Goal: Task Accomplishment & Management: Manage account settings

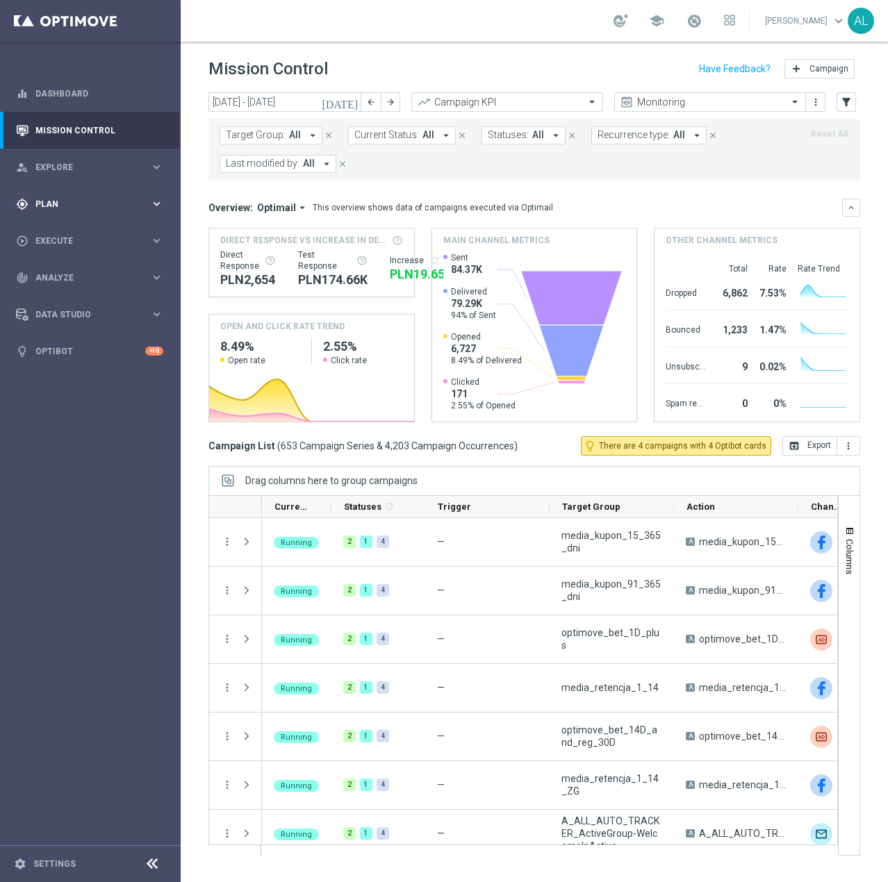
click at [66, 210] on div "gps_fixed Plan" at bounding box center [83, 204] width 134 height 13
click at [58, 234] on link "Target Groups" at bounding box center [90, 232] width 108 height 11
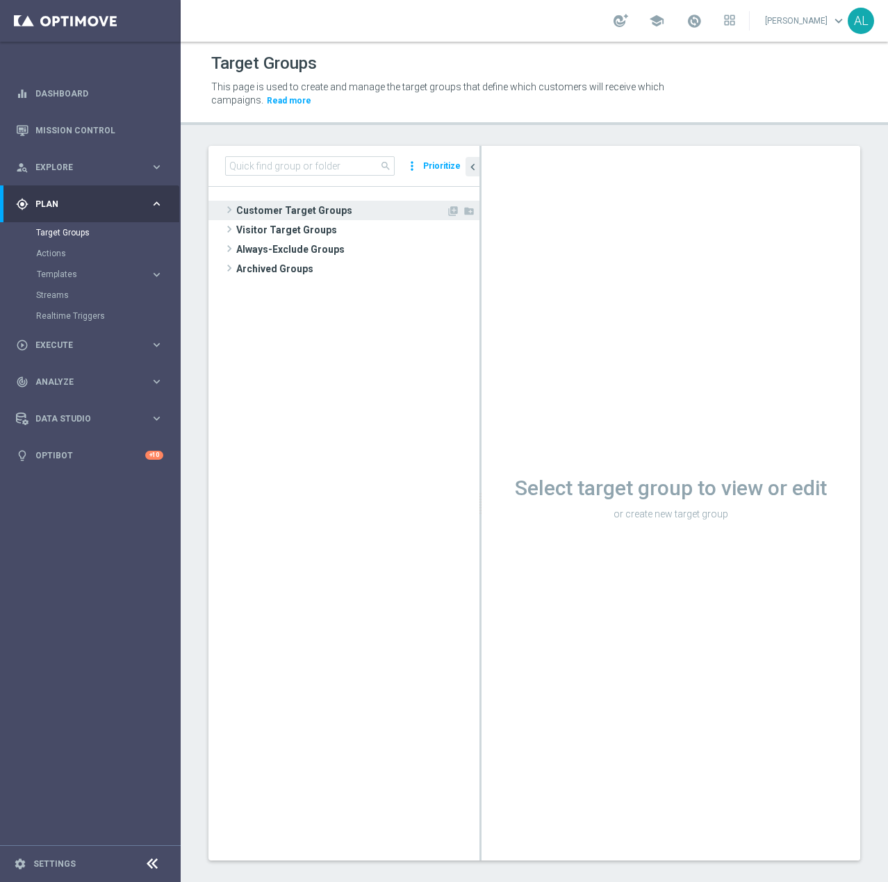
click at [273, 213] on span "Customer Target Groups" at bounding box center [341, 210] width 210 height 19
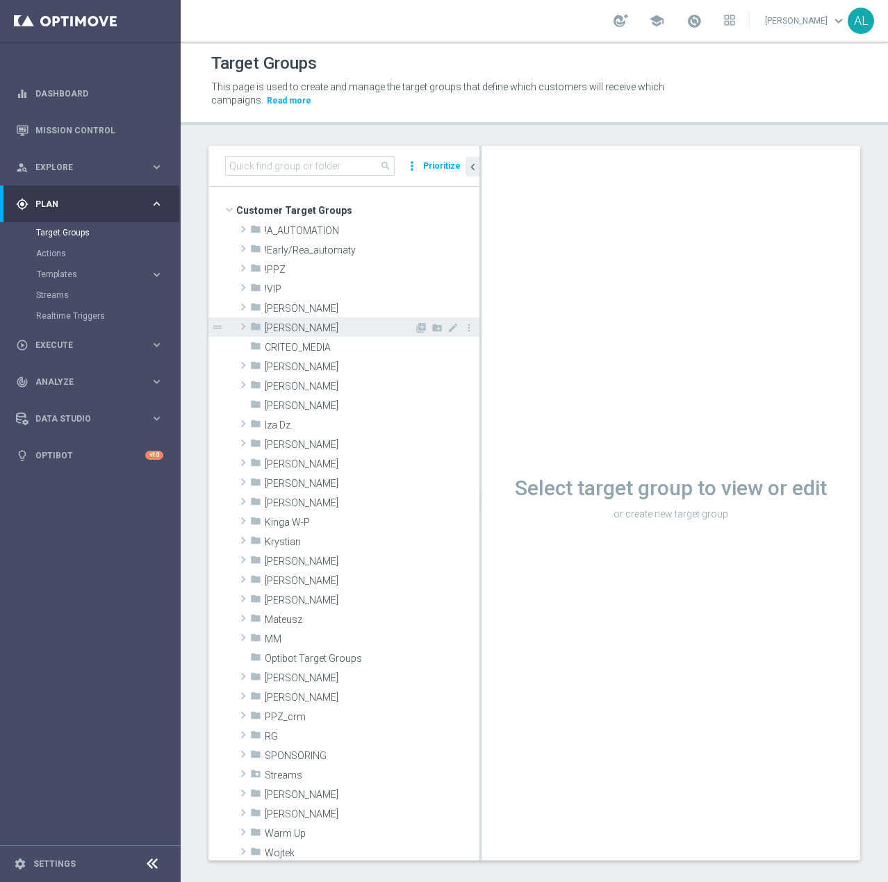
click at [281, 324] on span "[PERSON_NAME]" at bounding box center [339, 328] width 149 height 12
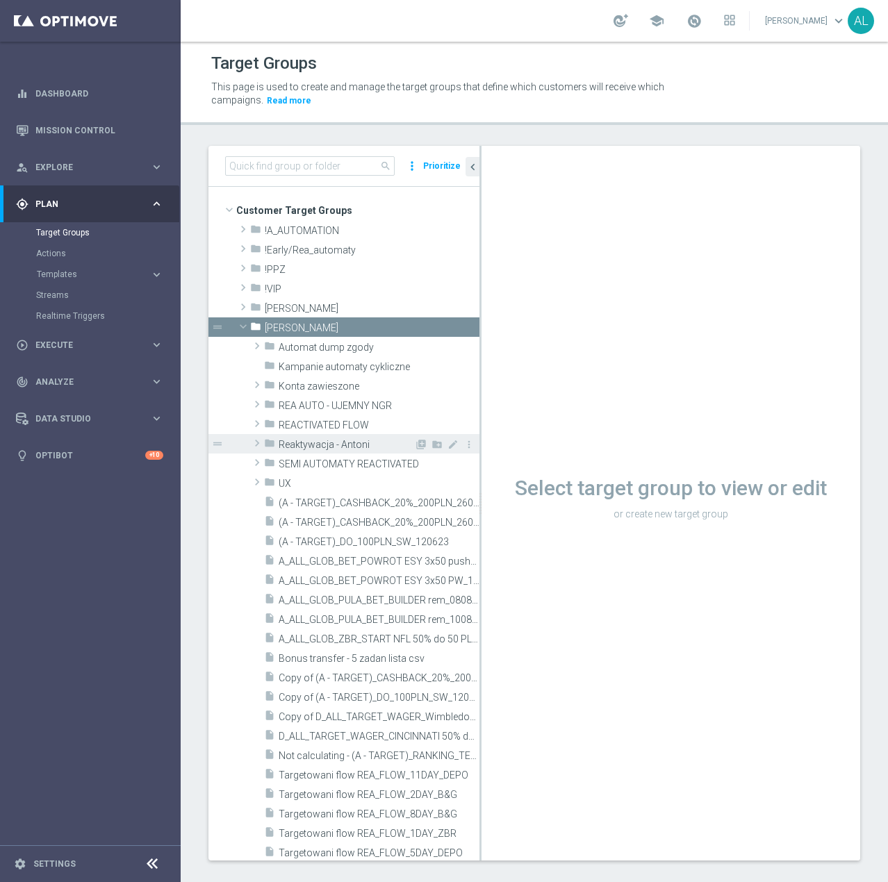
click at [355, 442] on span "Reaktywacja - Antoni" at bounding box center [345, 445] width 135 height 12
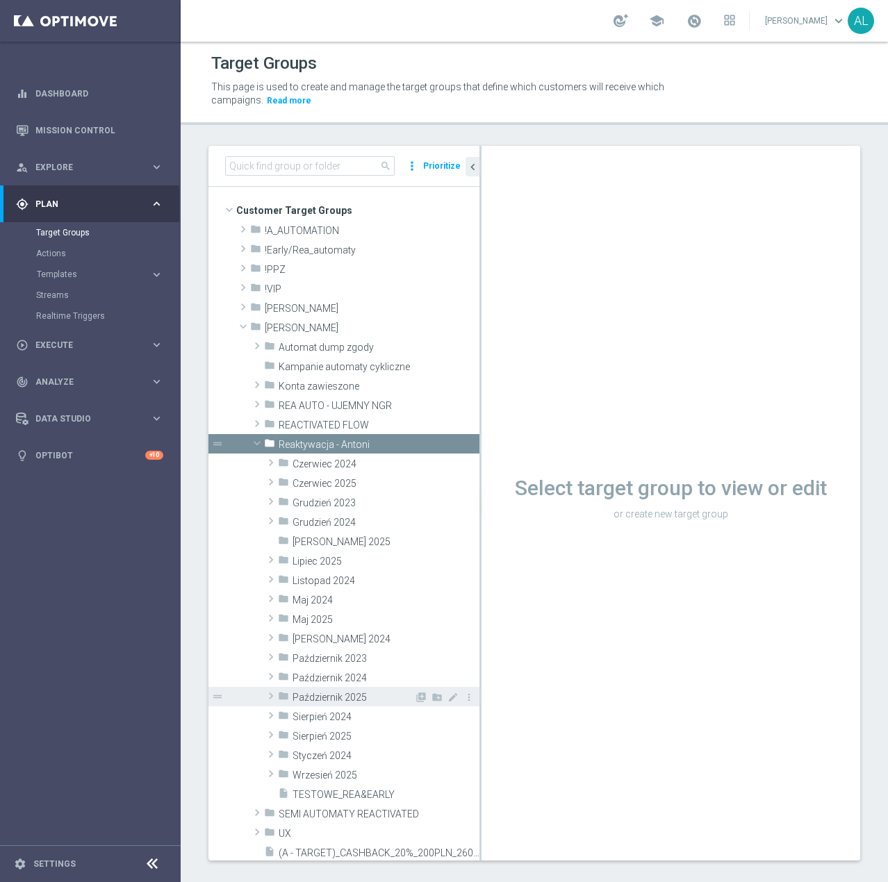
click at [347, 701] on span "Październik 2025" at bounding box center [353, 698] width 122 height 12
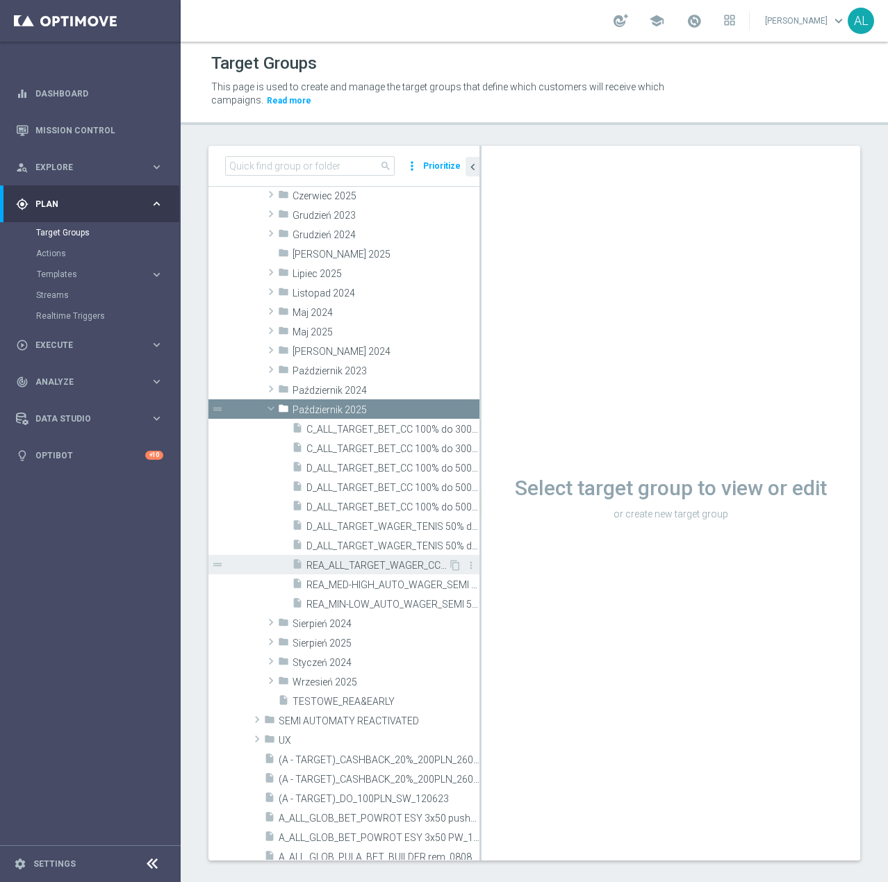
scroll to position [288, 0]
click at [401, 429] on span "C_ALL_TARGET_BET_CC 100% do 300 PLN push SB_021025" at bounding box center [377, 429] width 142 height 12
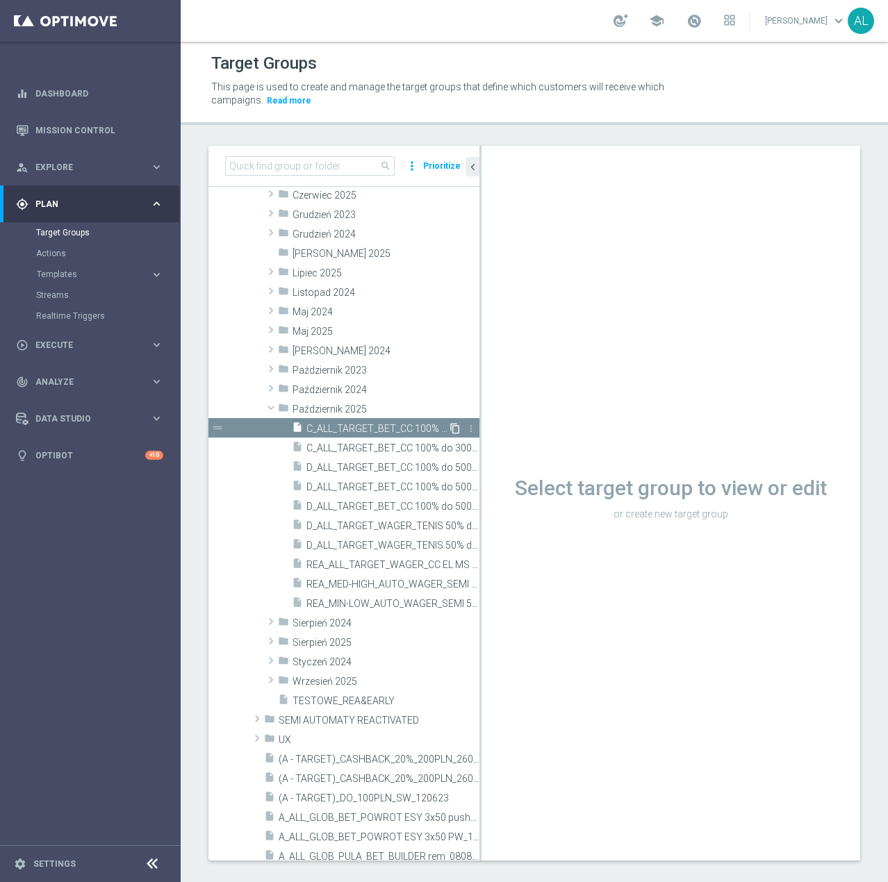
click at [449, 428] on icon "content_copy" at bounding box center [454, 428] width 11 height 11
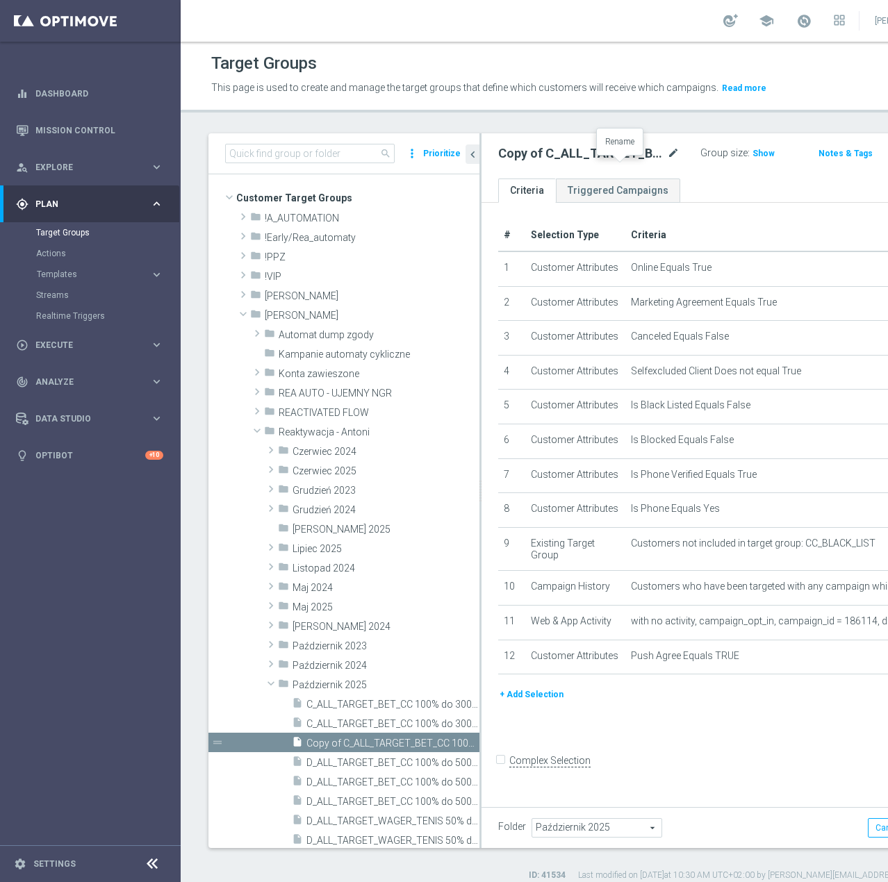
click at [667, 162] on icon "mode_edit" at bounding box center [673, 153] width 13 height 17
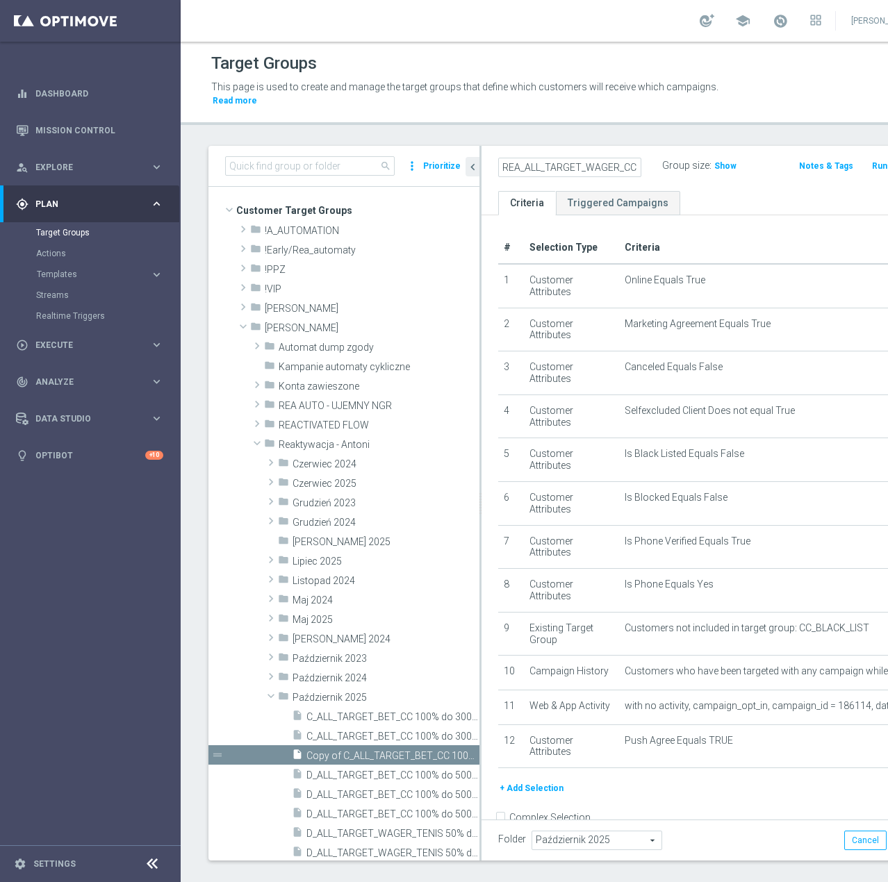
click at [726, 194] on ul "Criteria Triggered Campaigns" at bounding box center [713, 203] width 465 height 24
click at [539, 167] on input "REA_ALL_TARGET_WAGER_CC EL MS 100% do 300 PLN_061025" at bounding box center [569, 167] width 143 height 19
type input "REA_ALL_TARGET_WAGER_CC EL MS 100% do 300 PLN push SR_061025"
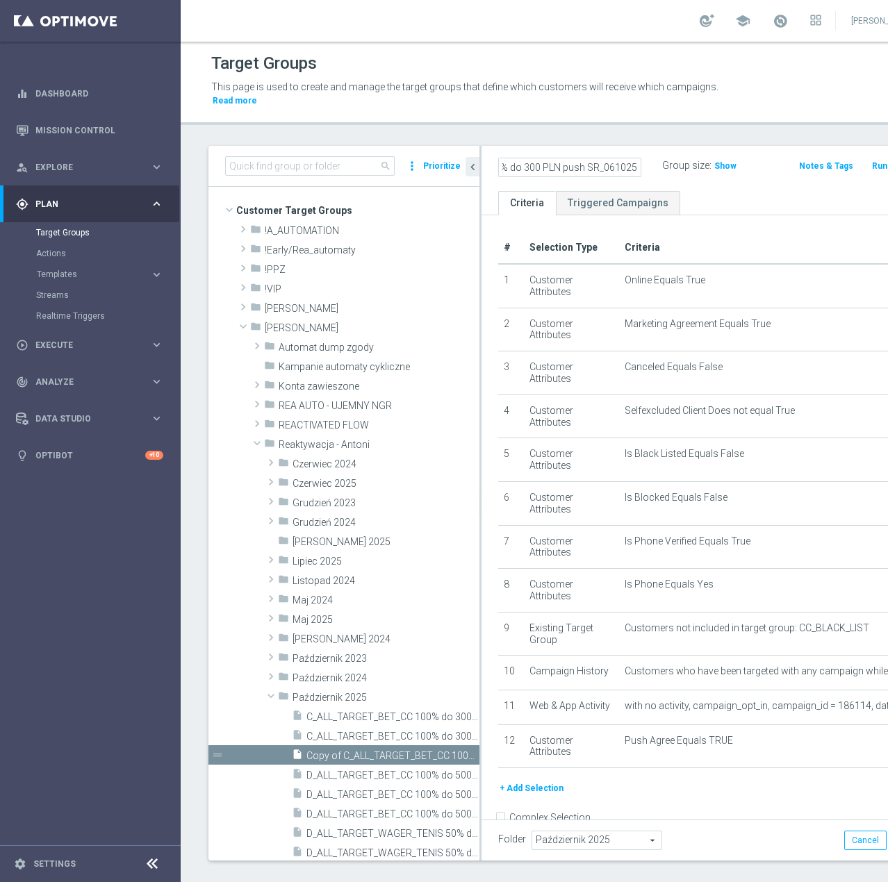
click at [674, 188] on div "REA_ALL_TARGET_WAGER_CC EL MS 100% do 300 PLN push SR_061025 Group size : Show …" at bounding box center [713, 168] width 465 height 45
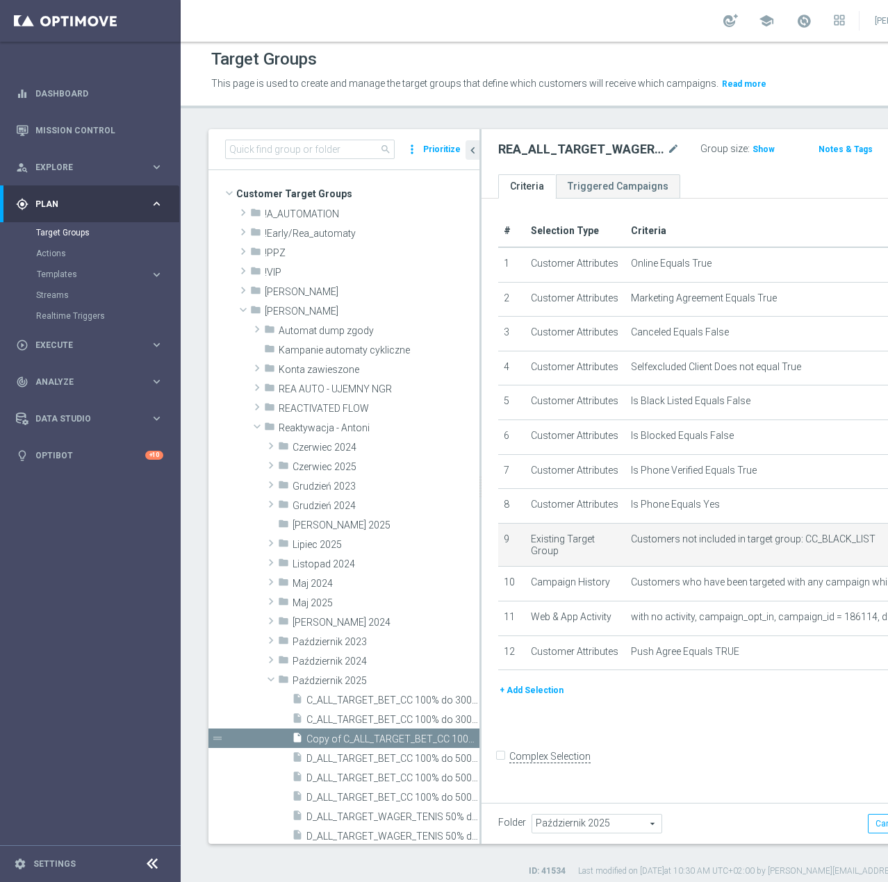
scroll to position [5, 0]
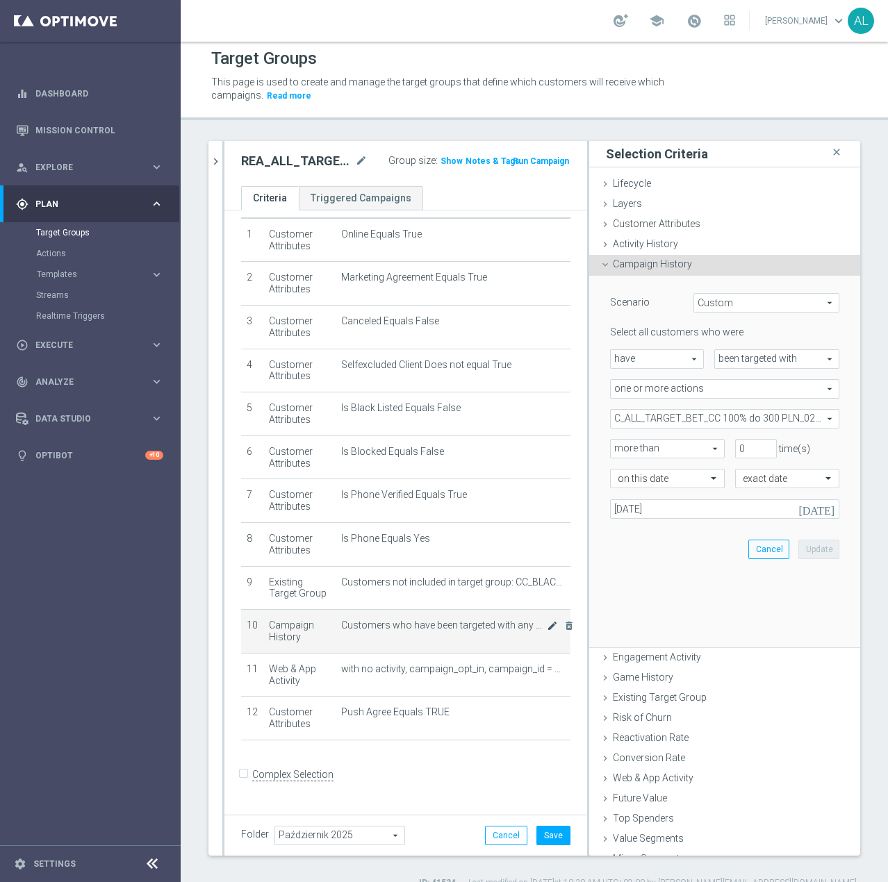
scroll to position [42, 0]
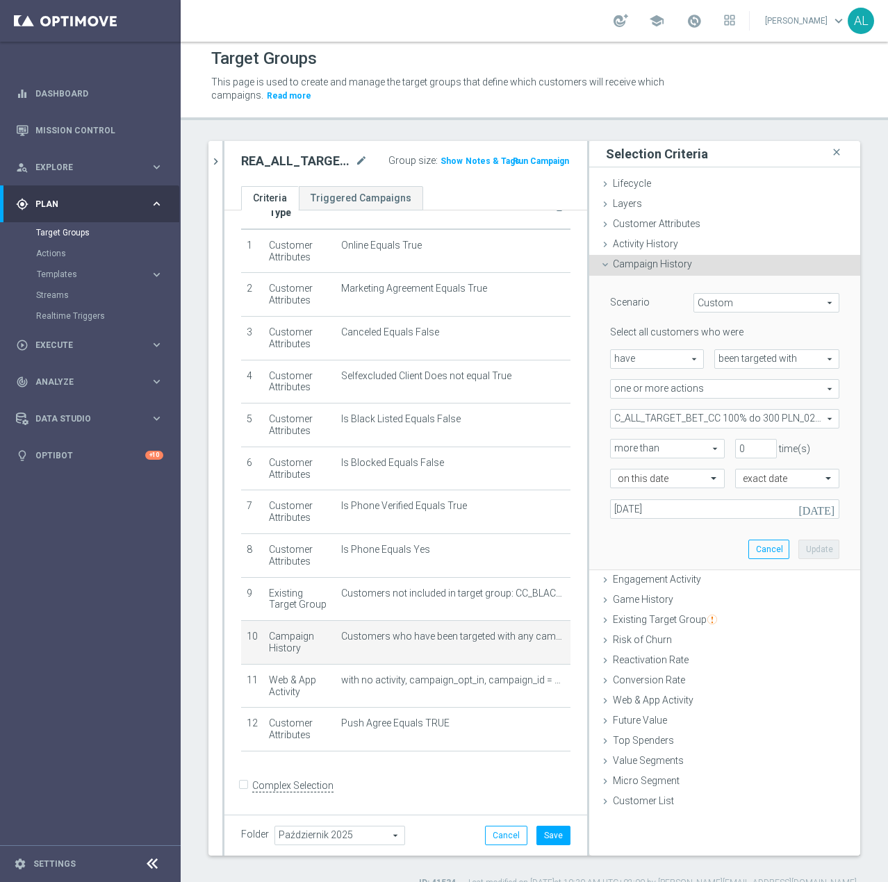
click at [653, 419] on span "C_ALL_TARGET_BET_CC 100% do 300 PLN_021025" at bounding box center [724, 419] width 228 height 18
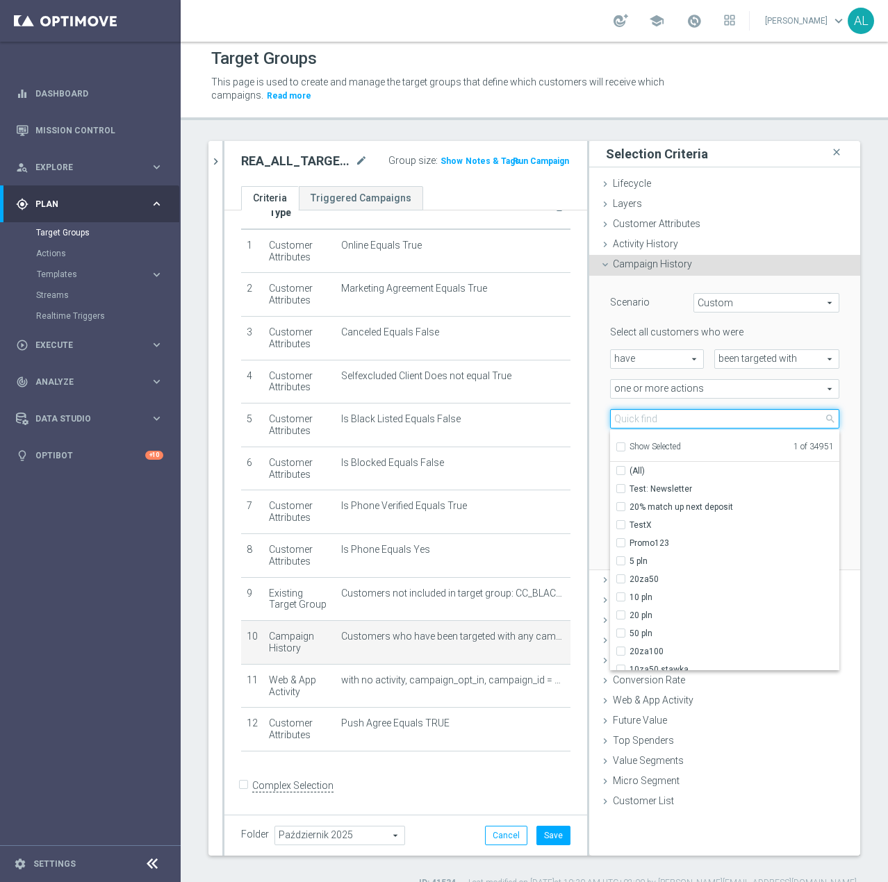
click at [650, 422] on input "search" at bounding box center [724, 418] width 229 height 19
click at [642, 449] on span "Show Selected" at bounding box center [654, 447] width 51 height 10
click at [624, 449] on input "Show Selected" at bounding box center [619, 448] width 9 height 9
checkbox input "true"
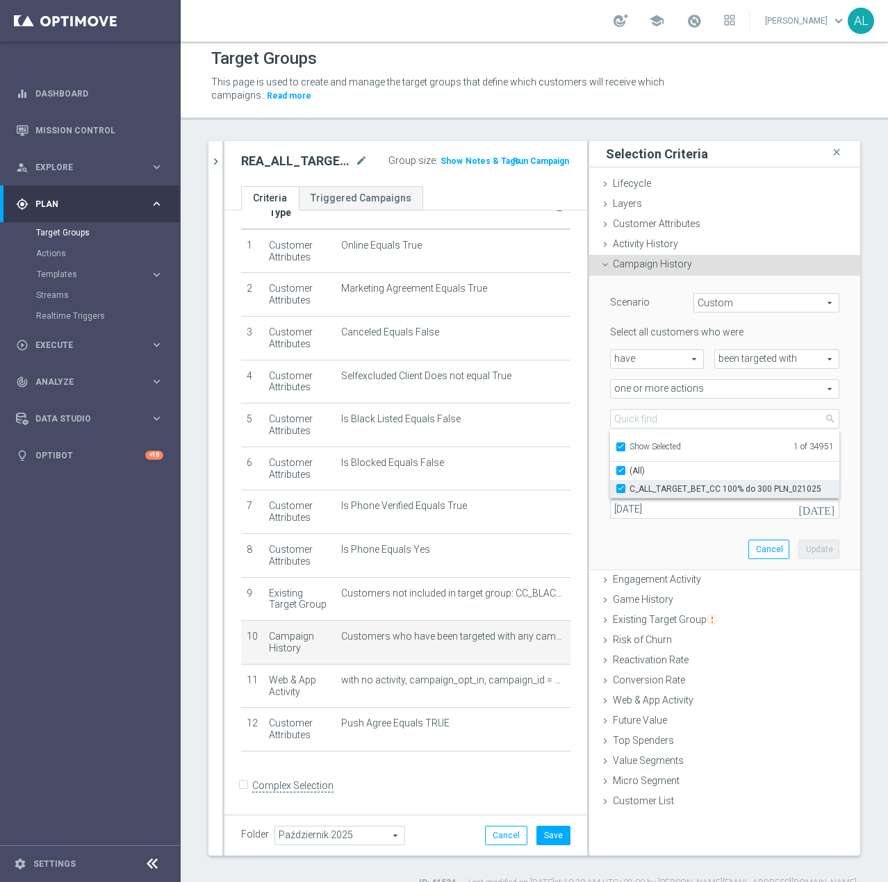
click at [646, 487] on span "C_ALL_TARGET_BET_CC 100% do 300 PLN_021025" at bounding box center [734, 488] width 210 height 11
click at [629, 487] on input "C_ALL_TARGET_BET_CC 100% do 300 PLN_021025" at bounding box center [624, 488] width 9 height 9
checkbox input "false"
type input "Select Action"
checkbox input "false"
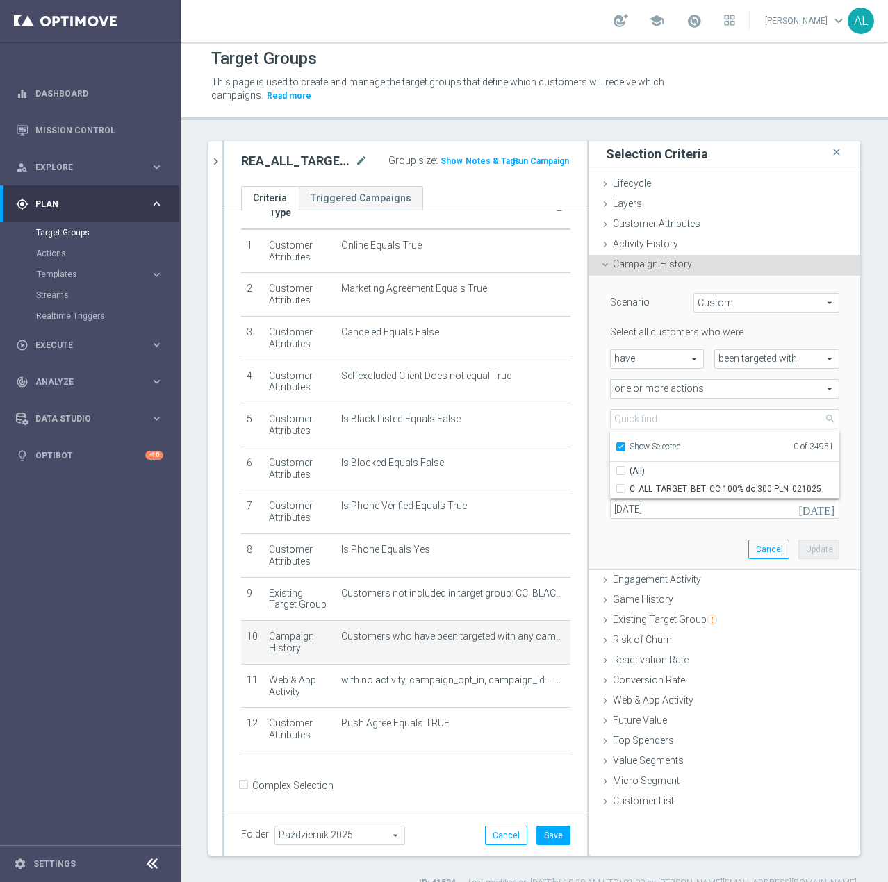
click at [632, 447] on span "Show Selected" at bounding box center [654, 447] width 51 height 10
click at [624, 447] on input "Show Selected" at bounding box center [619, 448] width 9 height 9
checkbox input "false"
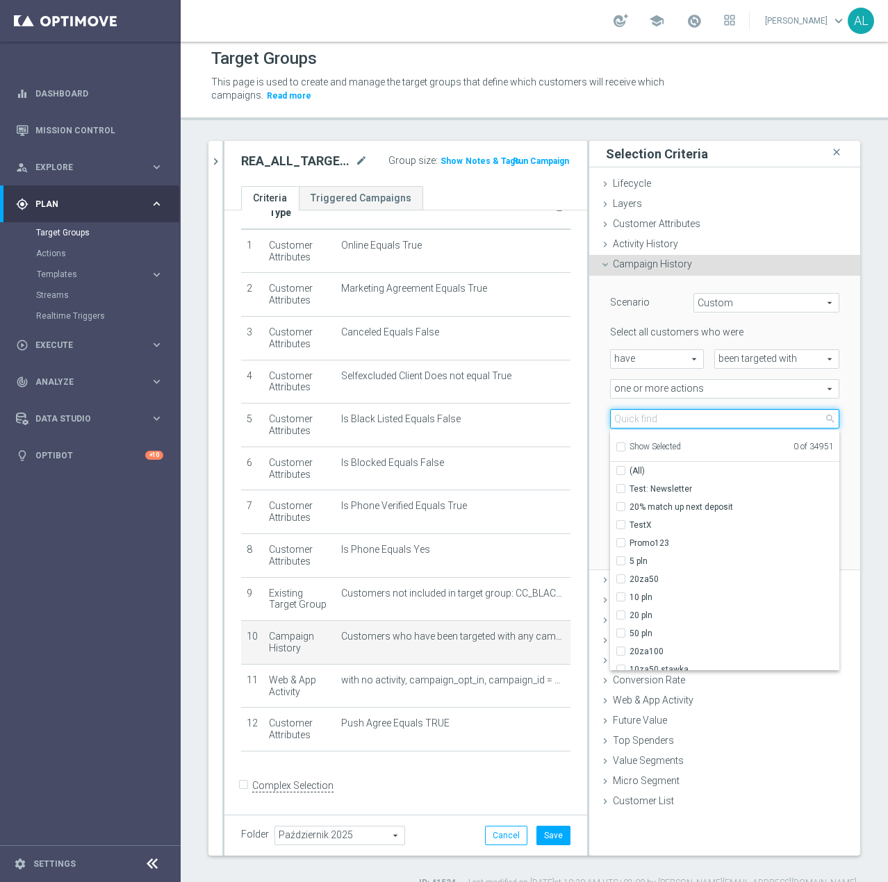
click at [641, 424] on input "search" at bounding box center [724, 418] width 229 height 19
paste input "REA_ALL_TARGET_WAGER_CC EL MS 100% do 300 PLN_061025"
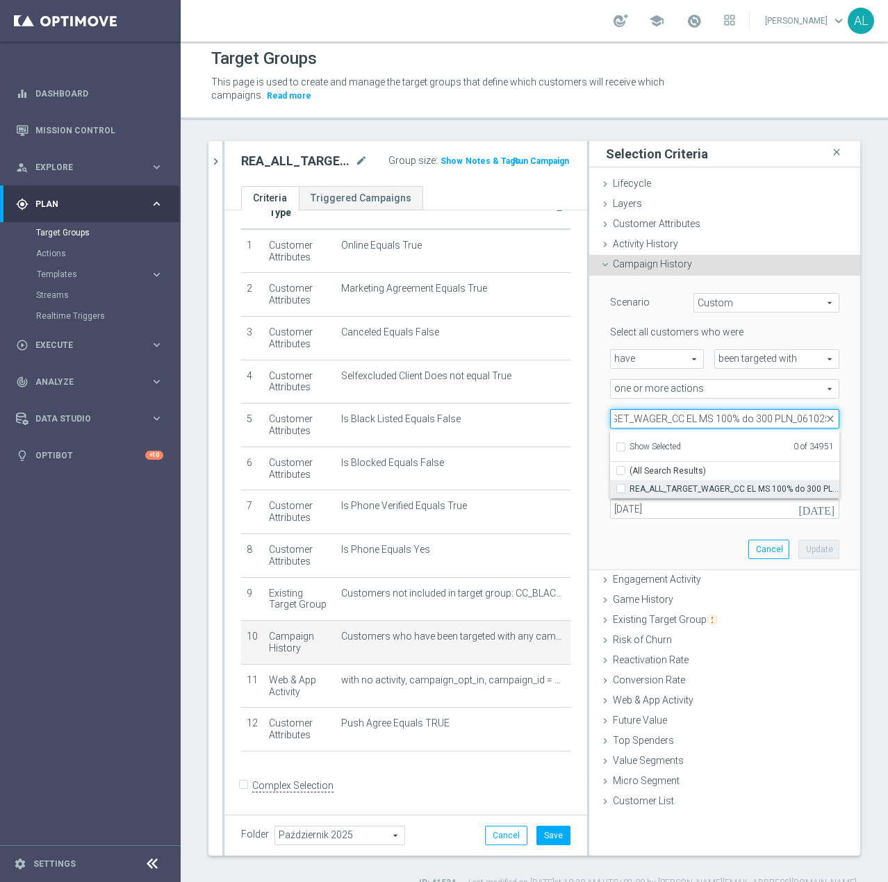
type input "REA_ALL_TARGET_WAGER_CC EL MS 100% do 300 PLN_061025"
click at [676, 491] on span "REA_ALL_TARGET_WAGER_CC EL MS 100% do 300 PLN_061025" at bounding box center [734, 488] width 210 height 11
click at [629, 491] on input "REA_ALL_TARGET_WAGER_CC EL MS 100% do 300 PLN_061025" at bounding box center [624, 488] width 9 height 9
checkbox input "true"
type input "REA_ALL_TARGET_WAGER_CC EL MS 100% do 300 PLN_061025"
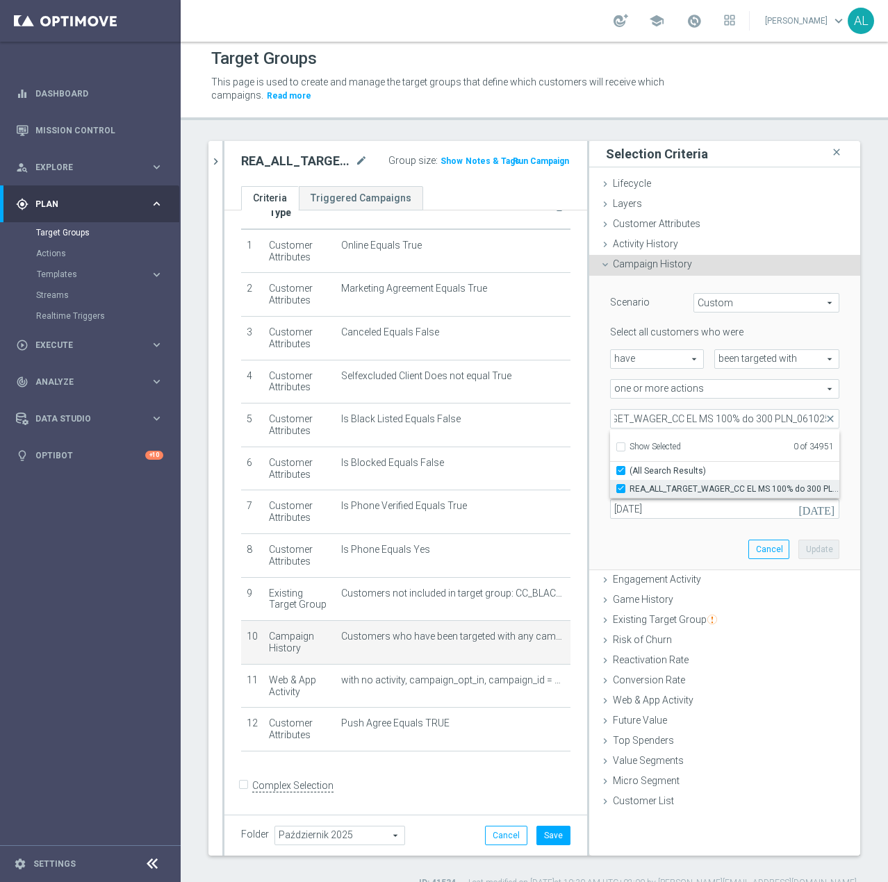
checkbox input "true"
click at [665, 540] on div "Scenario Custom Custom arrow_drop_down search Select all customers who were hav…" at bounding box center [724, 423] width 250 height 294
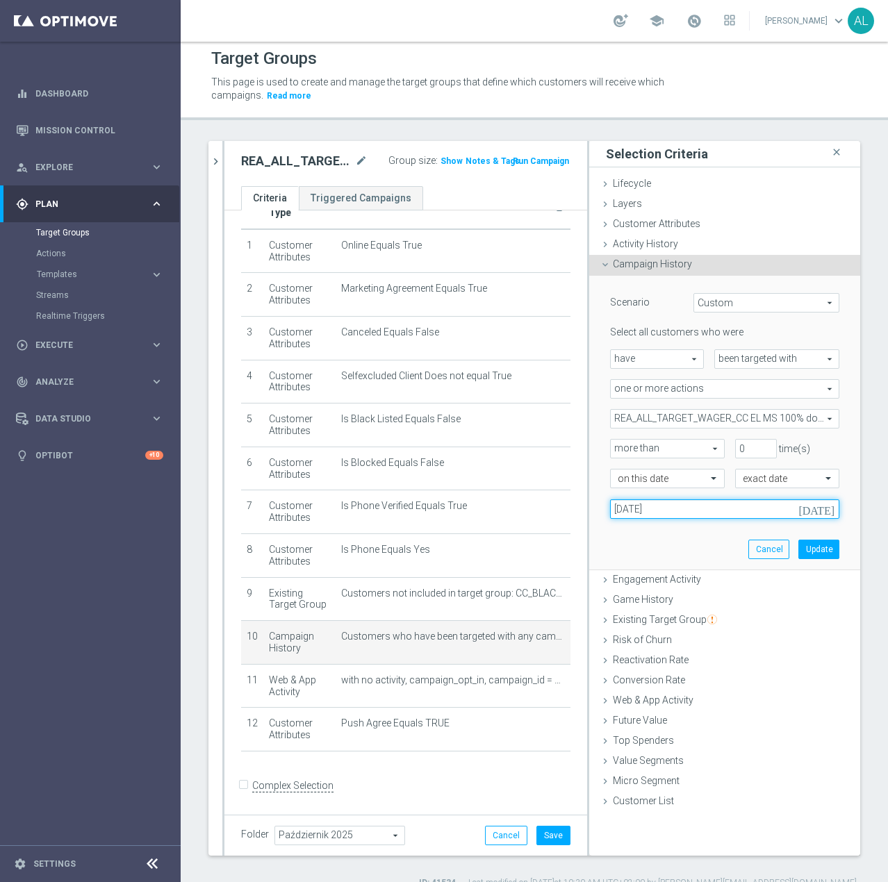
click at [644, 506] on input "02 Oct 2025" at bounding box center [724, 508] width 229 height 19
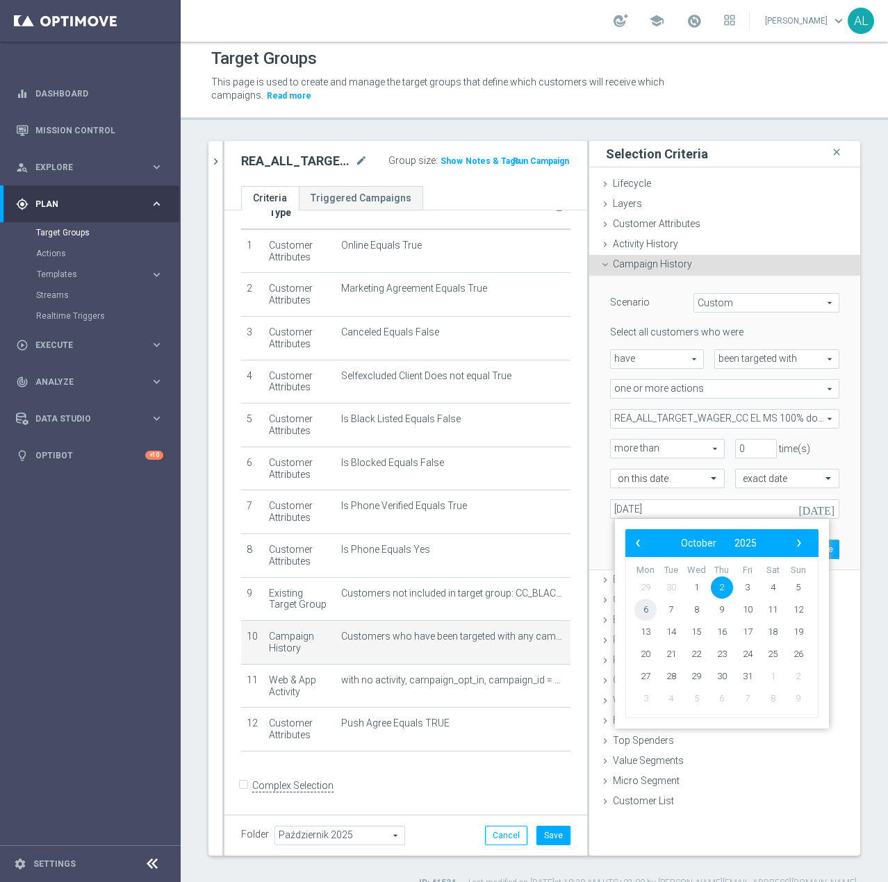
click at [644, 615] on span "6" at bounding box center [645, 610] width 22 height 22
type input "06 Oct 2025"
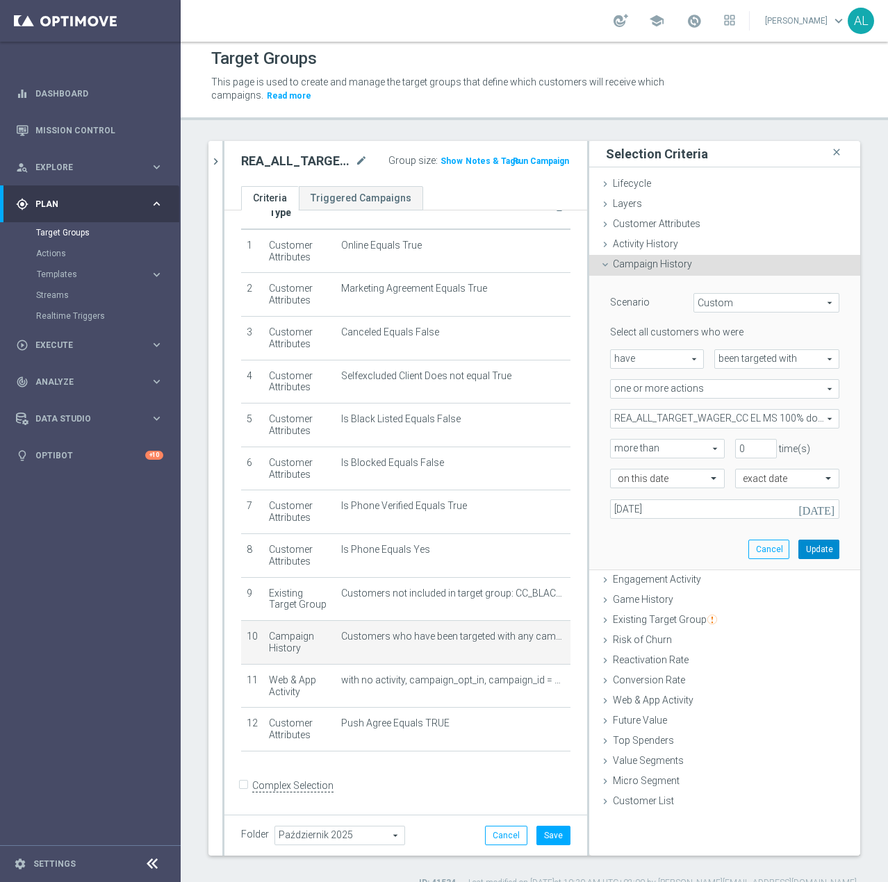
click at [815, 554] on button "Update" at bounding box center [818, 549] width 41 height 19
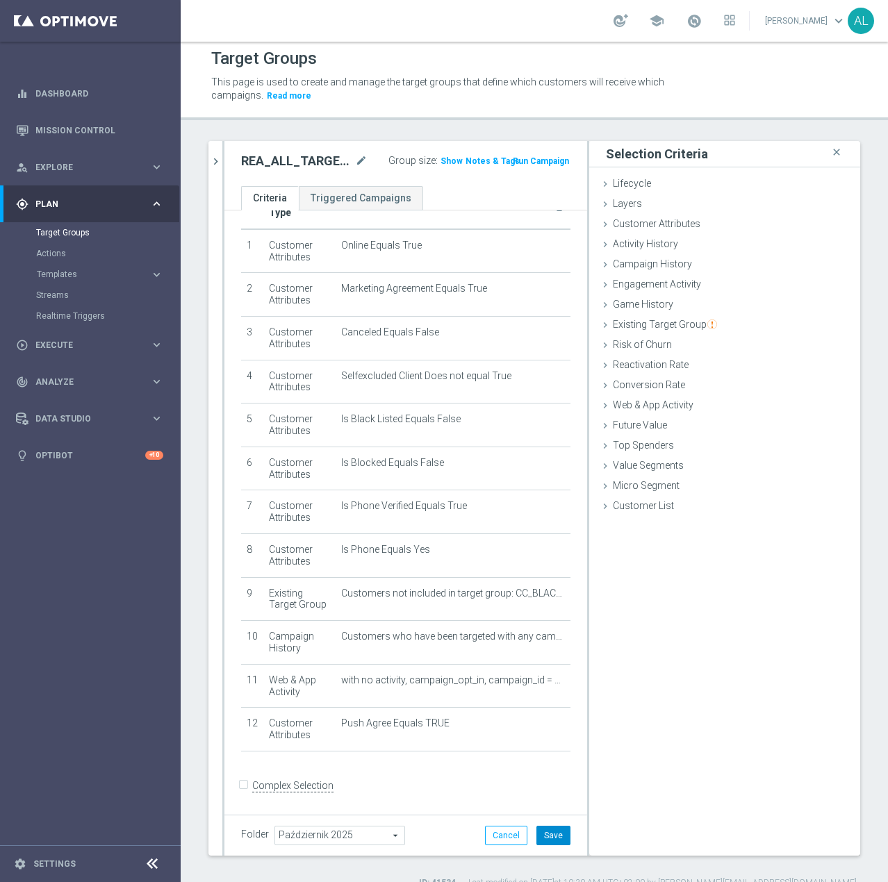
click at [543, 835] on button "Save" at bounding box center [553, 835] width 34 height 19
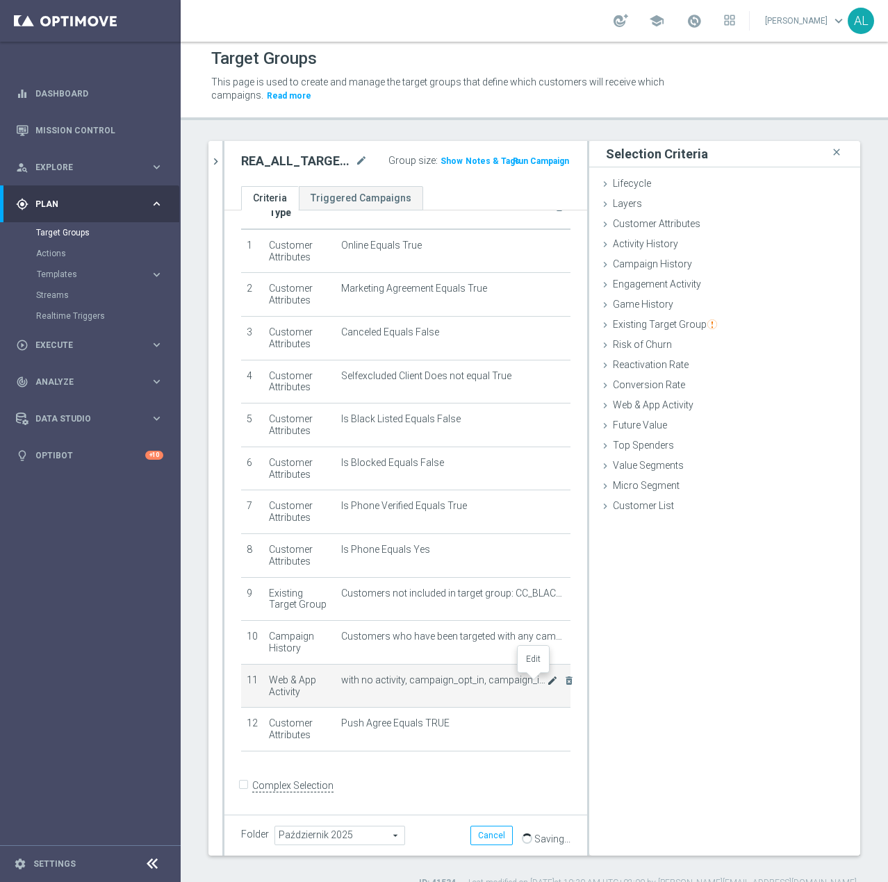
click at [547, 683] on icon "mode_edit" at bounding box center [552, 680] width 11 height 11
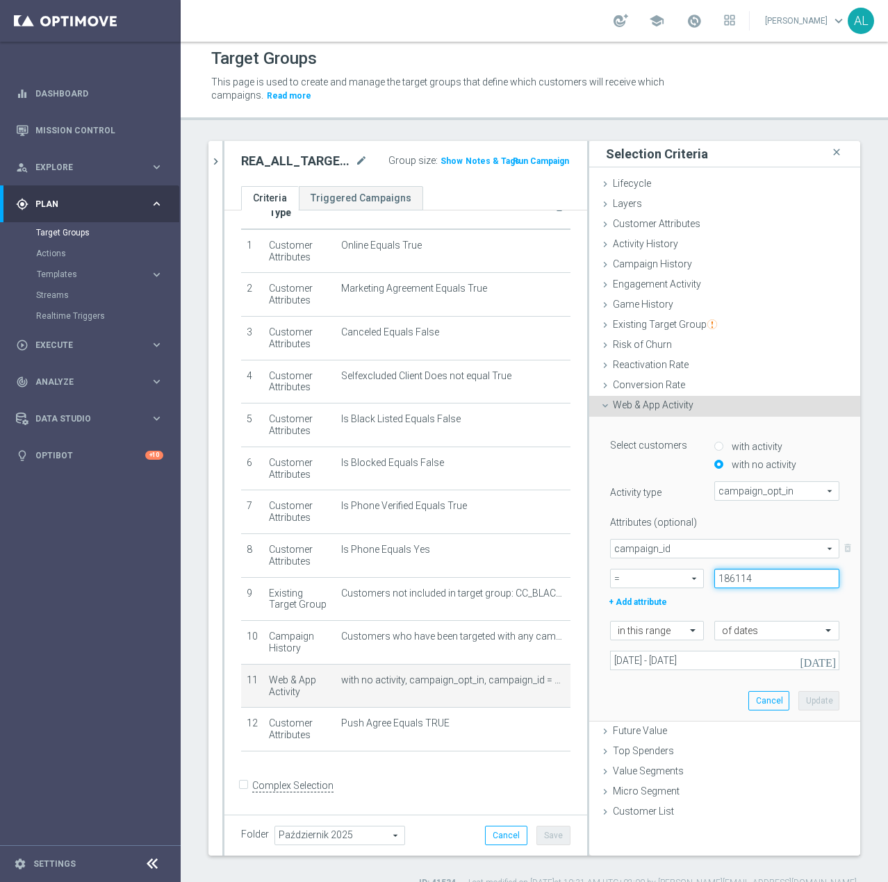
click at [754, 580] on input "186114" at bounding box center [776, 578] width 125 height 19
click at [739, 577] on input "186114" at bounding box center [776, 578] width 125 height 19
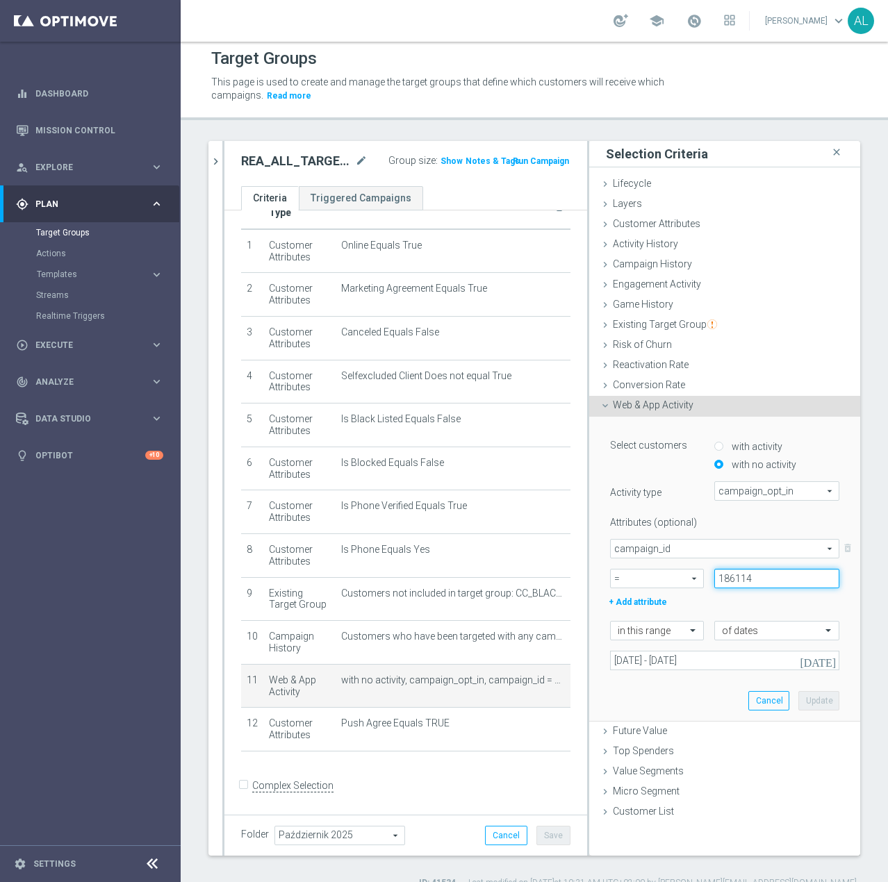
click at [739, 577] on input "186114" at bounding box center [776, 578] width 125 height 19
paste input "7578"
type input "187578"
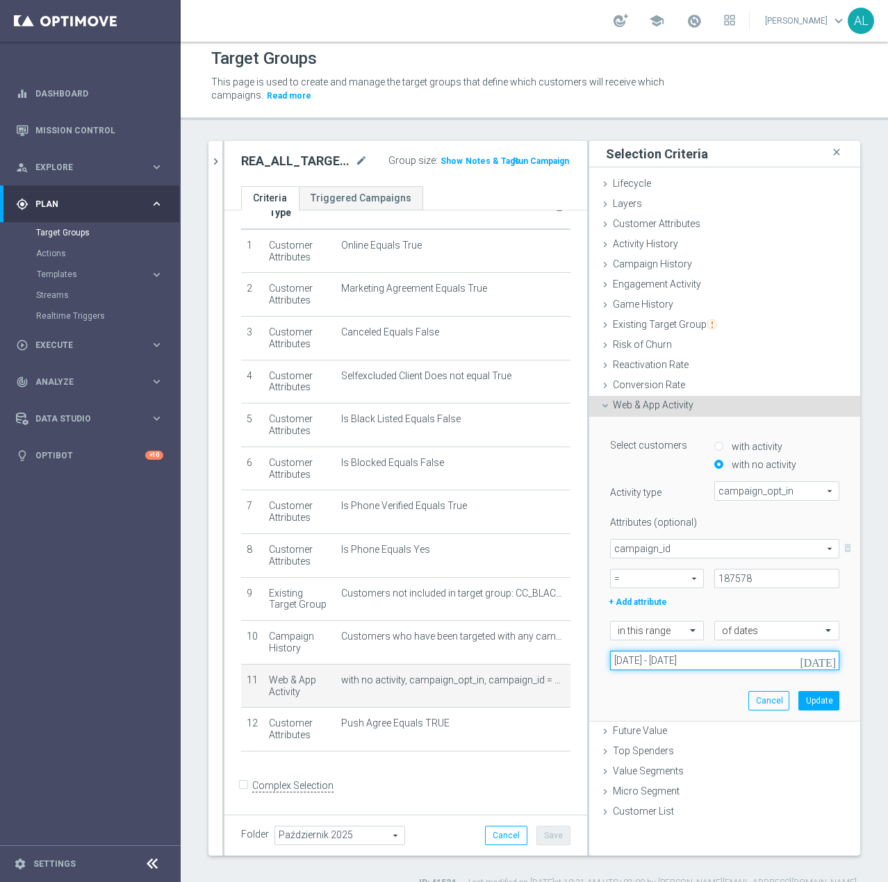
click at [714, 663] on input "02 Oct 2025 - 05 Oct 2025" at bounding box center [724, 660] width 229 height 19
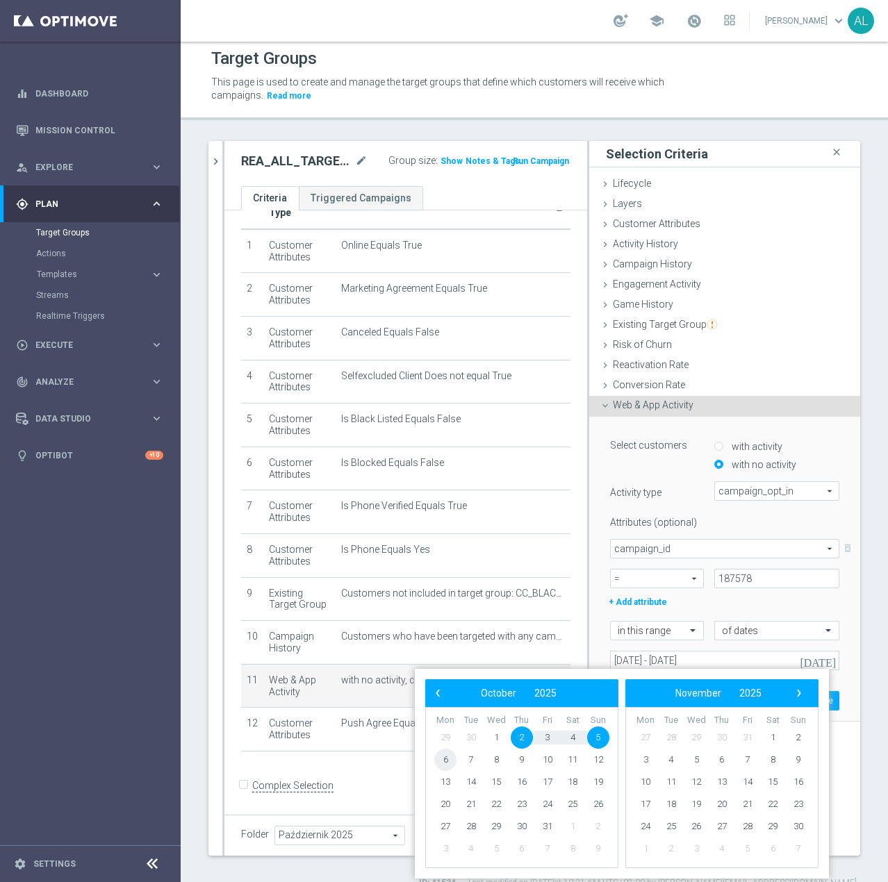
click at [440, 756] on span "6" at bounding box center [445, 760] width 22 height 22
click at [515, 760] on span "9" at bounding box center [521, 760] width 22 height 22
type input "06 Oct 2025 - 09 Oct 2025"
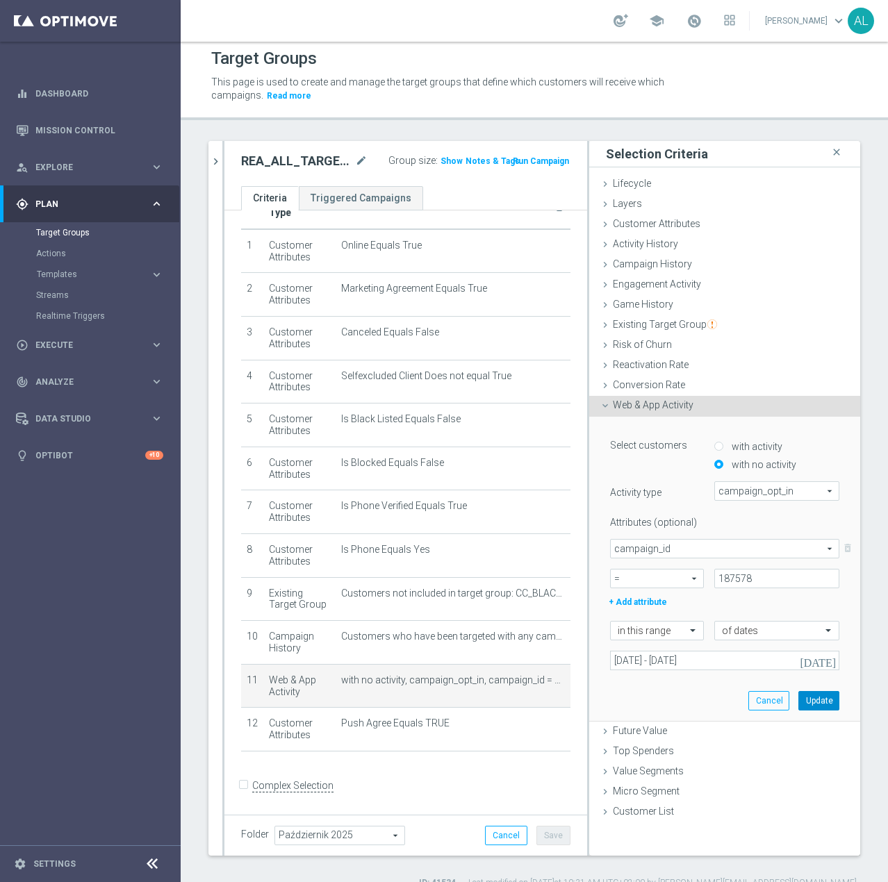
click at [804, 698] on button "Update" at bounding box center [818, 700] width 41 height 19
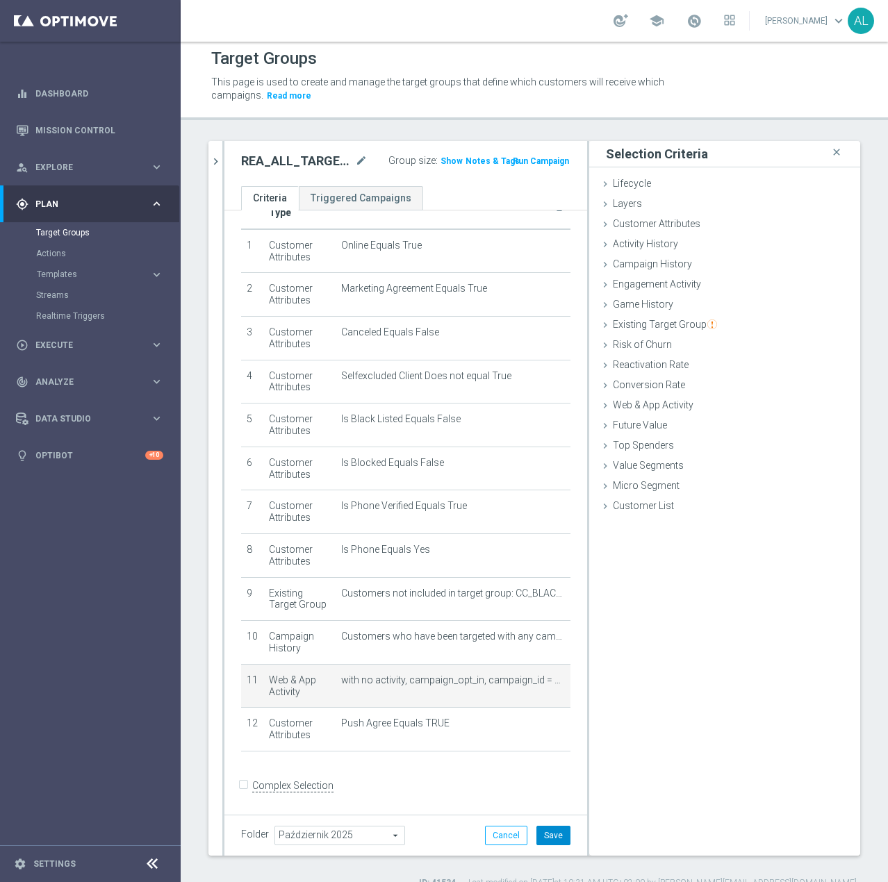
click at [542, 837] on button "Save" at bounding box center [553, 835] width 34 height 19
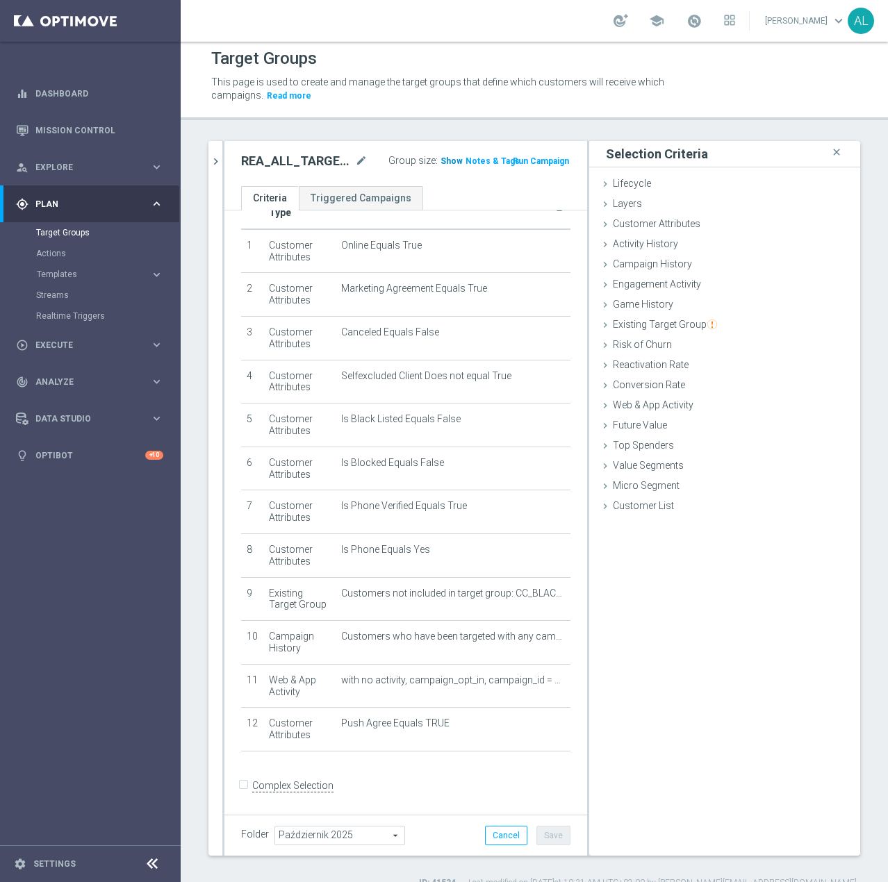
click at [440, 164] on span "Show" at bounding box center [451, 161] width 22 height 10
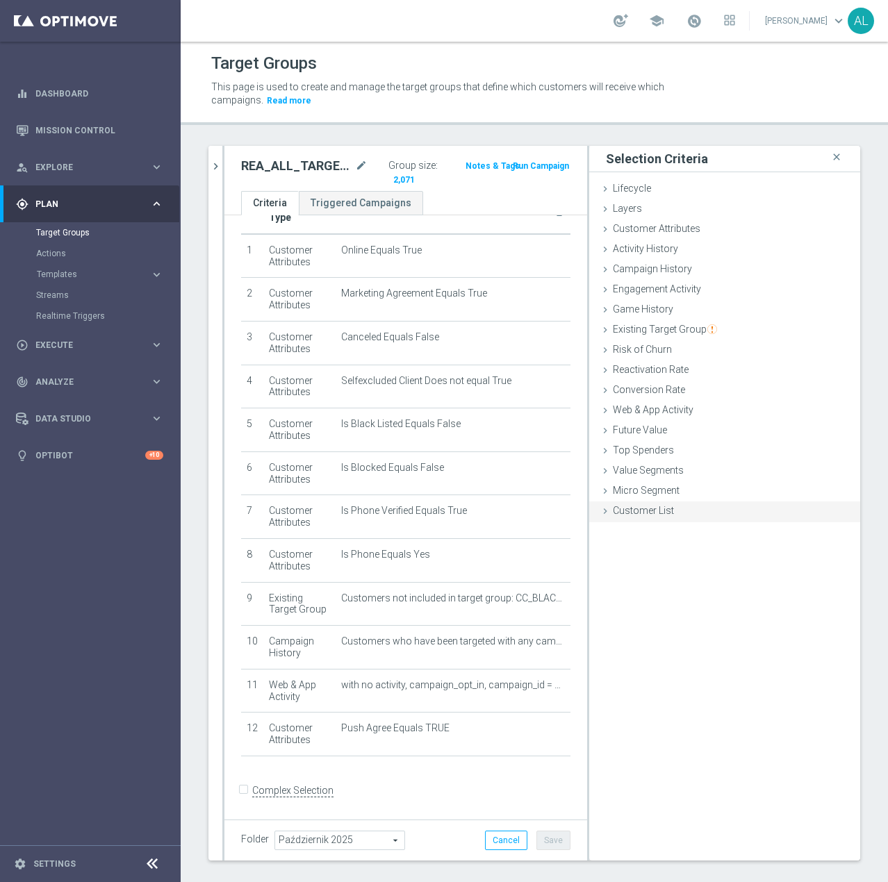
click at [628, 505] on span "Customer List" at bounding box center [643, 510] width 61 height 11
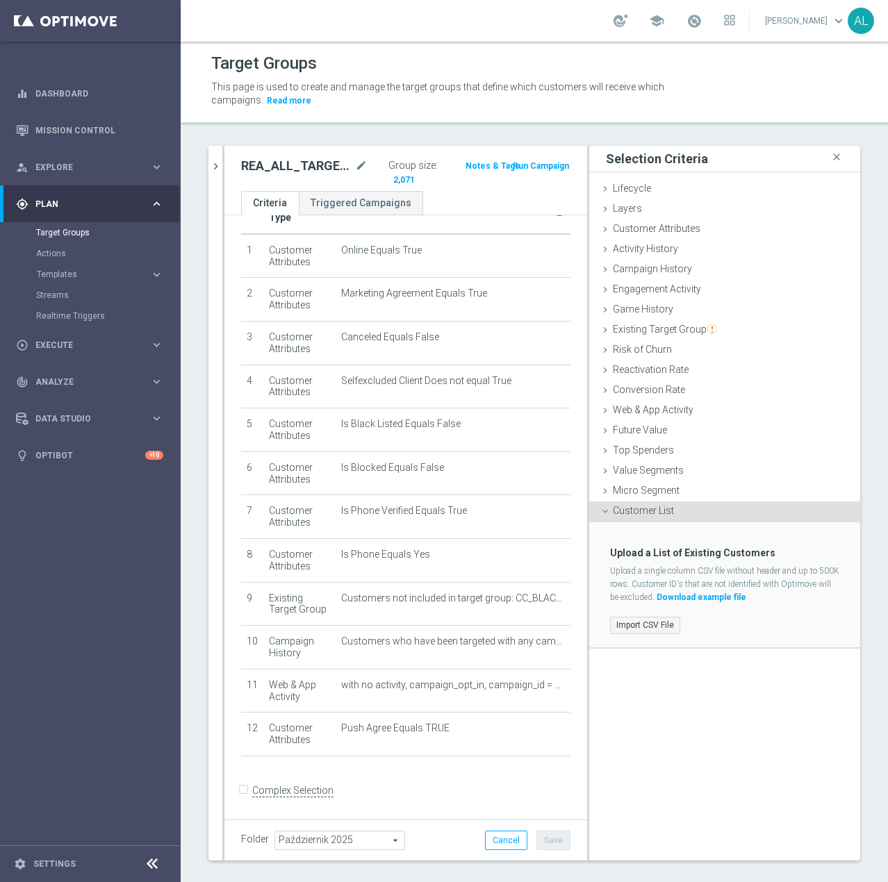
click at [617, 620] on label "Import CSV File" at bounding box center [645, 625] width 70 height 17
click at [0, 0] on input "Import CSV File" at bounding box center [0, 0] width 0 height 0
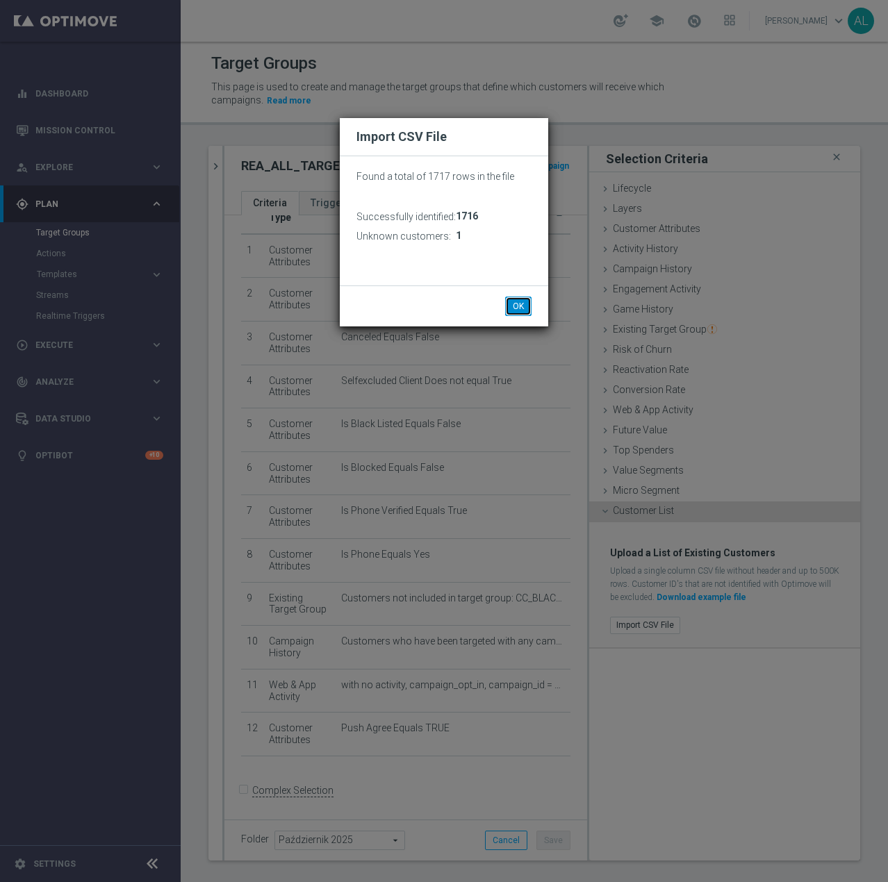
click at [519, 308] on button "OK" at bounding box center [518, 306] width 26 height 19
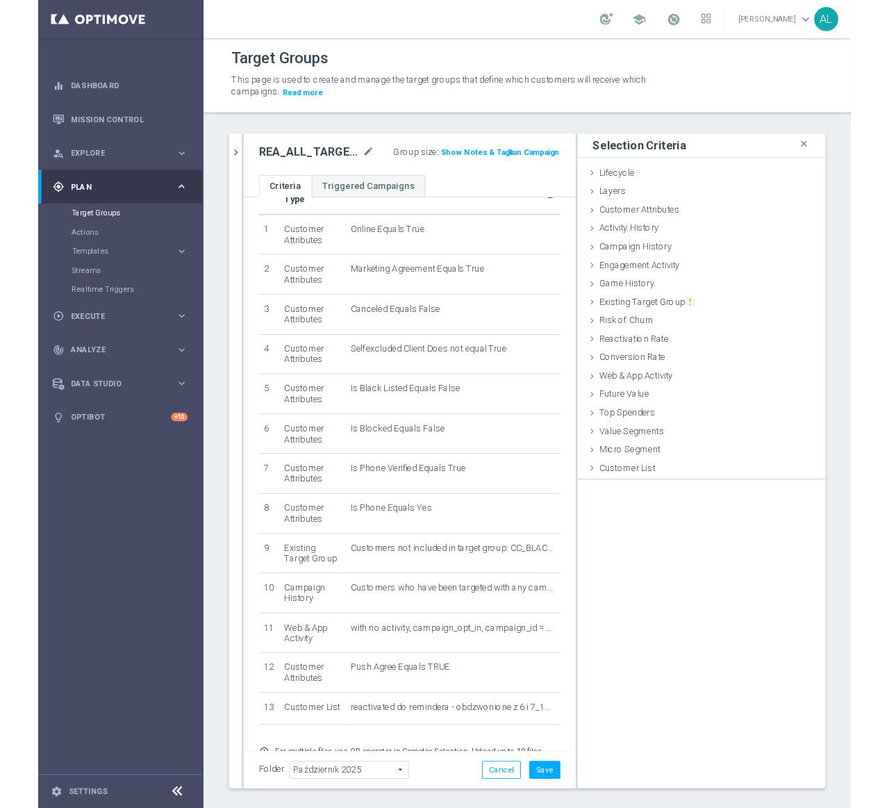
scroll to position [56, 0]
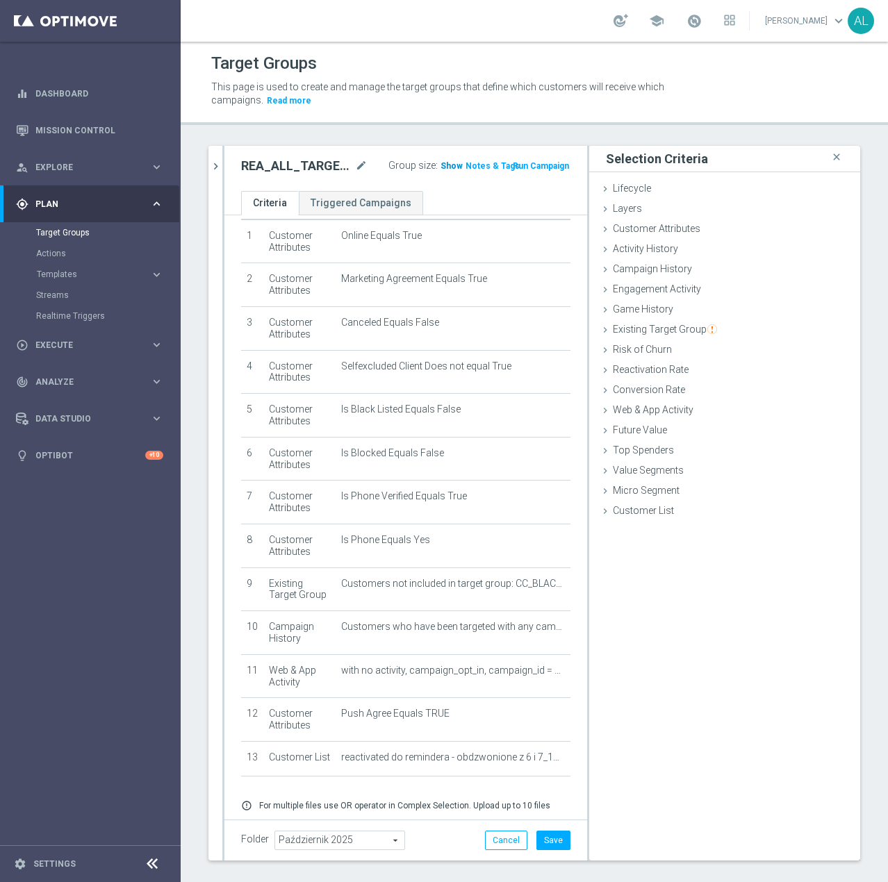
click at [447, 160] on h3 "Show" at bounding box center [451, 165] width 25 height 15
click at [551, 836] on button "Save" at bounding box center [553, 840] width 34 height 19
drag, startPoint x: 223, startPoint y: 160, endPoint x: 213, endPoint y: 165, distance: 10.6
click at [223, 160] on div at bounding box center [223, 503] width 2 height 715
click at [210, 167] on icon "chevron_right" at bounding box center [215, 166] width 13 height 13
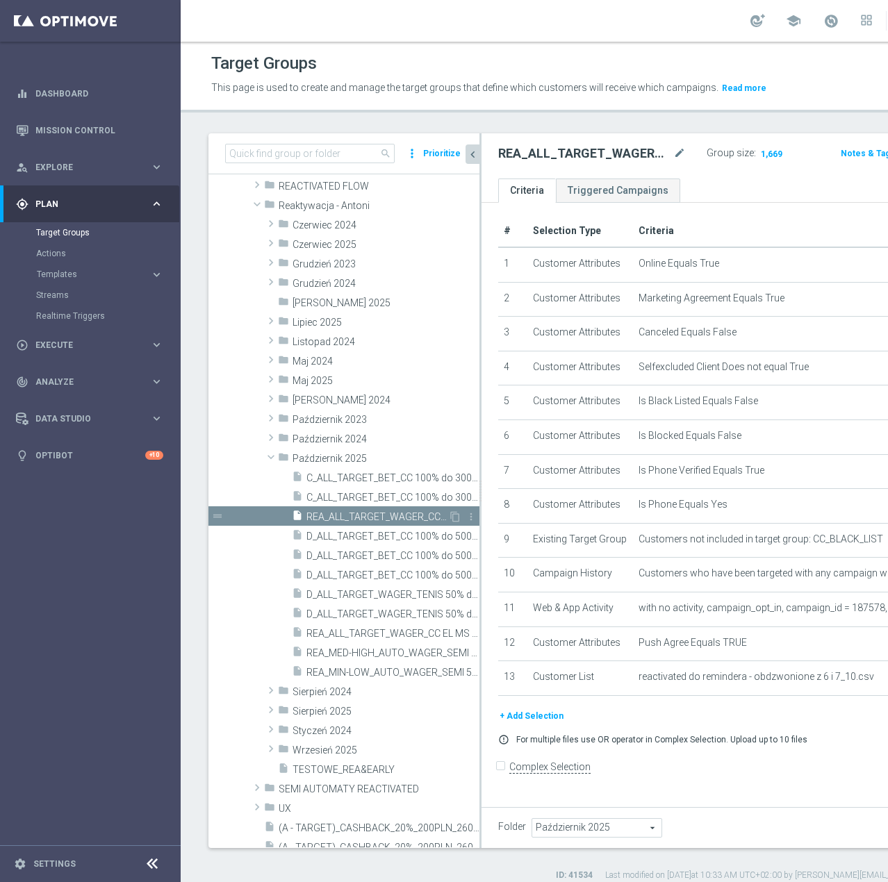
scroll to position [228, 0]
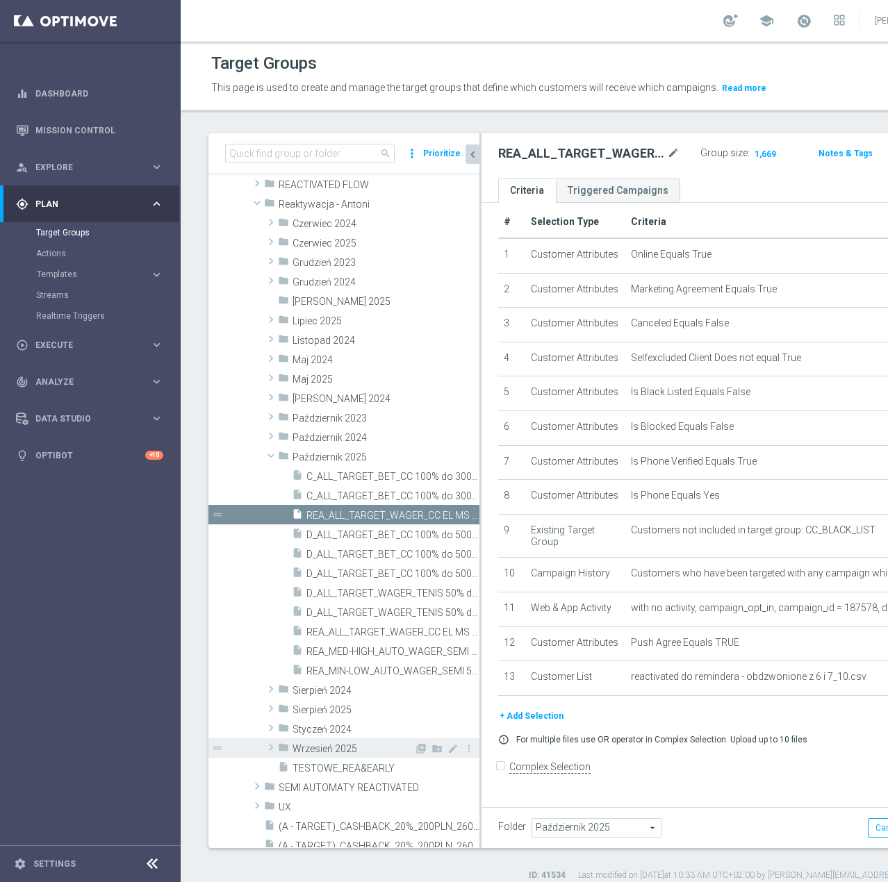
click at [359, 755] on span "Wrzesień 2025" at bounding box center [353, 749] width 122 height 12
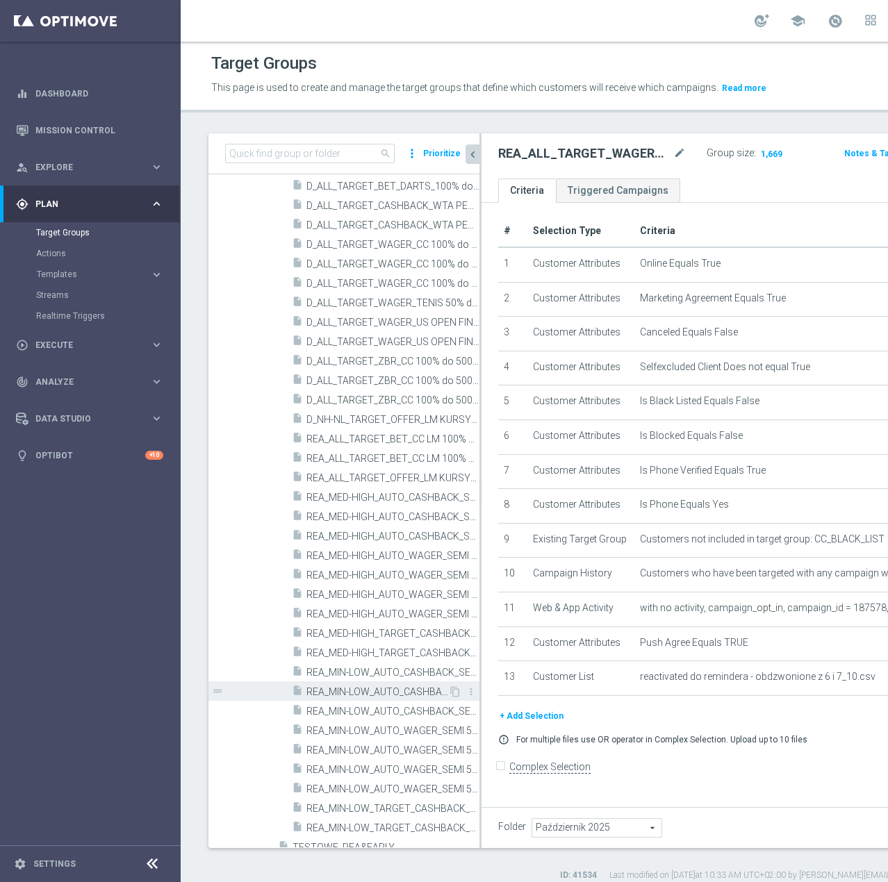
scroll to position [880, 0]
click at [383, 697] on span "REA_MIN-LOW_AUTO_CASHBACK_SEMI 50% do 100 PLN push_230925" at bounding box center [377, 691] width 142 height 12
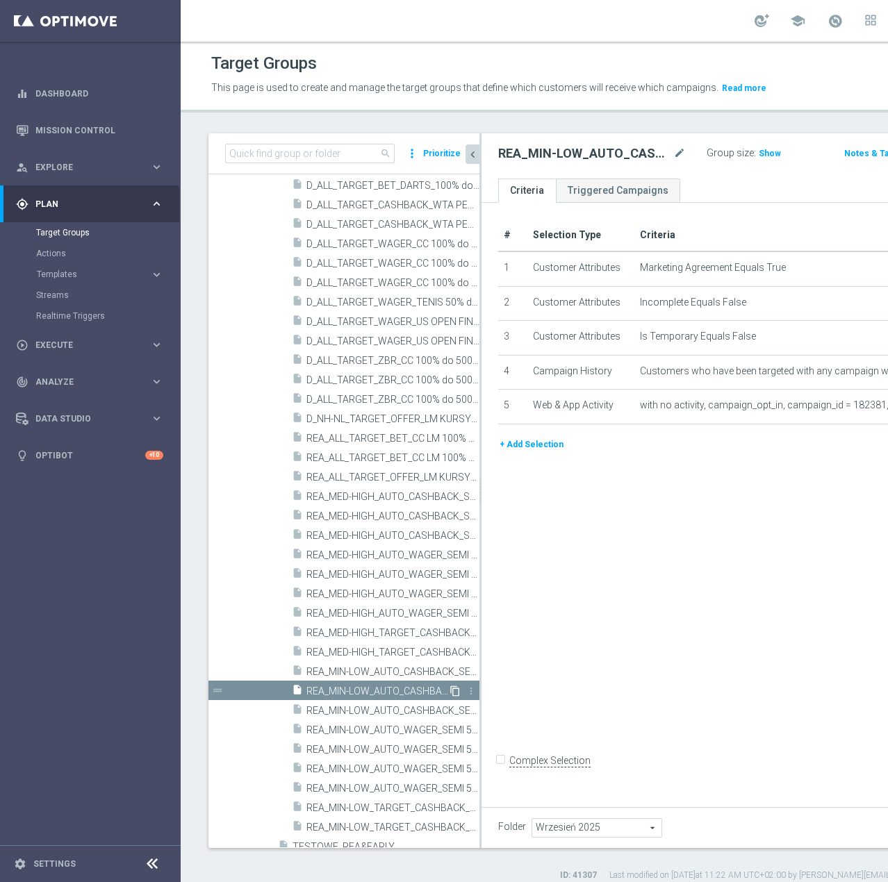
click at [449, 697] on icon "content_copy" at bounding box center [454, 690] width 11 height 11
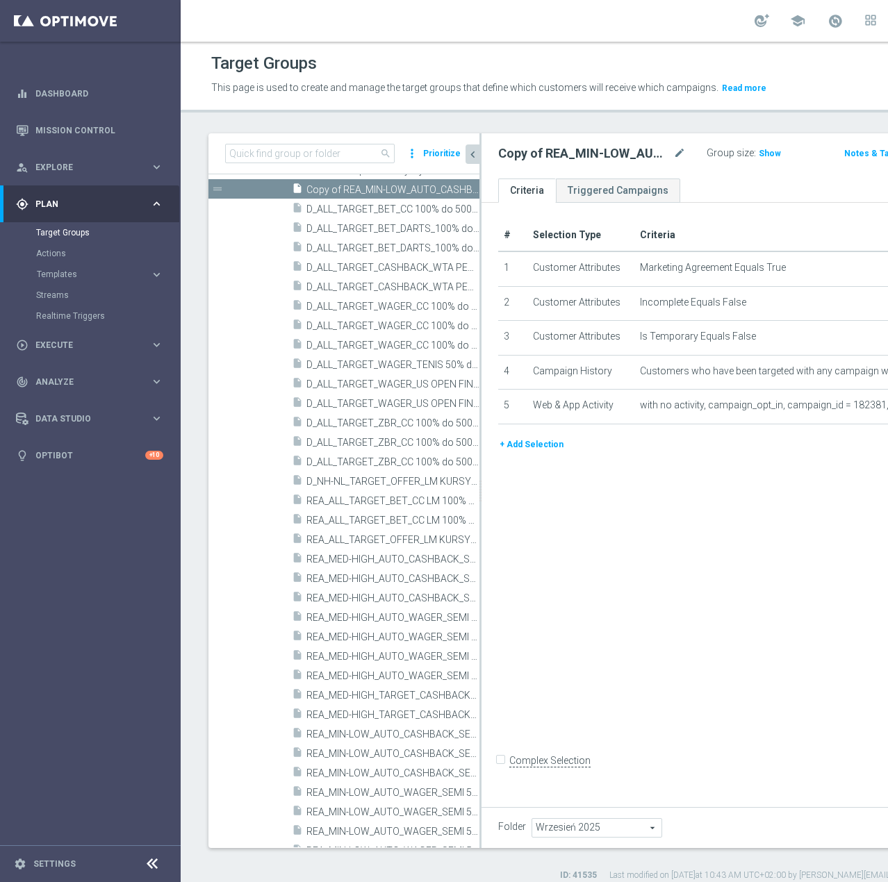
scroll to position [476, 0]
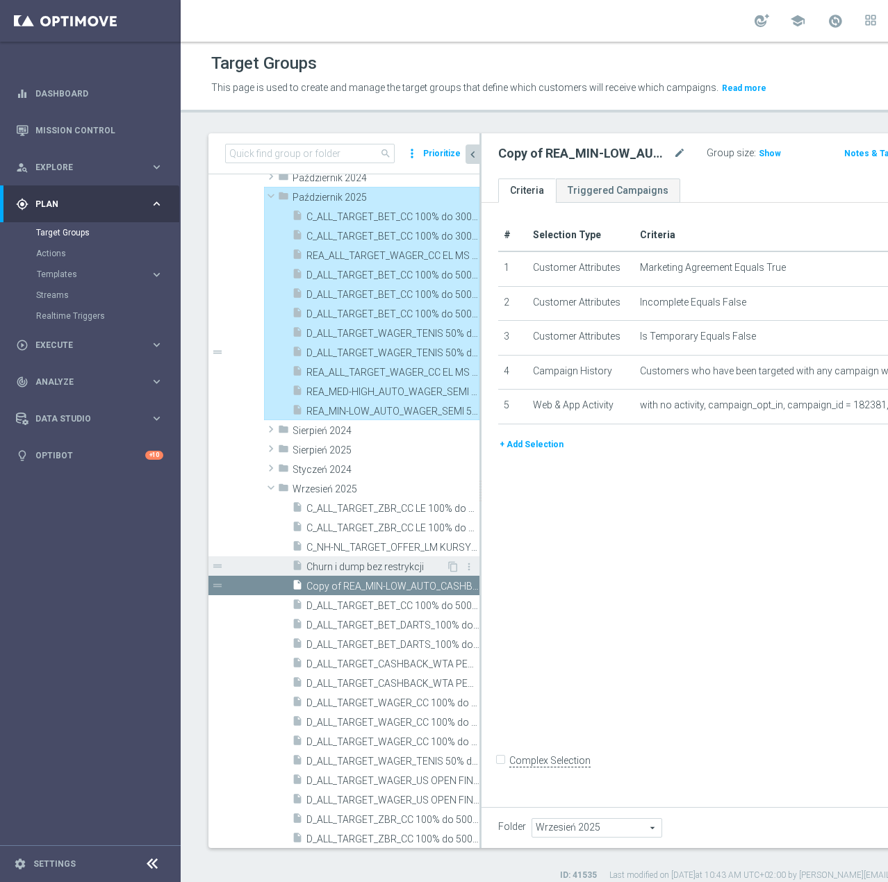
type input "Październik 2025"
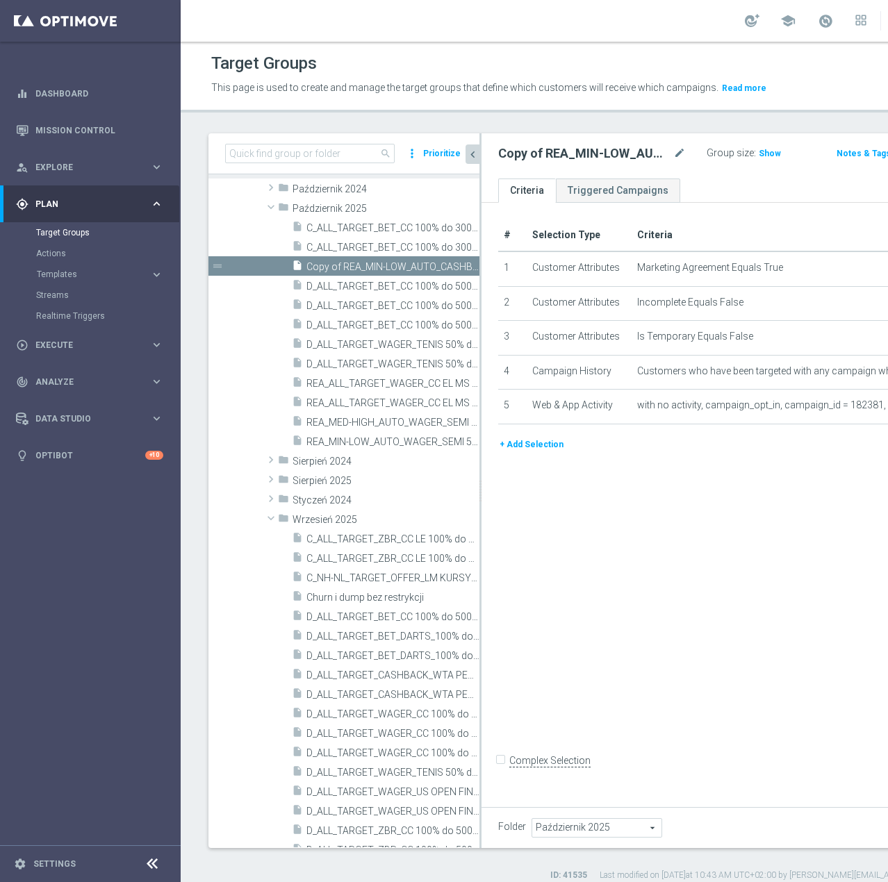
scroll to position [169, 0]
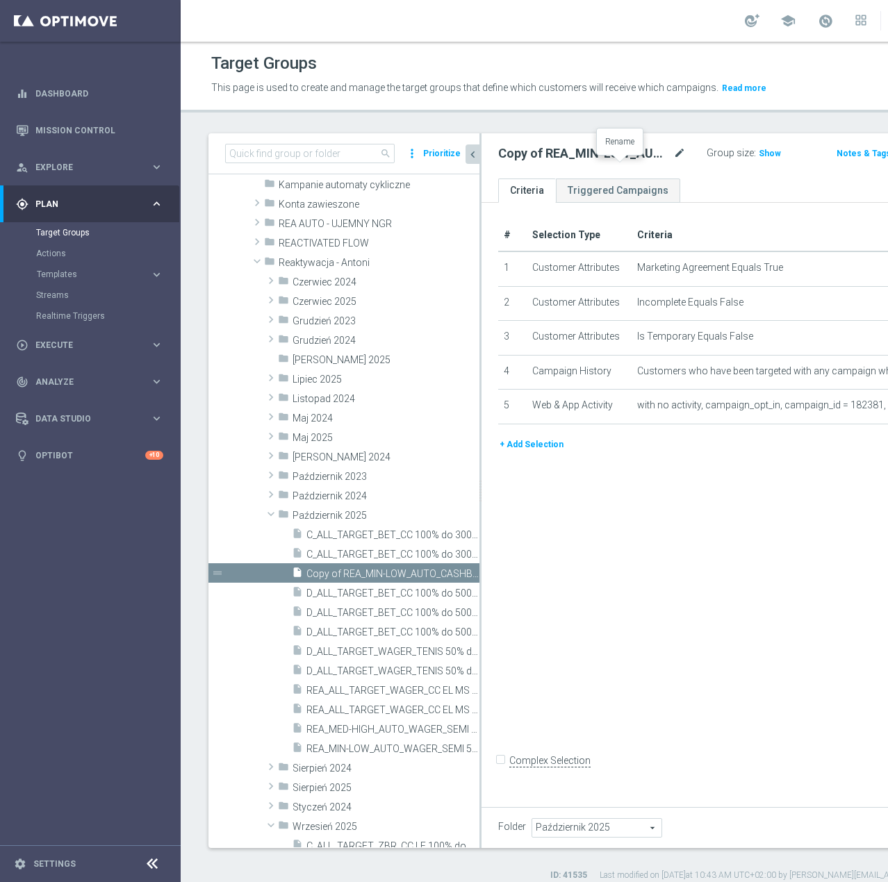
click at [673, 162] on icon "mode_edit" at bounding box center [679, 153] width 13 height 17
drag, startPoint x: 537, startPoint y: 173, endPoint x: 427, endPoint y: 174, distance: 109.7
click at [428, 175] on as-split "search more_vert Prioritize Customer Target Groups library_add create_new_folder" at bounding box center [587, 490] width 759 height 715
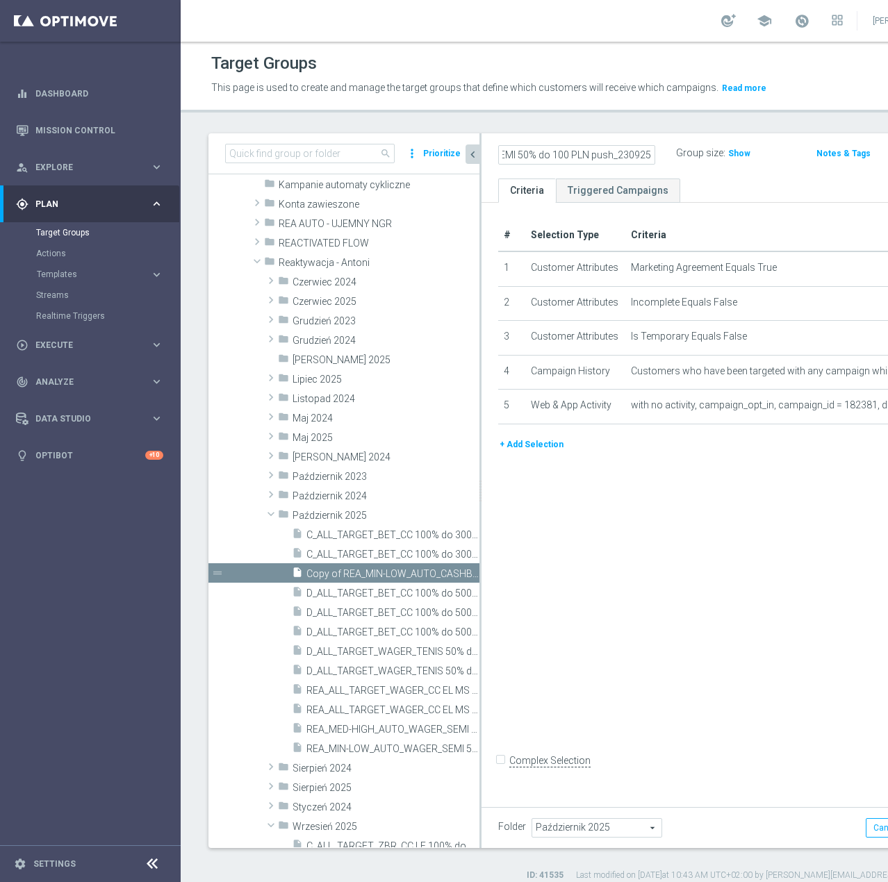
click at [552, 165] on input "REA_MIN-LOW_AUTO_CASHBACK_SEMI 50% do 100 PLN push_230925" at bounding box center [576, 154] width 157 height 19
type input "REA_MIN-LOW_AUTO_CASHBACK_SEMI 50% do 100 PLN push_071025"
click at [695, 570] on div "# Selection Type Criteria delete_forever 1 Customer Attributes Marketing Agreem…" at bounding box center [724, 502] width 486 height 598
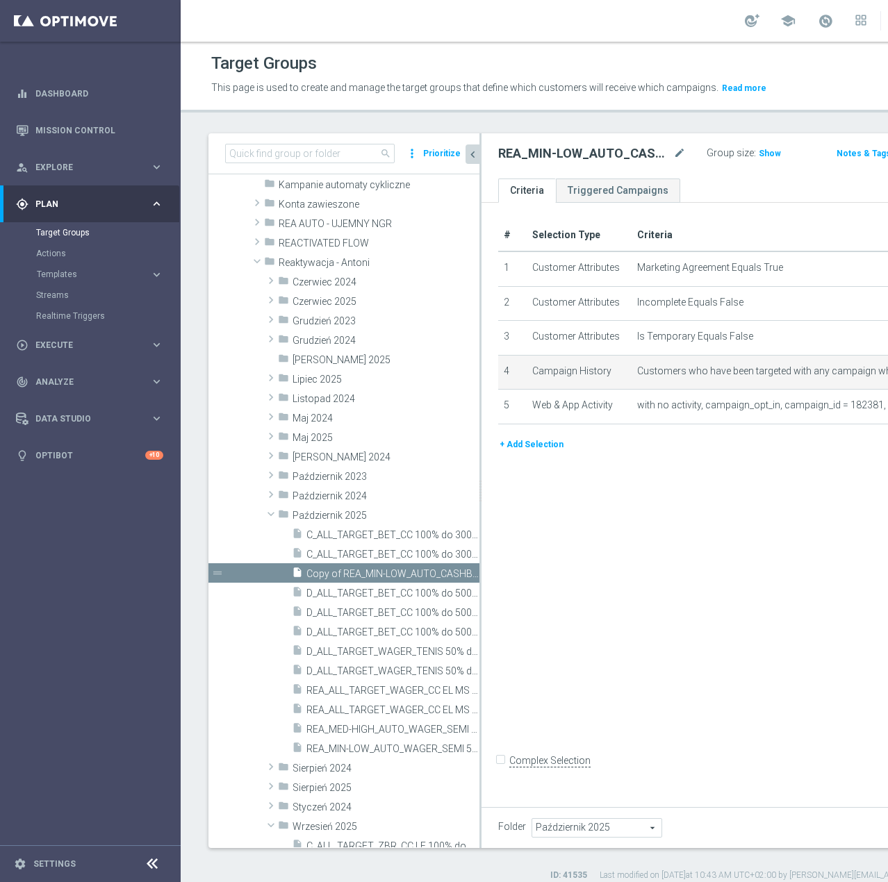
click at [808, 377] on span "Customers who have been targeted with any campaign while a member of action "RE…" at bounding box center [790, 371] width 306 height 12
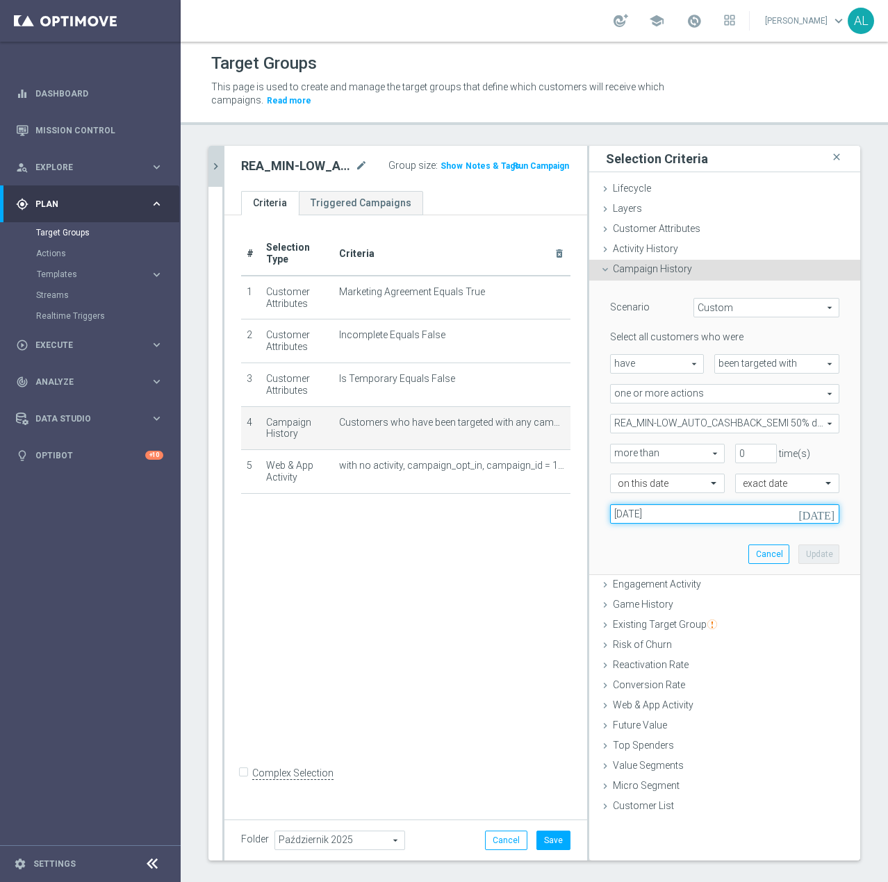
click at [637, 517] on input "23 Sep 2025" at bounding box center [724, 513] width 229 height 19
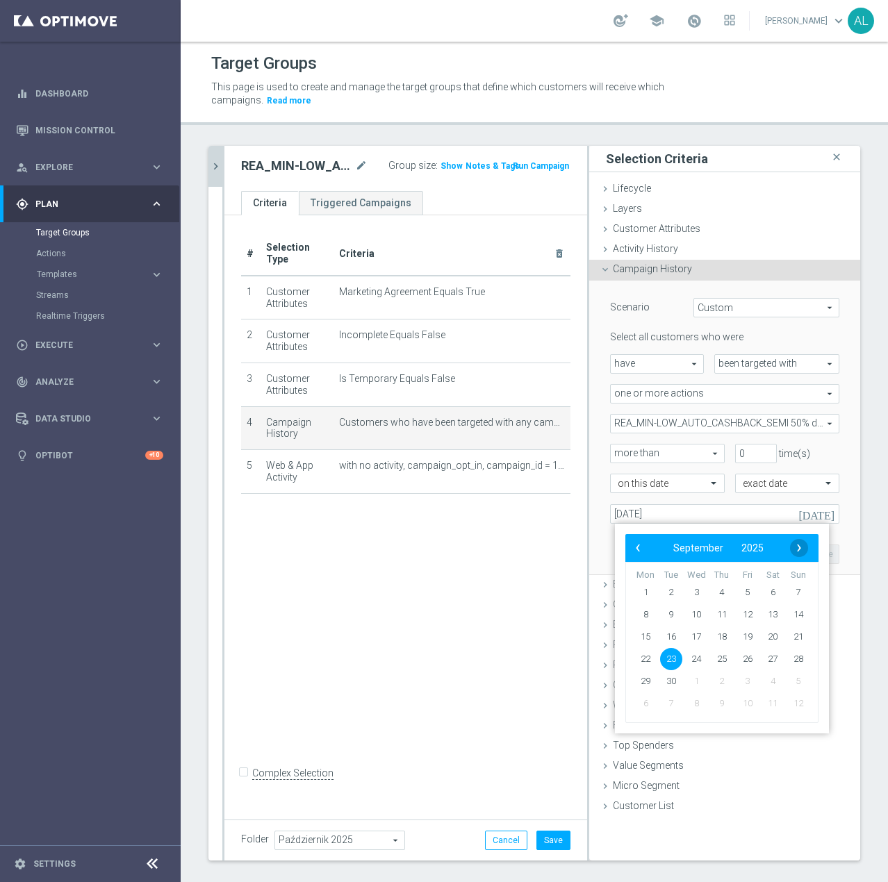
click at [803, 549] on span "›" at bounding box center [799, 548] width 18 height 18
click at [672, 610] on span "7" at bounding box center [671, 614] width 22 height 22
type input "07 Oct 2025"
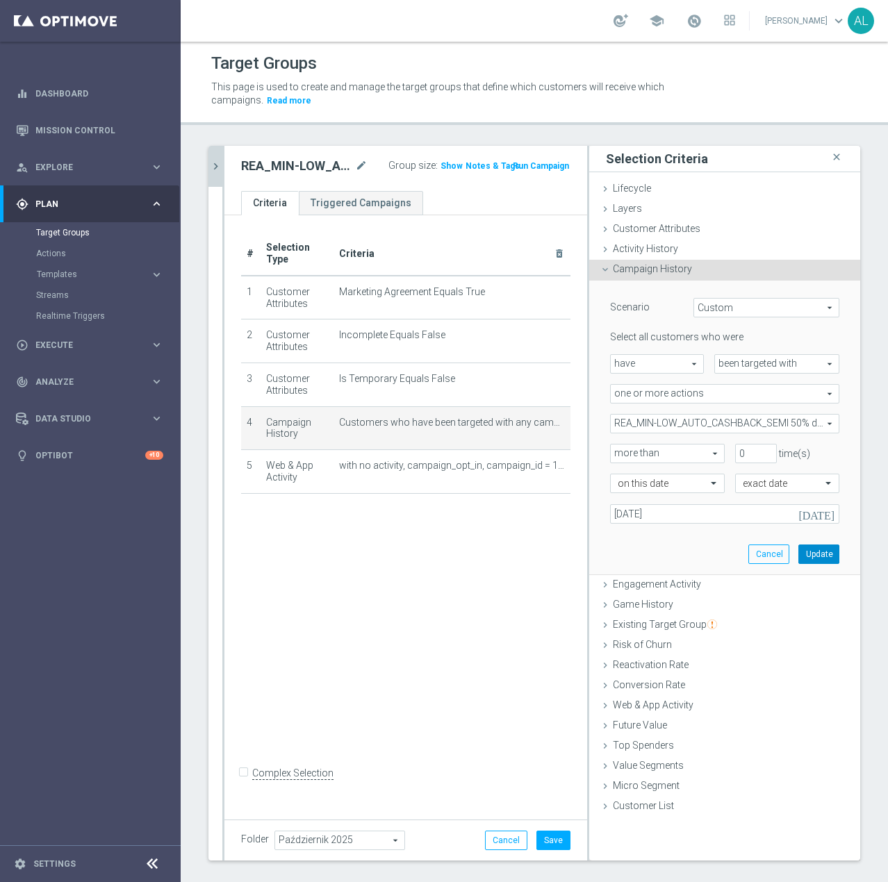
click at [813, 556] on button "Update" at bounding box center [818, 553] width 41 height 19
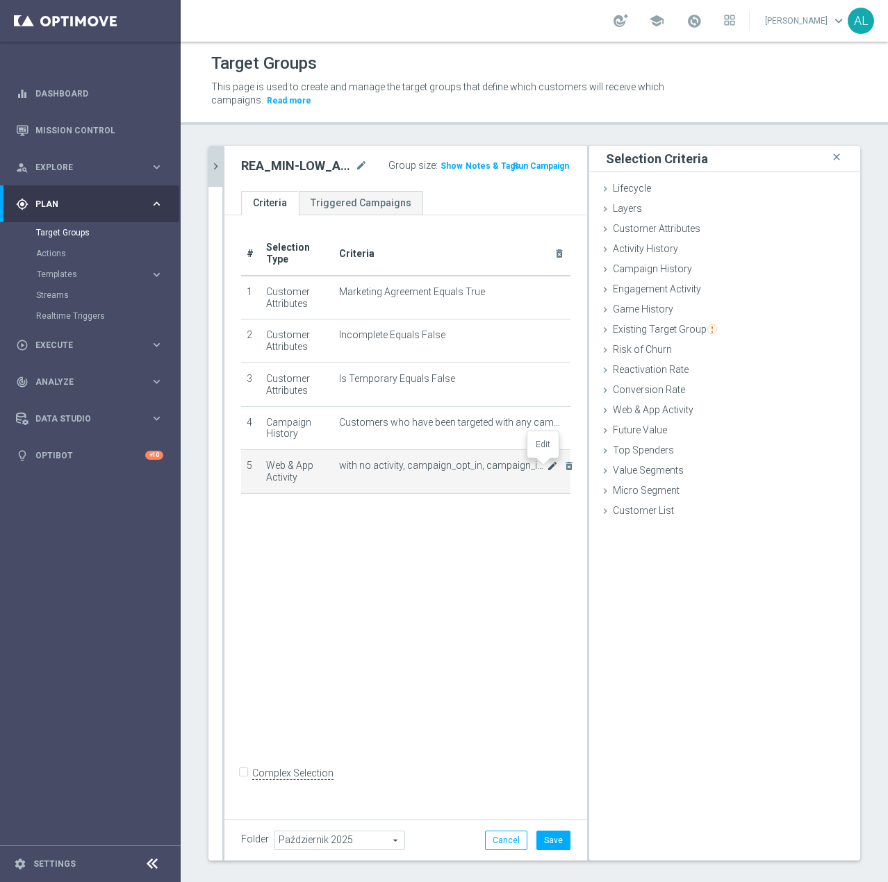
click at [547, 470] on icon "mode_edit" at bounding box center [552, 465] width 11 height 11
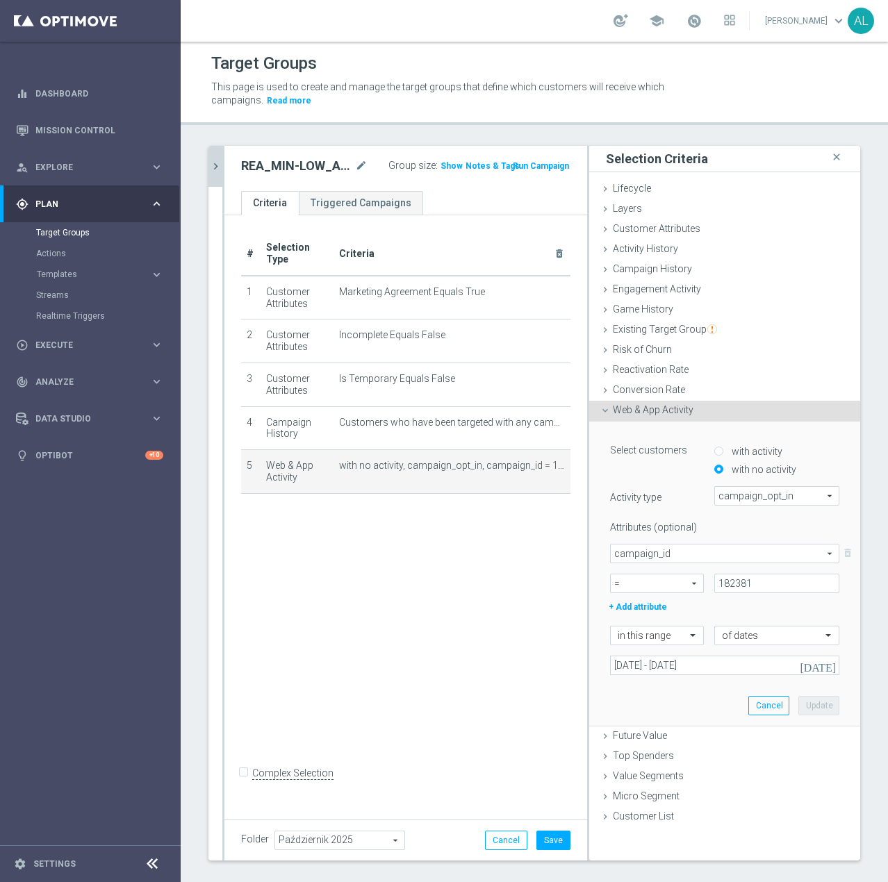
click at [643, 676] on div "Select customers with activity with no activity Activity type campaign_opt_in c…" at bounding box center [724, 574] width 250 height 304
click at [646, 667] on input "23 Sep 2025 - 25 Sep 2025" at bounding box center [724, 665] width 229 height 19
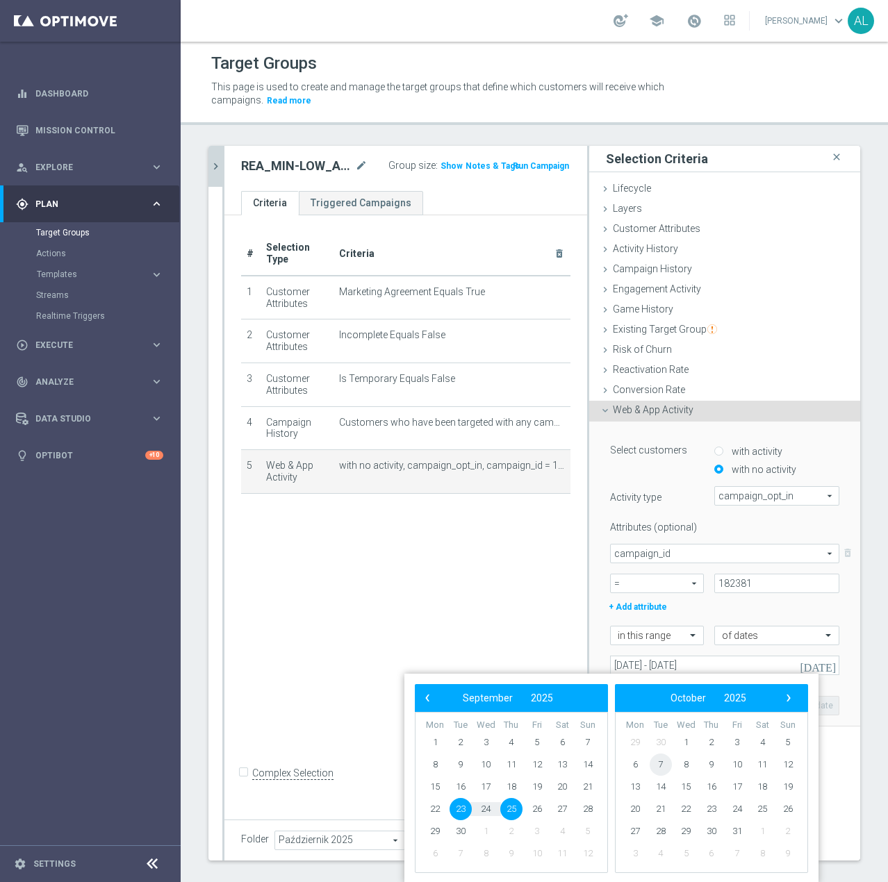
click at [657, 767] on span "7" at bounding box center [660, 764] width 22 height 22
click at [508, 767] on span "9" at bounding box center [511, 764] width 22 height 22
type input "07 Oct 2025 - 09 Oct 2025"
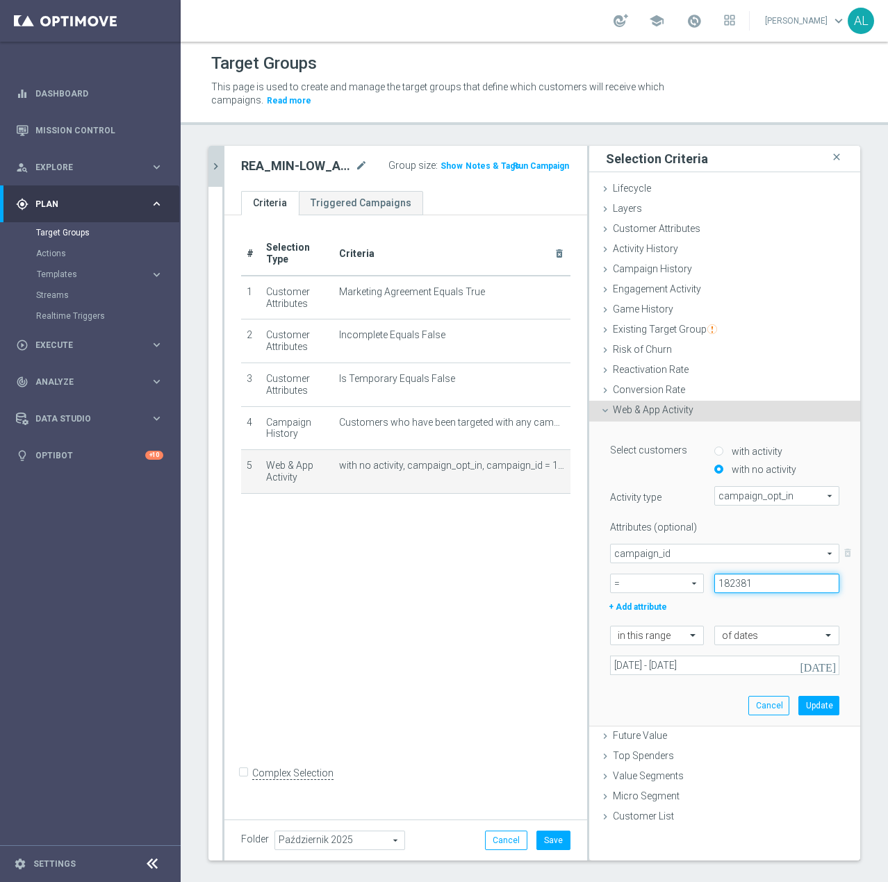
click at [722, 583] on input "182381" at bounding box center [776, 583] width 125 height 19
paste input "752"
type input "187521"
click at [818, 707] on button "Update" at bounding box center [818, 705] width 41 height 19
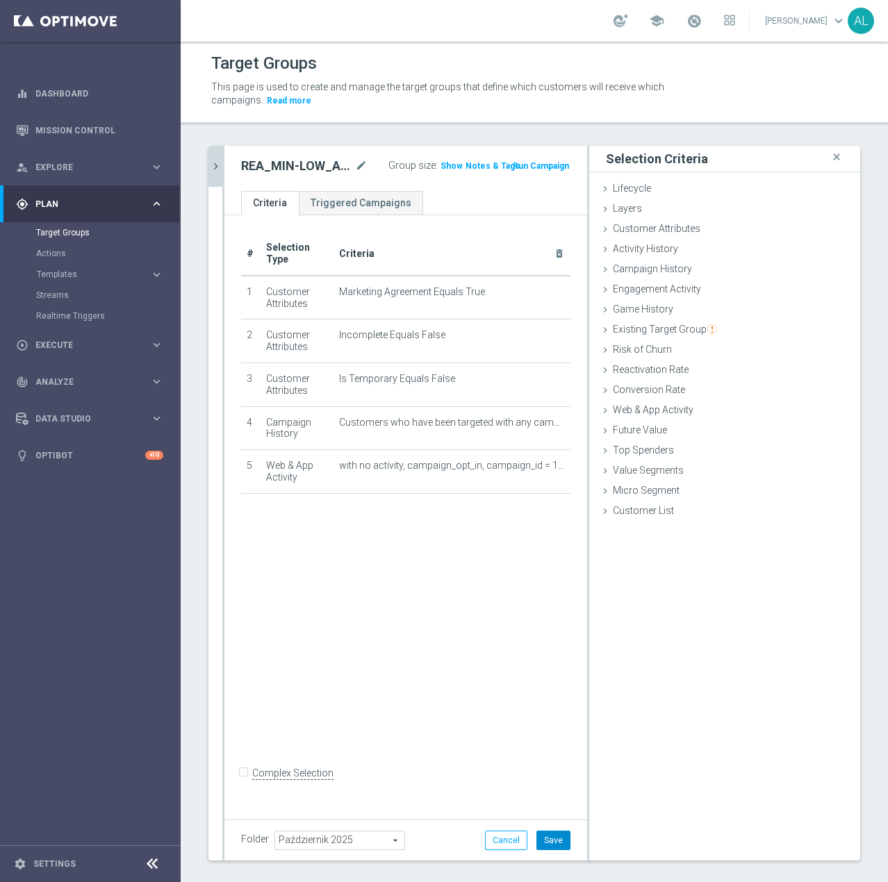
click at [551, 844] on button "Save" at bounding box center [553, 840] width 34 height 19
click at [219, 159] on button "chevron_right" at bounding box center [215, 166] width 14 height 41
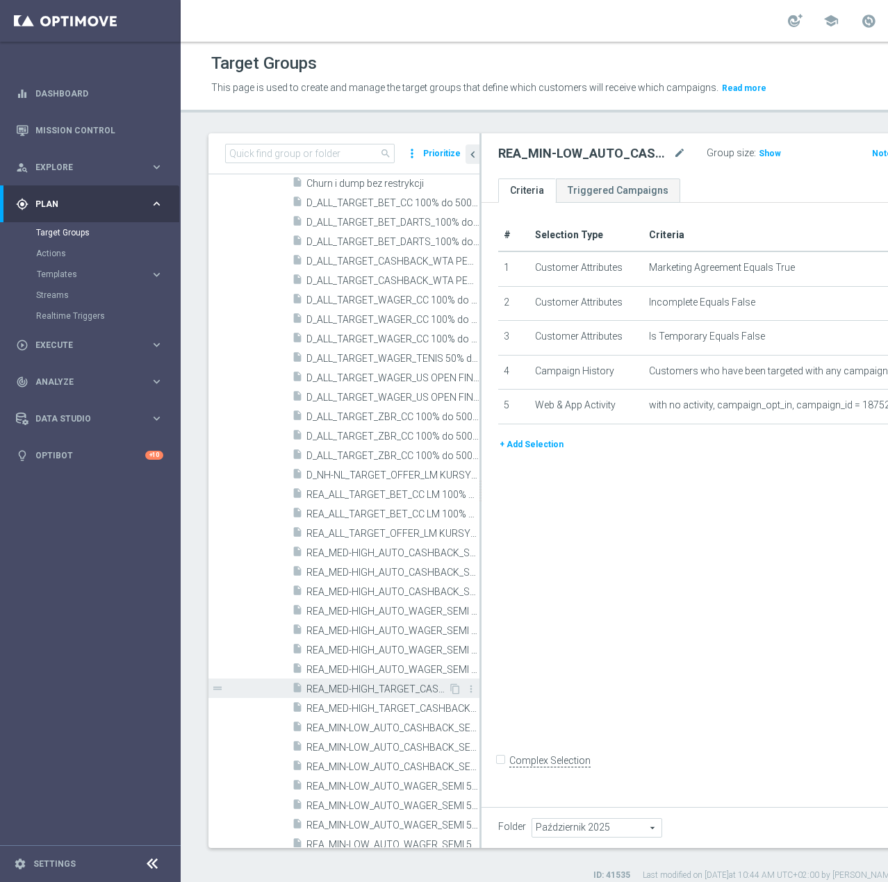
scroll to position [842, 0]
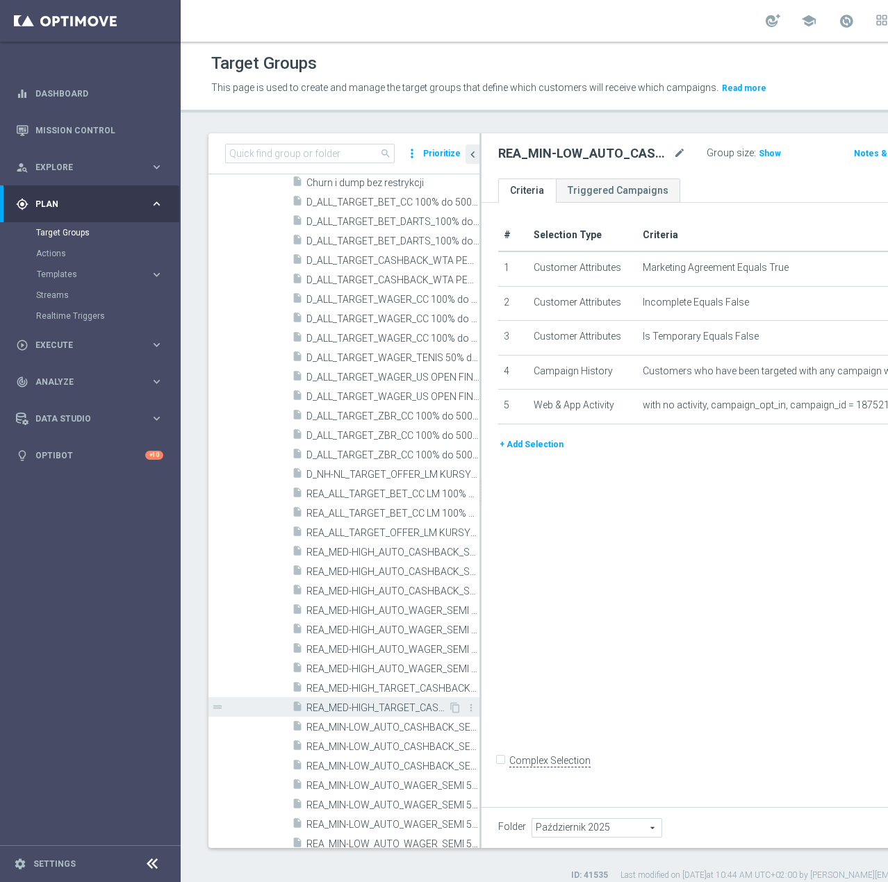
click at [385, 714] on span "REA_MED-HIGH_TARGET_CASHBACK_EL MS NL-PL 50% do 300 PLN_020925" at bounding box center [377, 708] width 142 height 12
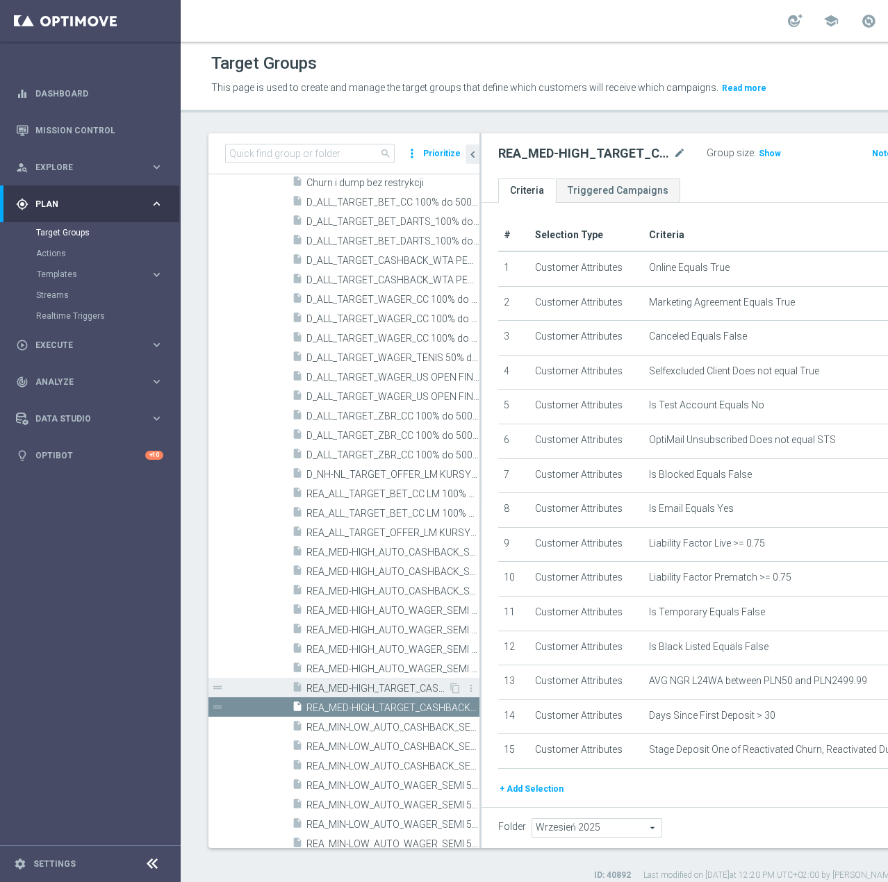
click at [400, 694] on span "REA_MED-HIGH_TARGET_CASHBACK_EL MS NL-PL 50% do 300 PLN sms_020925" at bounding box center [377, 689] width 142 height 12
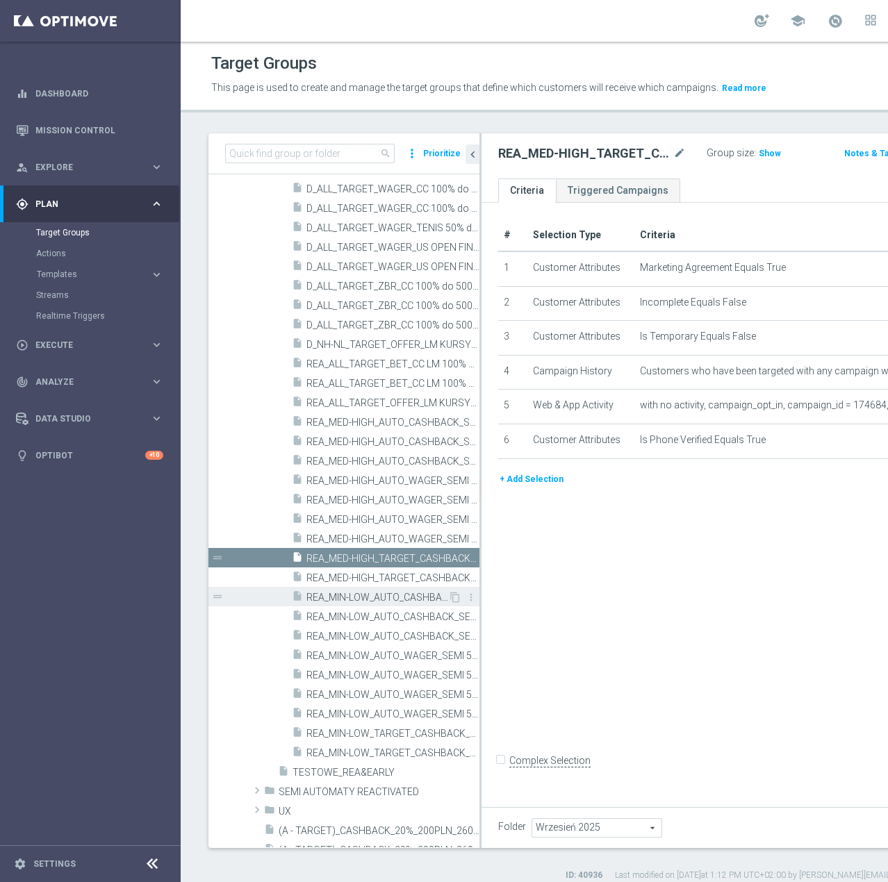
scroll to position [973, 0]
click at [388, 467] on span "REA_MED-HIGH_AUTO_CASHBACK_SEMI 50% do 300 PLN push_300925" at bounding box center [377, 461] width 142 height 12
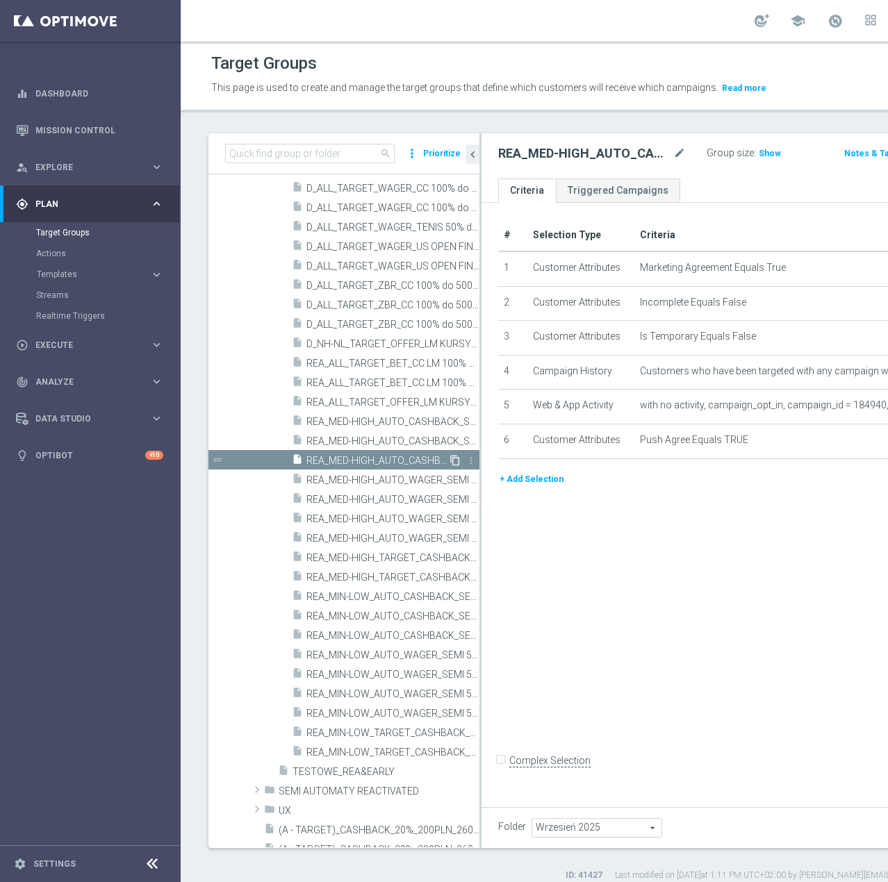
click at [449, 466] on icon "content_copy" at bounding box center [454, 460] width 11 height 11
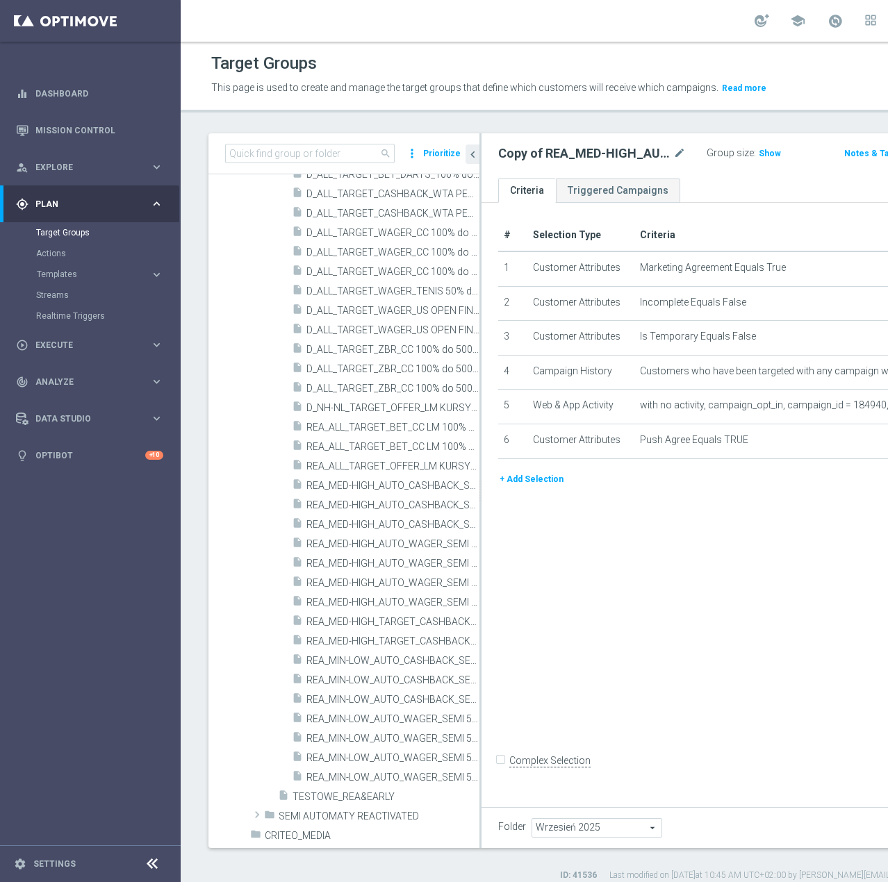
scroll to position [494, 0]
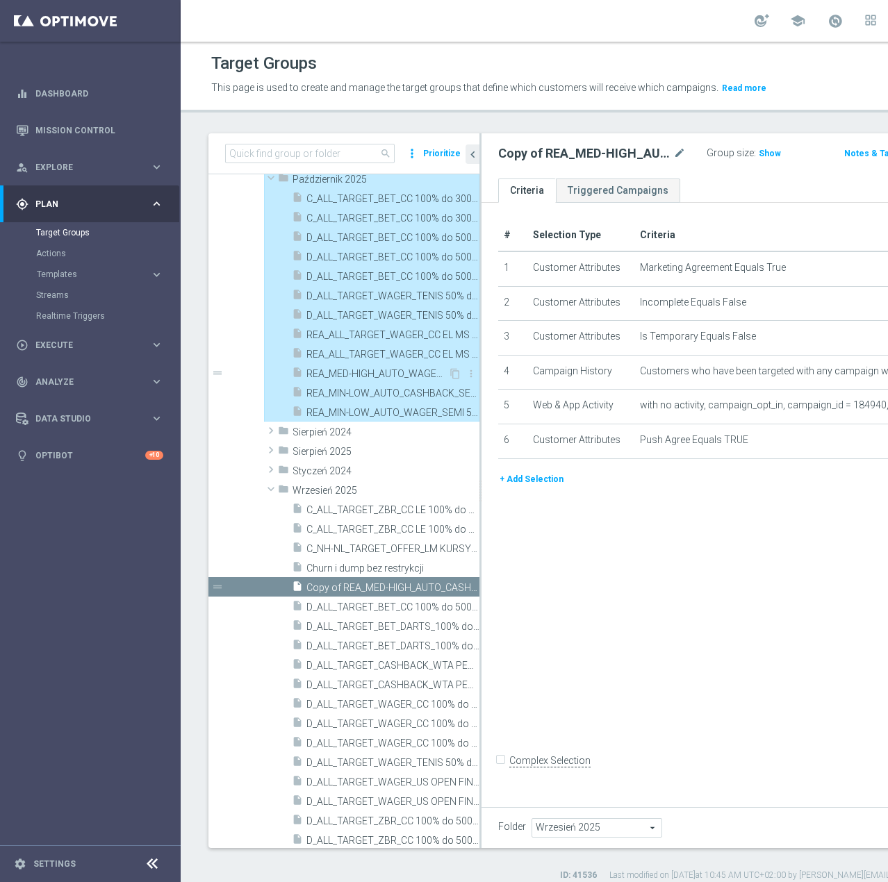
type input "Październik 2025"
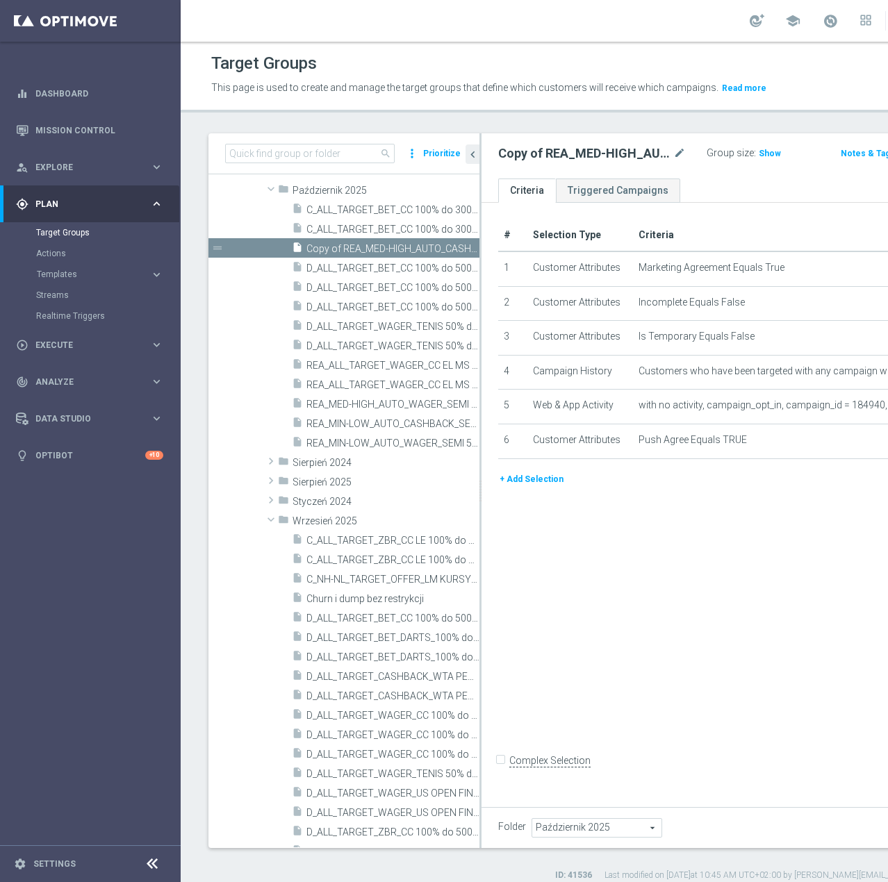
scroll to position [169, 0]
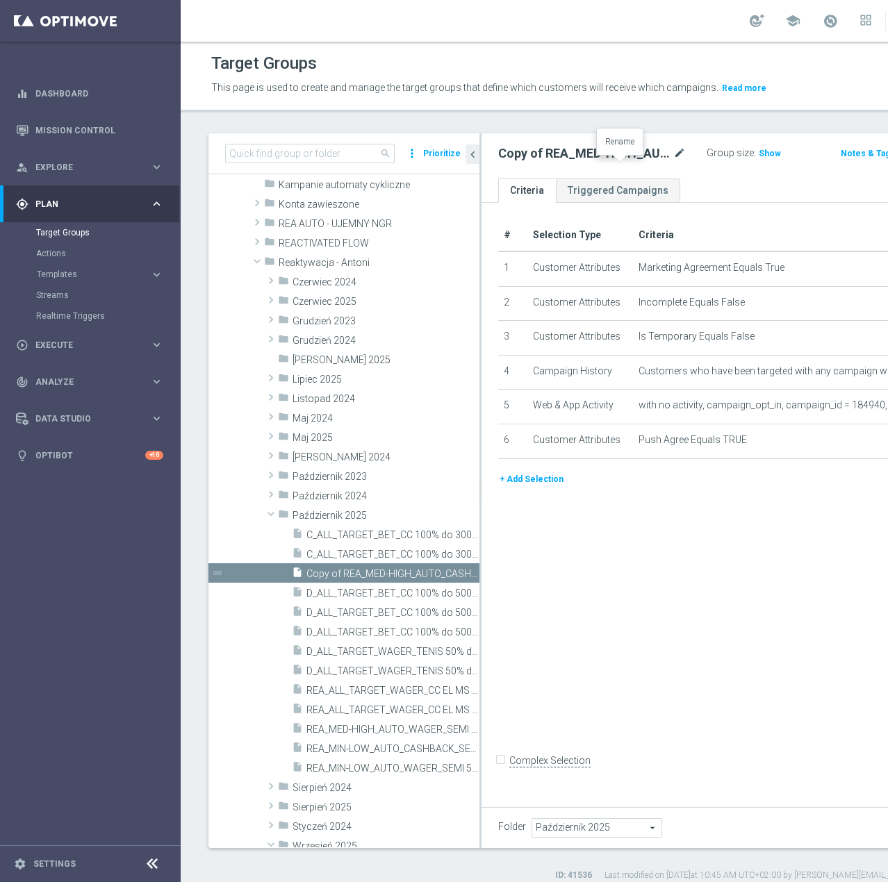
click at [673, 162] on icon "mode_edit" at bounding box center [679, 153] width 13 height 17
click at [545, 165] on input "Copy of REA_MED-HIGH_AUTO_CASHBACK_SEMI 50% do 300 PLN push_300925" at bounding box center [578, 154] width 160 height 19
drag, startPoint x: 544, startPoint y: 169, endPoint x: 566, endPoint y: 169, distance: 21.5
click at [566, 165] on input "Copy of REA_MED-HIGH_AUTO_CASHBACK_SEMI 50% do 300 PLN push_300925" at bounding box center [578, 154] width 160 height 19
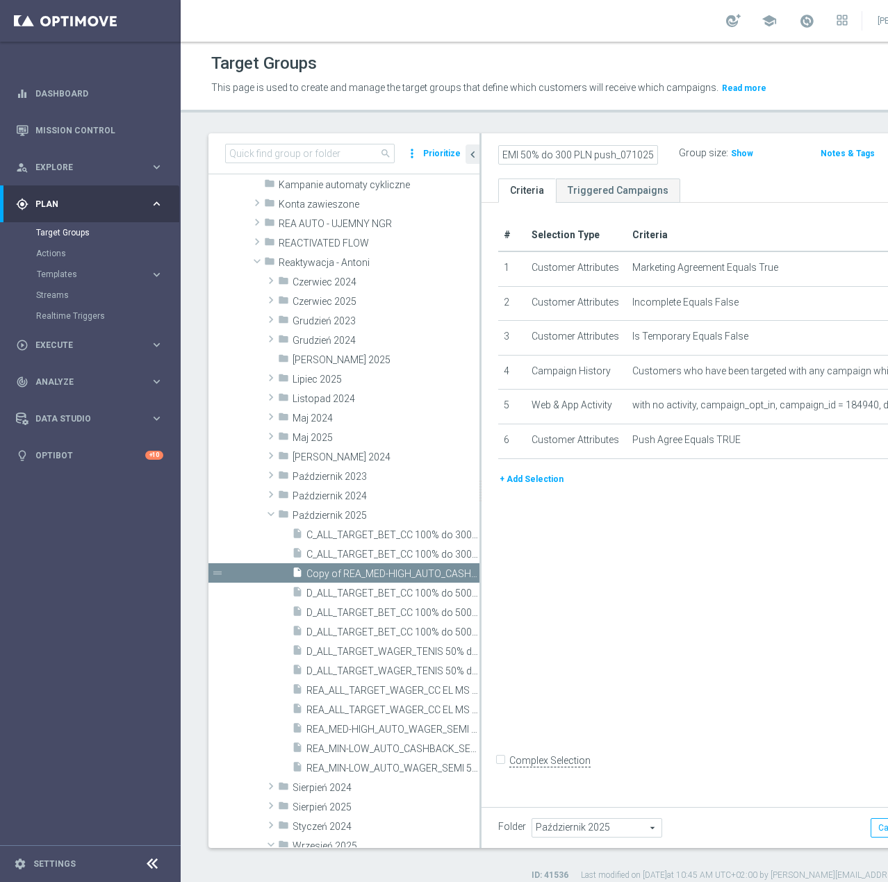
scroll to position [0, 0]
type input "REA_MED-HIGH_AUTO_CASHBACK_SEMI 50% do 300 PLN push_071025"
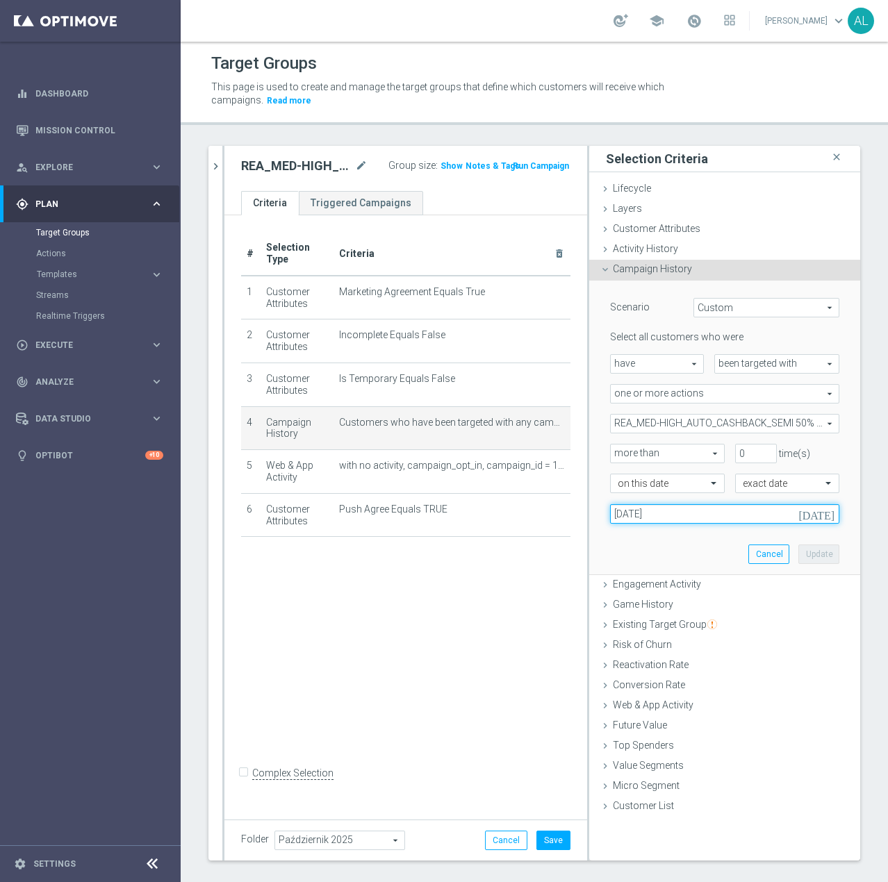
click at [638, 514] on input "30 Sep 2025" at bounding box center [724, 513] width 229 height 19
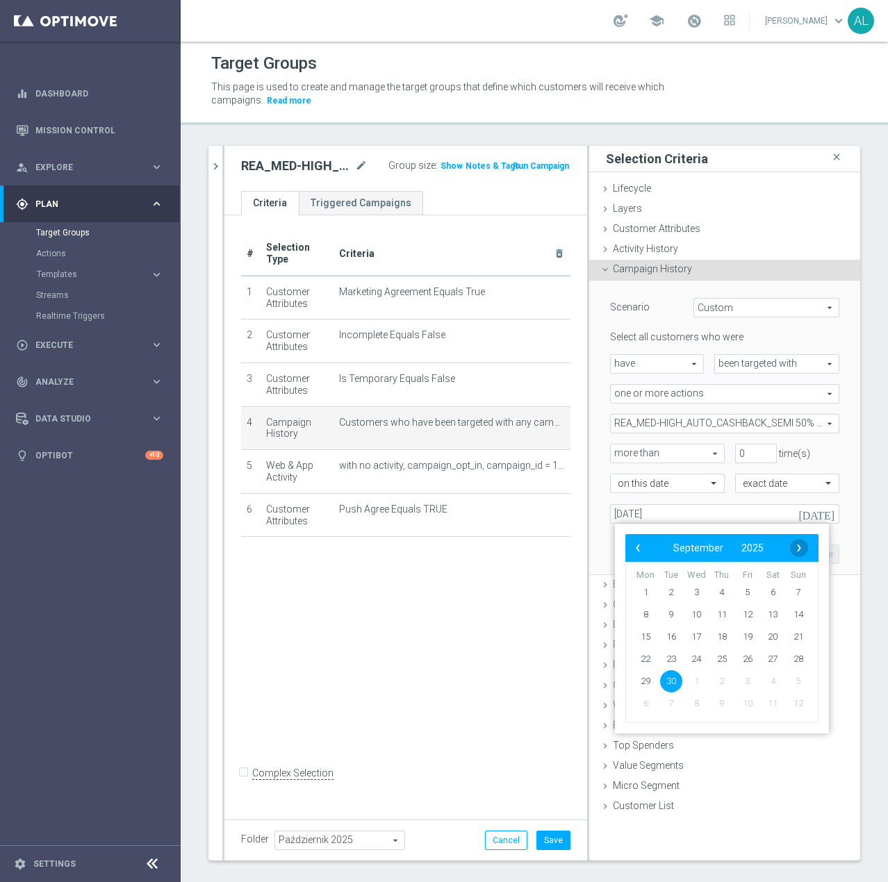
click at [806, 548] on span "›" at bounding box center [799, 548] width 18 height 18
click at [672, 613] on span "7" at bounding box center [671, 614] width 22 height 22
type input "07 Oct 2025"
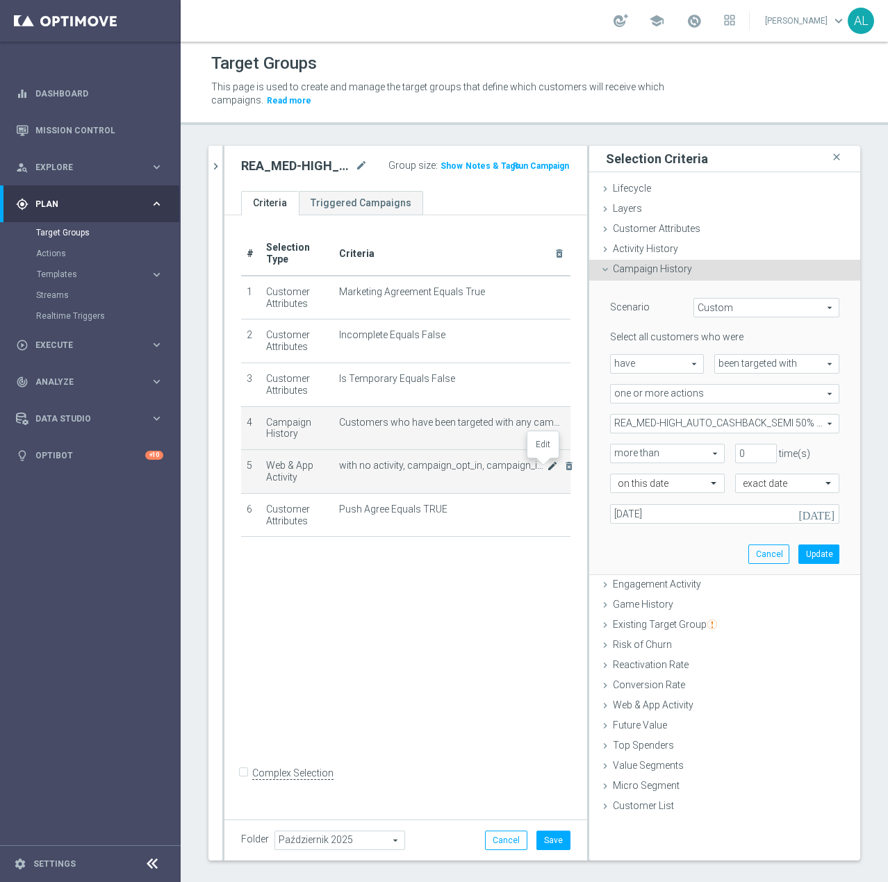
click at [547, 467] on icon "mode_edit" at bounding box center [552, 465] width 11 height 11
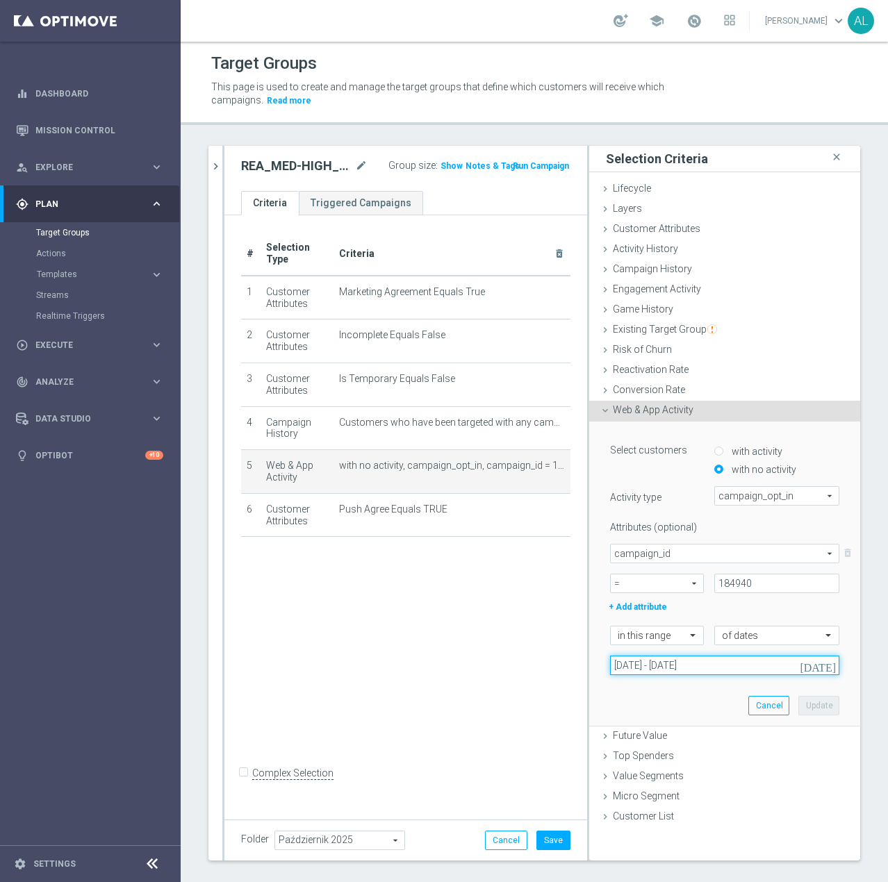
click at [632, 663] on input "30 Sep 2025 - 02 Oct 2025" at bounding box center [724, 665] width 229 height 19
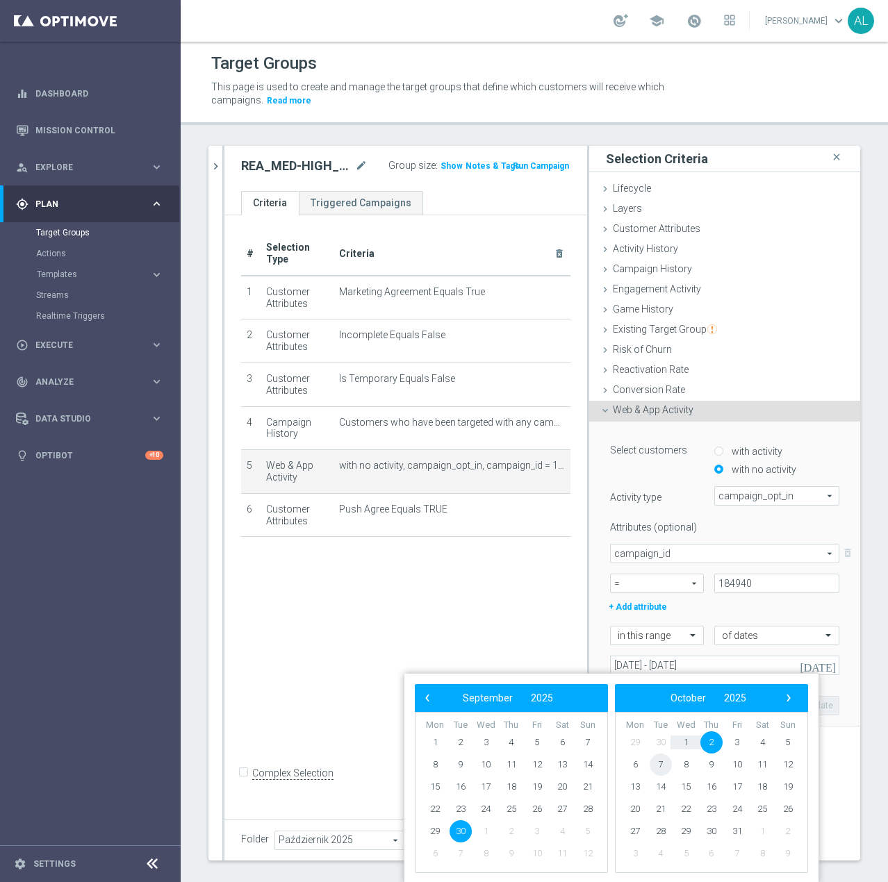
click at [659, 767] on span "7" at bounding box center [660, 764] width 22 height 22
click at [510, 768] on span "9" at bounding box center [511, 764] width 22 height 22
type input "07 Oct 2025 - 09 Oct 2025"
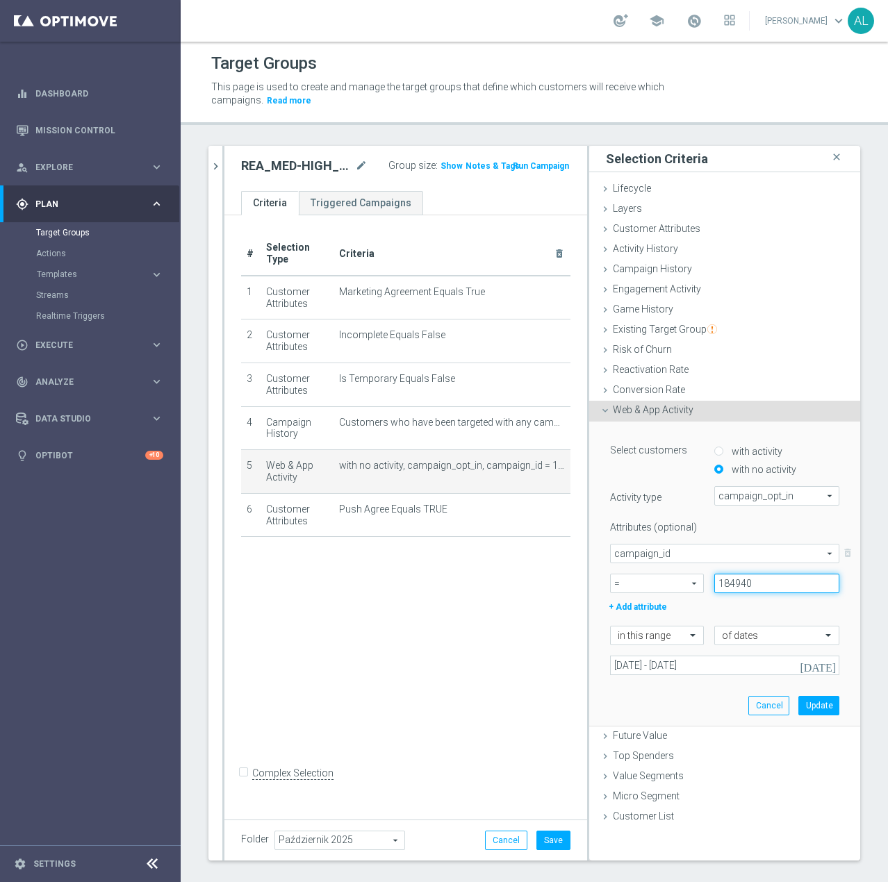
click at [718, 574] on input "184940" at bounding box center [776, 583] width 125 height 19
paste input "7522"
type input "187522"
click at [801, 702] on button "Update" at bounding box center [818, 705] width 41 height 19
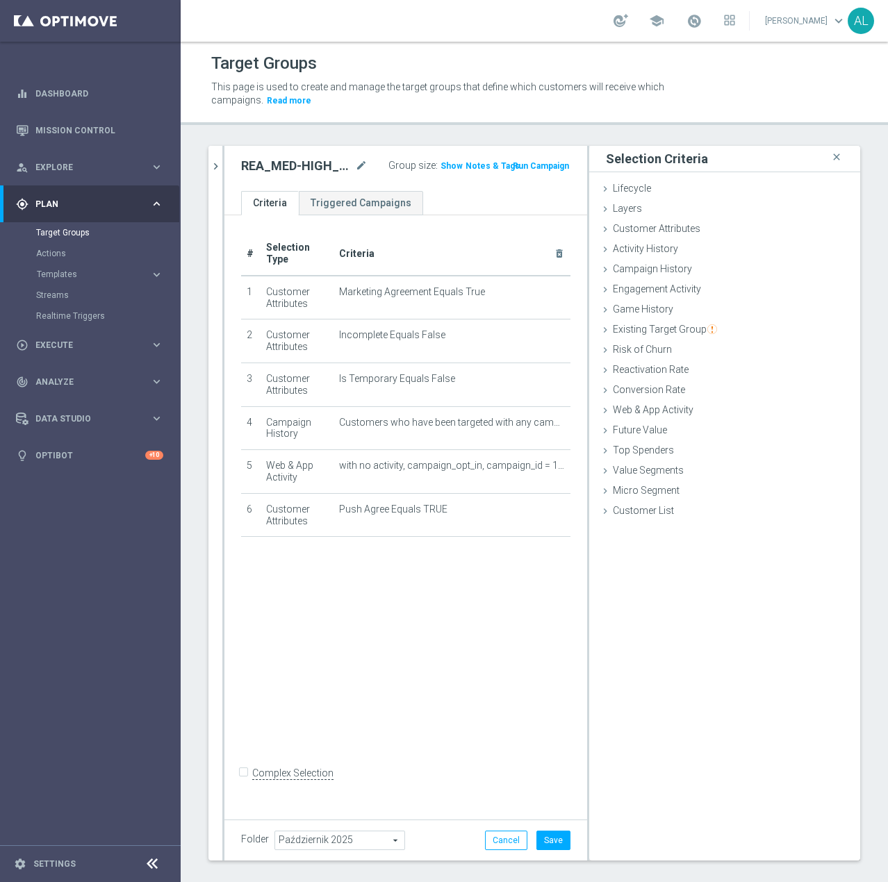
click at [540, 420] on div at bounding box center [543, 418] width 14 height 7
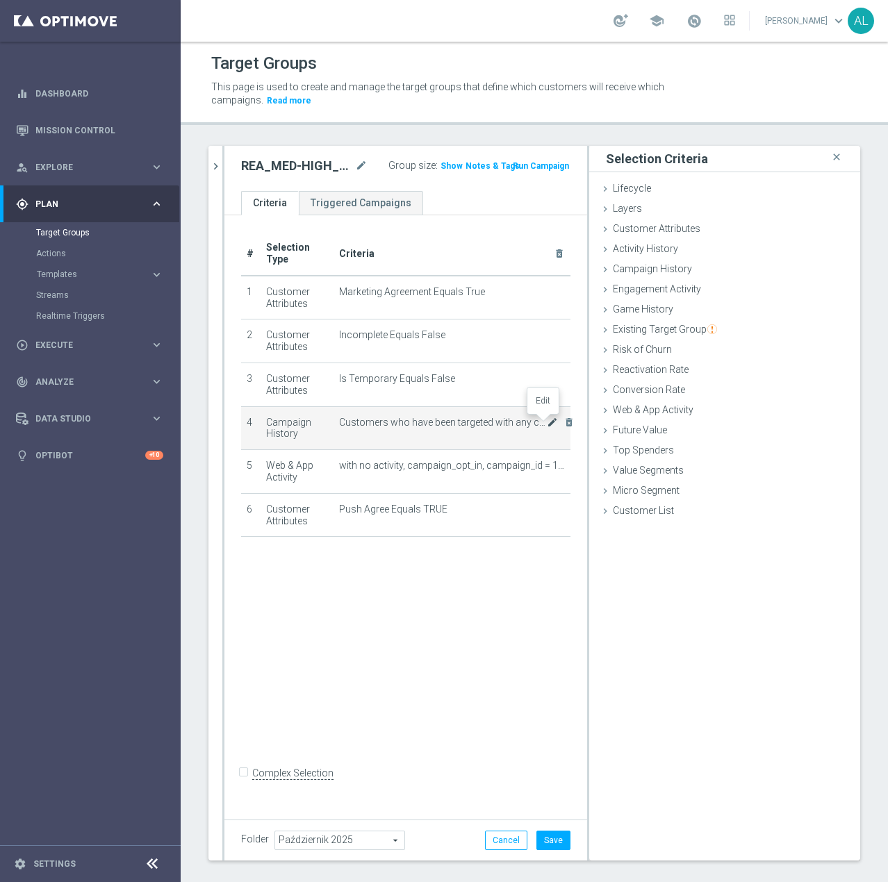
click at [547, 424] on icon "mode_edit" at bounding box center [552, 422] width 11 height 11
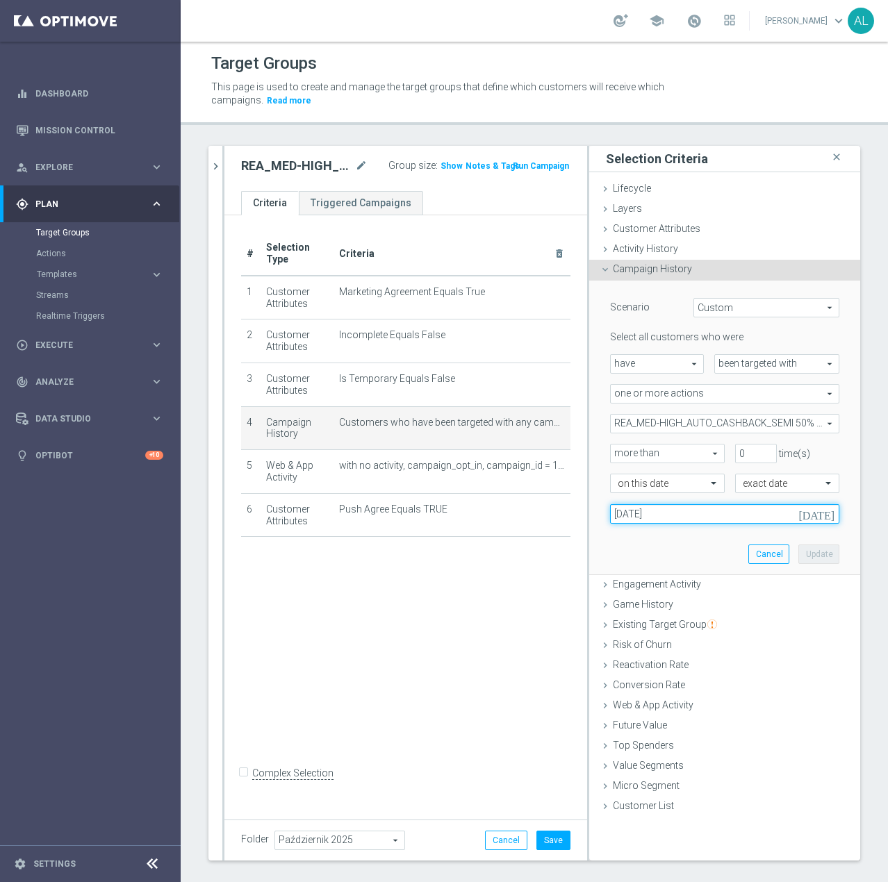
click at [679, 508] on input "30 Sep 2025" at bounding box center [724, 513] width 229 height 19
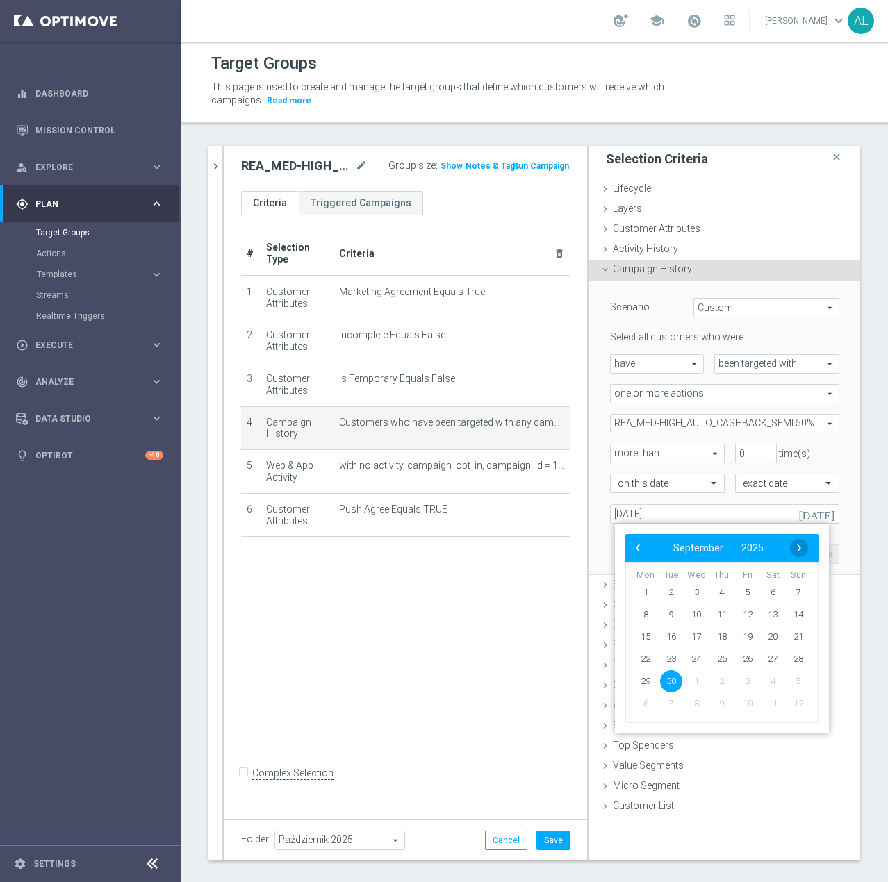
click at [797, 546] on span "›" at bounding box center [799, 548] width 18 height 18
click at [676, 610] on span "7" at bounding box center [671, 614] width 22 height 22
type input "07 Oct 2025"
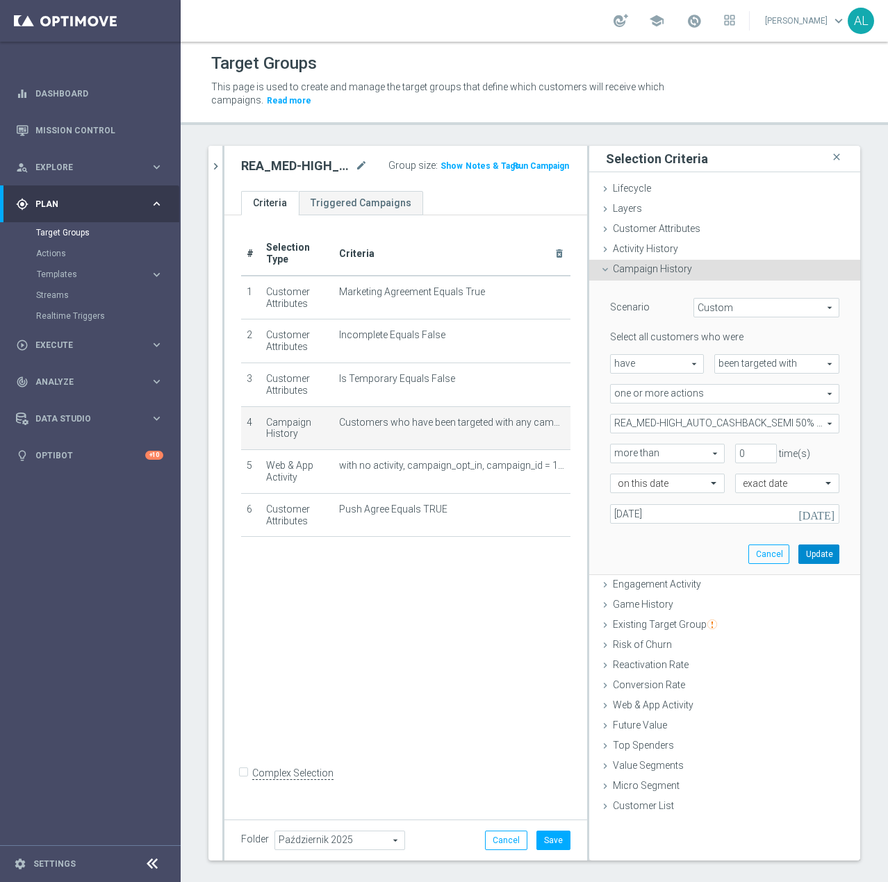
click at [819, 557] on button "Update" at bounding box center [818, 553] width 41 height 19
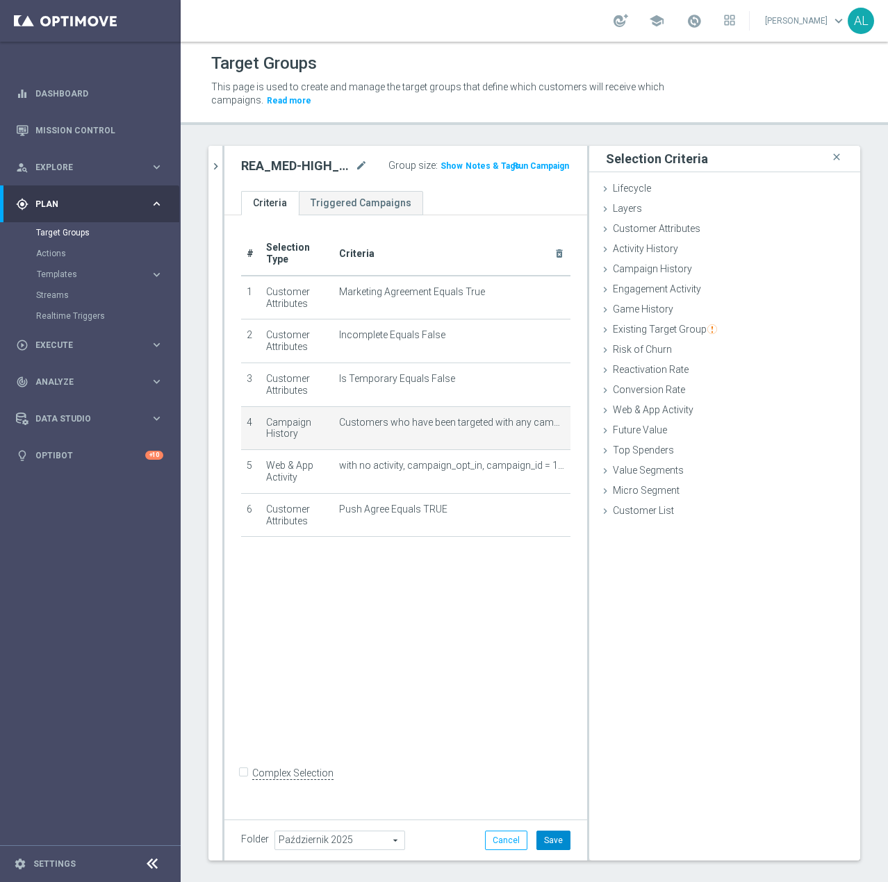
click at [544, 838] on button "Save" at bounding box center [553, 840] width 34 height 19
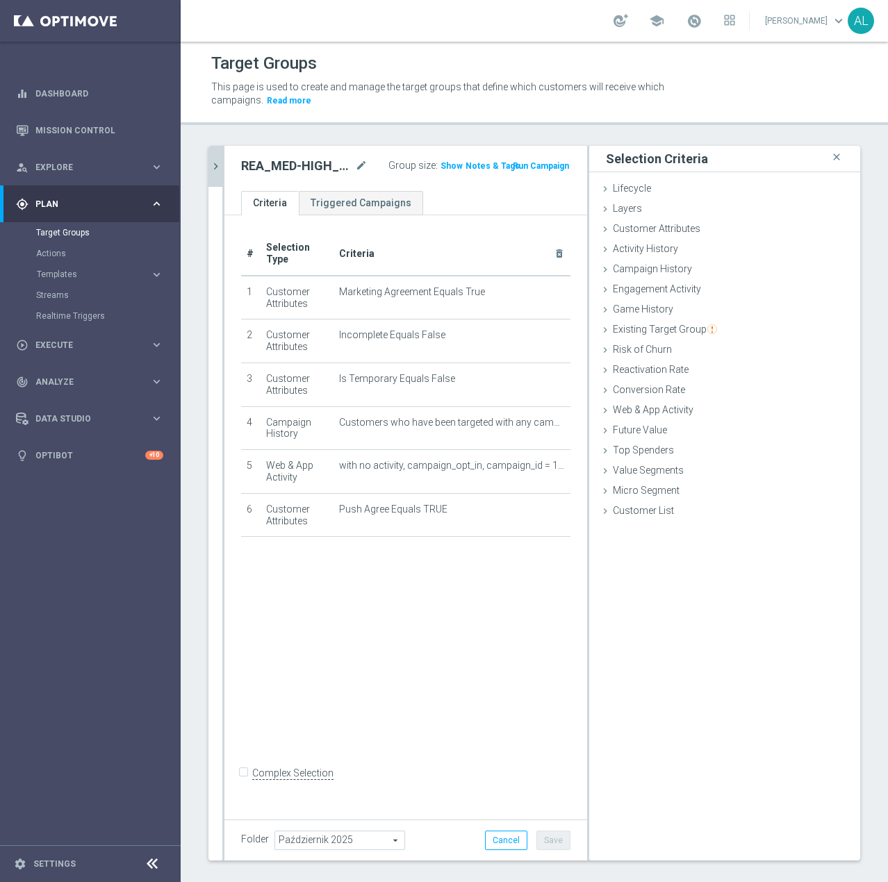
click at [219, 164] on icon "chevron_right" at bounding box center [215, 166] width 13 height 13
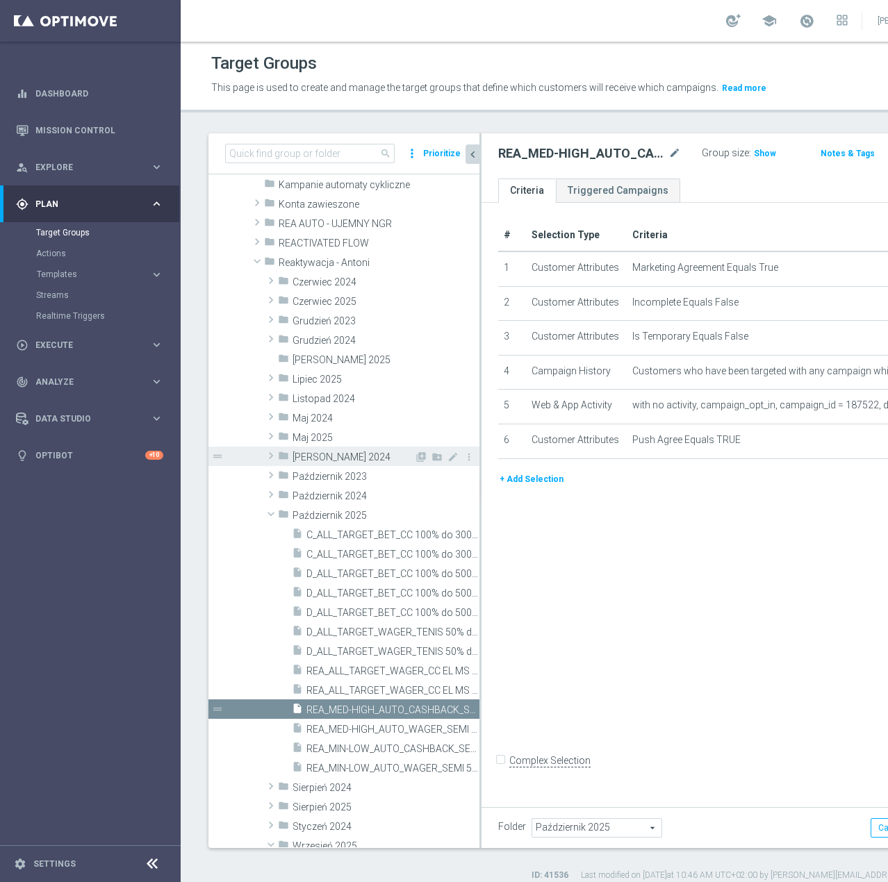
scroll to position [149, 0]
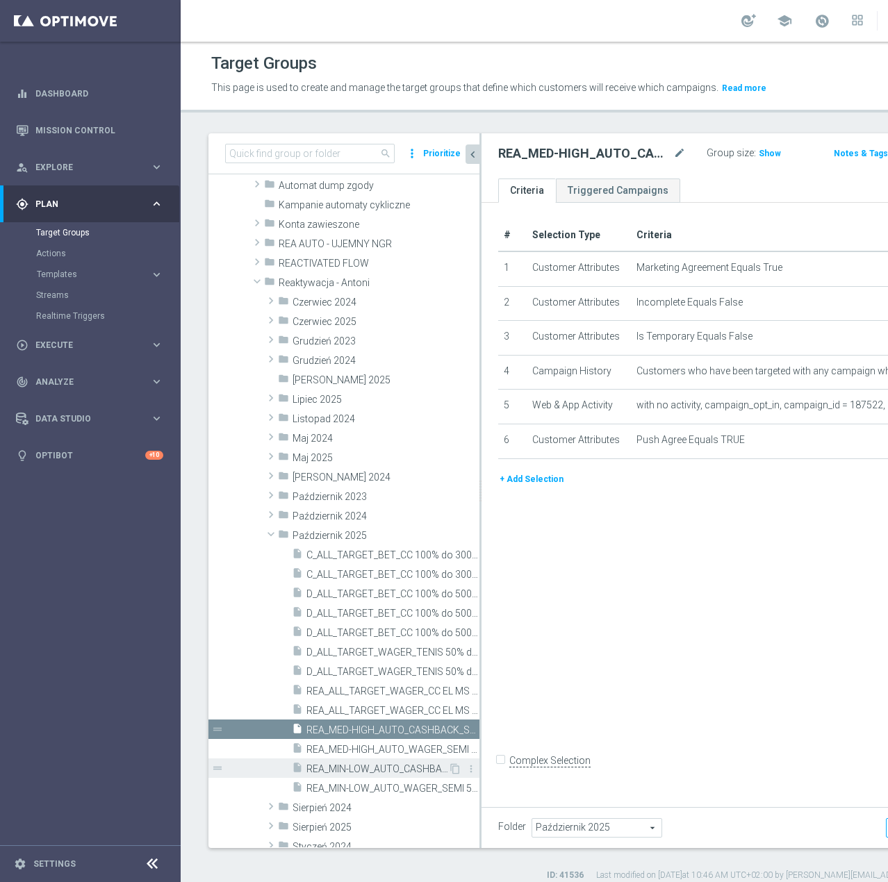
click at [376, 775] on span "REA_MIN-LOW_AUTO_CASHBACK_SEMI 50% do 100 PLN push_071025" at bounding box center [377, 769] width 142 height 12
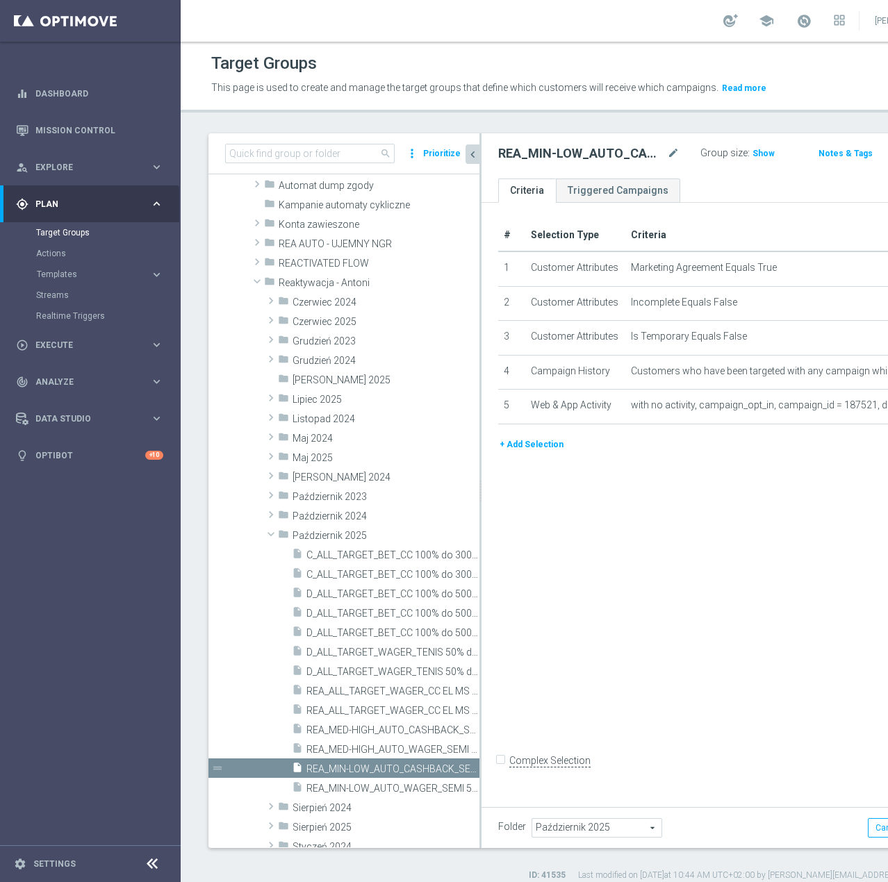
click at [515, 452] on button "+ Add Selection" at bounding box center [531, 444] width 67 height 15
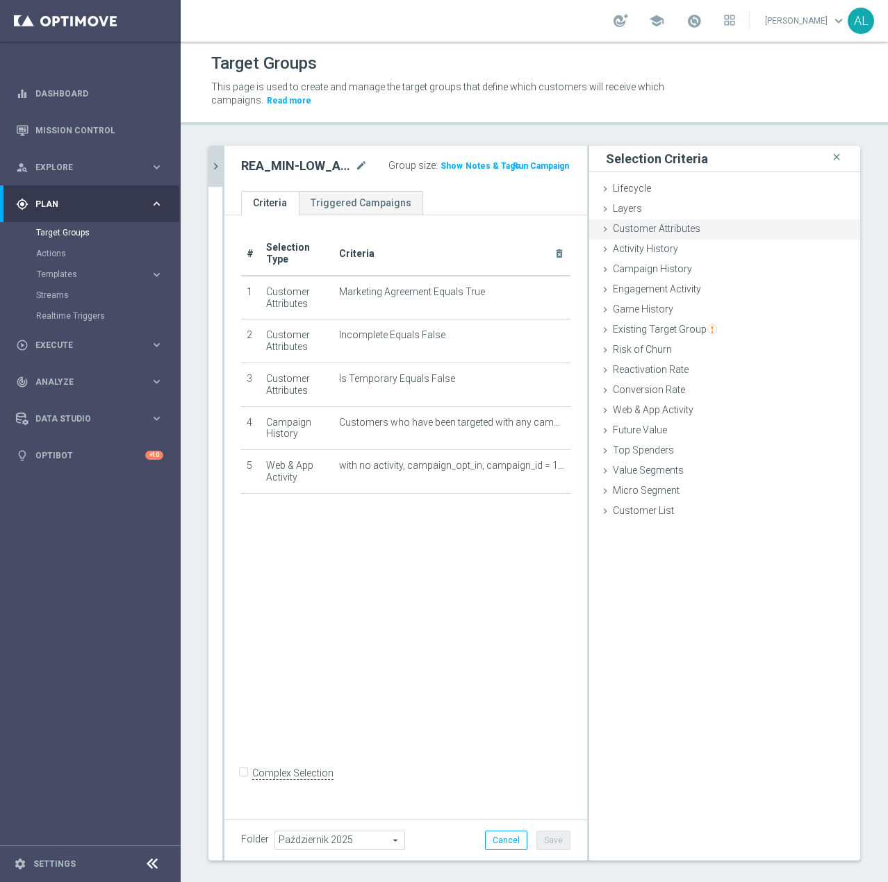
click at [665, 231] on span "Customer Attributes" at bounding box center [657, 228] width 88 height 11
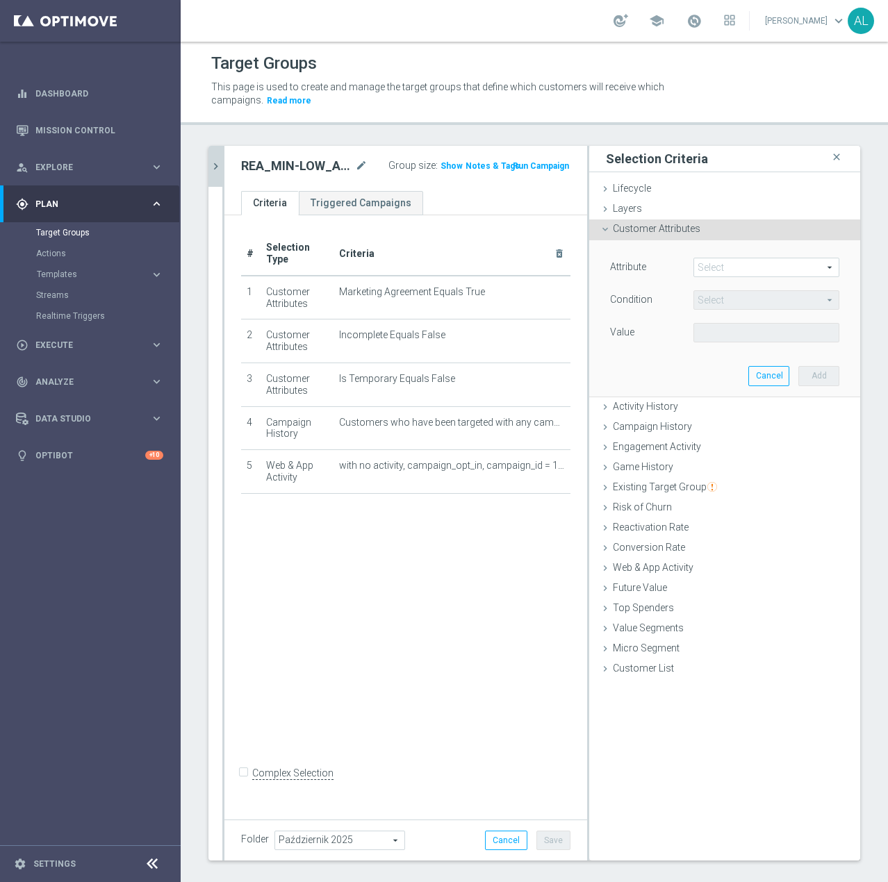
click at [701, 267] on span at bounding box center [766, 267] width 144 height 18
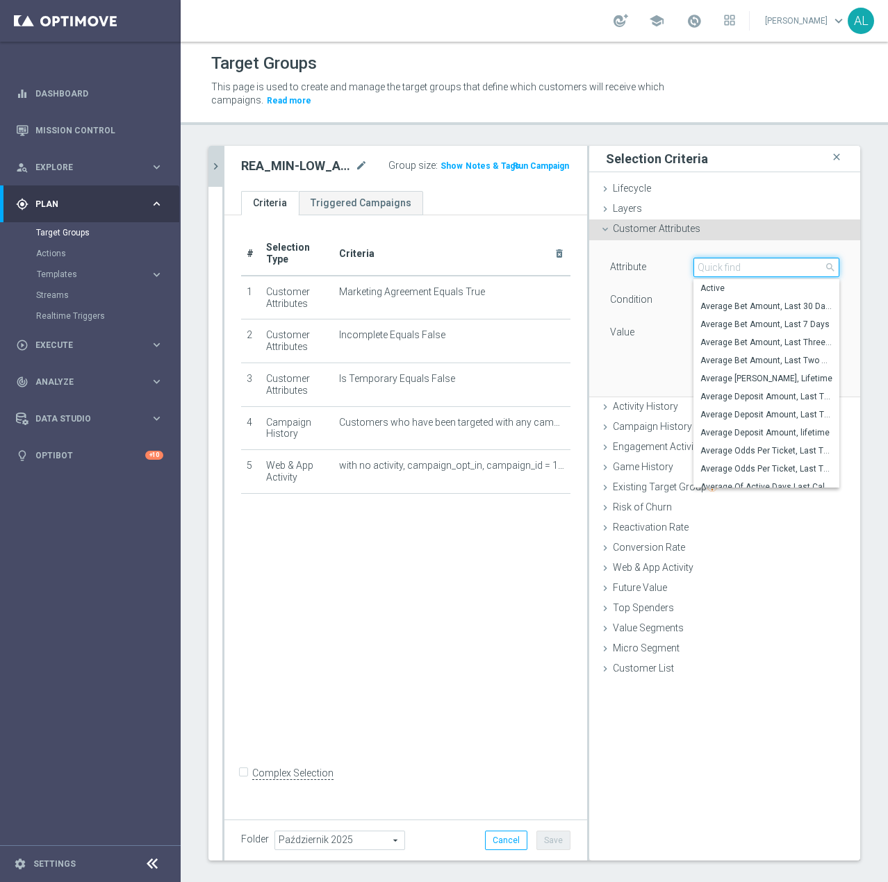
click at [720, 270] on input "search" at bounding box center [766, 267] width 146 height 19
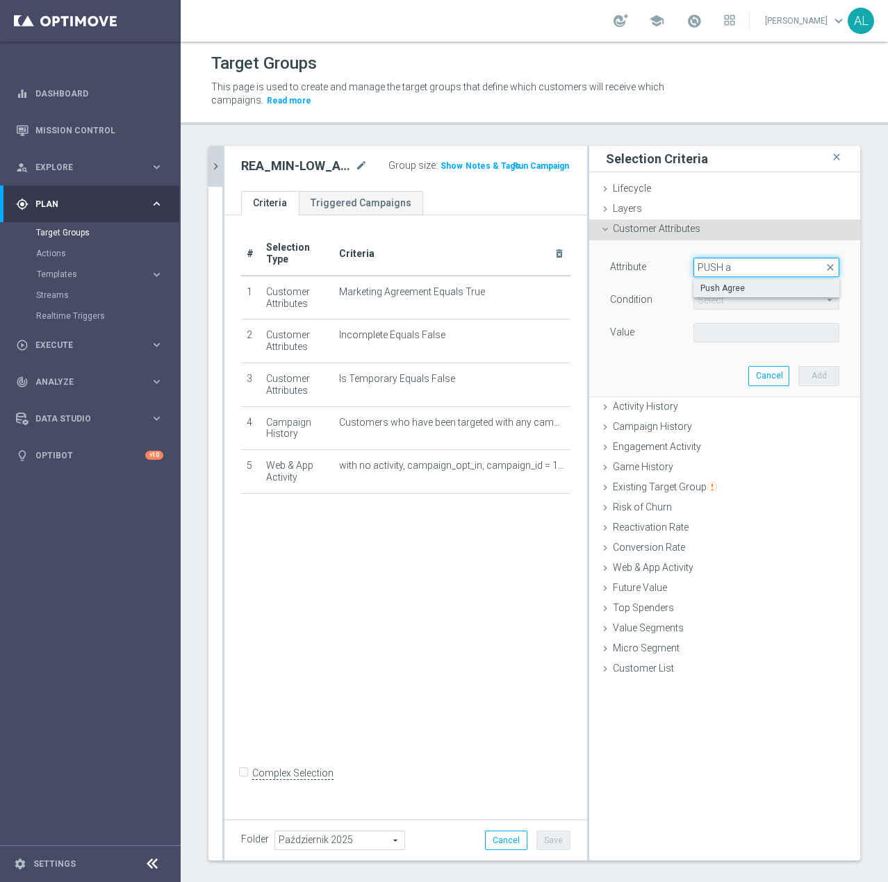
type input "PUSH a"
click at [711, 285] on span "Push Agree" at bounding box center [766, 288] width 132 height 11
type input "Push Agree"
type input "Equals"
click at [717, 326] on span at bounding box center [766, 333] width 144 height 18
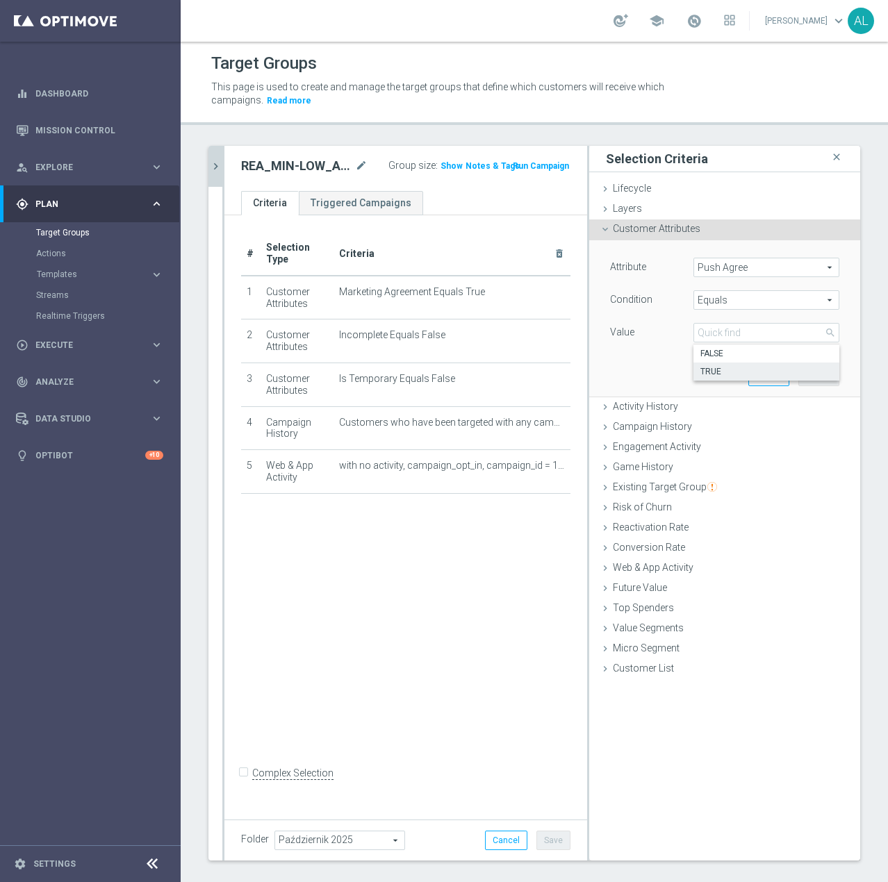
click at [713, 365] on label "TRUE" at bounding box center [766, 372] width 146 height 18
type input "TRUE"
click at [778, 370] on button "Cancel" at bounding box center [768, 375] width 41 height 19
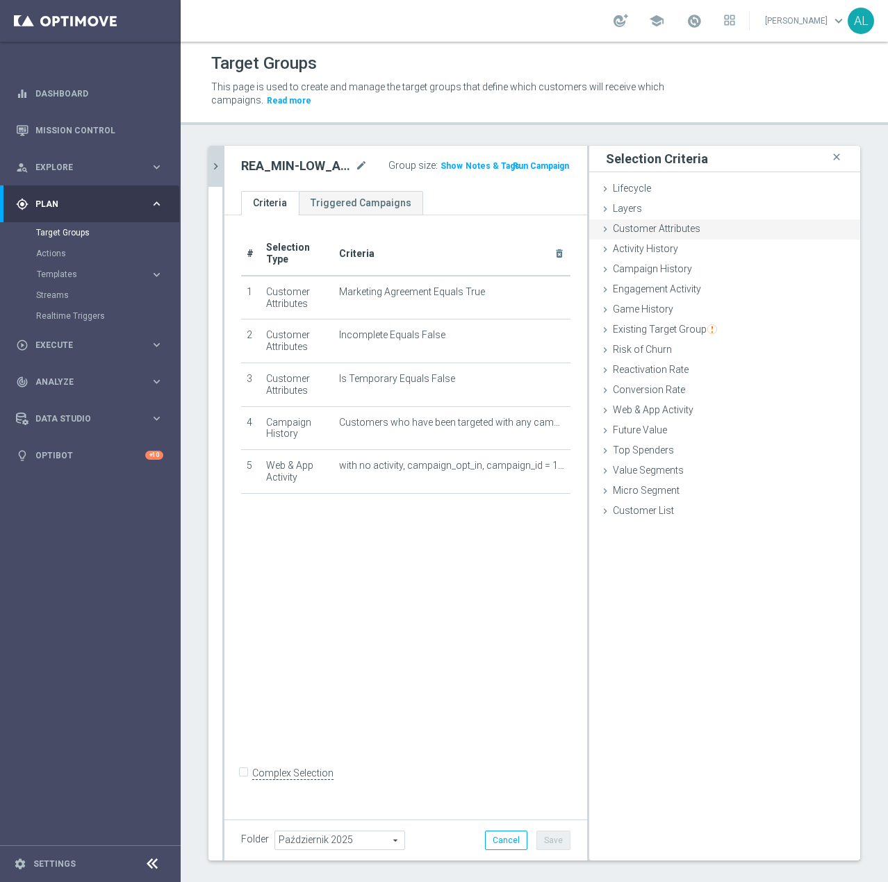
click at [688, 231] on span "Customer Attributes" at bounding box center [657, 228] width 88 height 11
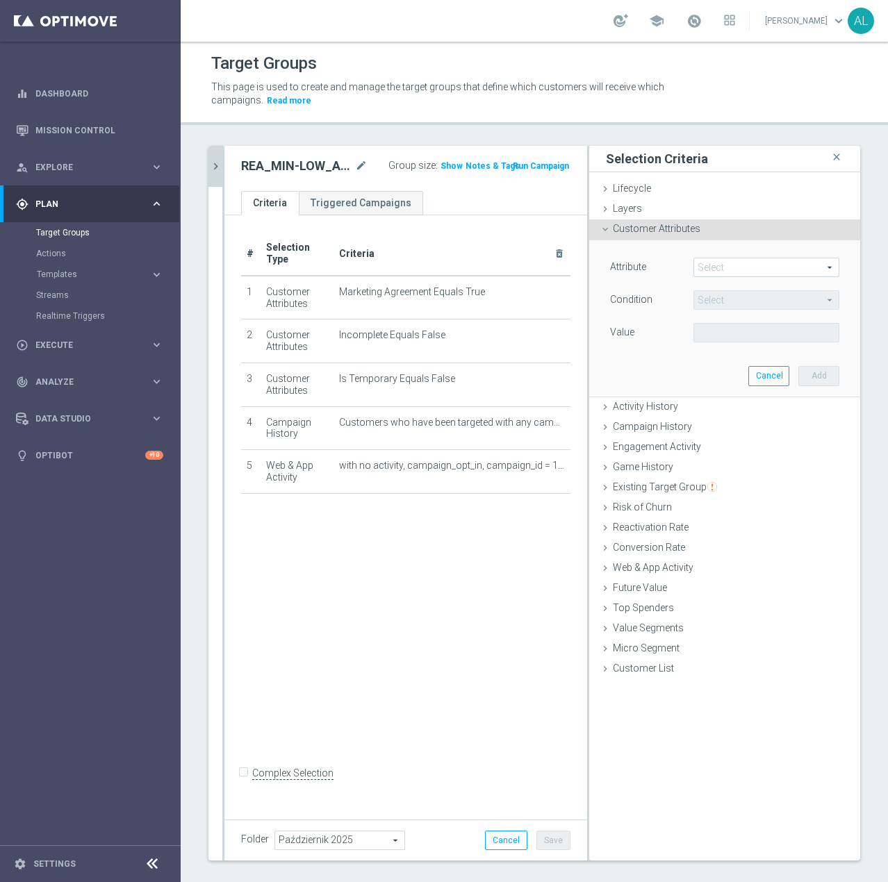
click at [715, 267] on span at bounding box center [766, 267] width 144 height 18
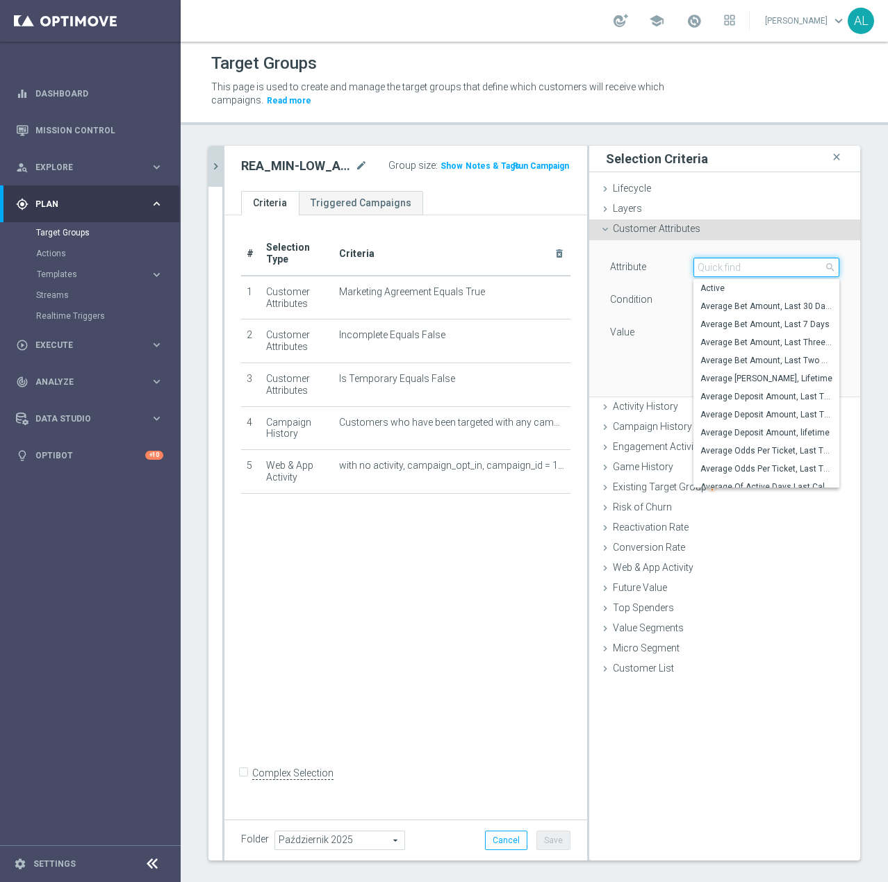
click at [715, 267] on input "search" at bounding box center [766, 267] width 146 height 19
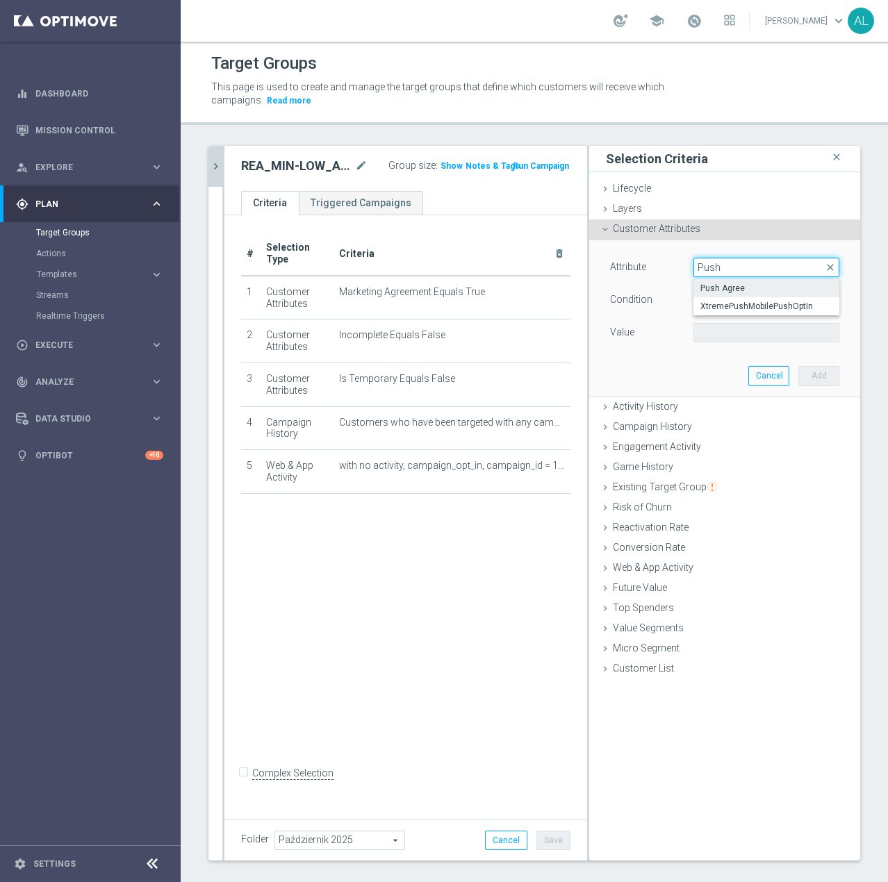
type input "Push"
click at [713, 283] on span "Push Agree" at bounding box center [766, 288] width 132 height 11
type input "Push Agree"
type input "Equals"
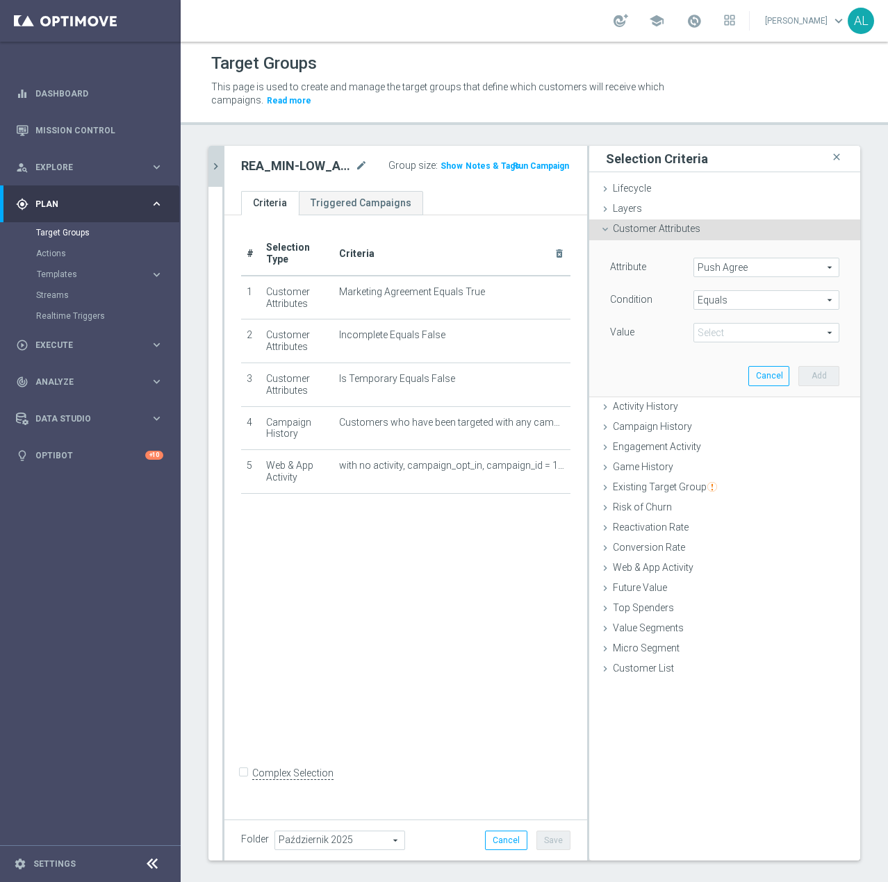
click at [711, 336] on span at bounding box center [766, 333] width 144 height 18
click at [716, 367] on span "TRUE" at bounding box center [766, 371] width 132 height 11
type input "TRUE"
click at [819, 372] on button "Add" at bounding box center [818, 375] width 41 height 19
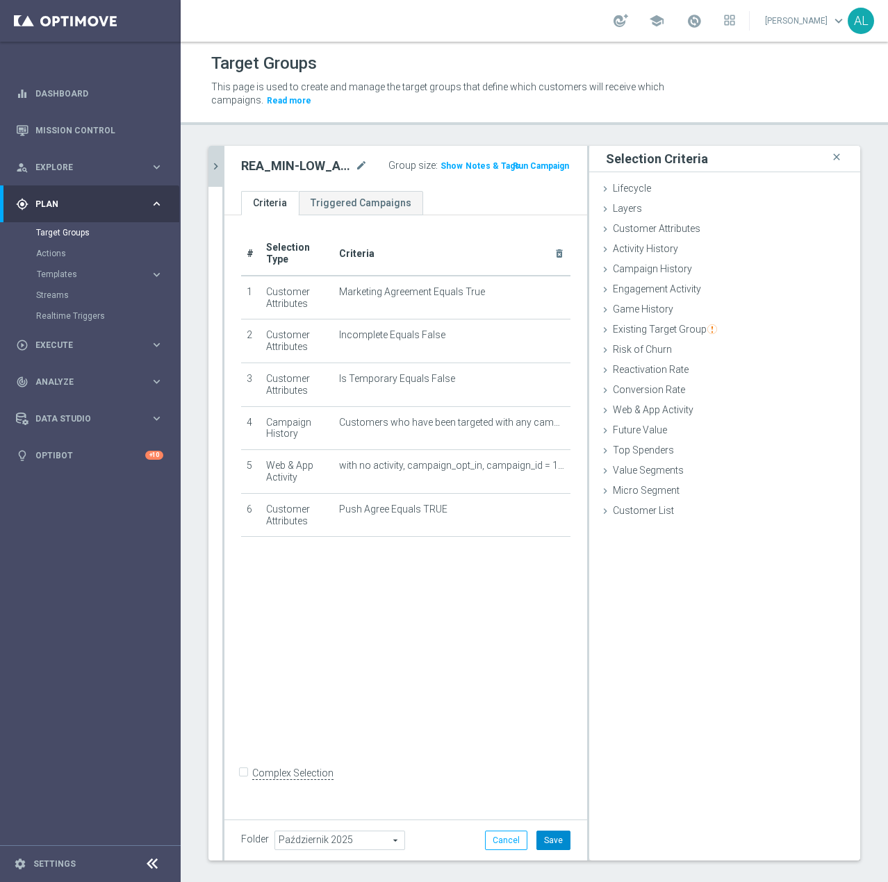
click at [536, 847] on button "Save" at bounding box center [553, 840] width 34 height 19
click at [215, 175] on button "chevron_right" at bounding box center [215, 166] width 14 height 41
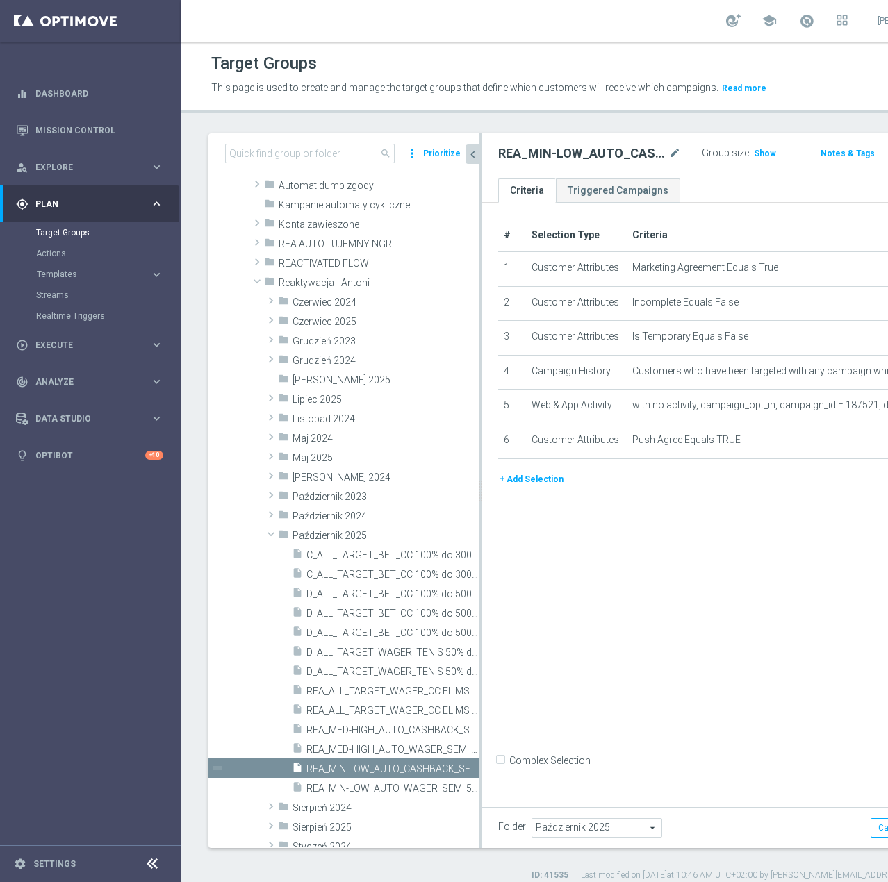
scroll to position [129, 0]
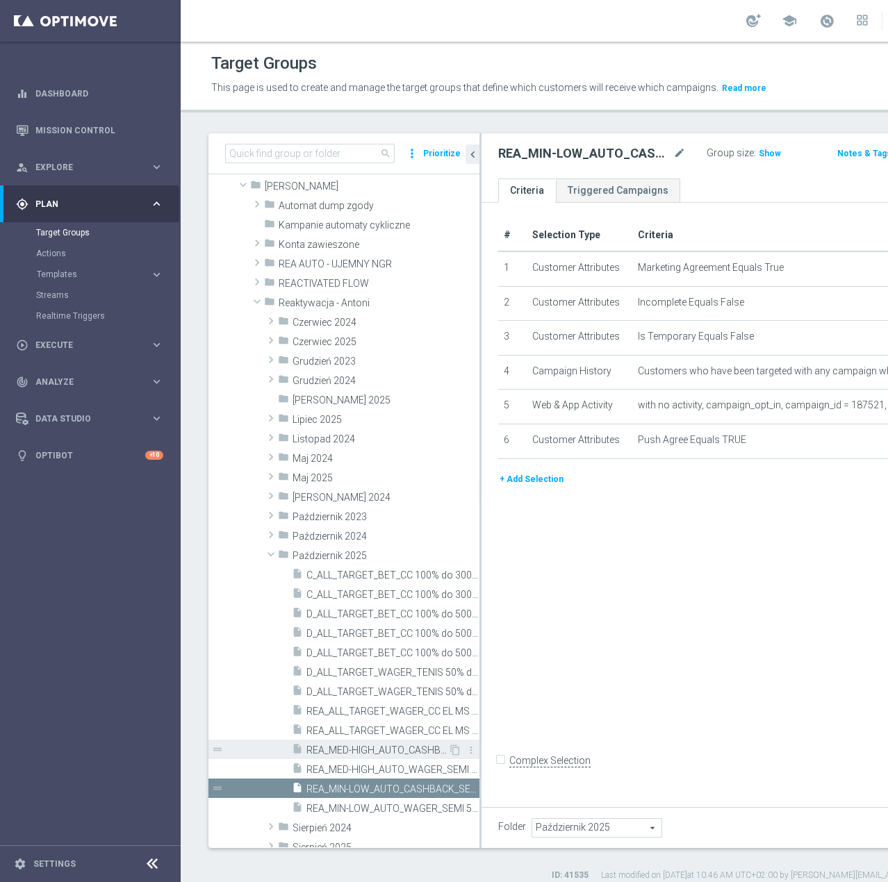
click at [381, 756] on span "REA_MED-HIGH_AUTO_CASHBACK_SEMI 50% do 300 PLN push_071025" at bounding box center [377, 750] width 142 height 12
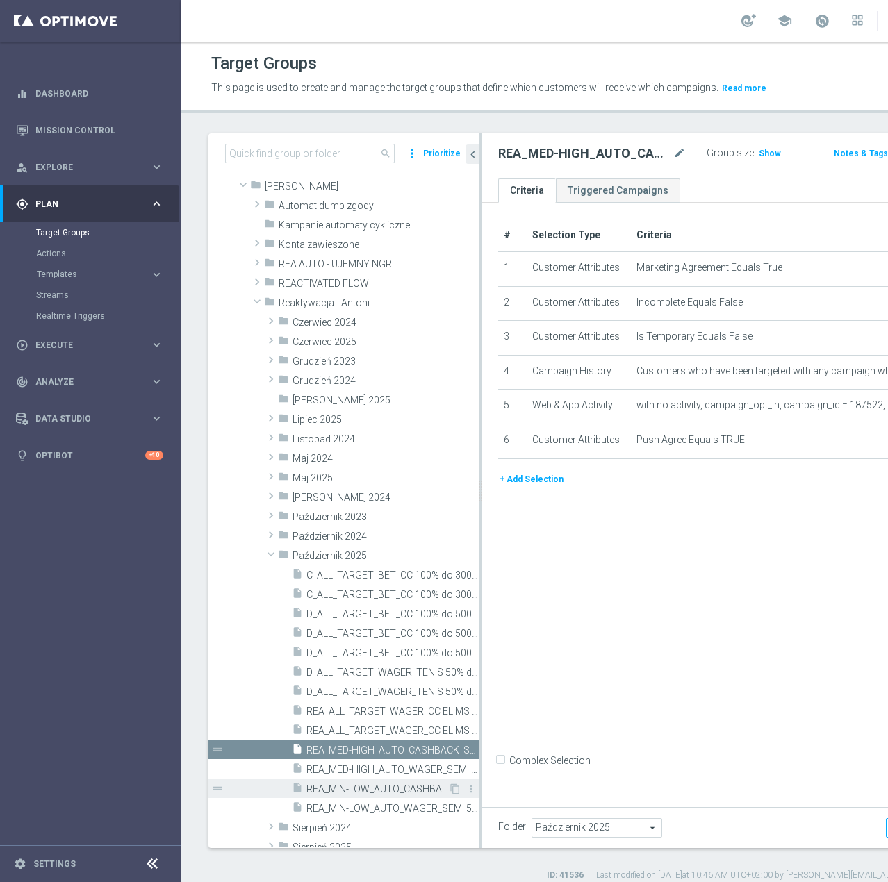
click at [379, 795] on span "REA_MIN-LOW_AUTO_CASHBACK_SEMI 50% do 100 PLN push_071025" at bounding box center [377, 789] width 142 height 12
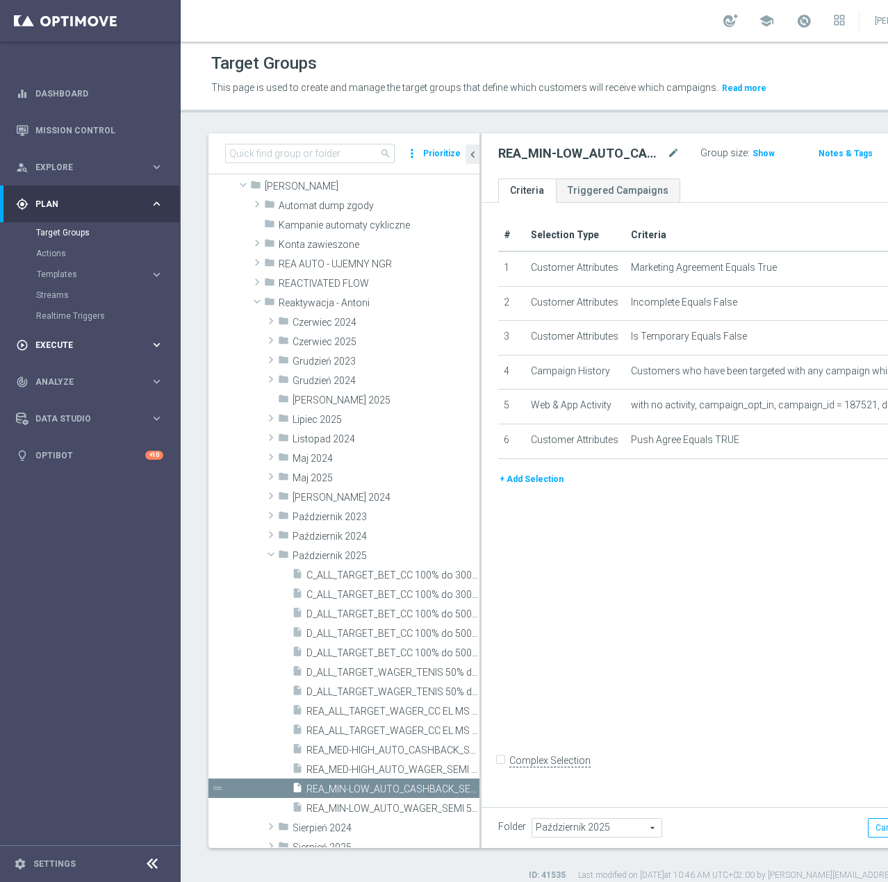
click at [114, 353] on div "play_circle_outline Execute keyboard_arrow_right" at bounding box center [89, 344] width 179 height 37
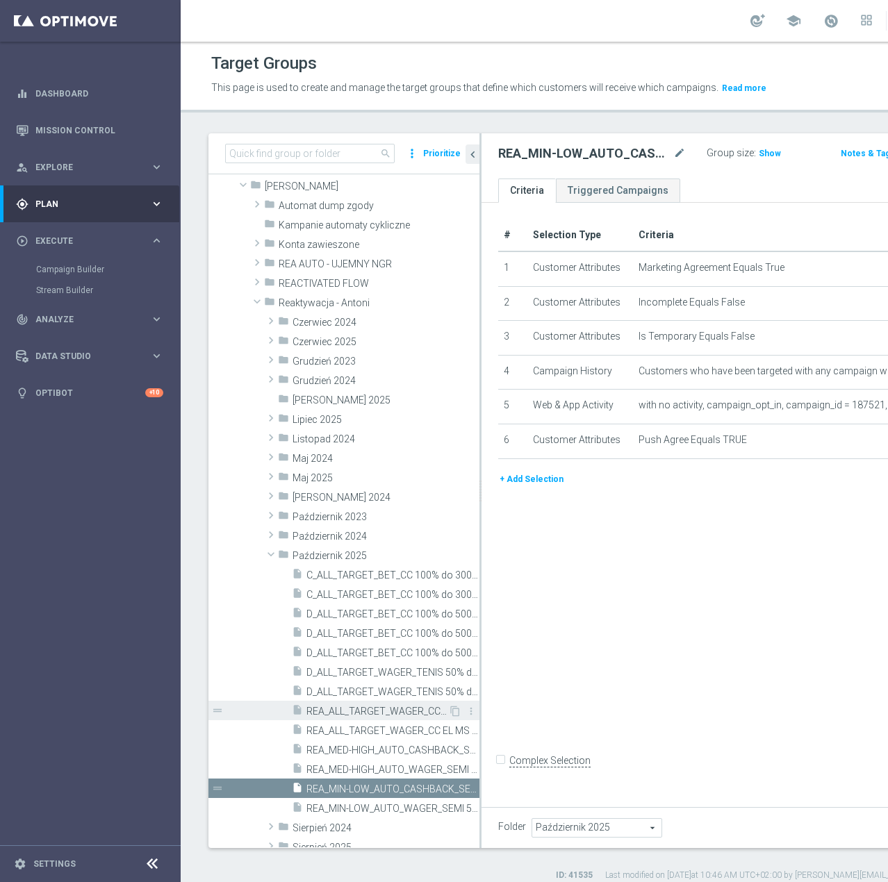
click at [369, 717] on span "REA_ALL_TARGET_WAGER_CC EL MS 100% do 300 PLN push SR_061025" at bounding box center [377, 712] width 142 height 12
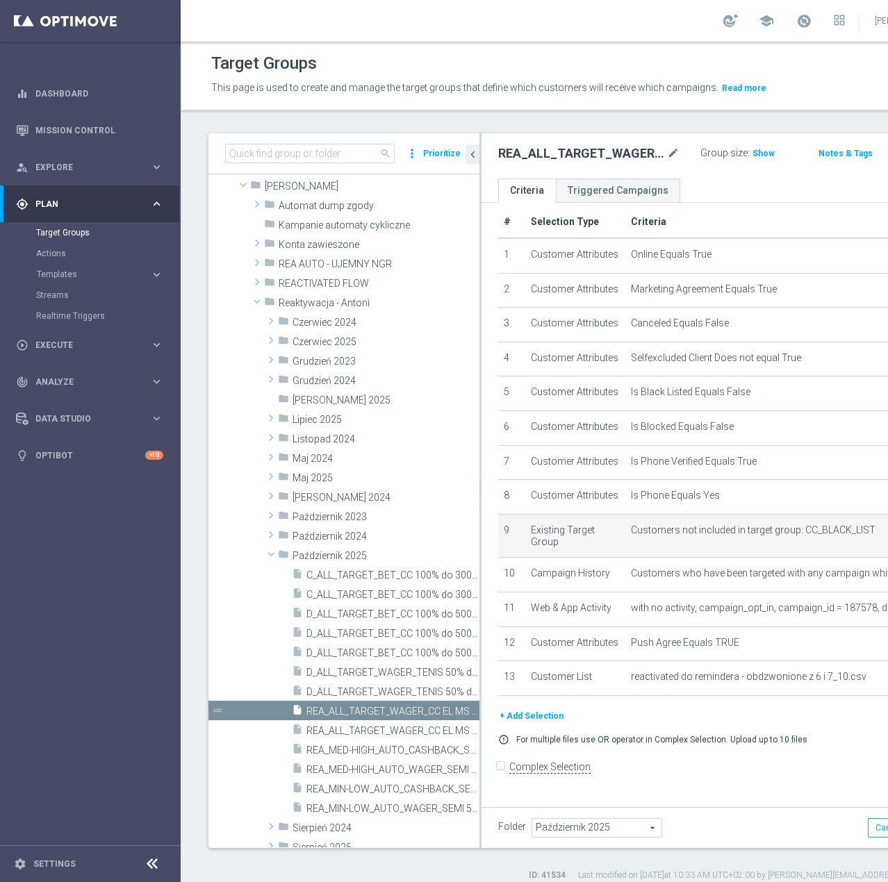
scroll to position [1, 0]
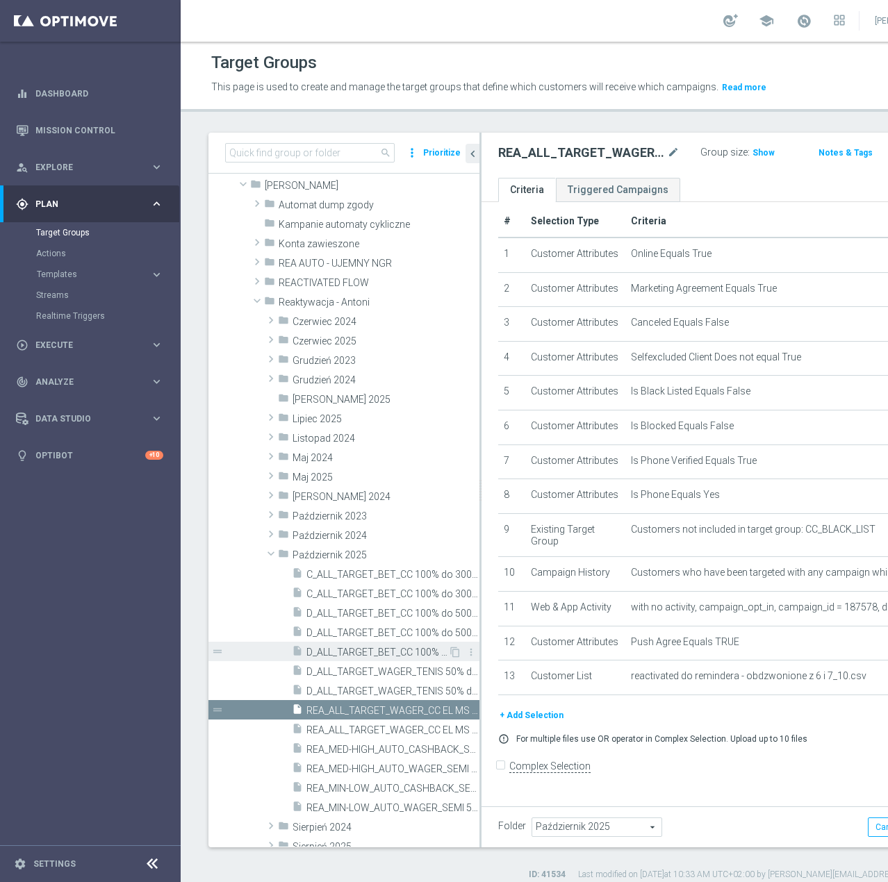
click at [398, 658] on span "D_ALL_TARGET_BET_CC 100% do 500 PLN LW_021025" at bounding box center [377, 653] width 142 height 12
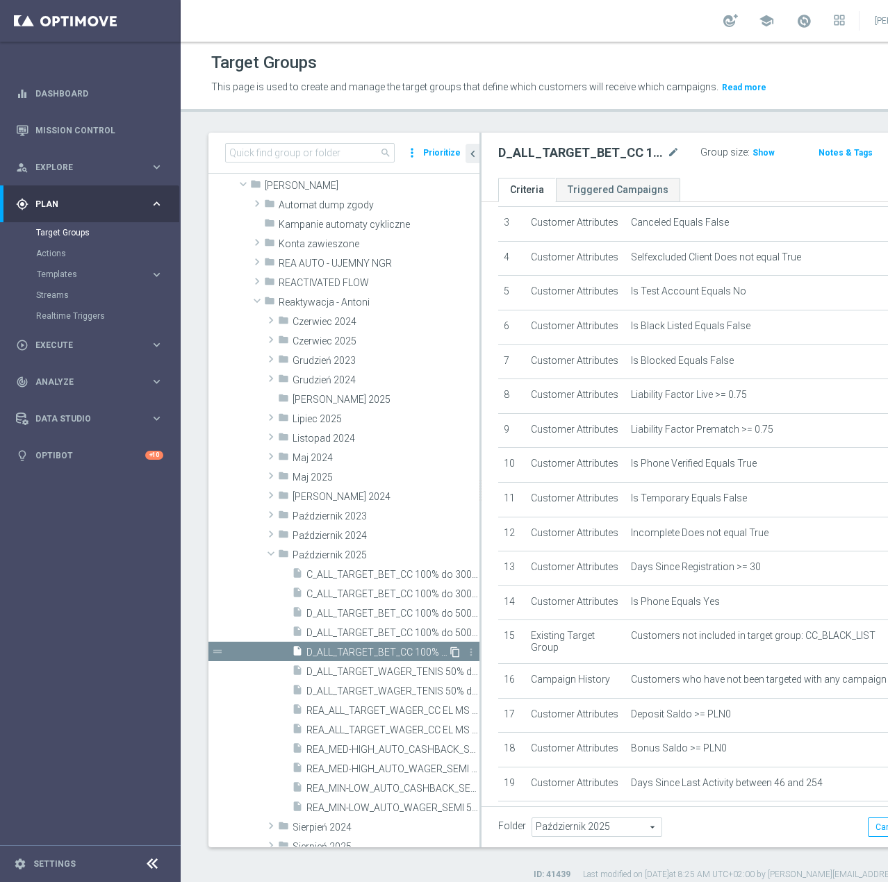
click at [449, 658] on icon "content_copy" at bounding box center [454, 652] width 11 height 11
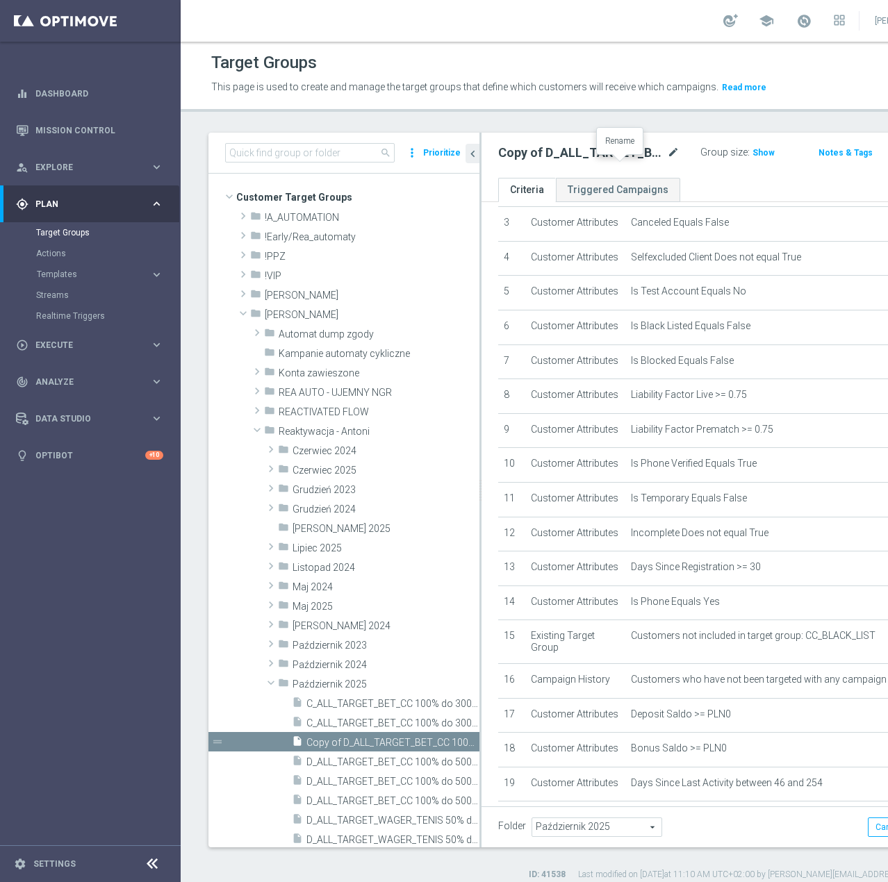
click at [667, 161] on icon "mode_edit" at bounding box center [673, 152] width 13 height 17
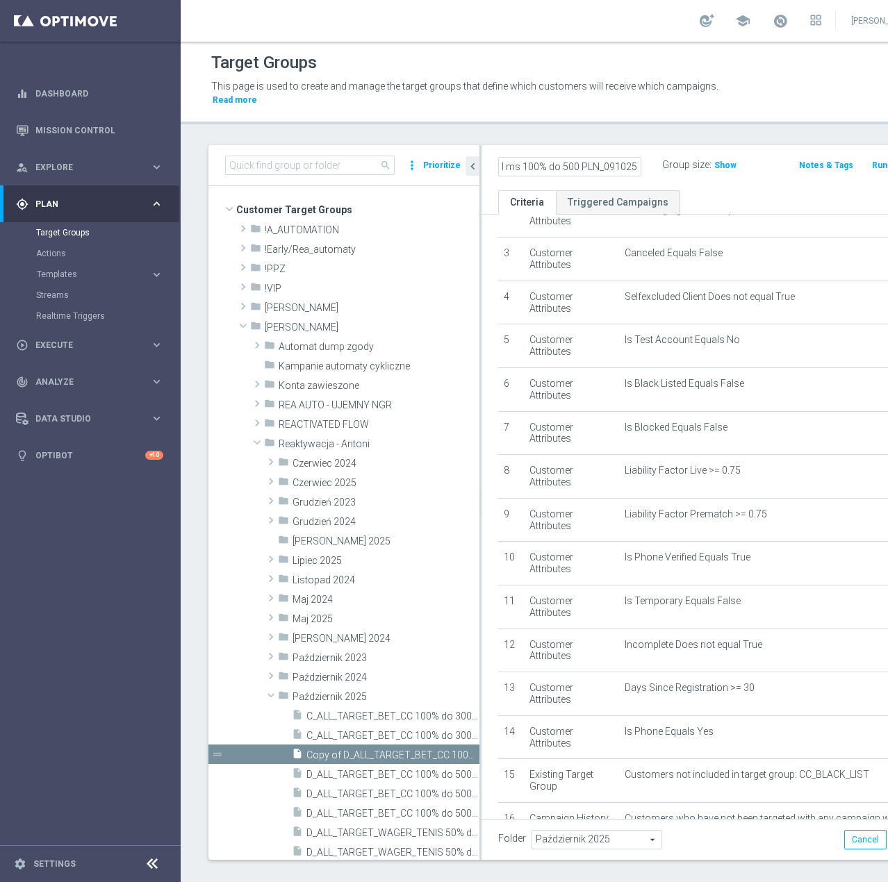
scroll to position [0, 165]
type input "D_ALL_TARGET_DEPO_El ms 100% do 500 PLN_091025"
click at [722, 197] on ul "Criteria Triggered Campaigns" at bounding box center [713, 202] width 465 height 24
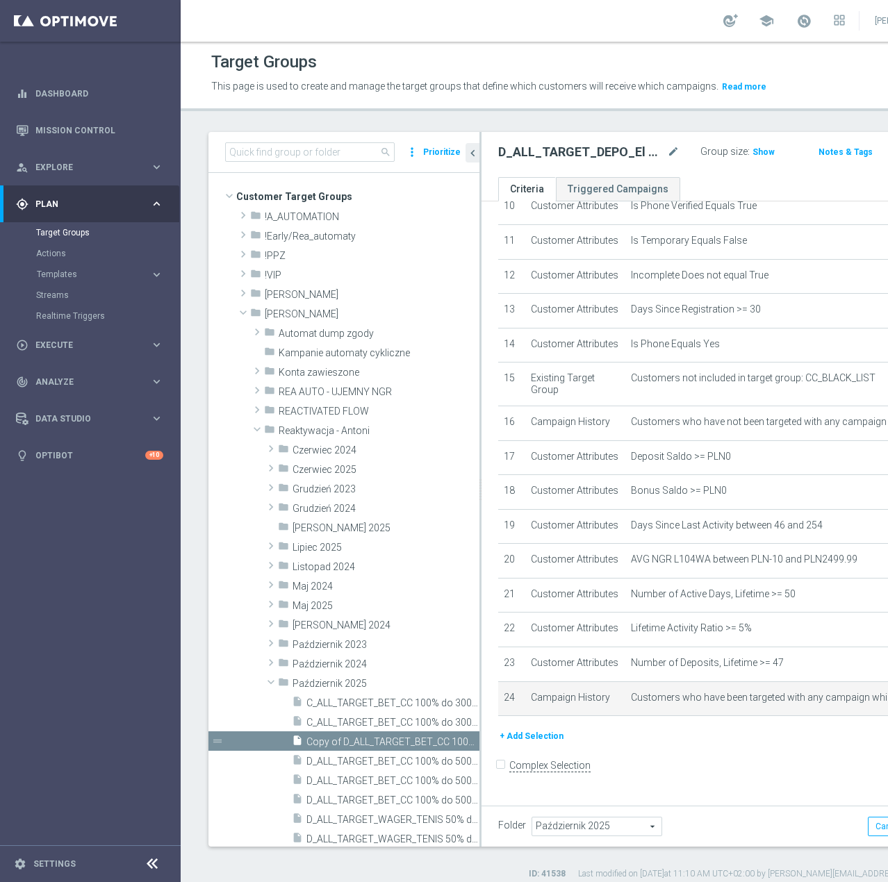
scroll to position [2, 0]
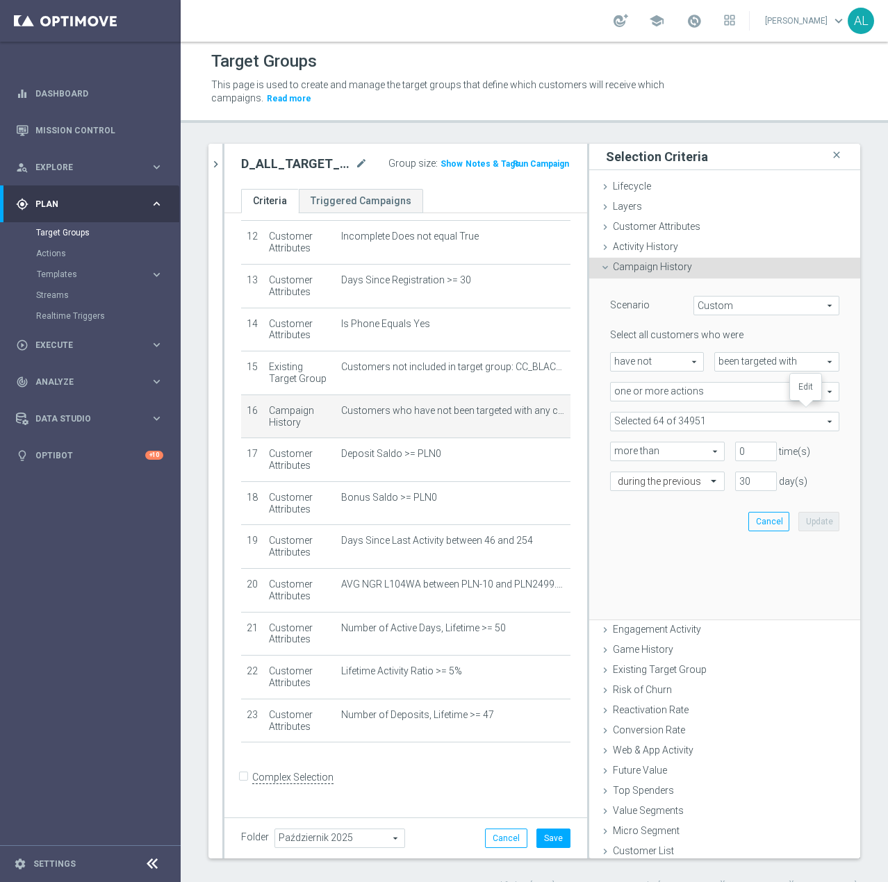
scroll to position [519, 0]
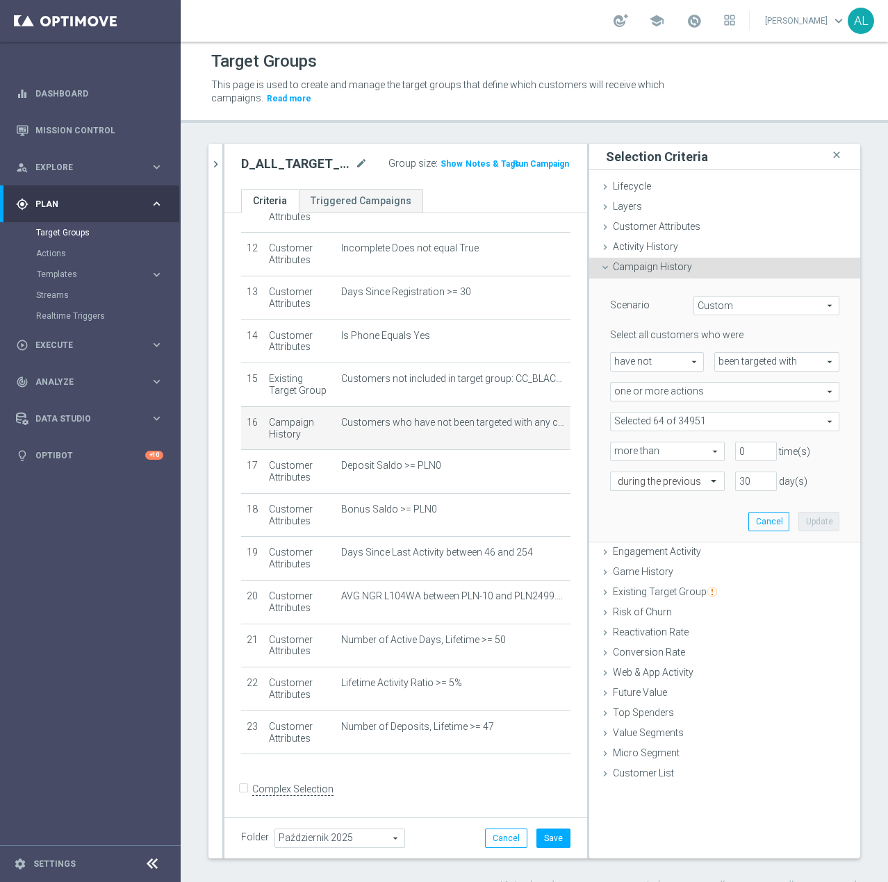
click at [663, 425] on span at bounding box center [724, 422] width 228 height 18
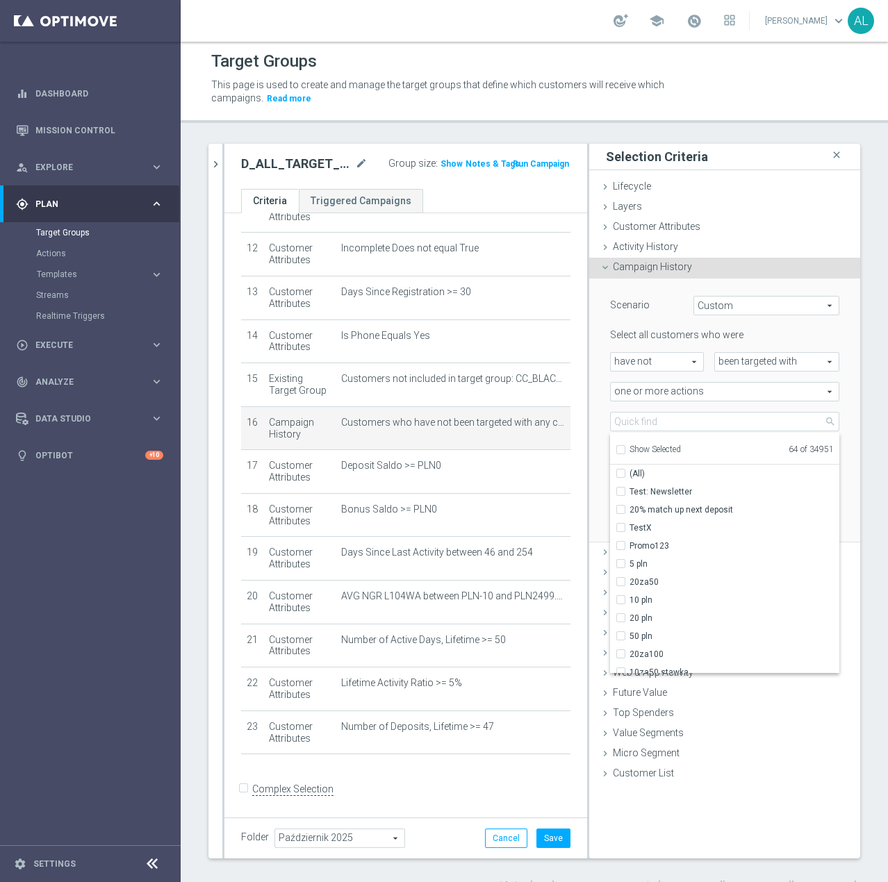
click at [649, 447] on span "Show Selected" at bounding box center [654, 449] width 51 height 10
click at [624, 447] on input "Show Selected" at bounding box center [619, 451] width 9 height 9
checkbox input "true"
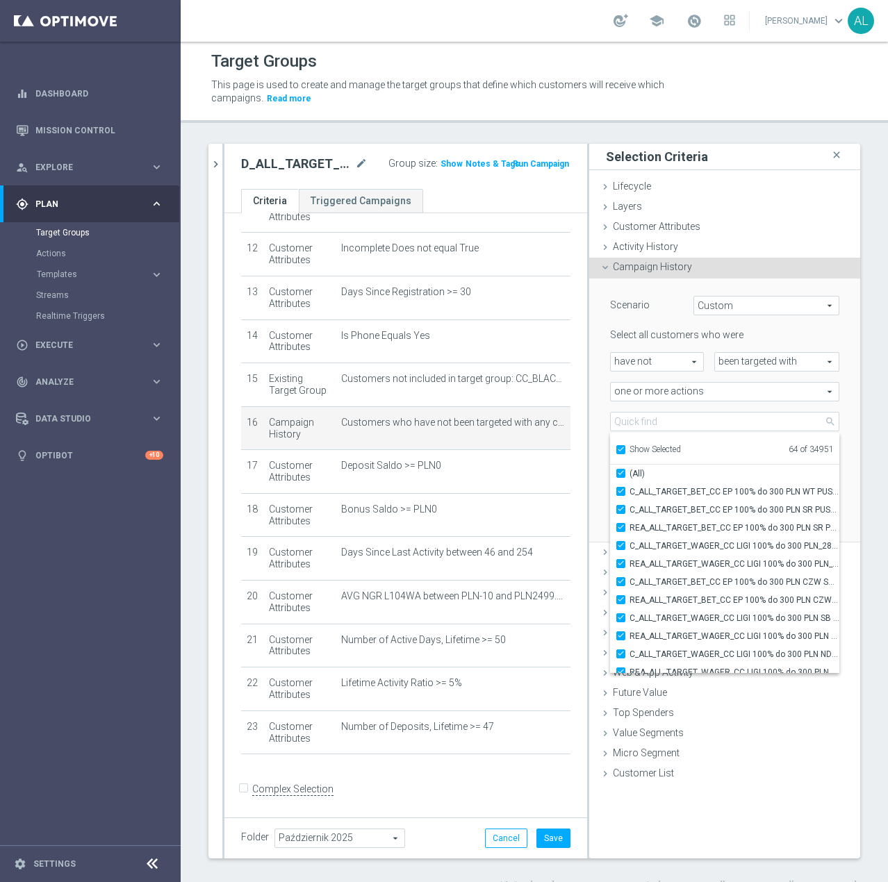
click at [649, 447] on span "Show Selected" at bounding box center [654, 449] width 51 height 10
click at [624, 447] on input "Show Selected" at bounding box center [619, 451] width 9 height 9
checkbox input "false"
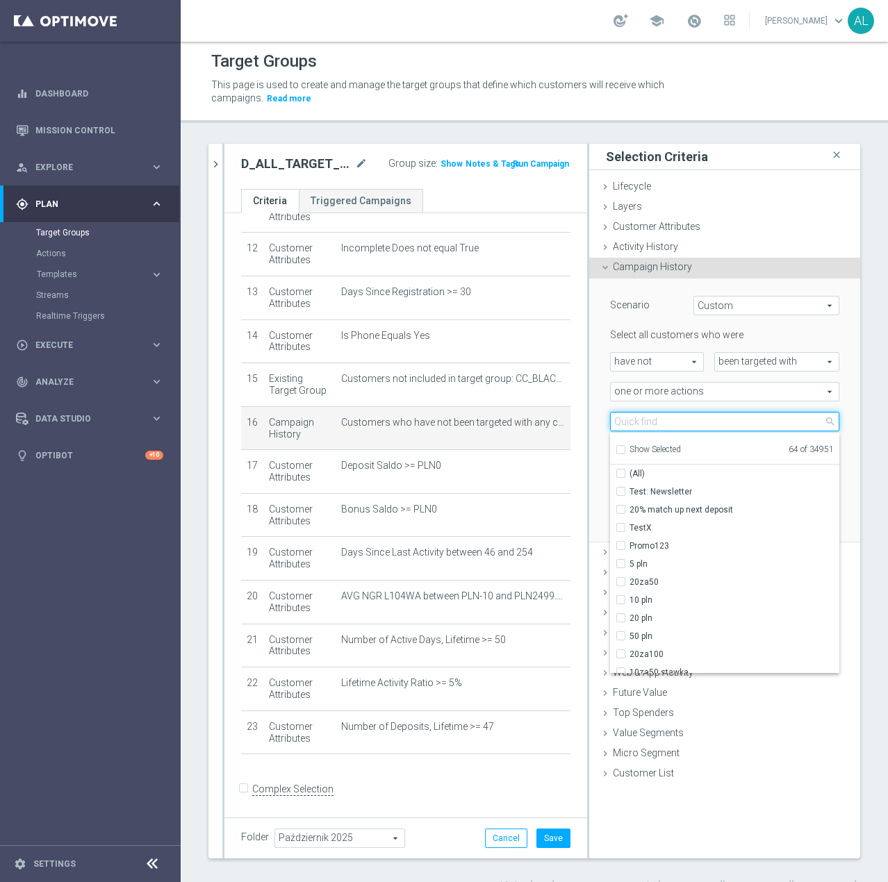
click at [664, 422] on input "search" at bounding box center [724, 421] width 229 height 19
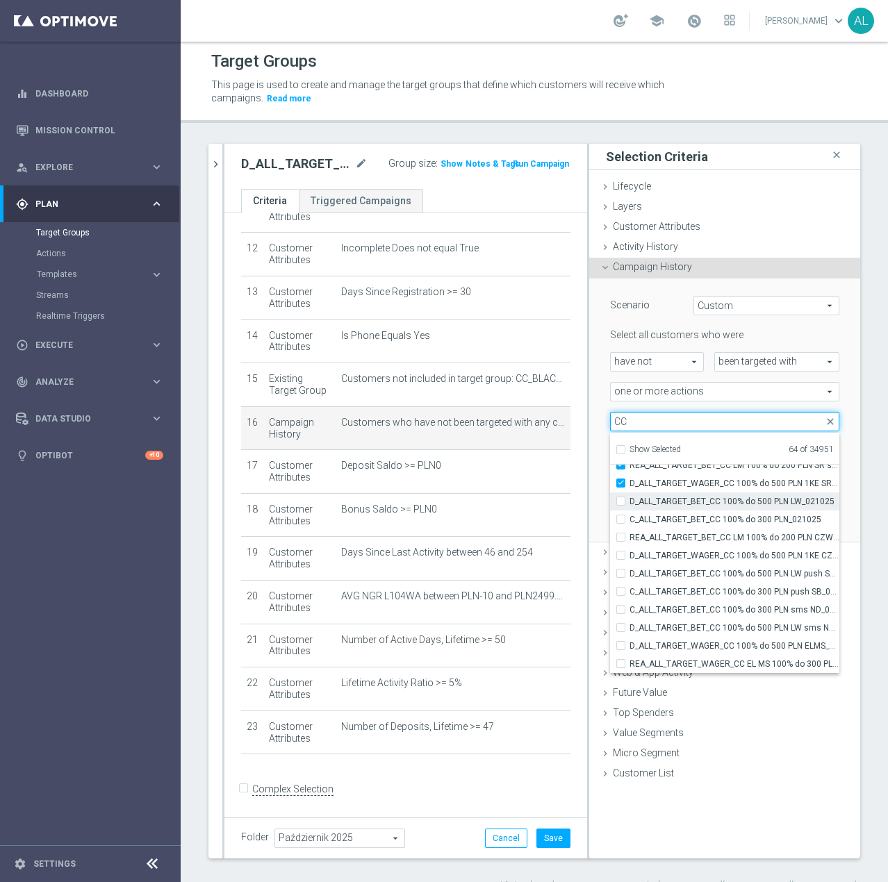
type input "CC"
click at [620, 505] on input "D_ALL_TARGET_BET_CC 100% do 500 PLN LW_021025" at bounding box center [624, 501] width 9 height 9
checkbox input "true"
type input "Selected 65 of 34951"
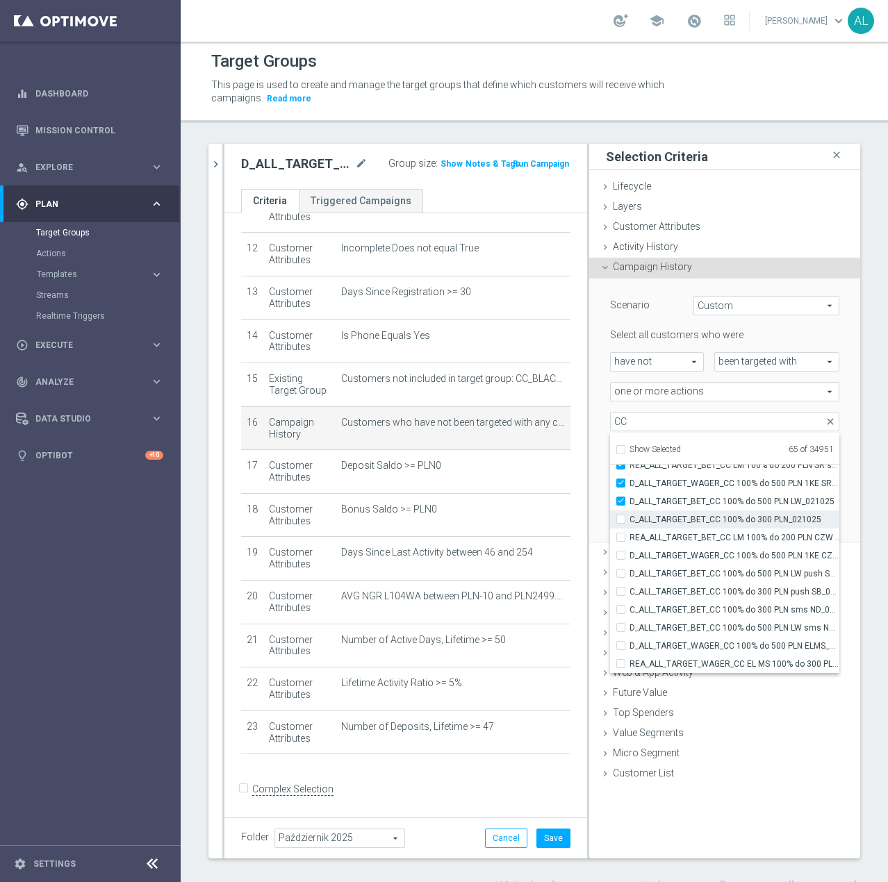
click at [620, 523] on input "C_ALL_TARGET_BET_CC 100% do 300 PLN_021025" at bounding box center [624, 519] width 9 height 9
checkbox input "true"
type input "Selected 66 of 34951"
click at [620, 534] on input "REA_ALL_TARGET_BET_CC LM 100% do 200 PLN CZW push_290925" at bounding box center [624, 537] width 9 height 9
checkbox input "true"
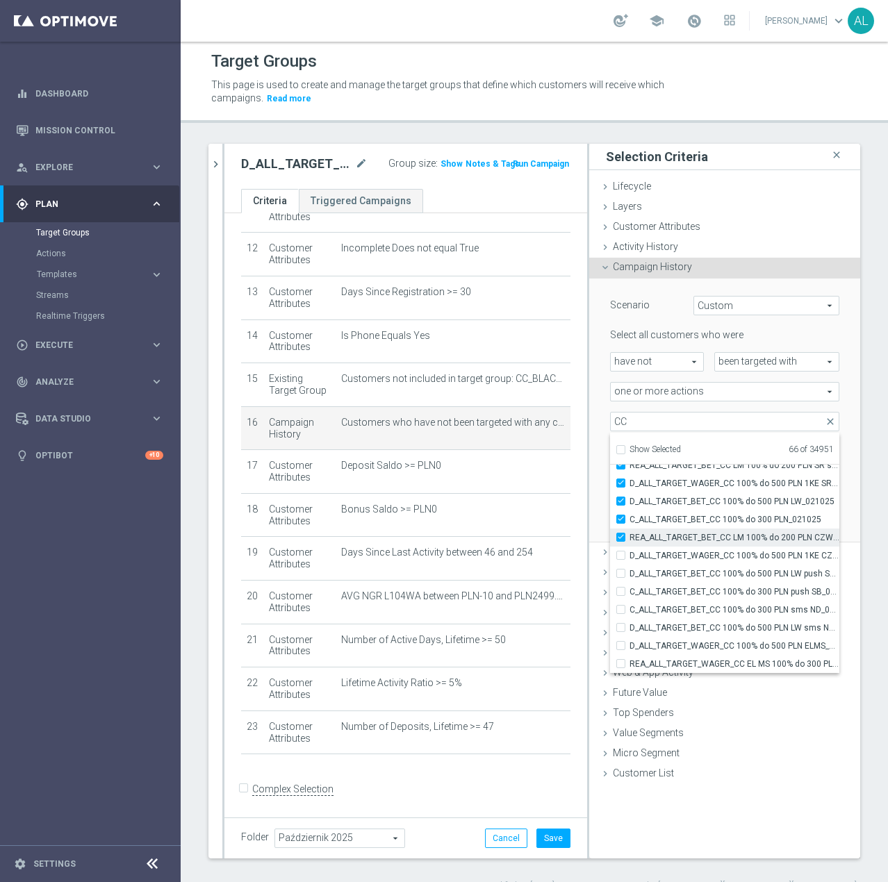
type input "Selected 67 of 34951"
click at [629, 550] on label "D_ALL_TARGET_WAGER_CC 100% do 500 PLN 1KE CZW push_290925" at bounding box center [734, 556] width 210 height 18
click at [620, 551] on input "D_ALL_TARGET_WAGER_CC 100% do 500 PLN 1KE CZW push_290925" at bounding box center [624, 555] width 9 height 9
checkbox input "true"
type input "Selected 68 of 34951"
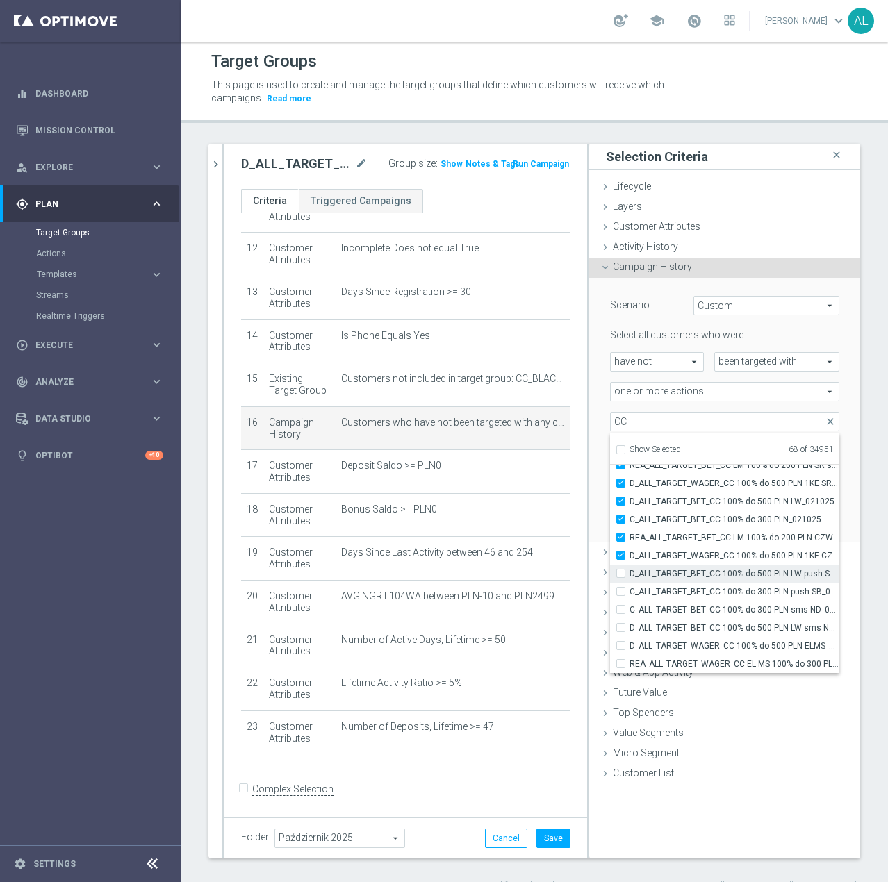
click at [613, 566] on div "D_ALL_TARGET_BET_CC 100% do 500 PLN LW push SB_021025" at bounding box center [724, 574] width 229 height 18
click at [620, 578] on input "D_ALL_TARGET_BET_CC 100% do 500 PLN LW push SB_021025" at bounding box center [624, 573] width 9 height 9
checkbox input "true"
type input "Selected 69 of 34951"
click at [620, 593] on input "C_ALL_TARGET_BET_CC 100% do 300 PLN push SB_021025" at bounding box center [624, 591] width 9 height 9
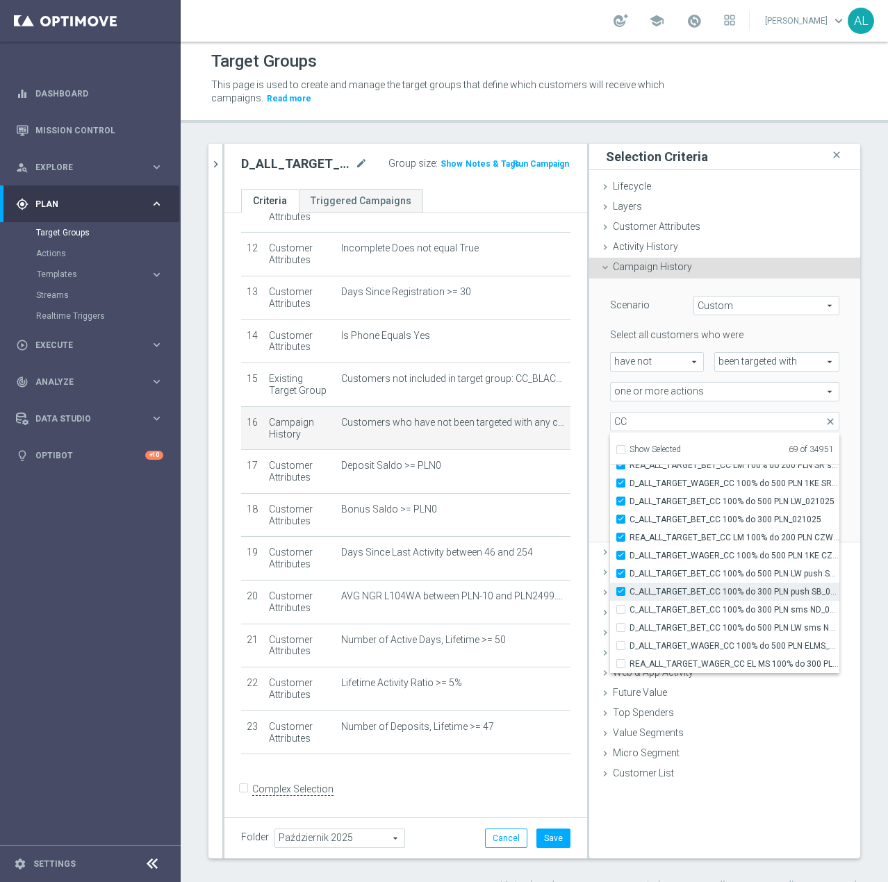
checkbox input "true"
type input "Selected 70 of 34951"
click at [613, 617] on div "C_ALL_TARGET_BET_CC 100% do 300 PLN sms ND_021025" at bounding box center [724, 610] width 229 height 18
click at [620, 610] on input "C_ALL_TARGET_BET_CC 100% do 300 PLN sms ND_021025" at bounding box center [624, 609] width 9 height 9
checkbox input "true"
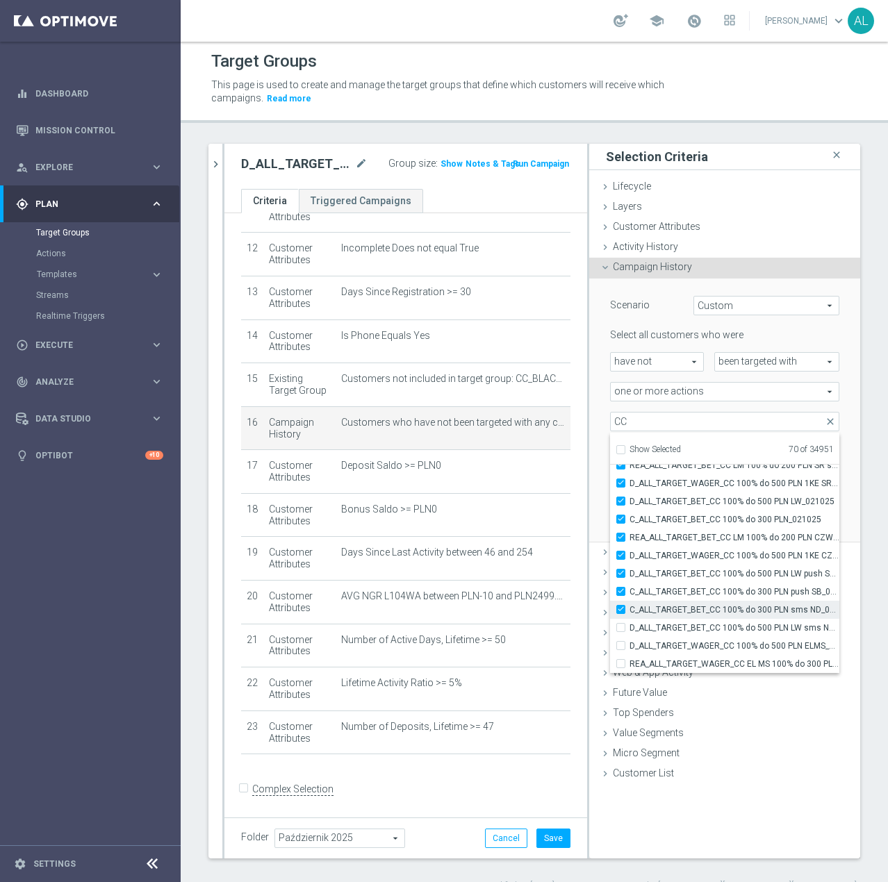
type input "Selected 71 of 34951"
click at [615, 622] on div "D_ALL_TARGET_BET_CC 100% do 500 PLN LW sms ND_021025" at bounding box center [724, 628] width 229 height 18
click at [620, 632] on input "D_ALL_TARGET_BET_CC 100% do 500 PLN LW sms ND_021025" at bounding box center [624, 627] width 9 height 9
checkbox input "true"
type input "Selected 72 of 34951"
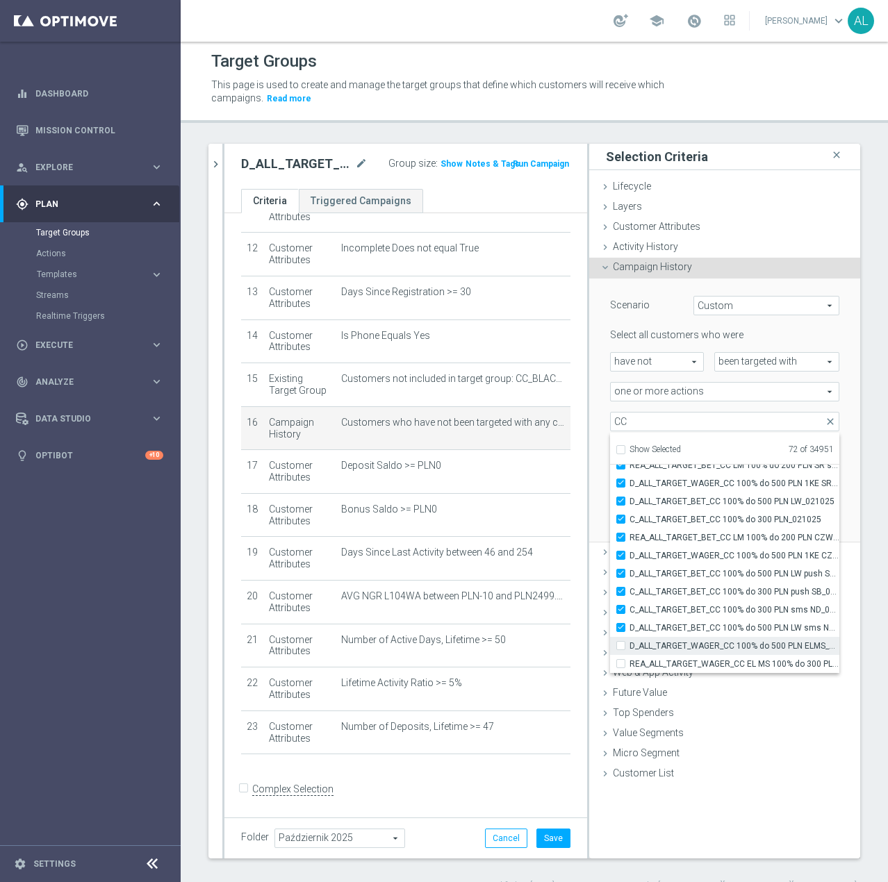
click at [620, 649] on input "D_ALL_TARGET_WAGER_CC 100% do 500 PLN ELMS_061025" at bounding box center [624, 645] width 9 height 9
checkbox input "true"
type input "Selected 73 of 34951"
click at [613, 669] on div "REA_ALL_TARGET_WAGER_CC EL MS 100% do 300 PLN_061025" at bounding box center [724, 664] width 229 height 18
click at [620, 667] on input "REA_ALL_TARGET_WAGER_CC EL MS 100% do 300 PLN_061025" at bounding box center [624, 663] width 9 height 9
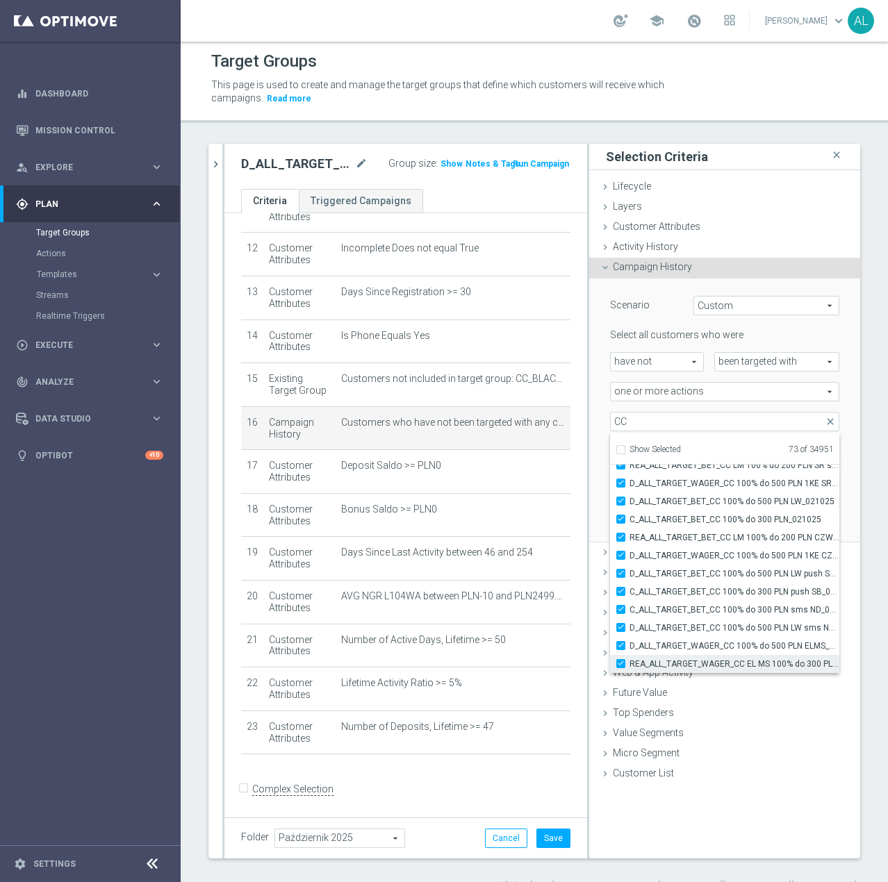
checkbox input "true"
type input "Selected 74 of 34951"
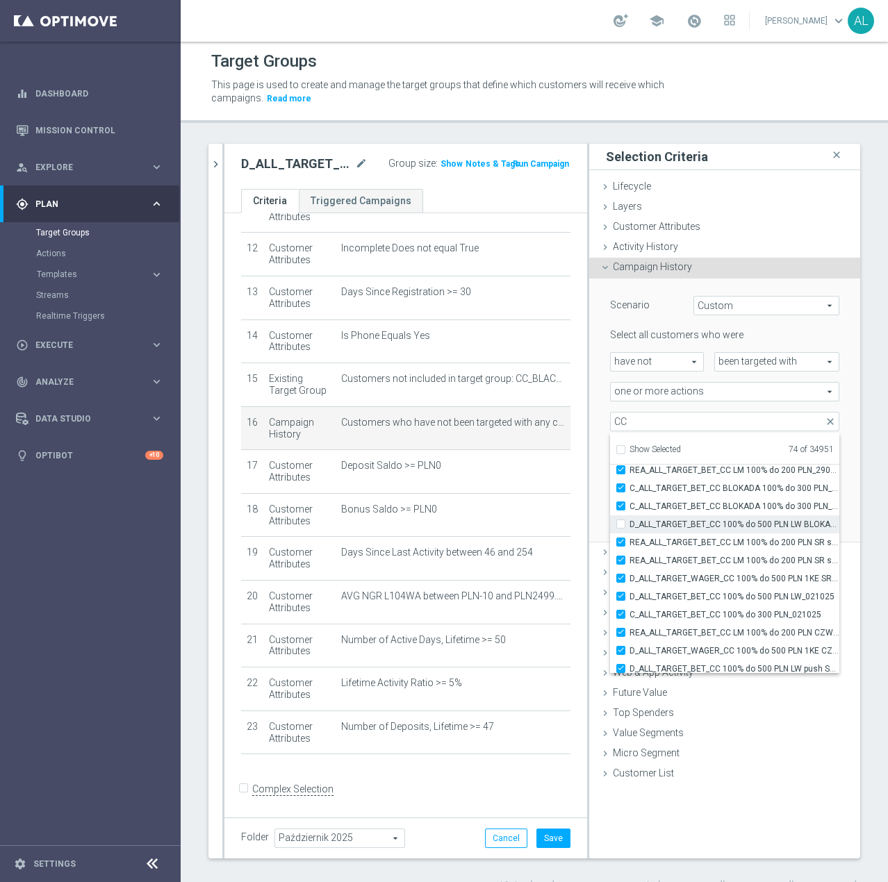
click at [620, 526] on input "D_ALL_TARGET_BET_CC 100% do 500 PLN LW BLOKADA_300925" at bounding box center [624, 523] width 9 height 9
checkbox input "true"
type input "Selected 75 of 34951"
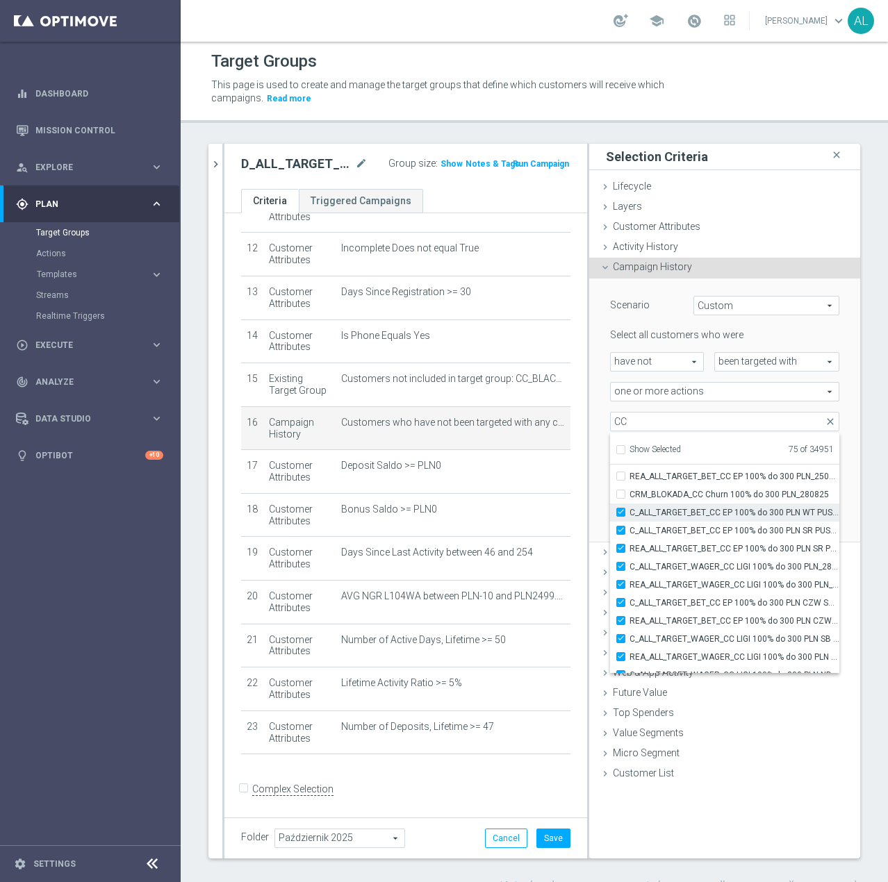
scroll to position [43258, 0]
click at [620, 513] on input "C_ALL_TARGET_BET_CC EP 100% do 300 PLN WT PUSH_250825" at bounding box center [624, 512] width 9 height 9
checkbox input "false"
type input "Selected 74 of 34951"
click at [620, 533] on input "C_ALL_TARGET_BET_CC EP 100% do 300 PLN SR PUSH_250825" at bounding box center [624, 530] width 9 height 9
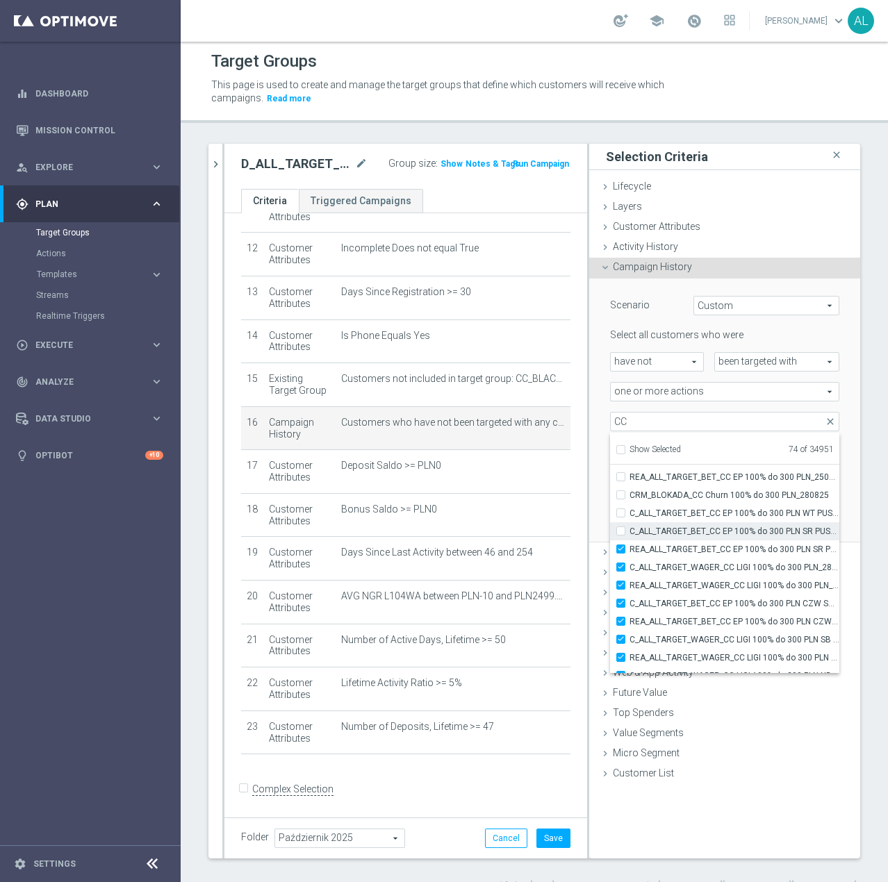
checkbox input "false"
type input "Selected 73 of 34951"
click at [620, 546] on input "REA_ALL_TARGET_BET_CC EP 100% do 300 PLN SR PUSH_250825" at bounding box center [624, 548] width 9 height 9
checkbox input "false"
type input "Selected 72 of 34951"
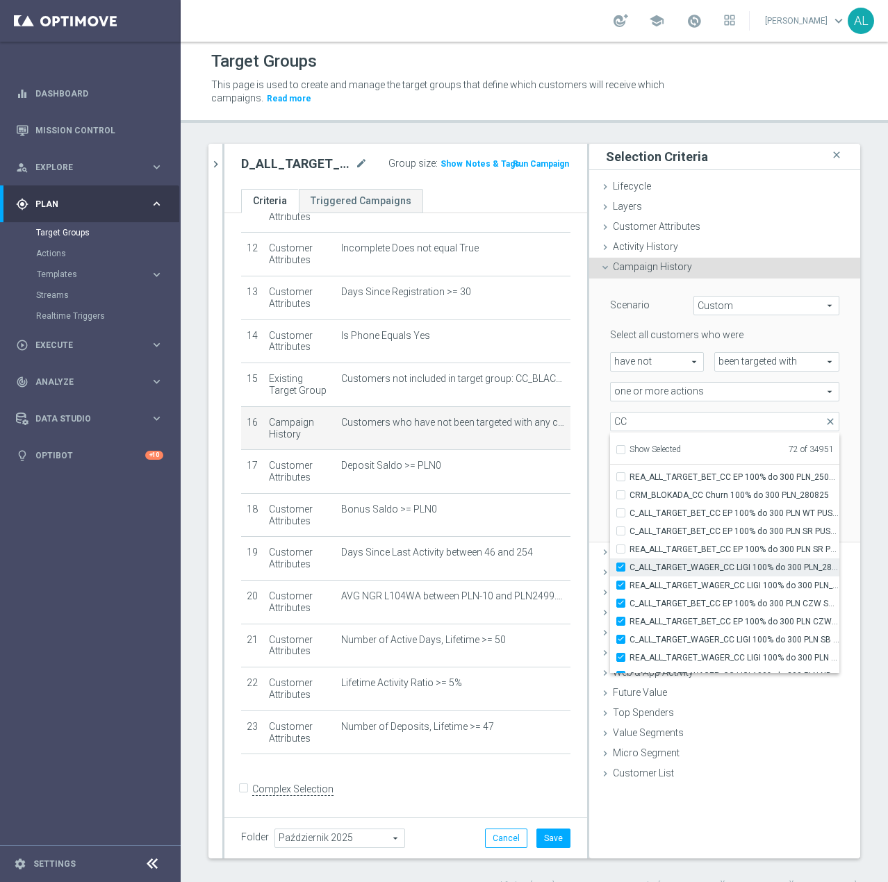
click at [620, 565] on input "C_ALL_TARGET_WAGER_CC LIGI 100% do 300 PLN_280825" at bounding box center [624, 567] width 9 height 9
checkbox input "false"
type input "Selected 71 of 34951"
click at [620, 583] on input "REA_ALL_TARGET_WAGER_CC LIGI 100% do 300 PLN_280825" at bounding box center [624, 585] width 9 height 9
checkbox input "false"
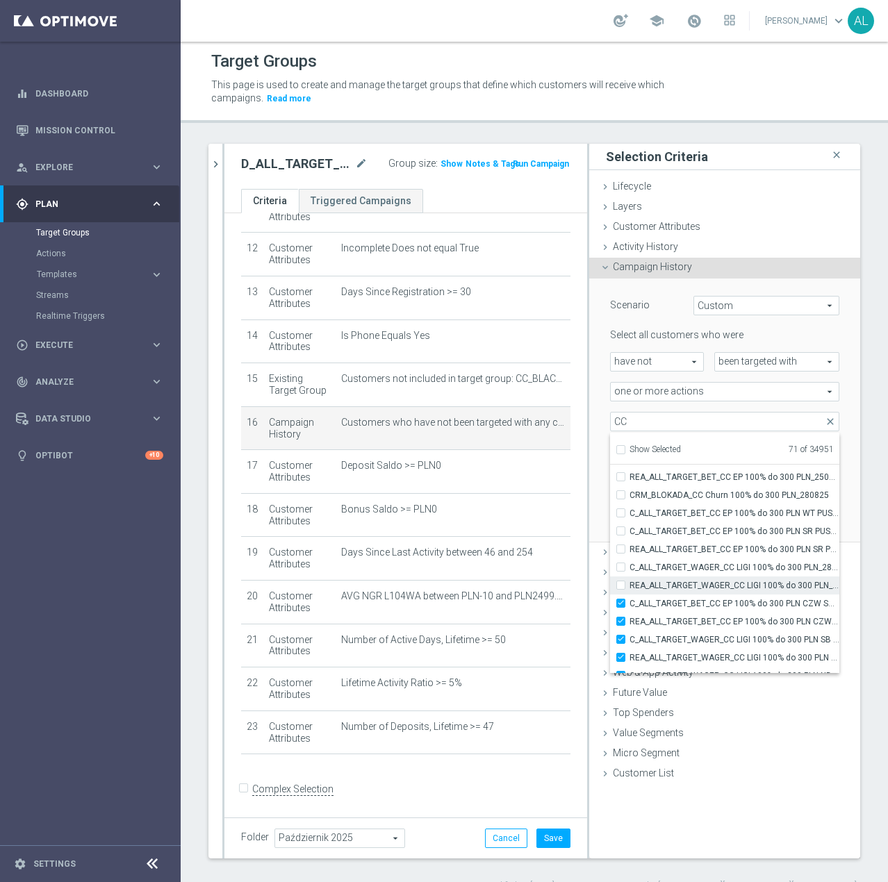
type input "Selected 70 of 34951"
click at [620, 606] on input "C_ALL_TARGET_BET_CC EP 100% do 300 PLN CZW SMS_250825" at bounding box center [624, 603] width 9 height 9
checkbox input "false"
type input "Selected 69 of 34951"
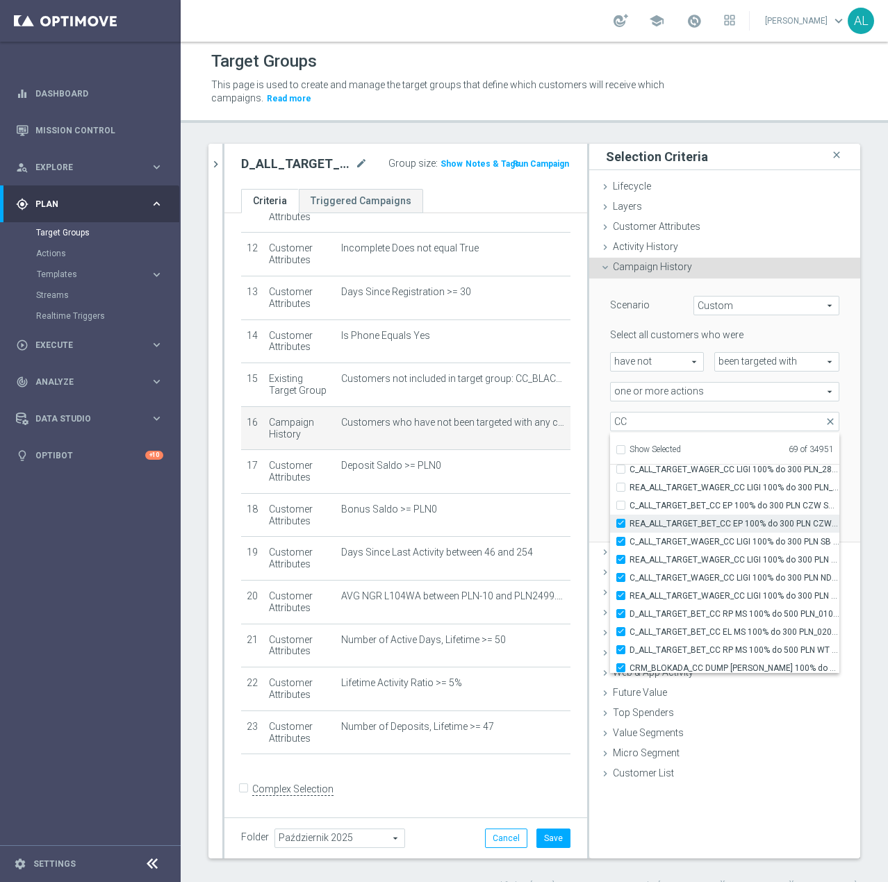
scroll to position [43356, 0]
click at [620, 520] on input "REA_ALL_TARGET_BET_CC EP 100% do 300 PLN CZW SMS_250825" at bounding box center [624, 522] width 9 height 9
checkbox input "false"
type input "Selected 68 of 34951"
click at [620, 543] on input "C_ALL_TARGET_WAGER_CC LIGI 100% do 300 PLN SB PUSH_280825" at bounding box center [624, 540] width 9 height 9
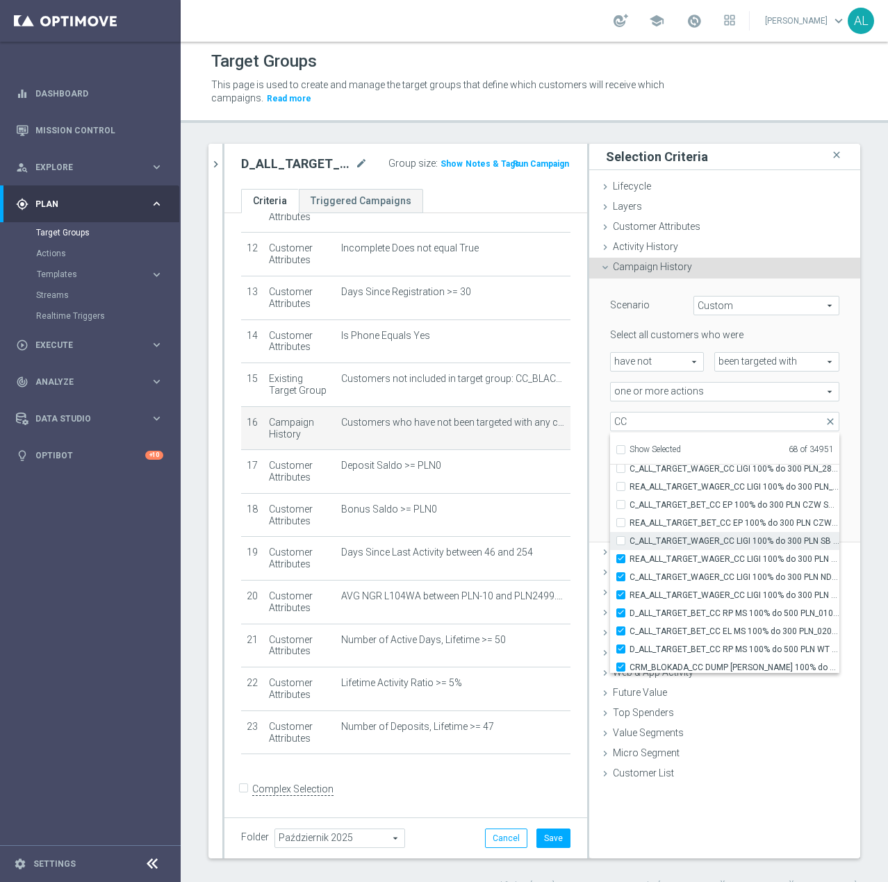
checkbox input "false"
type input "Selected 67 of 34951"
click at [620, 558] on input "REA_ALL_TARGET_WAGER_CC LIGI 100% do 300 PLN SB PUSH_280825" at bounding box center [624, 558] width 9 height 9
checkbox input "false"
type input "Selected 66 of 34951"
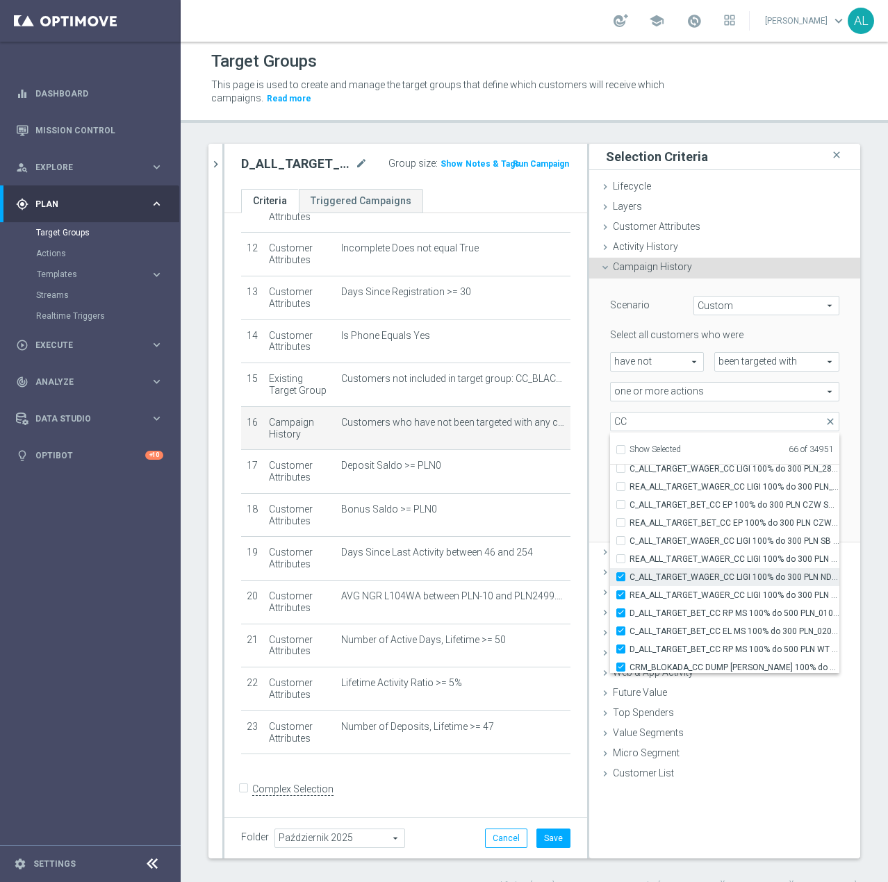
click at [629, 578] on label "C_ALL_TARGET_WAGER_CC LIGI 100% do 300 PLN ND SMS_280825" at bounding box center [734, 577] width 210 height 18
click at [620, 578] on input "C_ALL_TARGET_WAGER_CC LIGI 100% do 300 PLN ND SMS_280825" at bounding box center [624, 576] width 9 height 9
checkbox input "false"
type input "Selected 65 of 34951"
click at [620, 594] on input "REA_ALL_TARGET_WAGER_CC LIGI 100% do 300 PLN ND SMS_280825" at bounding box center [624, 594] width 9 height 9
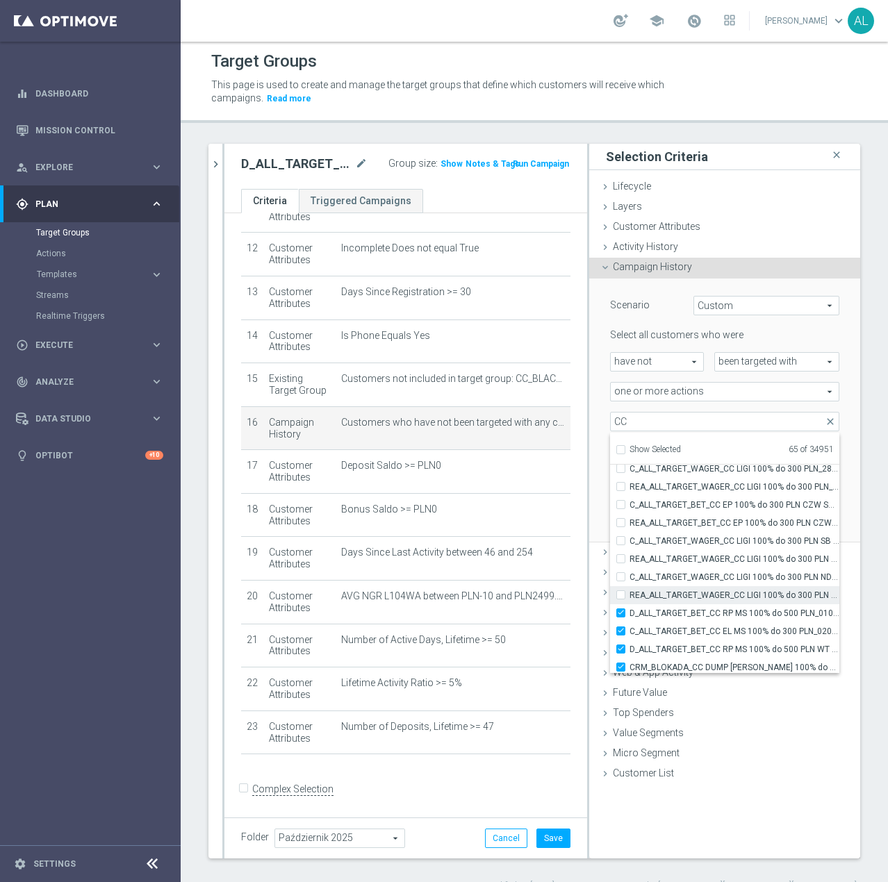
checkbox input "false"
type input "Selected 64 of 34951"
click at [620, 613] on input "D_ALL_TARGET_BET_CC RP MS 100% do 500 PLN_010925" at bounding box center [624, 612] width 9 height 9
checkbox input "false"
type input "Selected 63 of 34951"
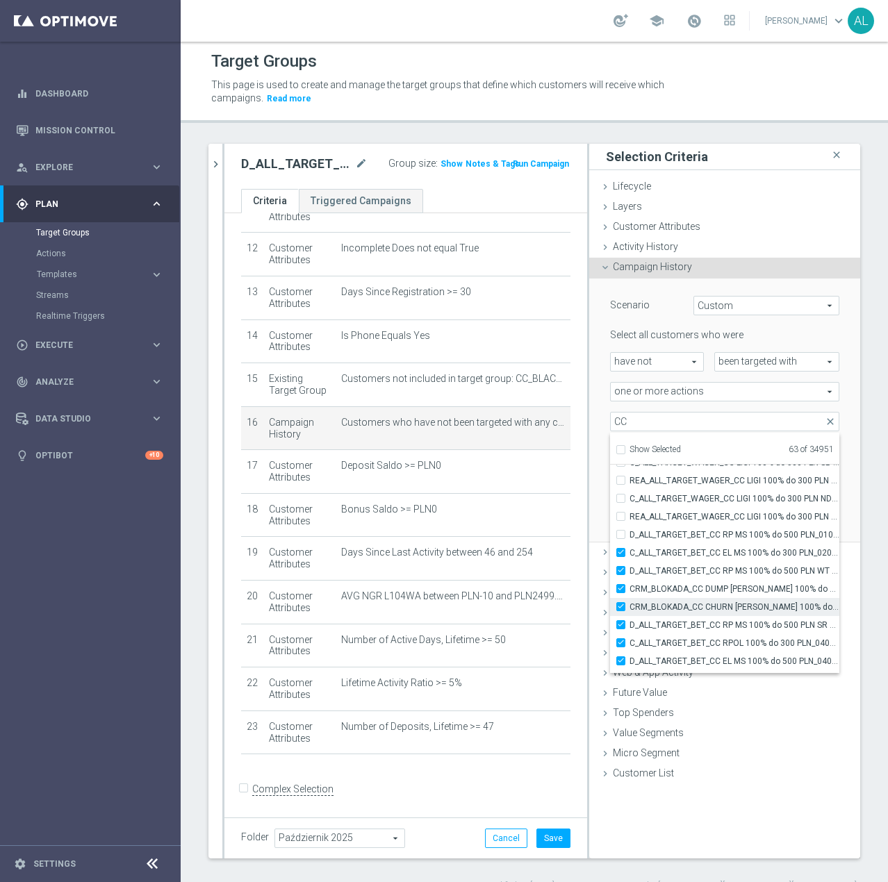
scroll to position [43440, 0]
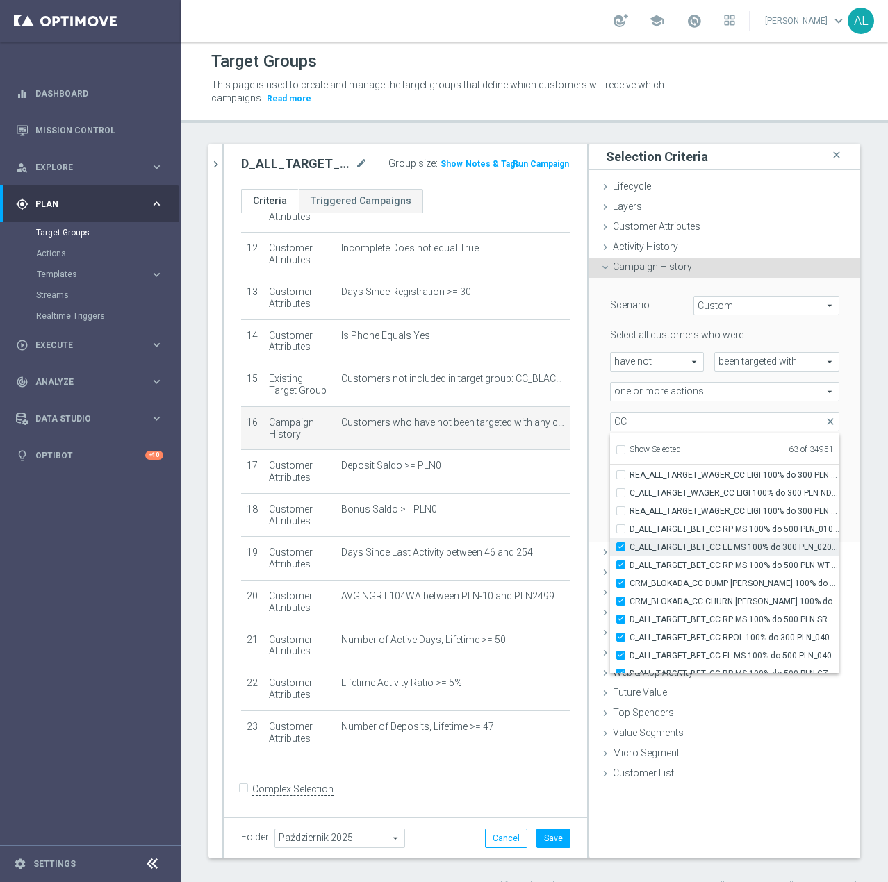
click at [629, 548] on label "C_ALL_TARGET_BET_CC EL MS 100% do 300 PLN_020925" at bounding box center [734, 547] width 210 height 18
click at [620, 548] on input "C_ALL_TARGET_BET_CC EL MS 100% do 300 PLN_020925" at bounding box center [624, 546] width 9 height 9
checkbox input "false"
type input "Selected 62 of 34951"
click at [620, 569] on input "D_ALL_TARGET_BET_CC RP MS 100% do 500 PLN WT PUSH_010925" at bounding box center [624, 564] width 9 height 9
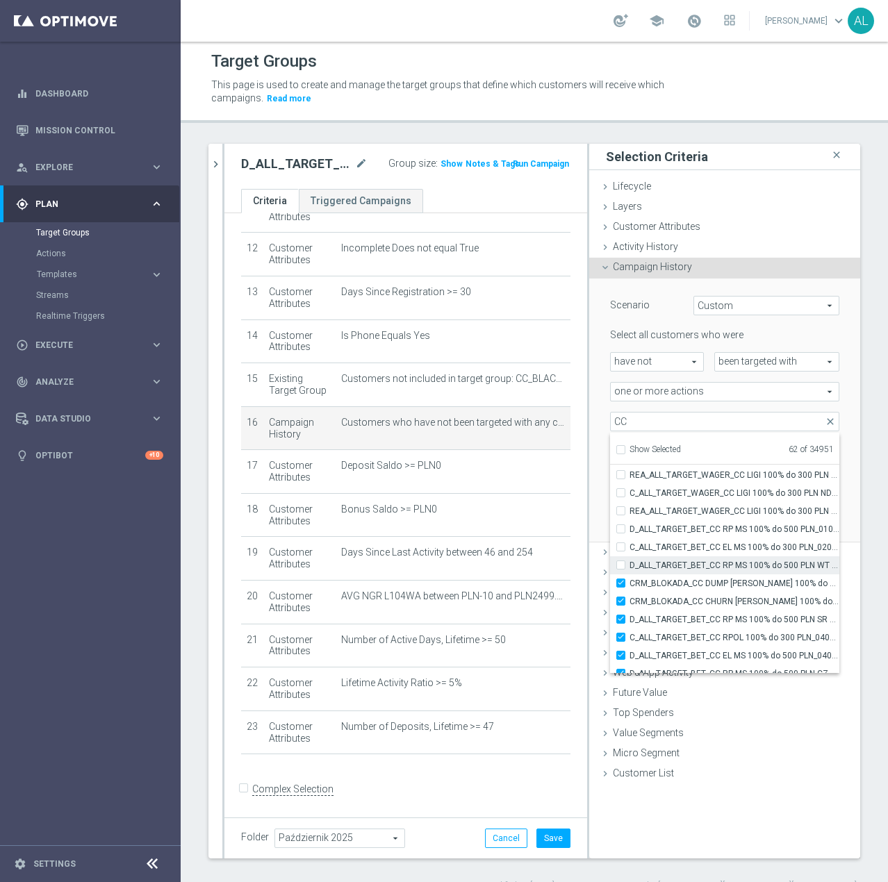
checkbox input "false"
type input "Selected 61 of 34951"
click at [620, 583] on input "CRM_BLOKADA_CC DUMP REPKA 100% do 500 PLN_040925" at bounding box center [624, 582] width 9 height 9
checkbox input "false"
type input "Selected 60 of 34951"
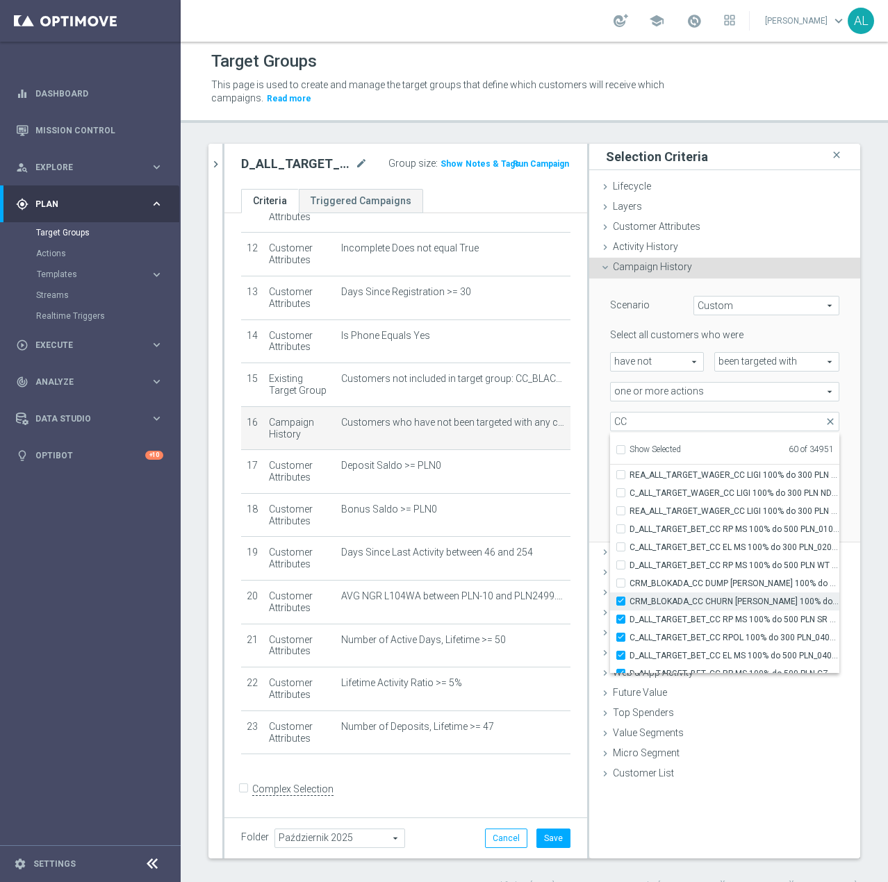
click at [629, 603] on label "CRM_BLOKADA_CC CHURN REPKA 100% do 300 PLN_040925" at bounding box center [734, 601] width 210 height 18
click at [620, 603] on input "CRM_BLOKADA_CC CHURN REPKA 100% do 300 PLN_040925" at bounding box center [624, 601] width 9 height 9
checkbox input "false"
type input "Selected 59 of 34951"
click at [620, 619] on input "D_ALL_TARGET_BET_CC RP MS 100% do 500 PLN SR PUSH_010925" at bounding box center [624, 619] width 9 height 9
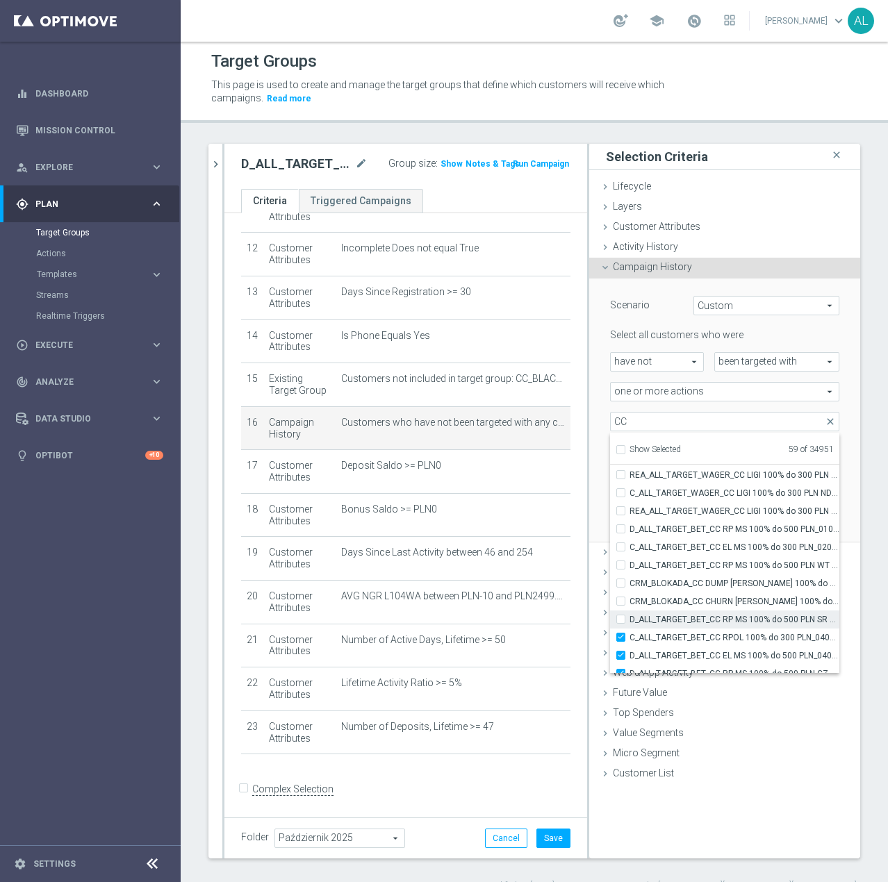
checkbox input "false"
type input "Selected 58 of 34951"
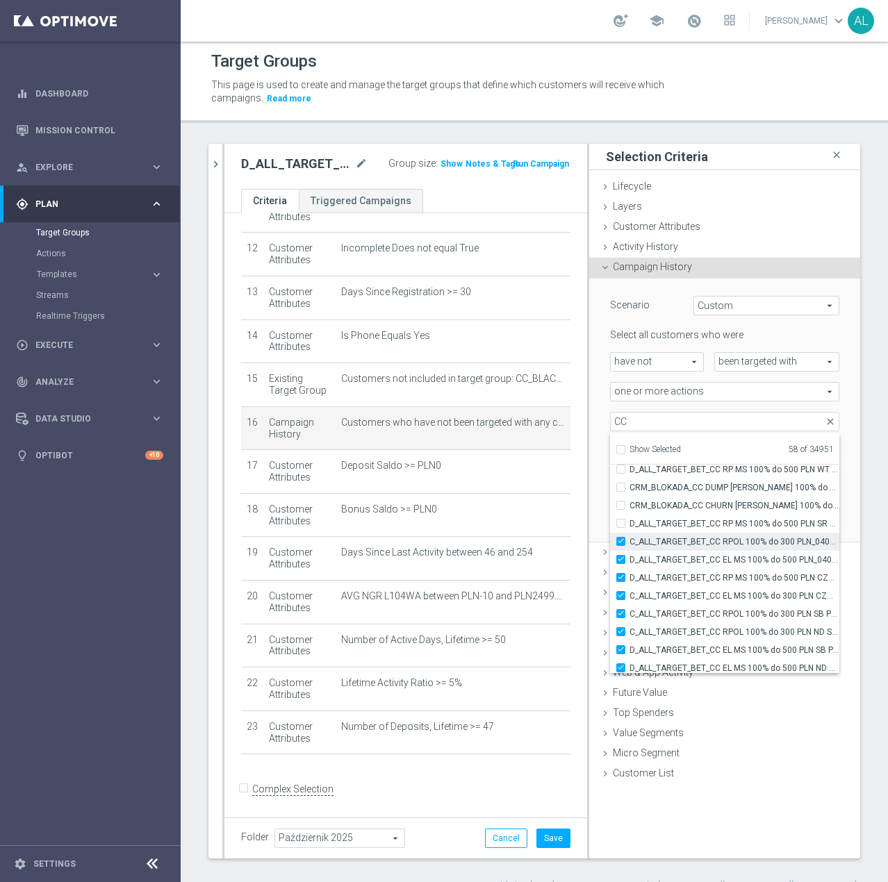
scroll to position [43537, 0]
click at [620, 542] on input "C_ALL_TARGET_BET_CC RPOL 100% do 300 PLN_040925" at bounding box center [624, 540] width 9 height 9
checkbox input "false"
type input "Selected 57 of 34951"
click at [620, 558] on input "D_ALL_TARGET_BET_CC EL MS 100% do 500 PLN_040925" at bounding box center [624, 558] width 9 height 9
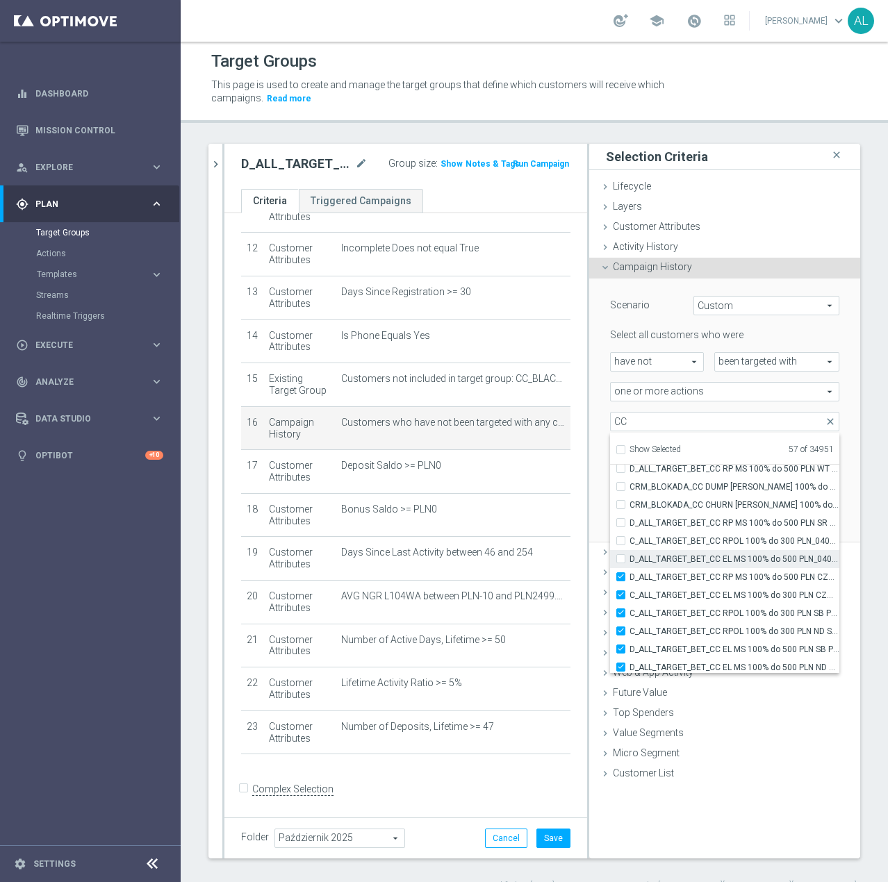
checkbox input "false"
type input "Selected 56 of 34951"
click at [620, 575] on input "D_ALL_TARGET_BET_CC RP MS 100% do 500 PLN CZW SMS_010925" at bounding box center [624, 576] width 9 height 9
checkbox input "false"
type input "Selected 55 of 34951"
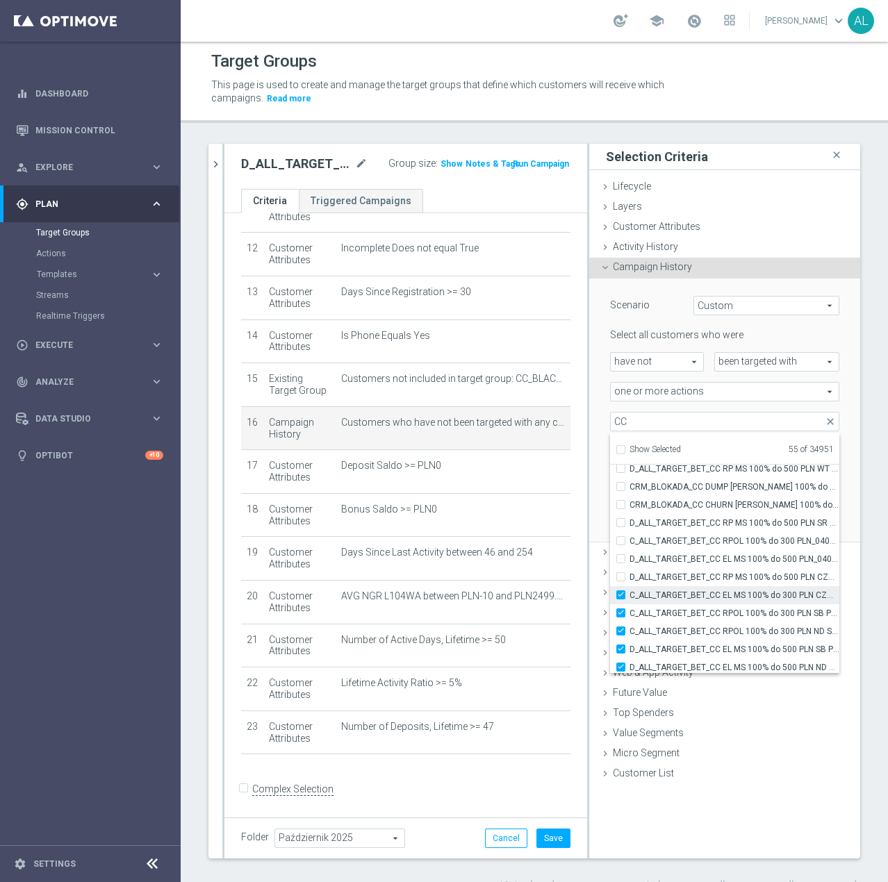
click at [620, 594] on input "C_ALL_TARGET_BET_CC EL MS 100% do 300 PLN CZW SMS_020925" at bounding box center [624, 594] width 9 height 9
checkbox input "false"
type input "Selected 54 of 34951"
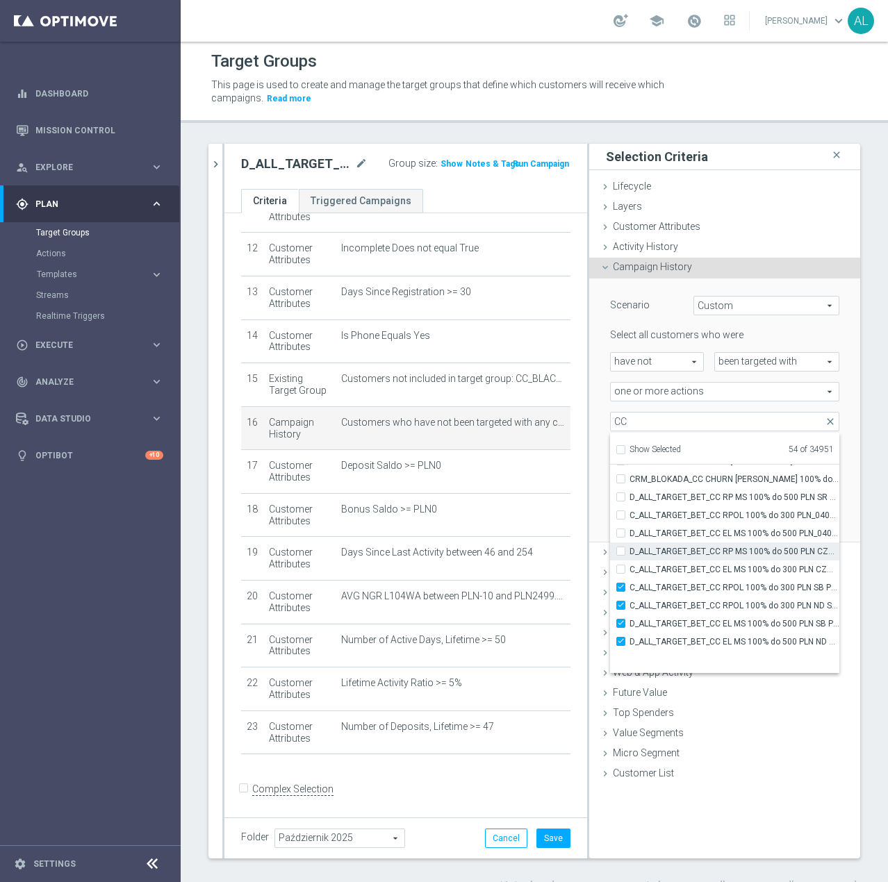
scroll to position [43530, 0]
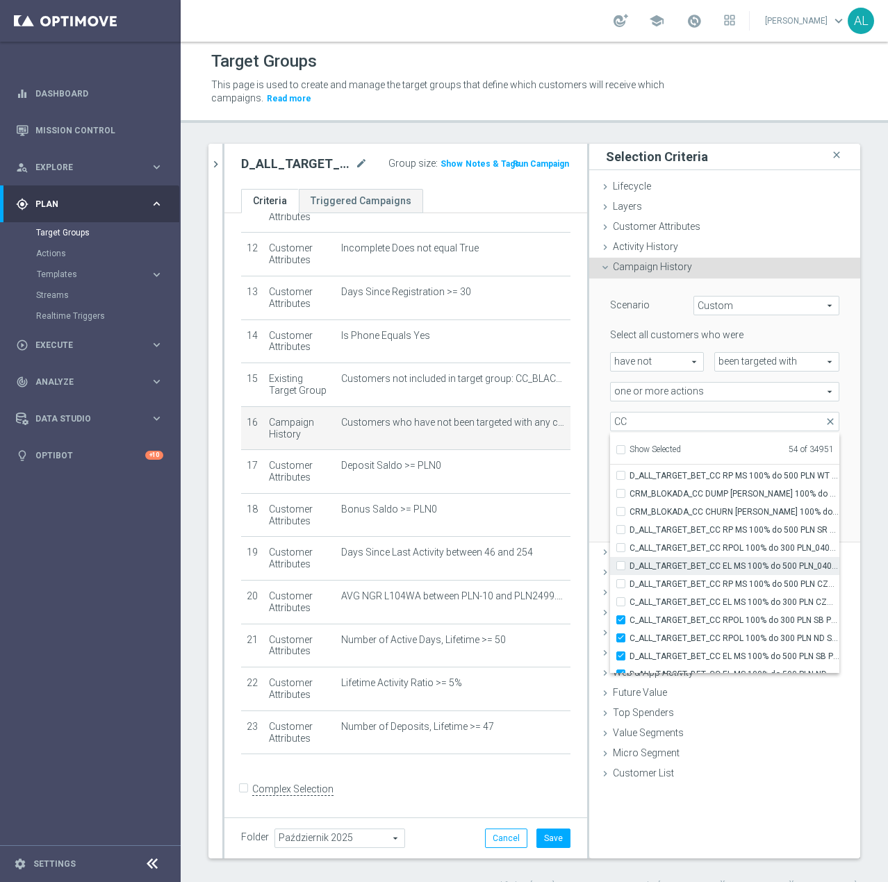
click at [620, 565] on input "D_ALL_TARGET_BET_CC EL MS 100% do 500 PLN_040925" at bounding box center [624, 565] width 9 height 9
checkbox input "true"
type input "Selected 55 of 34951"
click at [620, 546] on input "C_ALL_TARGET_BET_CC RPOL 100% do 300 PLN_040925" at bounding box center [624, 547] width 9 height 9
checkbox input "true"
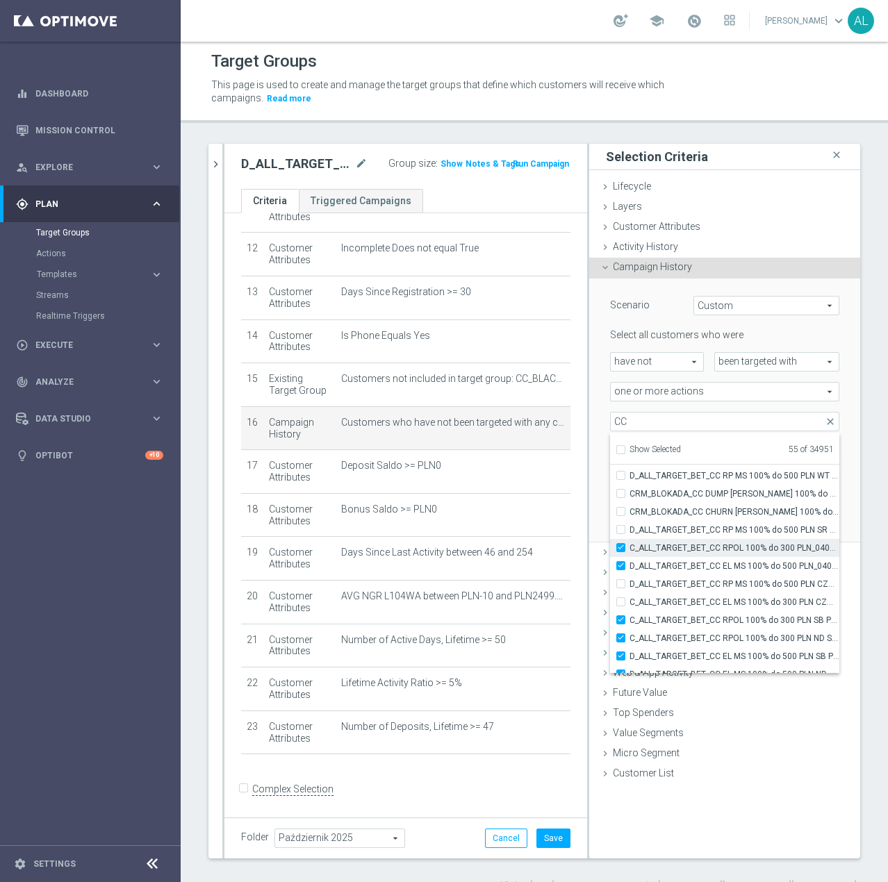
type input "Selected 56 of 34951"
click at [620, 513] on input "CRM_BLOKADA_CC CHURN REPKA 100% do 300 PLN_040925" at bounding box center [624, 511] width 9 height 9
checkbox input "true"
type input "Selected 57 of 34951"
click at [620, 494] on input "CRM_BLOKADA_CC DUMP REPKA 100% do 500 PLN_040925" at bounding box center [624, 493] width 9 height 9
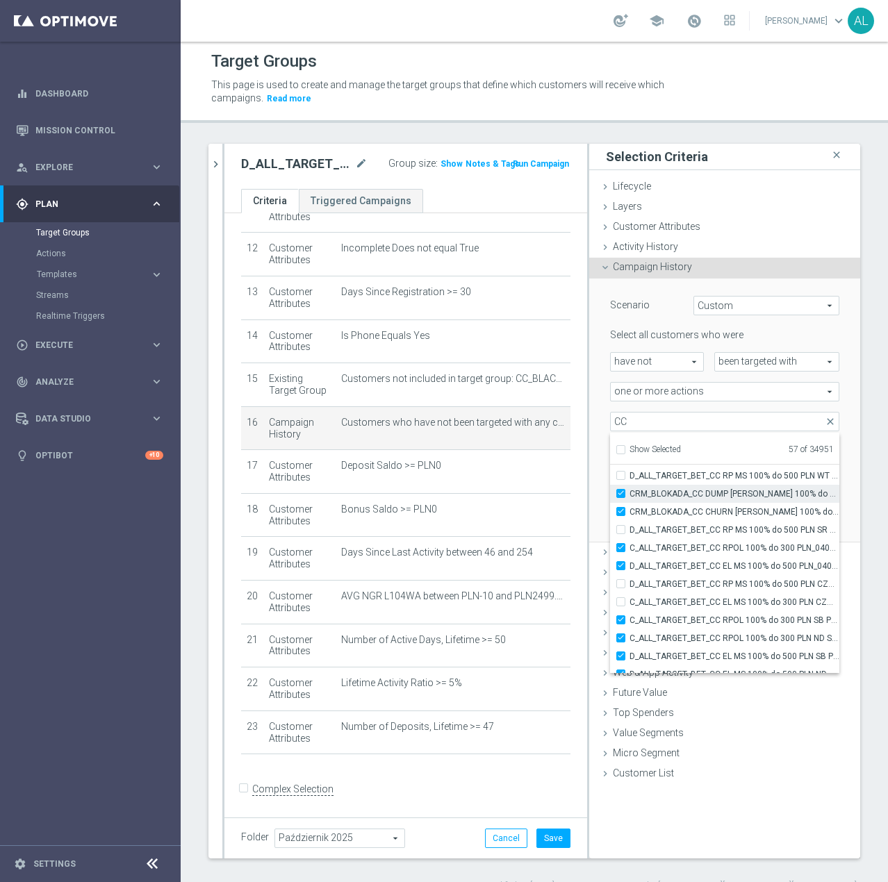
checkbox input "true"
type input "Selected 58 of 34951"
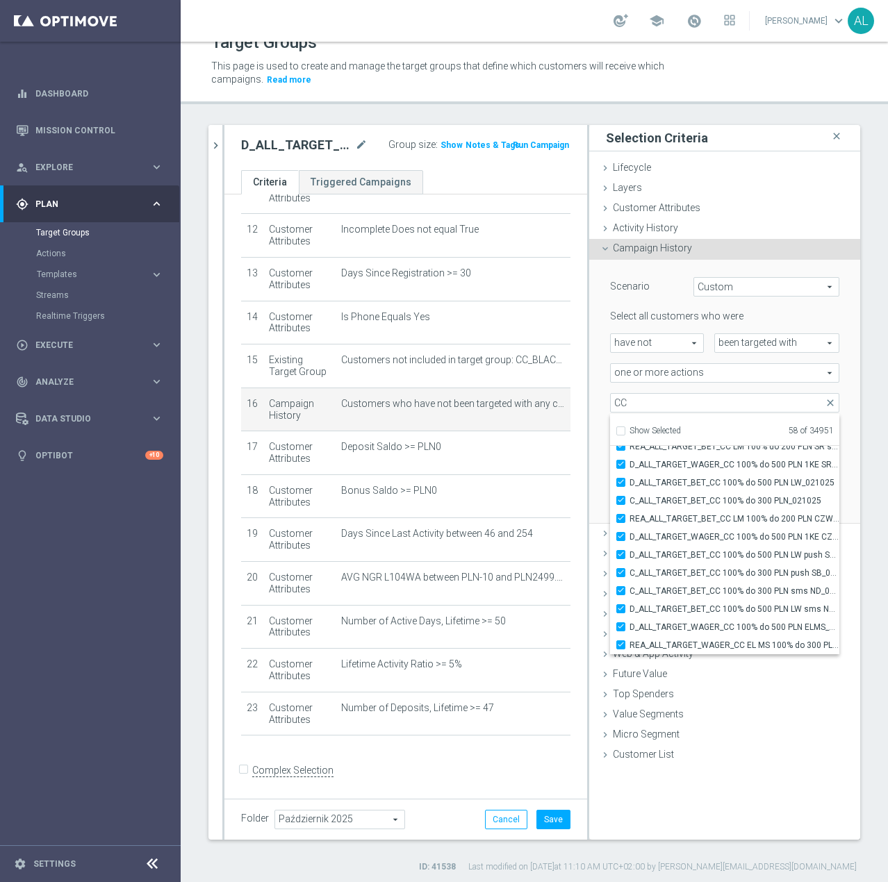
scroll to position [25, 0]
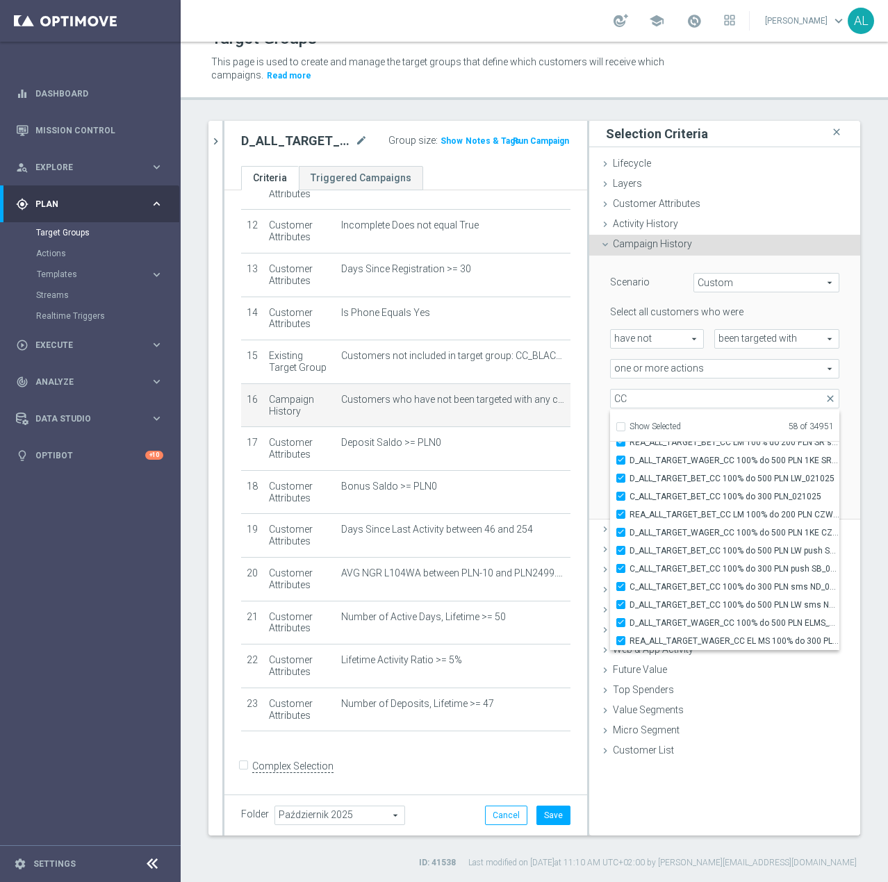
click at [599, 403] on div "Selected 58 of 34951 arrow_drop_down CC close Show Selected 58 of 34951 (All Se…" at bounding box center [724, 398] width 250 height 19
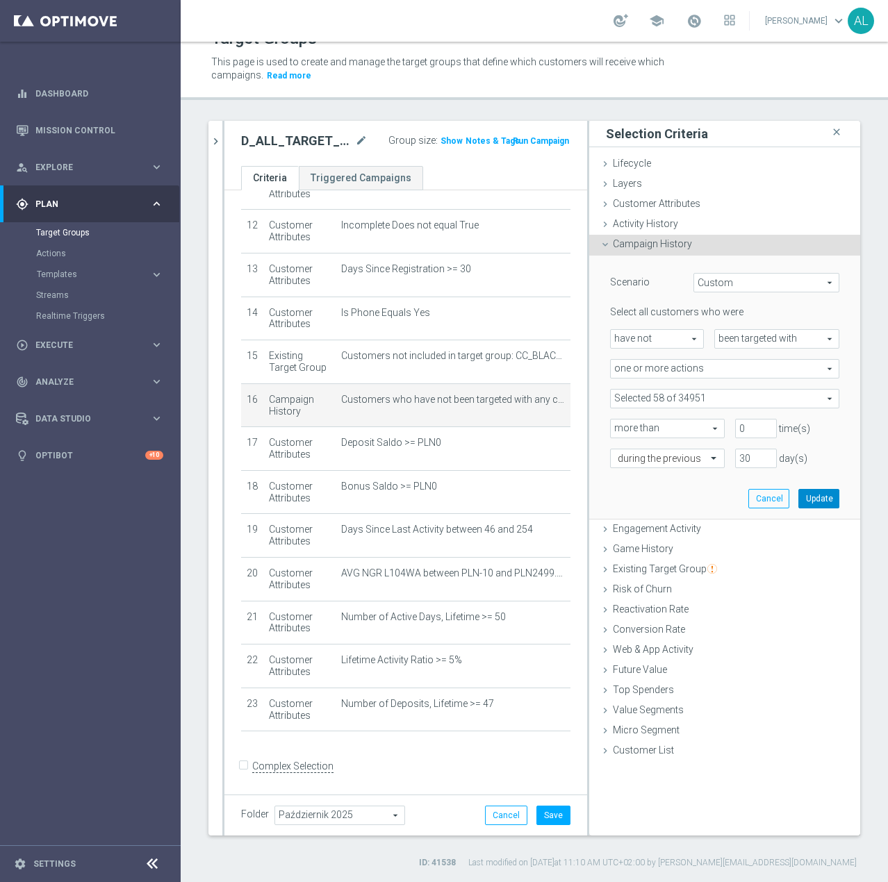
click at [818, 506] on button "Update" at bounding box center [818, 498] width 41 height 19
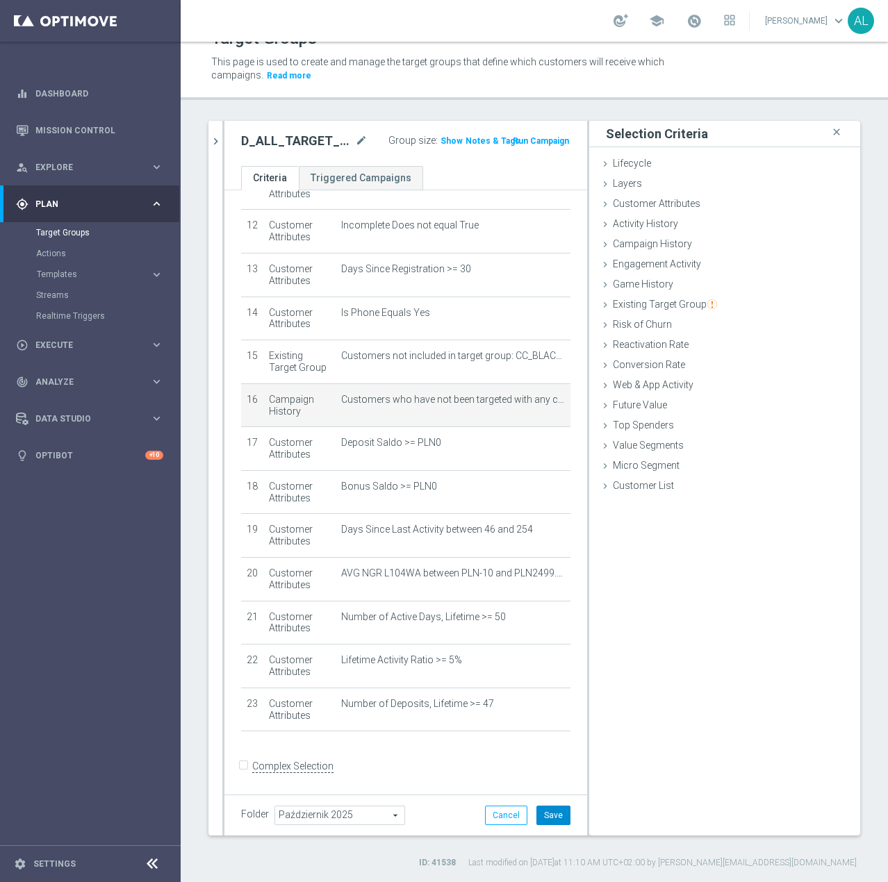
click at [546, 820] on button "Save" at bounding box center [553, 815] width 34 height 19
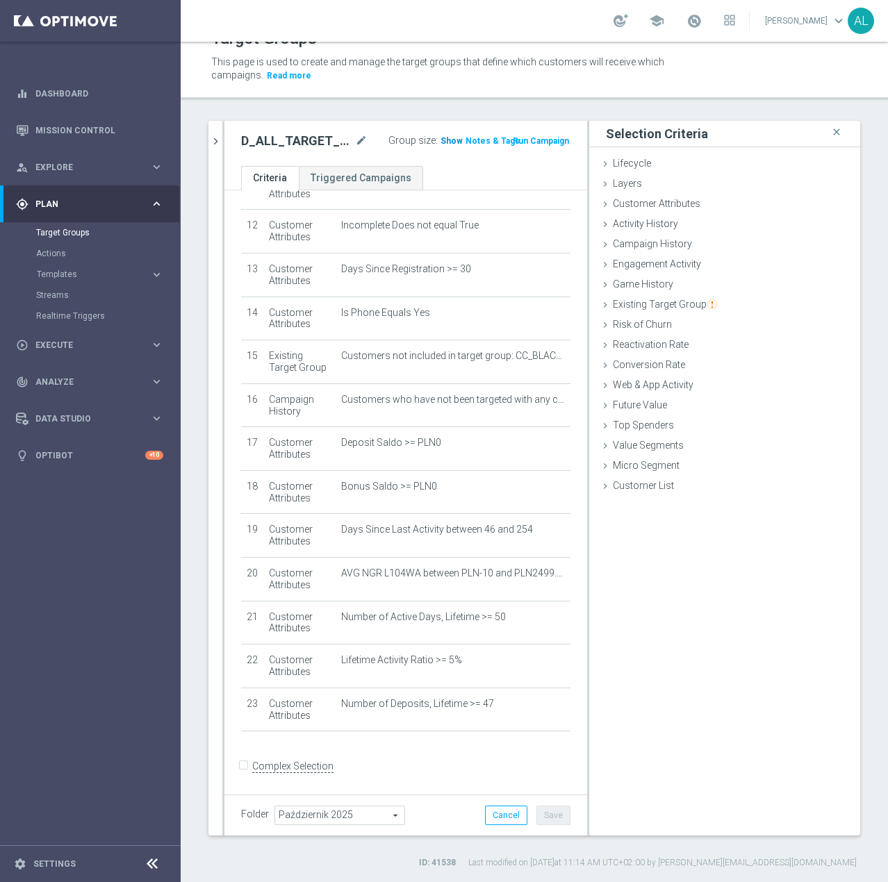
click at [440, 145] on span "Show" at bounding box center [451, 141] width 22 height 10
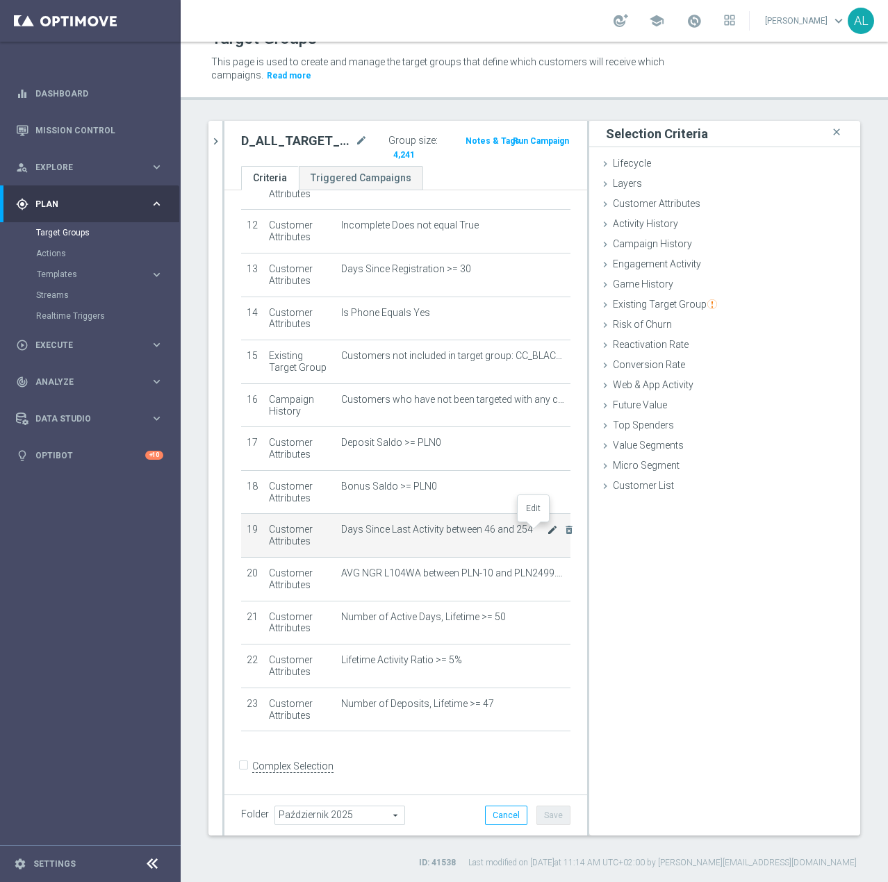
click at [547, 533] on icon "mode_edit" at bounding box center [552, 529] width 11 height 11
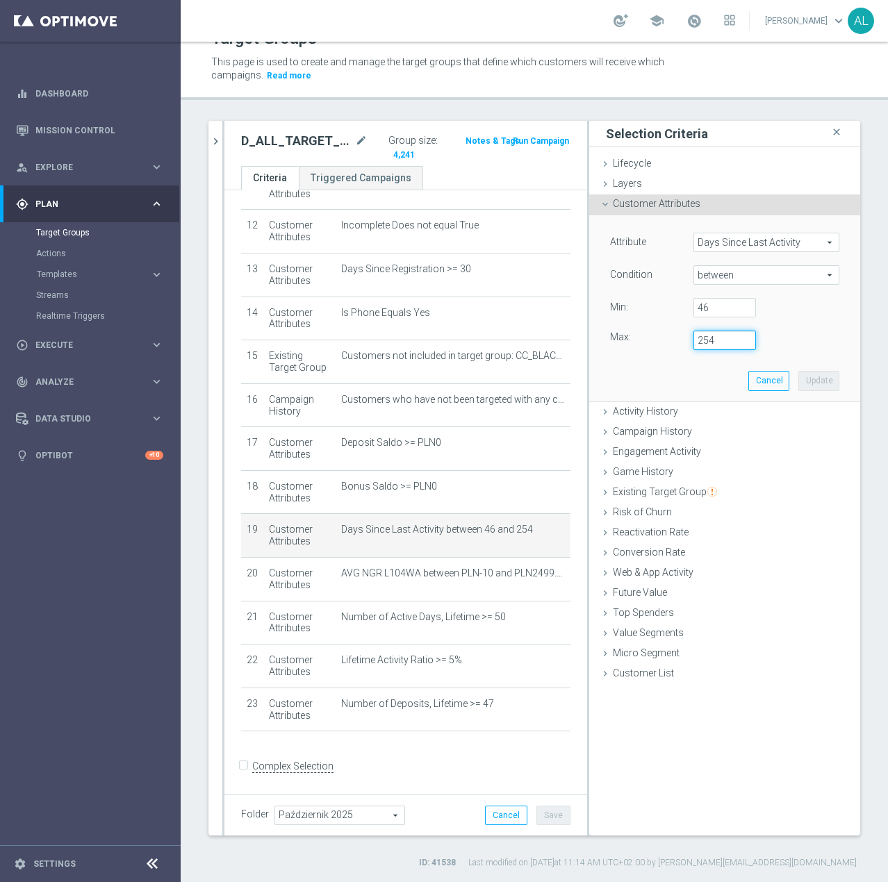
drag, startPoint x: 715, startPoint y: 344, endPoint x: 682, endPoint y: 344, distance: 33.3
click at [683, 344] on div "254" at bounding box center [724, 340] width 83 height 19
type input "190"
click at [805, 377] on button "Update" at bounding box center [818, 380] width 41 height 19
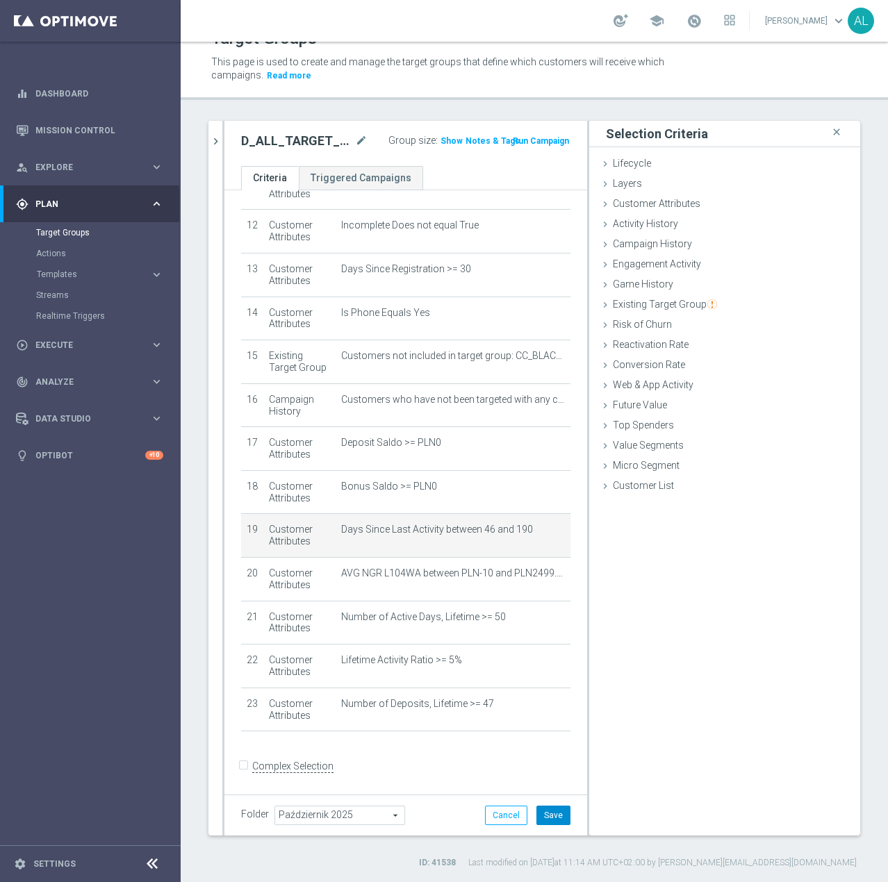
click at [544, 815] on button "Save" at bounding box center [553, 815] width 34 height 19
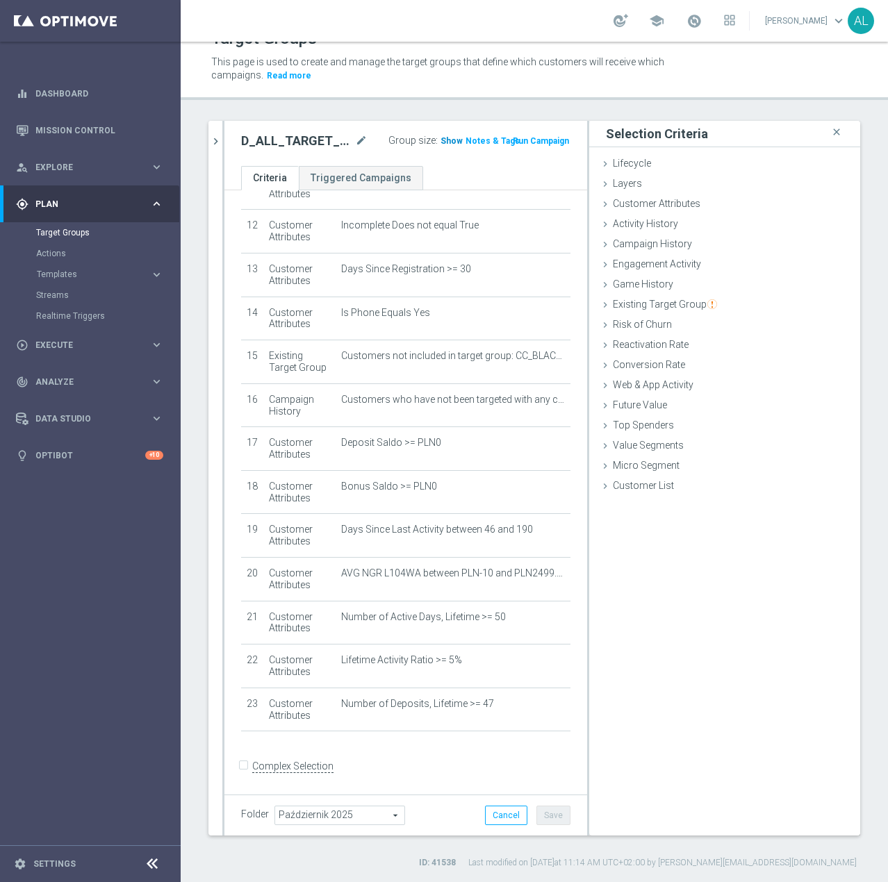
click at [448, 140] on span "Show" at bounding box center [451, 141] width 22 height 10
click at [531, 703] on div at bounding box center [533, 700] width 14 height 7
click at [547, 703] on icon "mode_edit" at bounding box center [552, 704] width 11 height 11
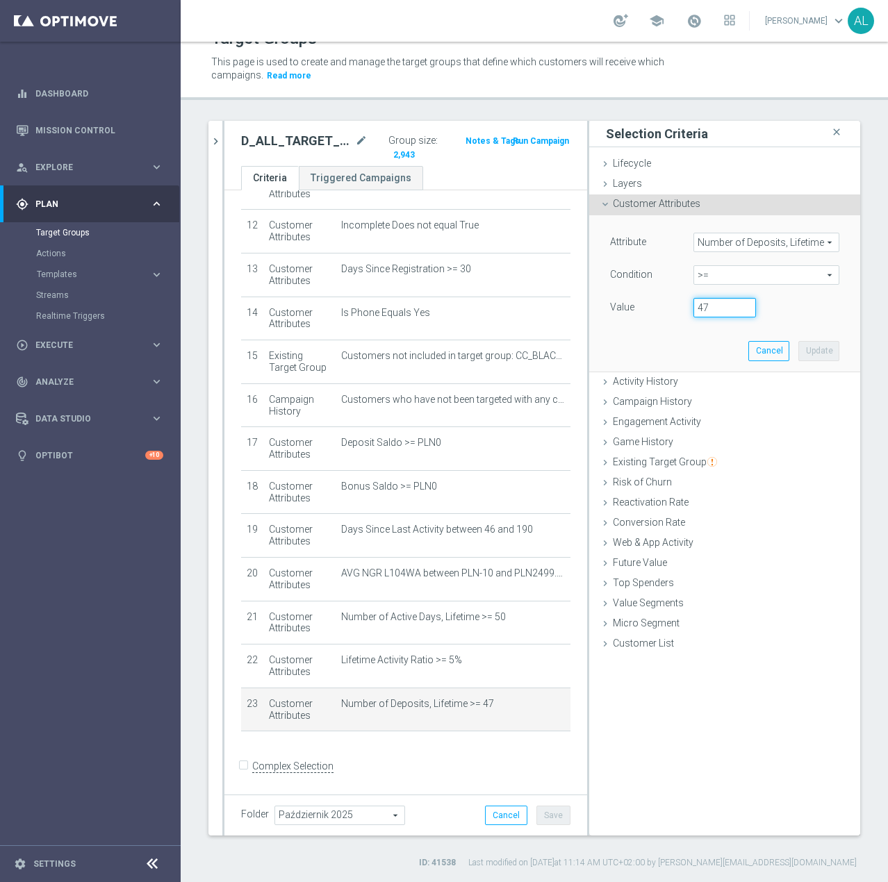
drag, startPoint x: 692, startPoint y: 308, endPoint x: 618, endPoint y: 306, distance: 73.6
click at [623, 306] on div "Value 47" at bounding box center [724, 309] width 250 height 22
type input "50"
click at [817, 347] on button "Update" at bounding box center [818, 350] width 41 height 19
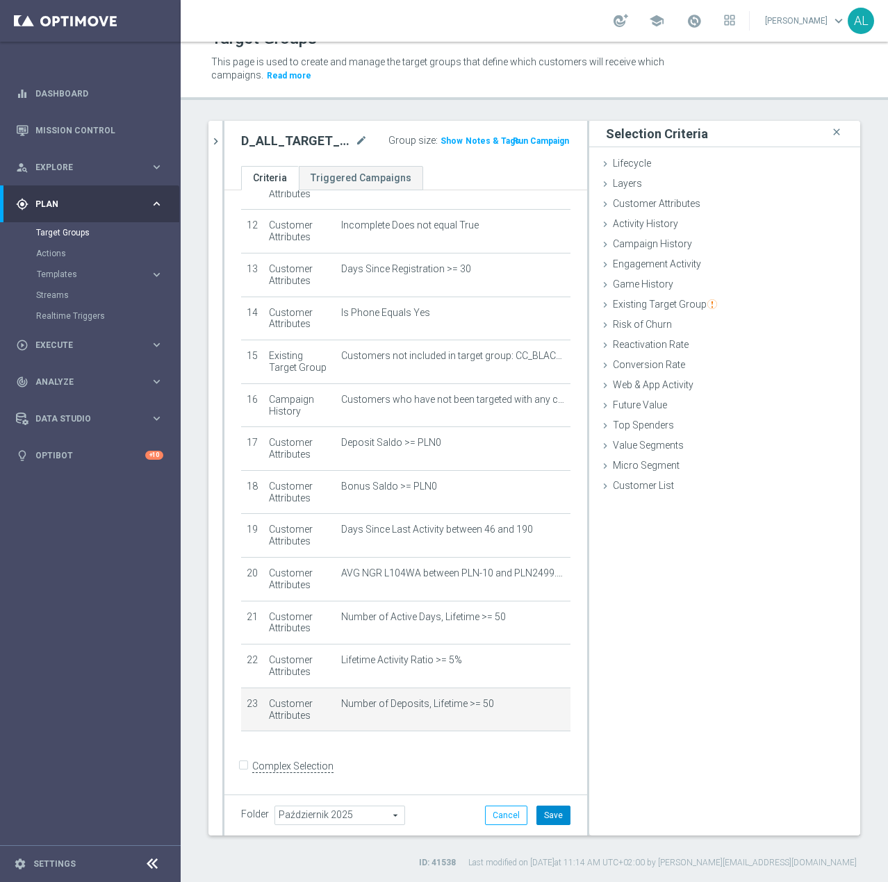
click at [542, 821] on button "Save" at bounding box center [553, 815] width 34 height 19
click at [445, 144] on span "Show" at bounding box center [451, 141] width 22 height 10
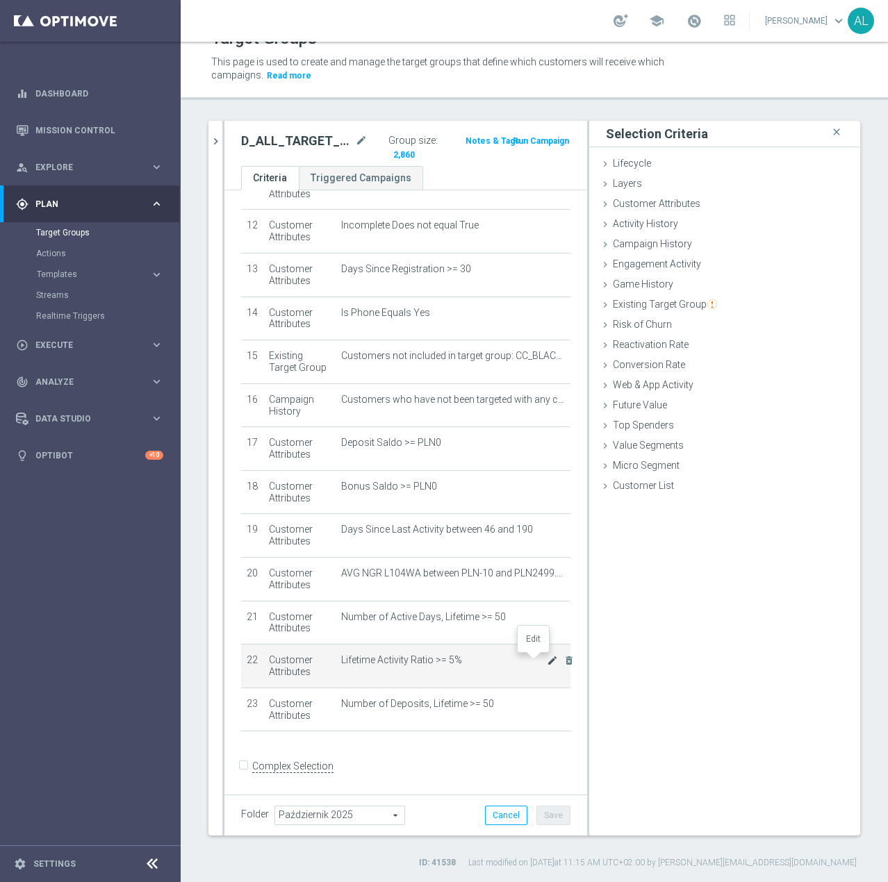
click at [547, 665] on icon "mode_edit" at bounding box center [552, 660] width 11 height 11
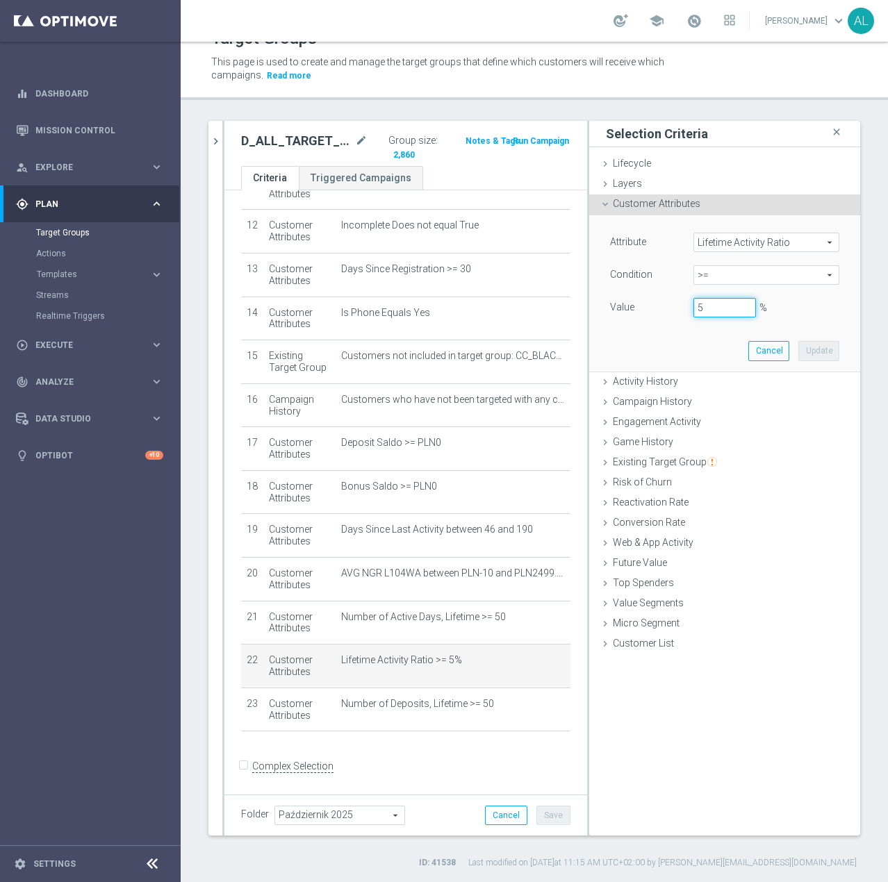
drag, startPoint x: 690, startPoint y: 308, endPoint x: 679, endPoint y: 310, distance: 10.5
click at [683, 310] on div "5 %" at bounding box center [724, 307] width 83 height 19
click at [803, 341] on button "Update" at bounding box center [818, 350] width 41 height 19
type input "0.06"
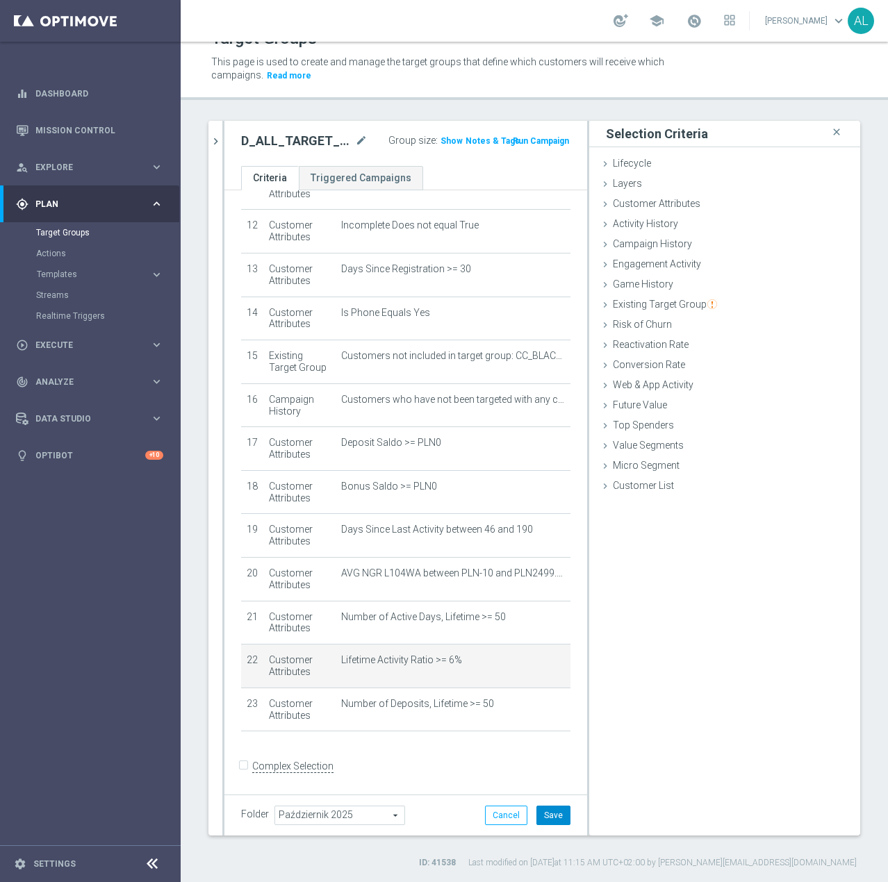
click at [537, 806] on button "Save" at bounding box center [553, 815] width 34 height 19
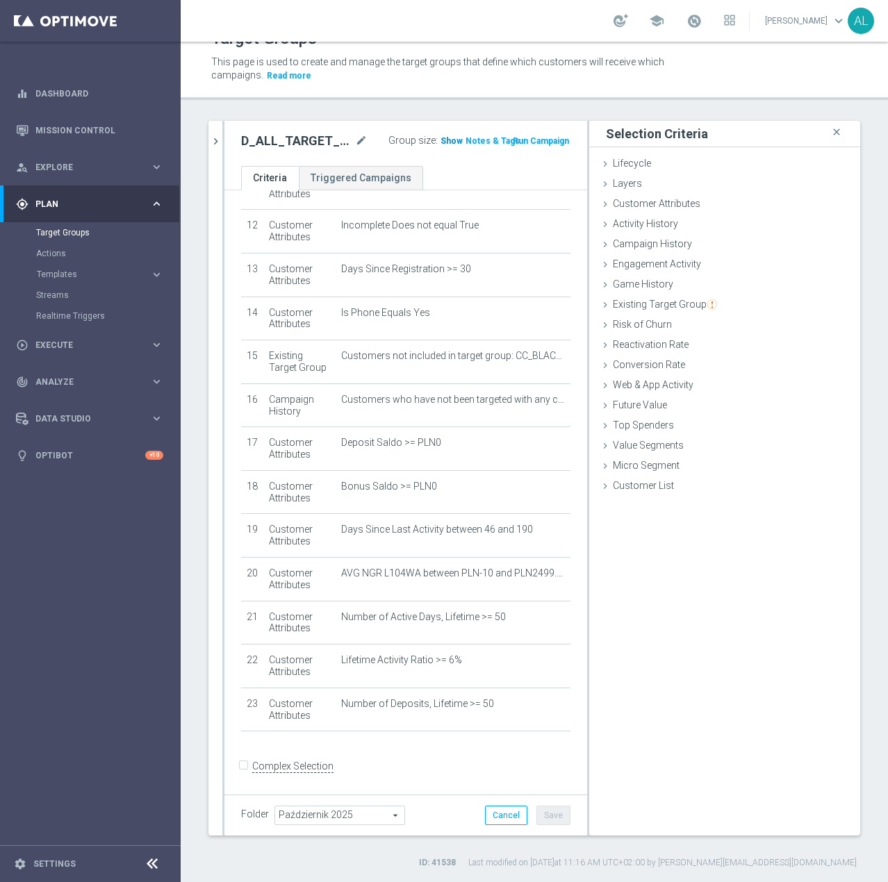
click at [441, 140] on span "Show" at bounding box center [451, 141] width 22 height 10
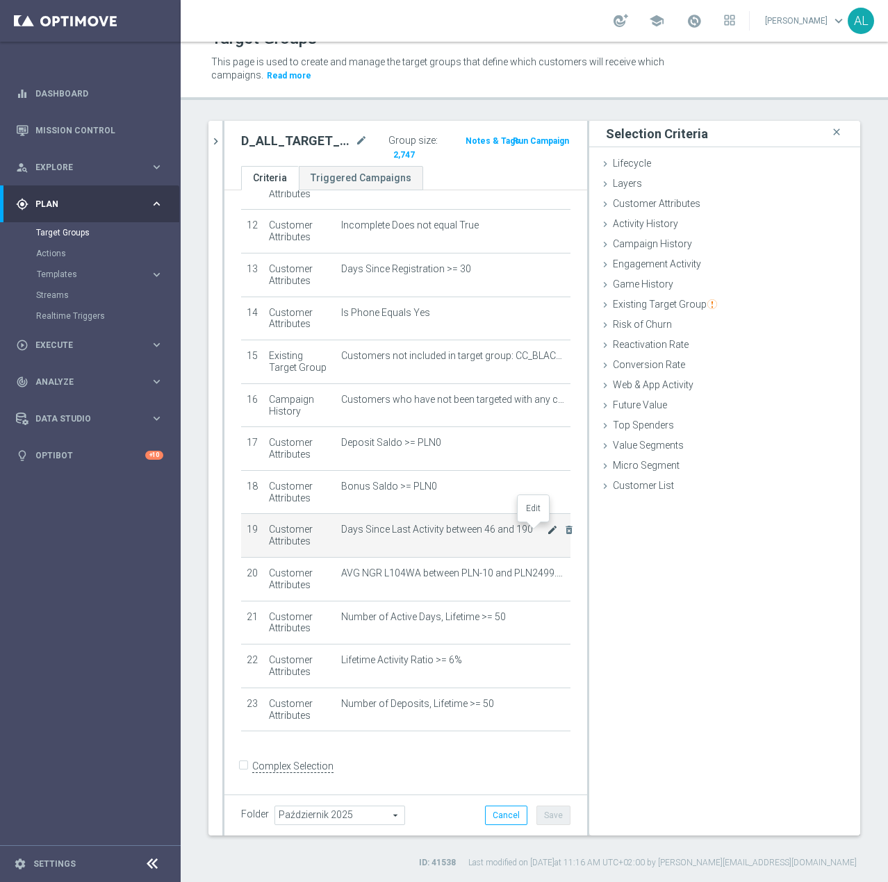
click at [547, 529] on icon "mode_edit" at bounding box center [552, 529] width 11 height 11
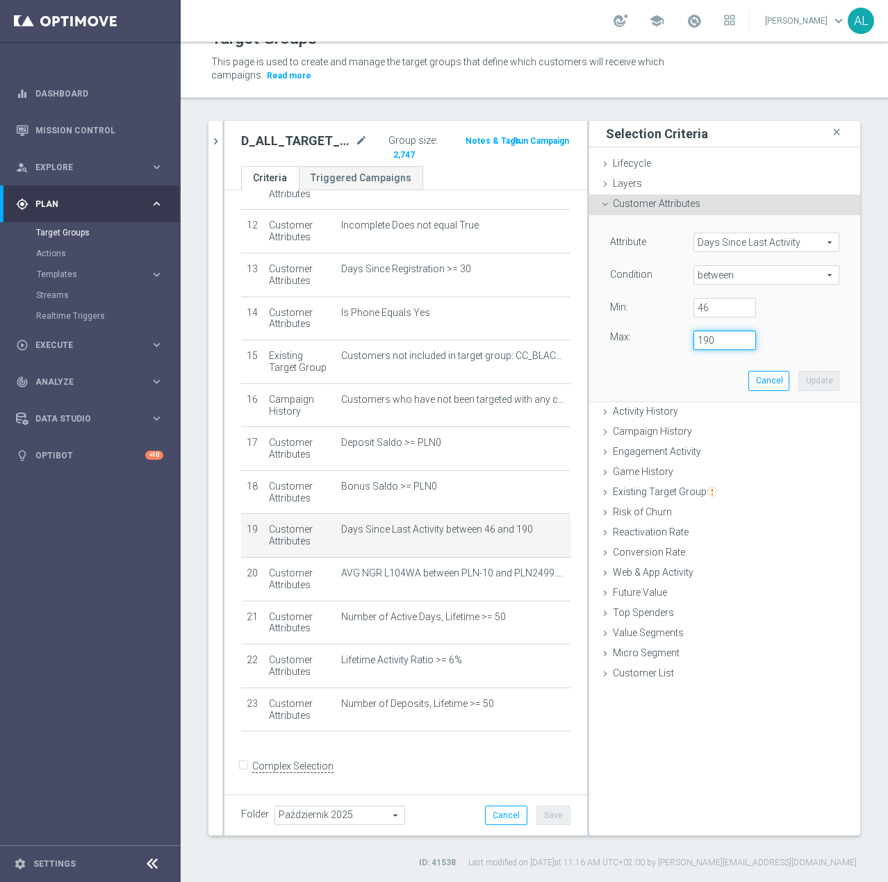
drag, startPoint x: 703, startPoint y: 336, endPoint x: 694, endPoint y: 335, distance: 9.7
click at [694, 335] on input "190" at bounding box center [724, 340] width 63 height 19
type input "170"
click at [806, 388] on button "Update" at bounding box center [818, 380] width 41 height 19
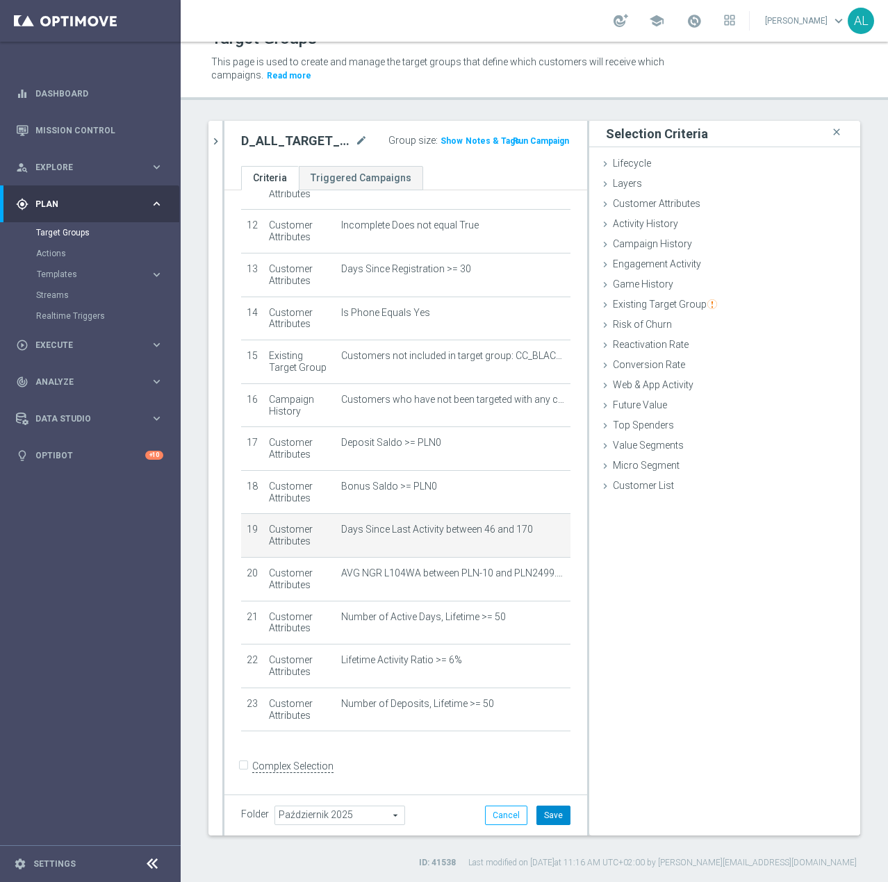
click at [549, 812] on button "Save" at bounding box center [553, 815] width 34 height 19
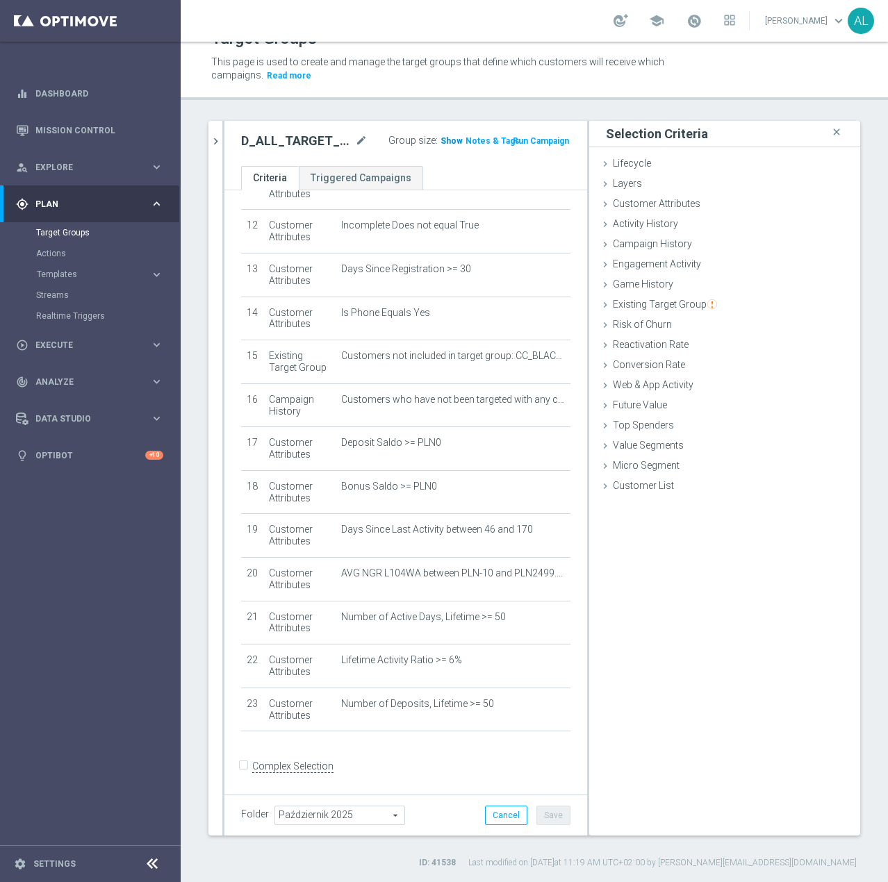
click at [440, 140] on span "Show" at bounding box center [451, 141] width 22 height 10
click at [217, 147] on icon "chevron_right" at bounding box center [215, 141] width 13 height 13
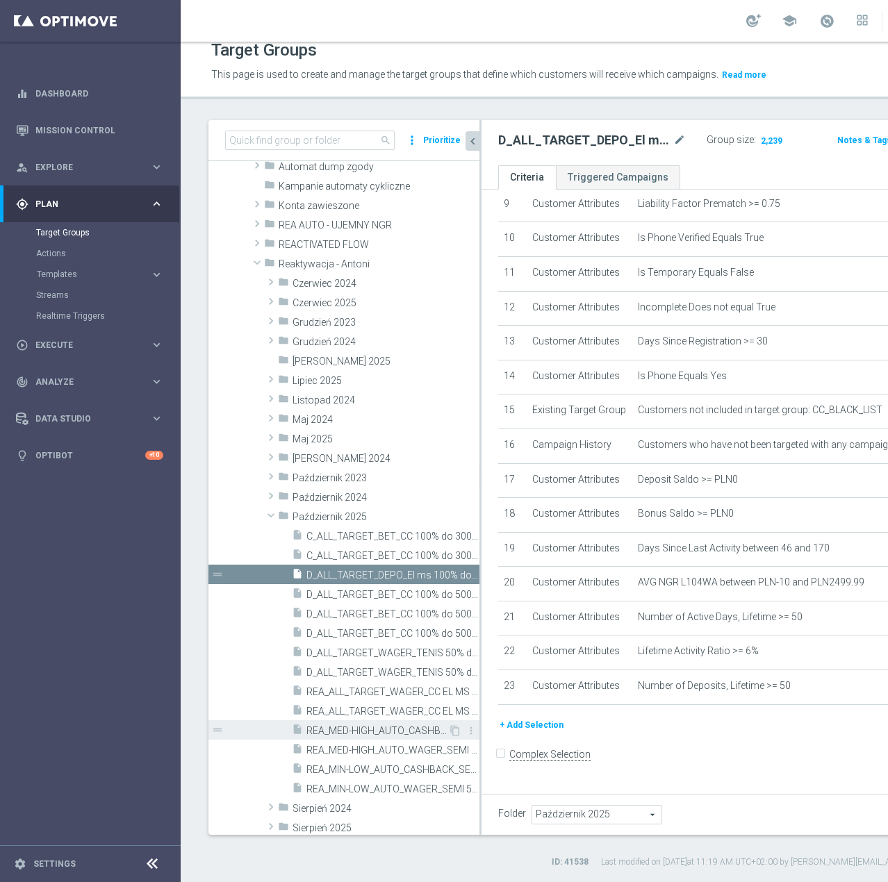
scroll to position [156, 0]
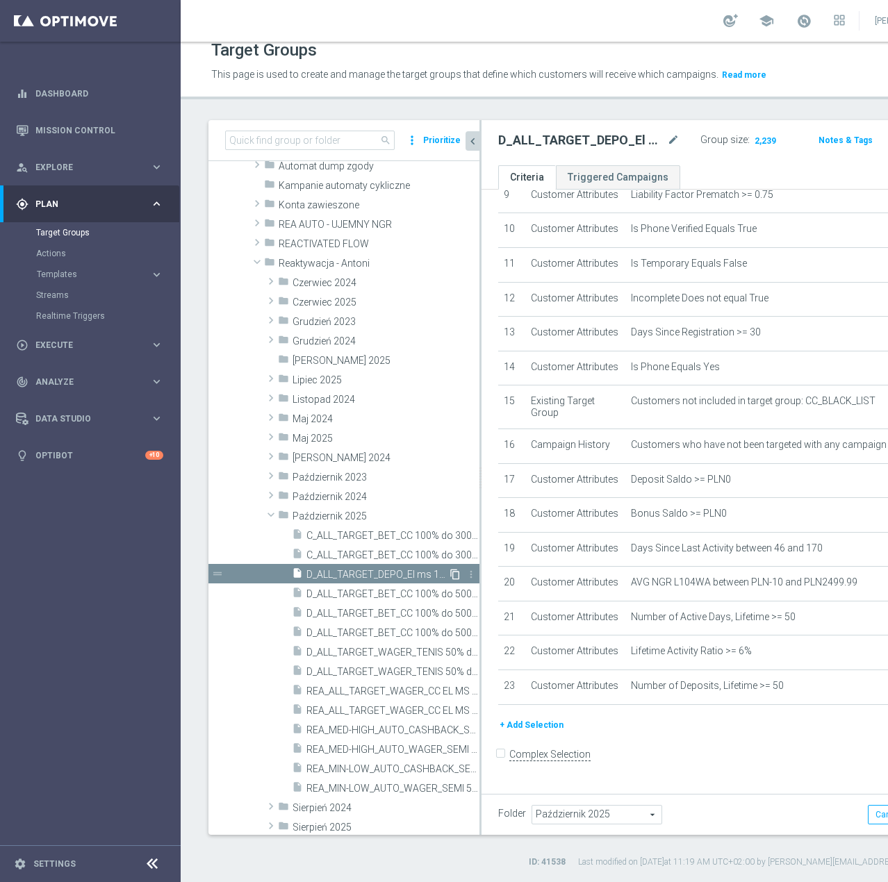
click at [449, 574] on icon "content_copy" at bounding box center [454, 574] width 11 height 11
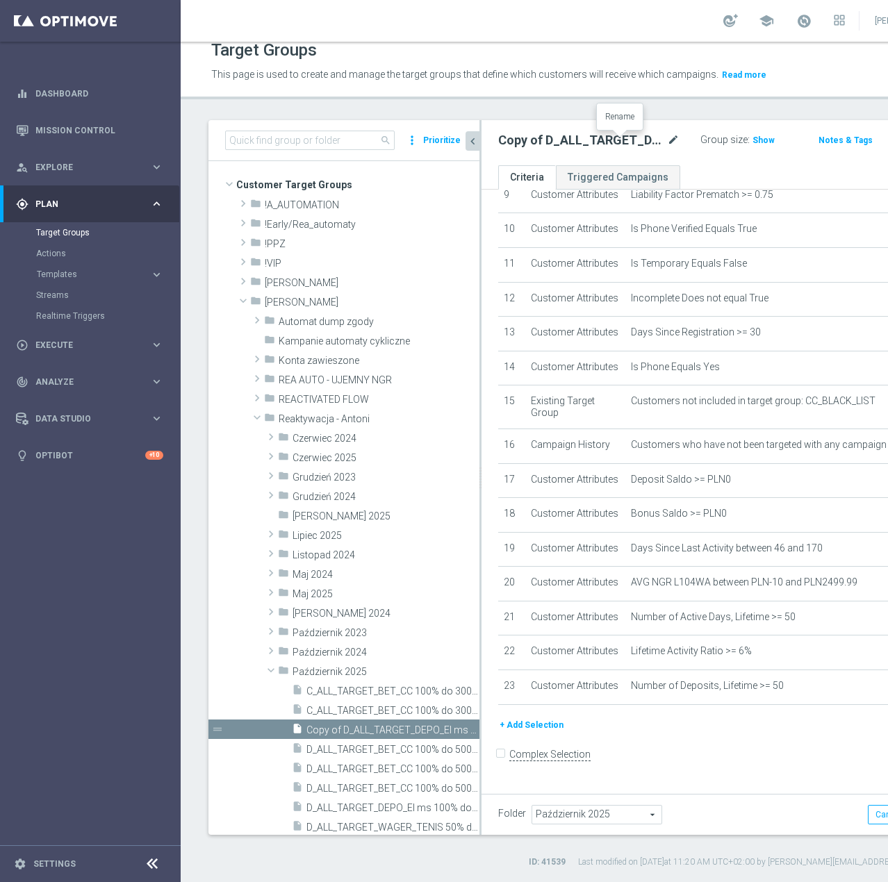
click at [667, 141] on icon "mode_edit" at bounding box center [673, 140] width 13 height 17
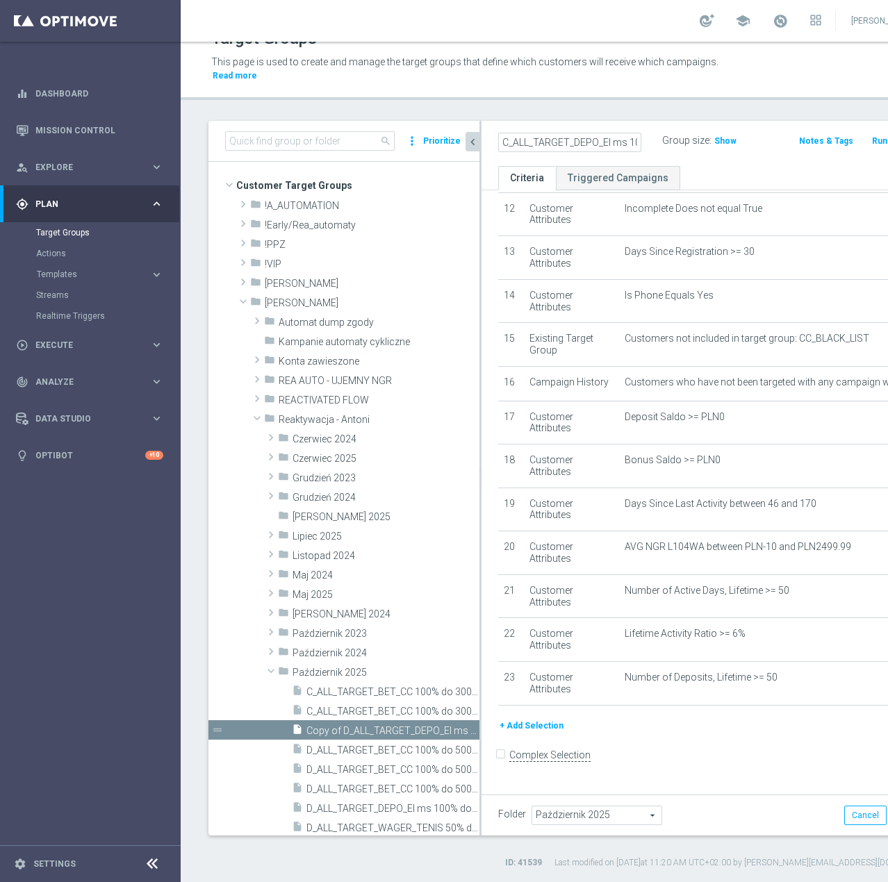
scroll to position [0, 165]
type input "C_ALL_TARGET_DEPO_El ms 100% do 300 PLN_091025"
click at [693, 158] on div "C_ALL_TARGET_DEPO_El ms 100% do 300 PLN_091025 Group size : Show Notes & Tags R…" at bounding box center [713, 143] width 465 height 45
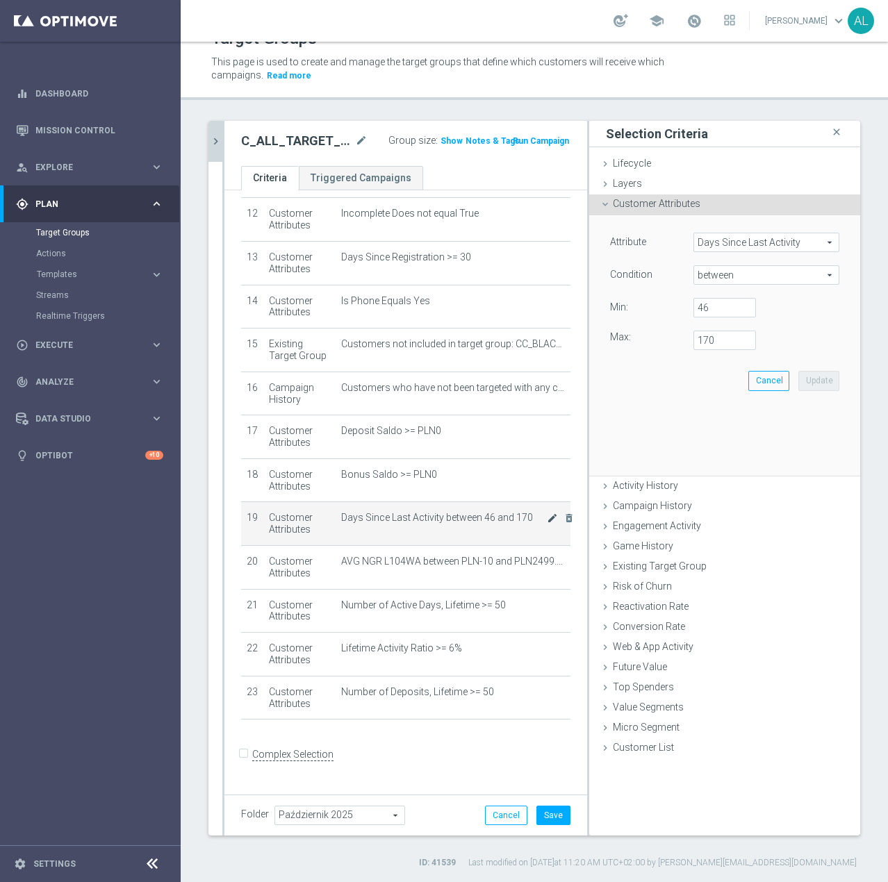
scroll to position [519, 0]
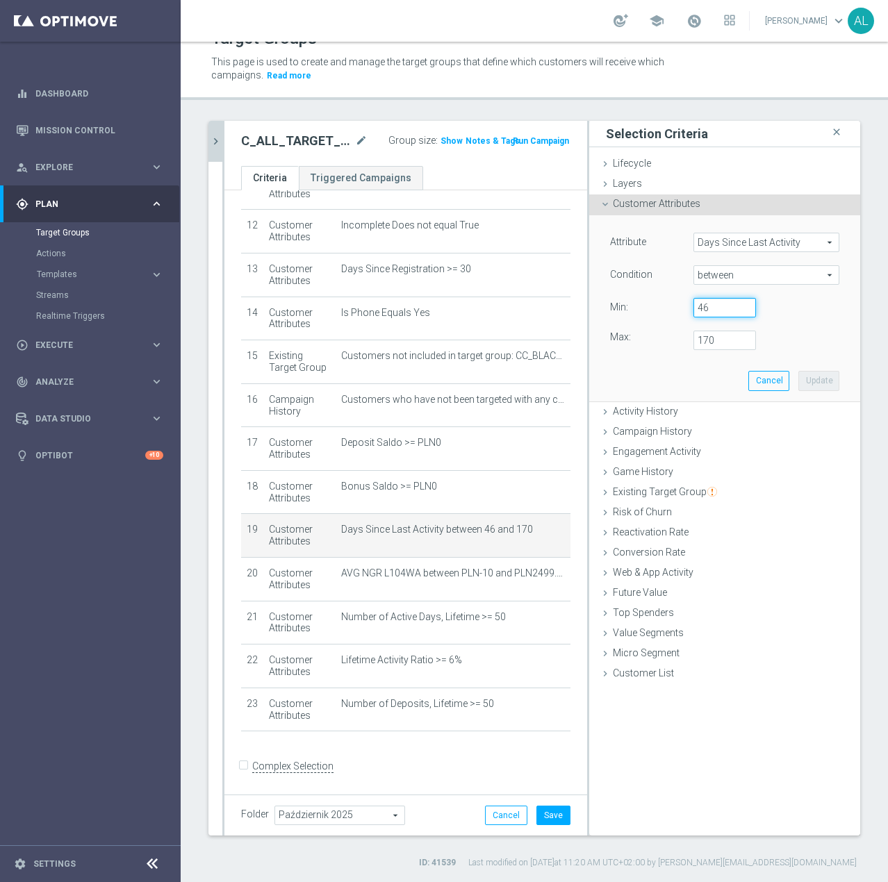
click at [715, 310] on input "46" at bounding box center [724, 307] width 63 height 19
drag, startPoint x: 715, startPoint y: 310, endPoint x: 667, endPoint y: 315, distance: 48.2
click at [667, 315] on div "Value Min: 46" at bounding box center [724, 309] width 250 height 22
type input "15"
drag, startPoint x: 708, startPoint y: 348, endPoint x: 675, endPoint y: 350, distance: 33.4
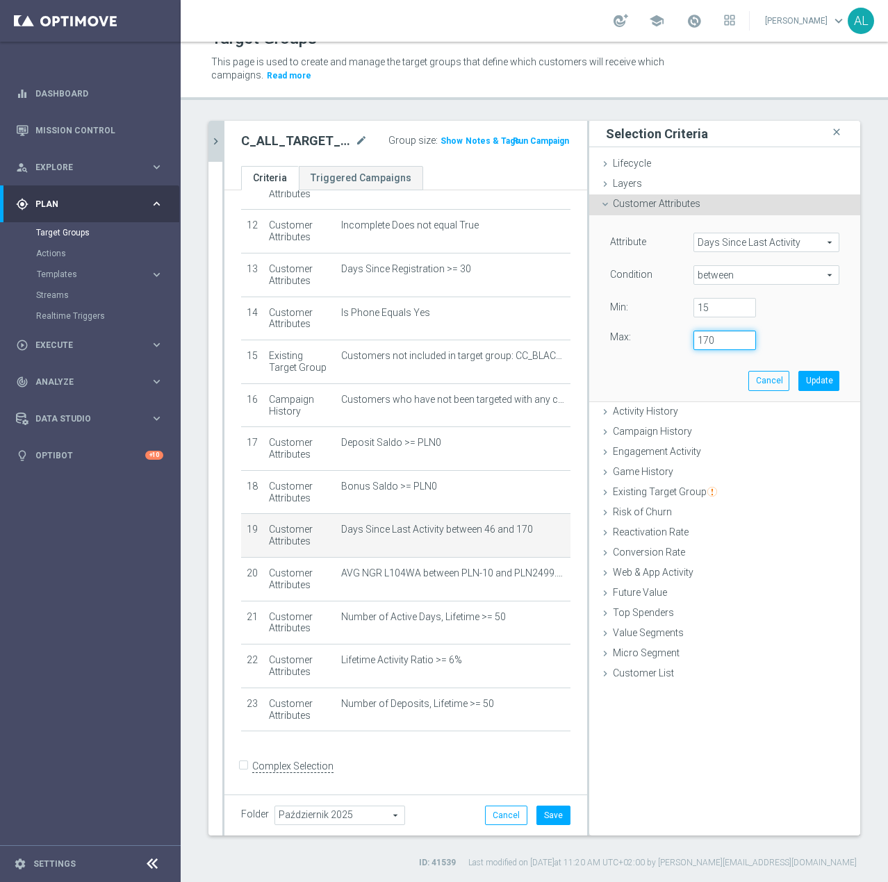
click at [683, 350] on div "170" at bounding box center [724, 340] width 83 height 19
type input "45"
click at [801, 382] on button "Update" at bounding box center [818, 380] width 41 height 19
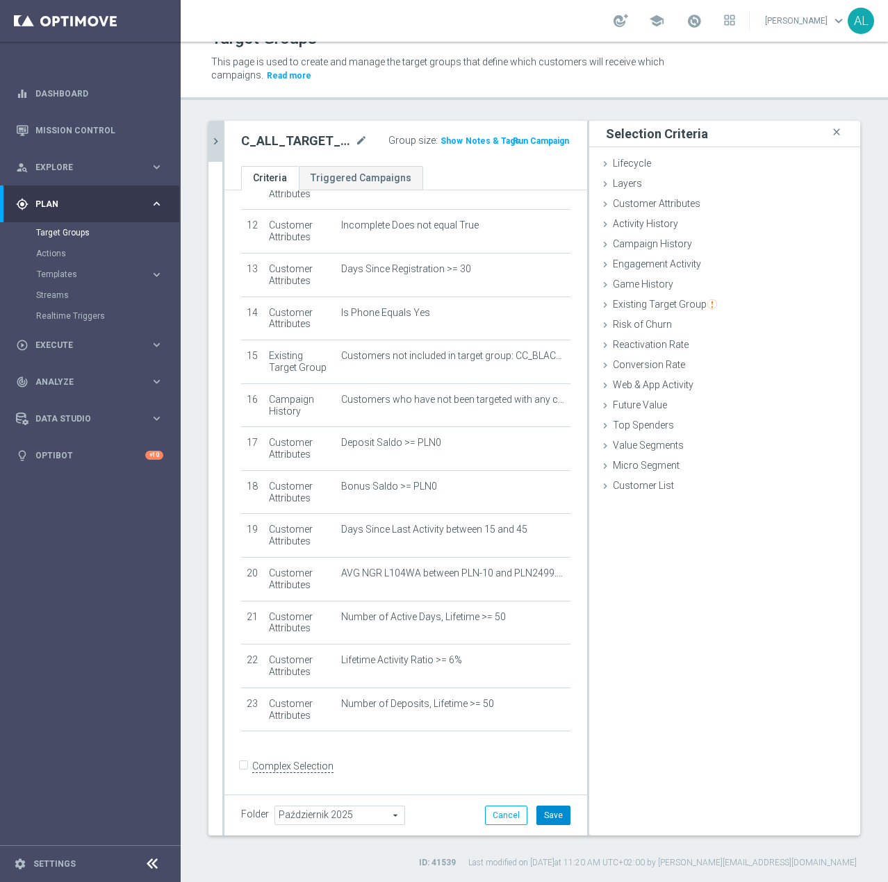
click at [555, 812] on button "Save" at bounding box center [553, 815] width 34 height 19
click at [440, 142] on span "Show" at bounding box center [451, 141] width 22 height 10
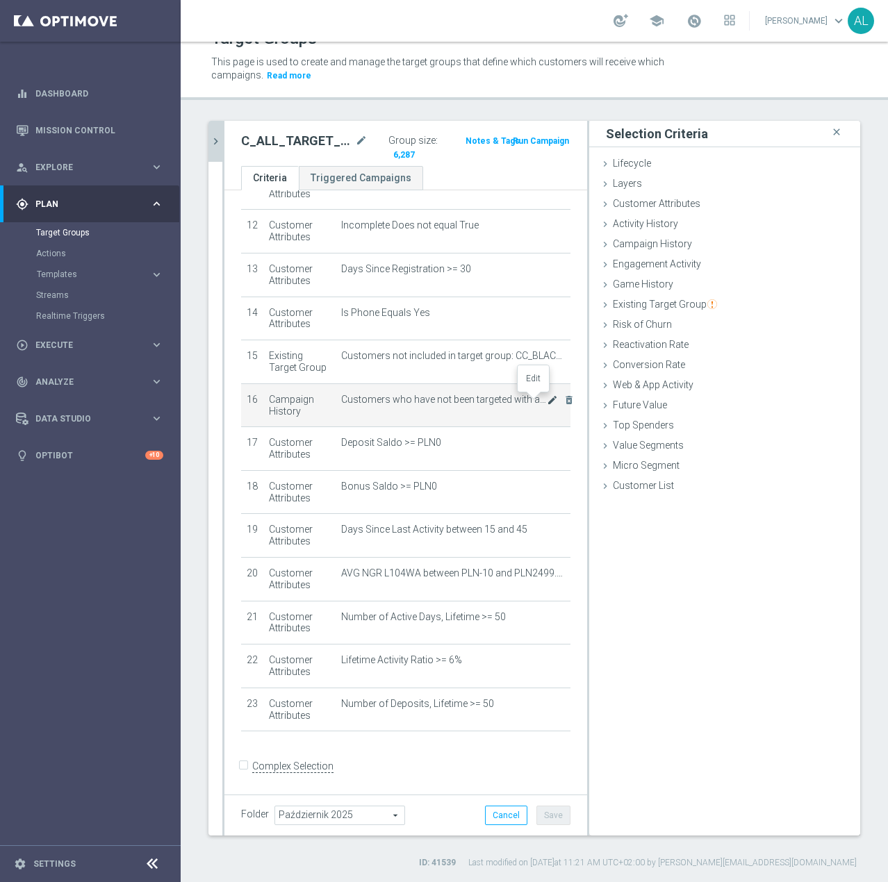
click at [547, 403] on icon "mode_edit" at bounding box center [552, 399] width 11 height 11
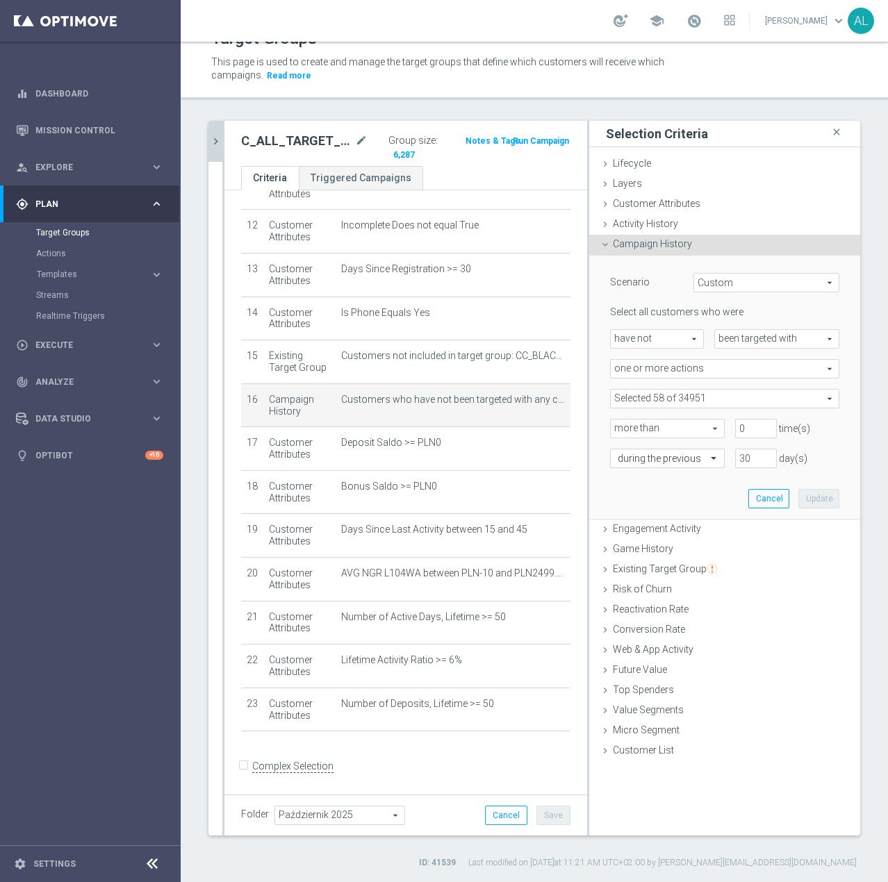
click at [708, 394] on span at bounding box center [724, 399] width 228 height 18
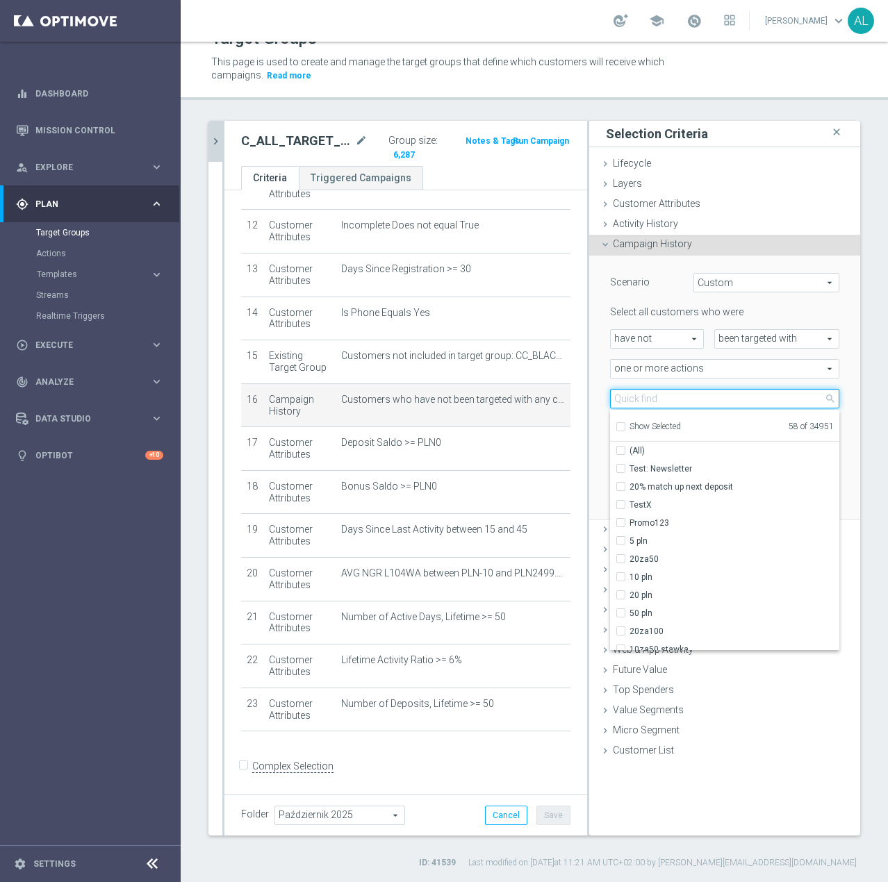
click at [660, 401] on input "search" at bounding box center [724, 398] width 229 height 19
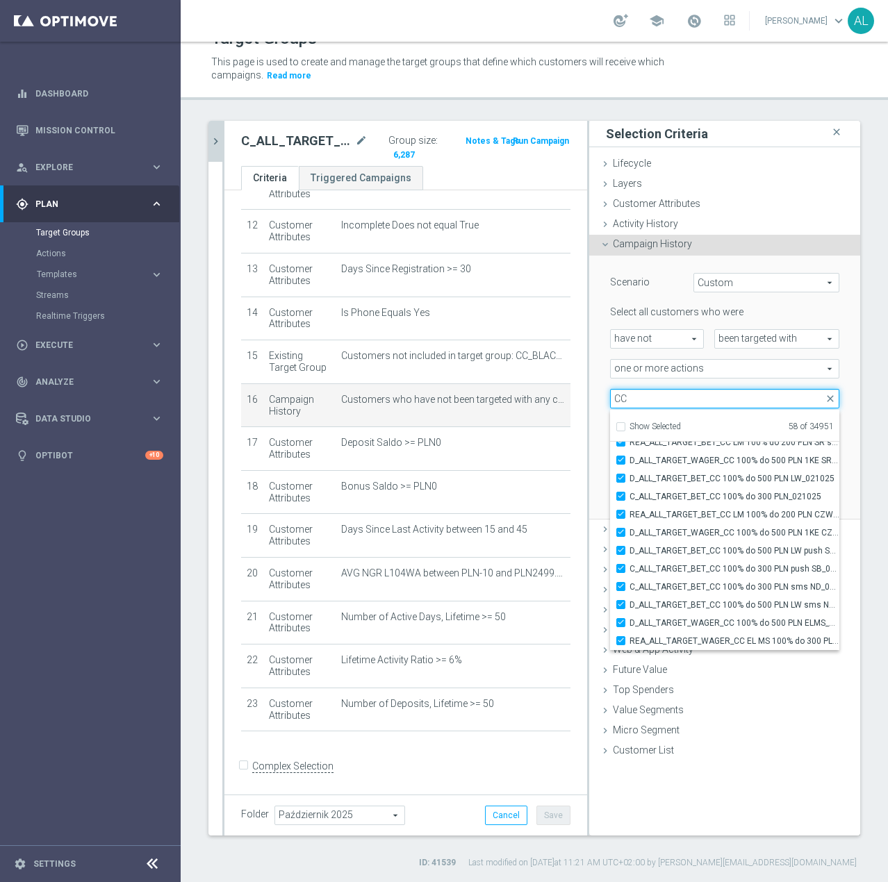
type input "CC"
click at [706, 811] on div "Selection Criteria close Lifecycle done Cancel Update Layers done Cancel Update…" at bounding box center [724, 478] width 271 height 715
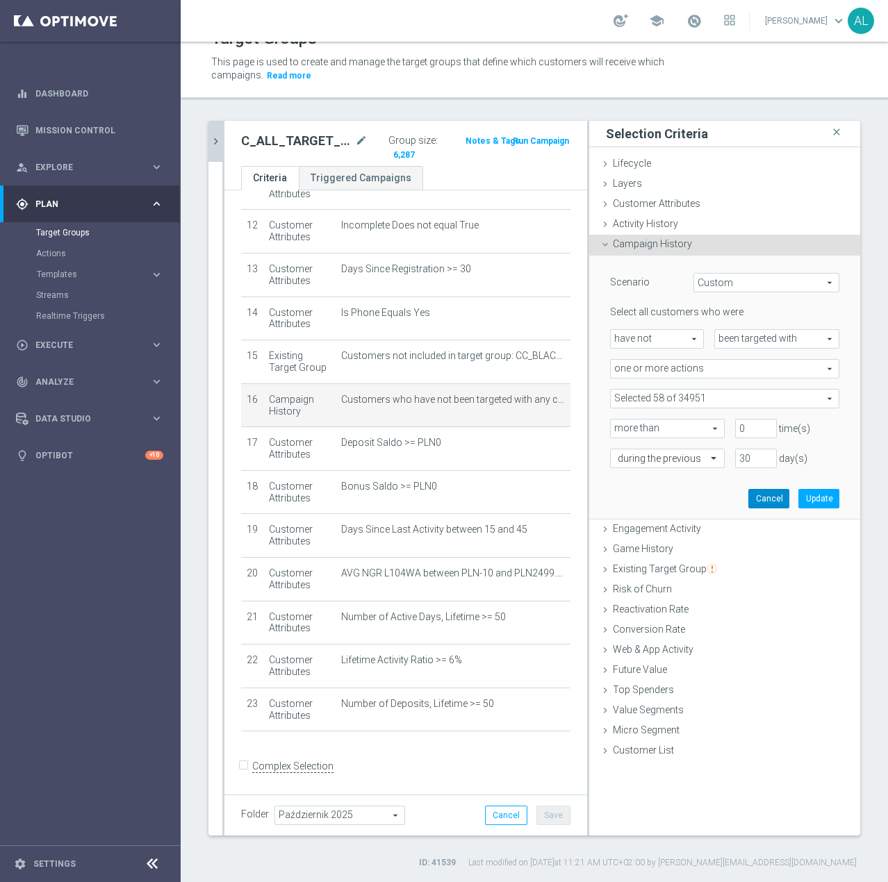
click at [755, 501] on button "Cancel" at bounding box center [768, 498] width 41 height 19
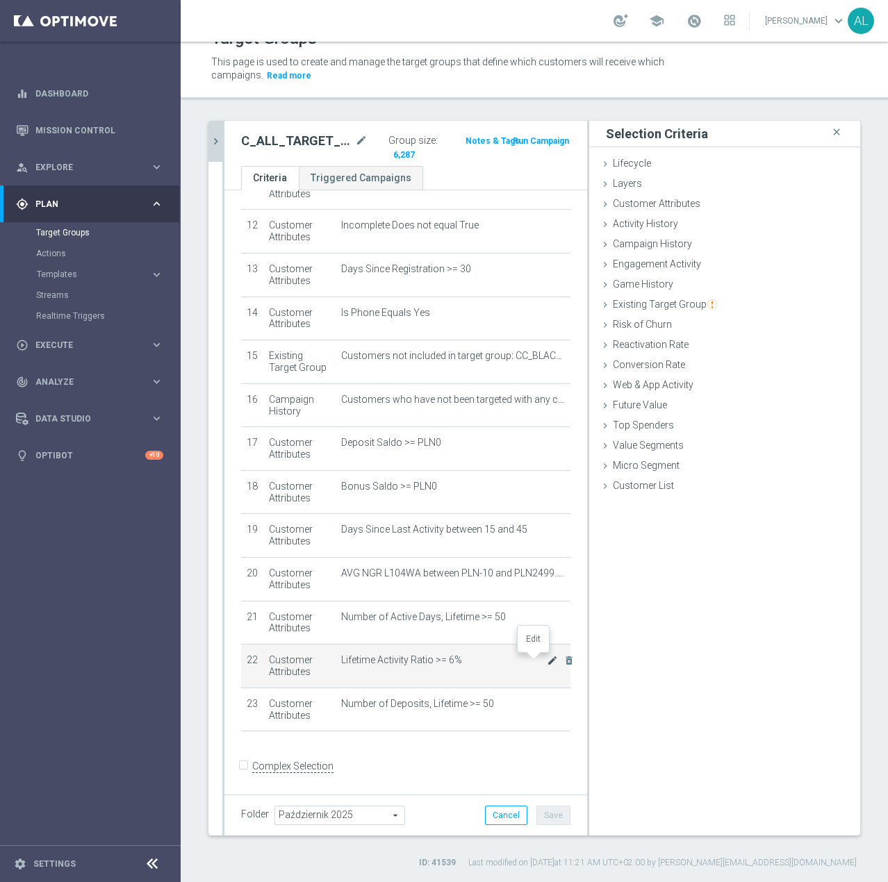
click at [547, 664] on icon "mode_edit" at bounding box center [552, 660] width 11 height 11
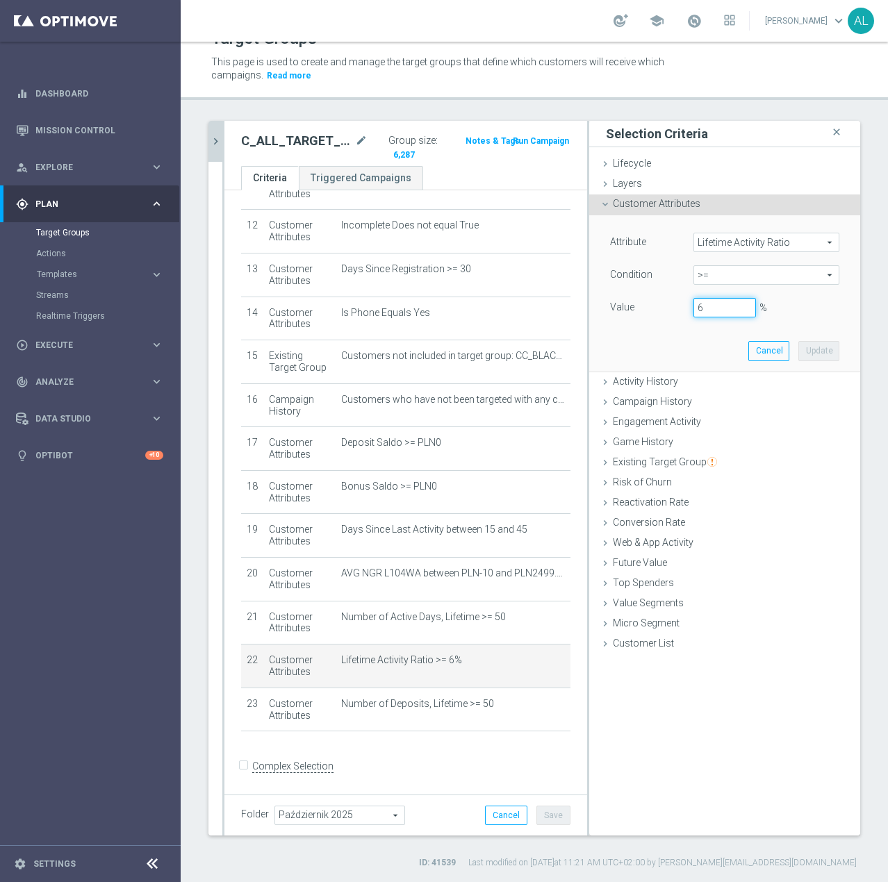
drag, startPoint x: 704, startPoint y: 311, endPoint x: 660, endPoint y: 318, distance: 45.0
click at [660, 318] on div "Value 6 %" at bounding box center [724, 309] width 250 height 22
click at [804, 356] on button "Update" at bounding box center [818, 350] width 41 height 19
type input "0.07"
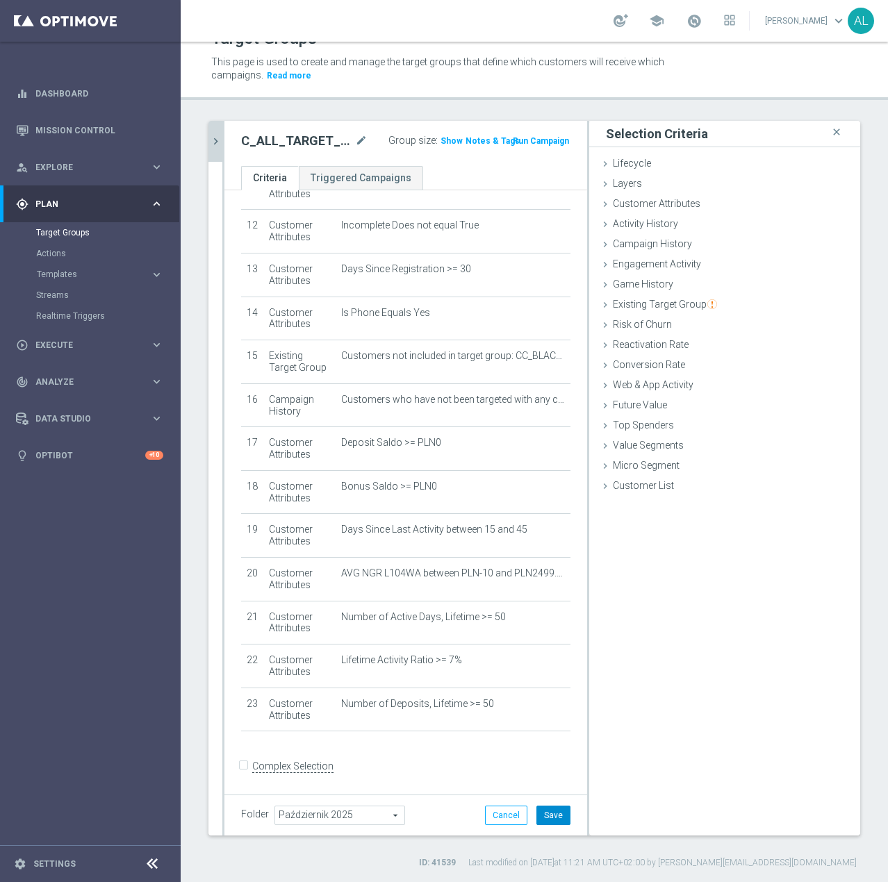
click at [547, 808] on button "Save" at bounding box center [553, 815] width 34 height 19
click at [440, 144] on span "Show" at bounding box center [451, 141] width 22 height 10
click at [213, 135] on icon "chevron_right" at bounding box center [215, 141] width 13 height 13
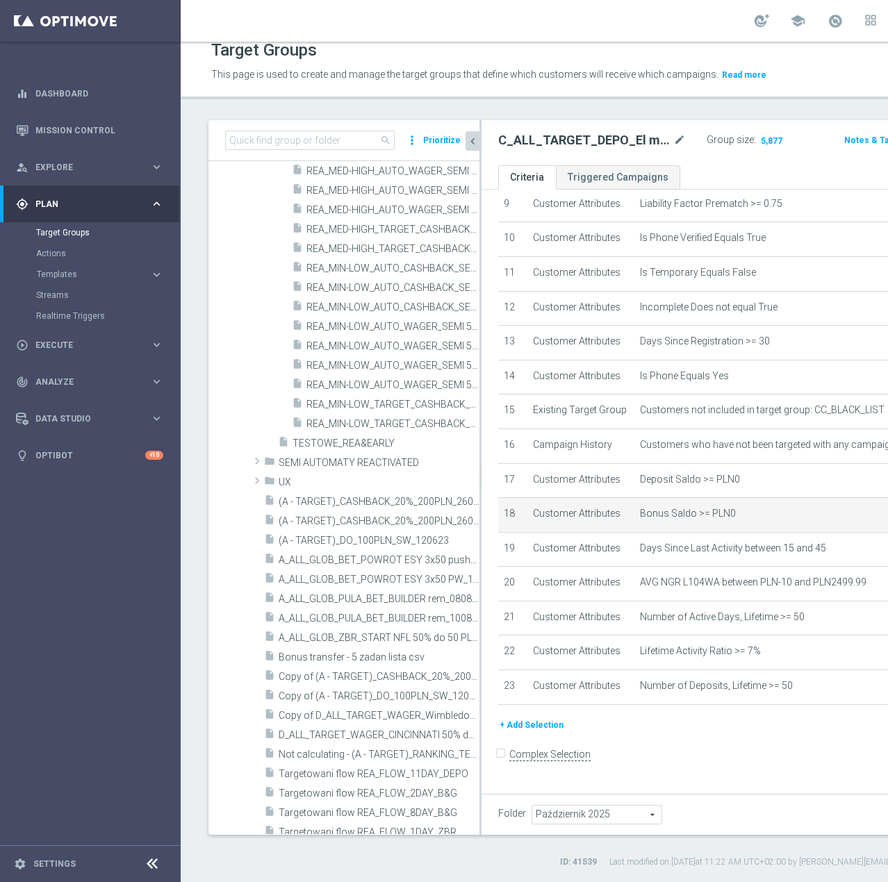
scroll to position [533, 0]
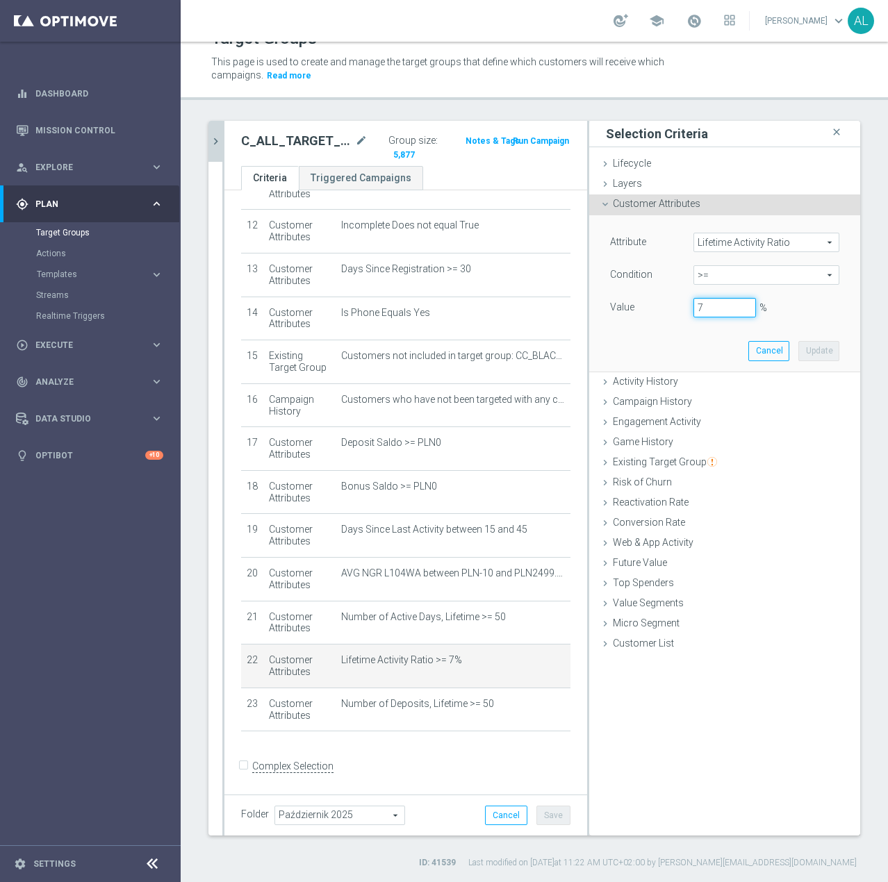
drag, startPoint x: 708, startPoint y: 307, endPoint x: 679, endPoint y: 308, distance: 28.5
click at [683, 308] on div "7 %" at bounding box center [724, 307] width 83 height 19
click at [813, 349] on button "Update" at bounding box center [818, 350] width 41 height 19
type input "0.09"
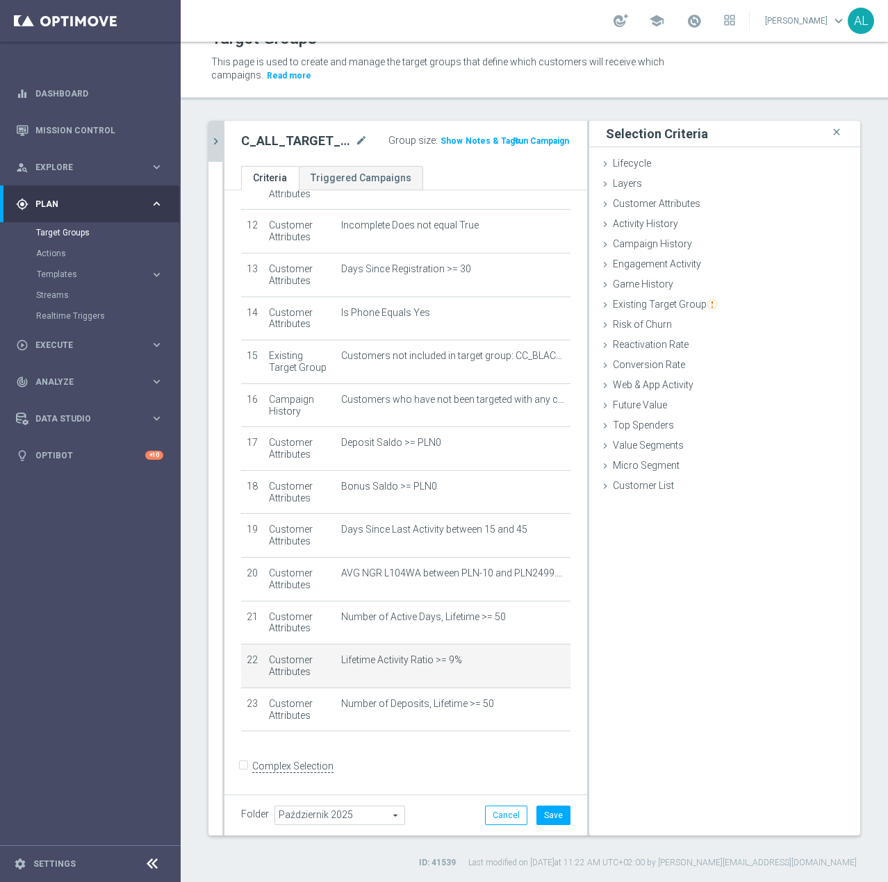
click at [563, 818] on div "Folder Październik 2025 Październik 2025 arrow_drop_down search Cancel Save Sav…" at bounding box center [405, 814] width 363 height 41
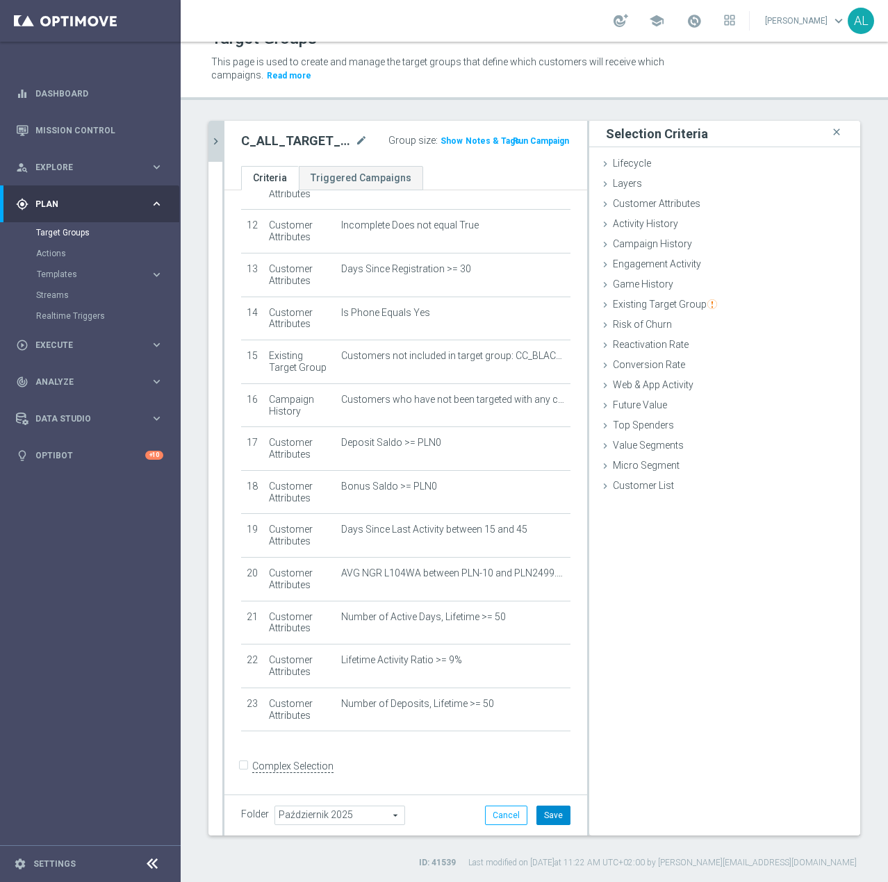
click at [558, 819] on button "Save" at bounding box center [553, 815] width 34 height 19
click at [444, 138] on span "Show" at bounding box center [451, 141] width 22 height 10
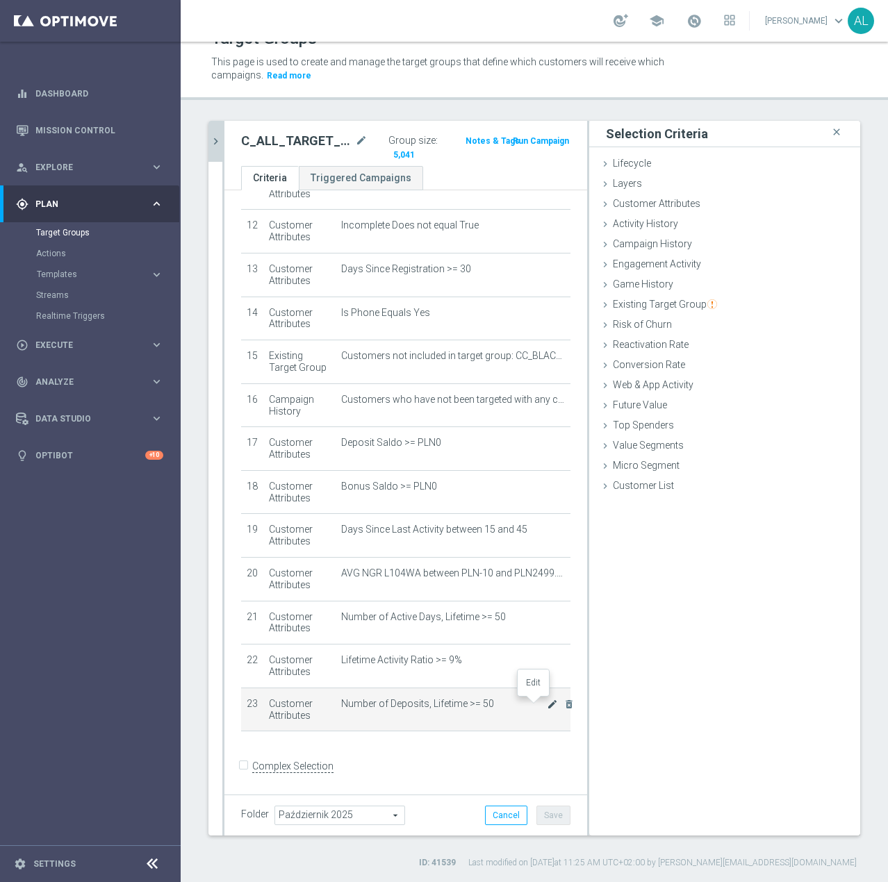
click at [547, 708] on icon "mode_edit" at bounding box center [552, 704] width 11 height 11
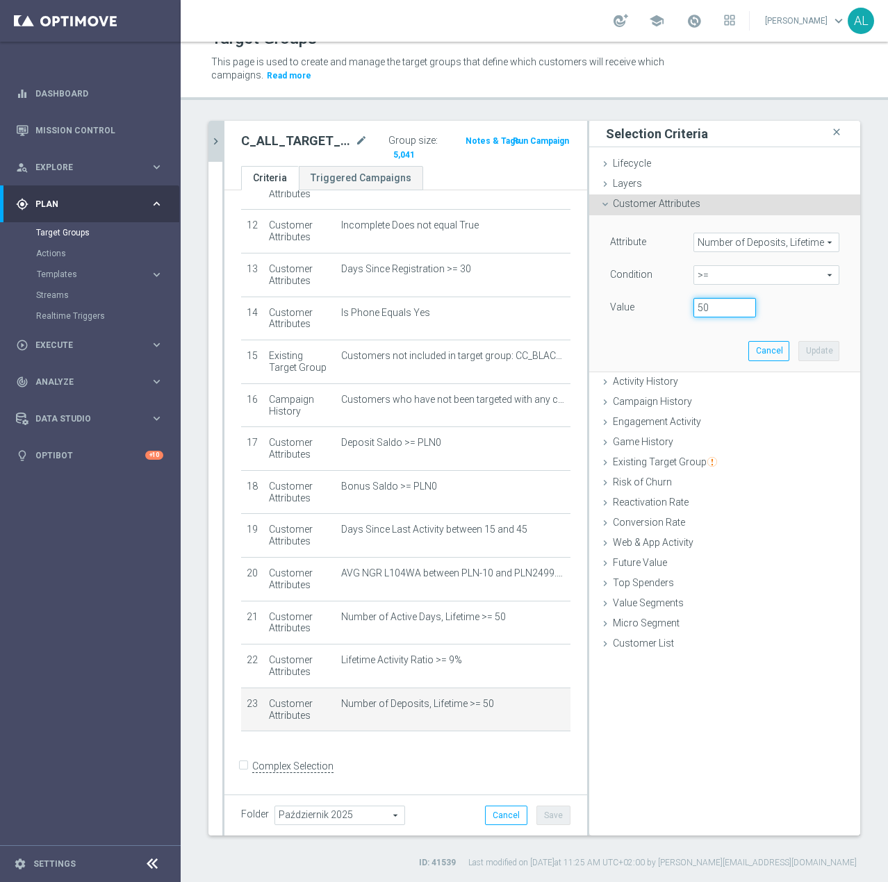
drag, startPoint x: 699, startPoint y: 308, endPoint x: 684, endPoint y: 308, distance: 14.6
click at [693, 308] on input "50" at bounding box center [724, 307] width 63 height 19
type input "60"
click at [806, 356] on button "Update" at bounding box center [818, 350] width 41 height 19
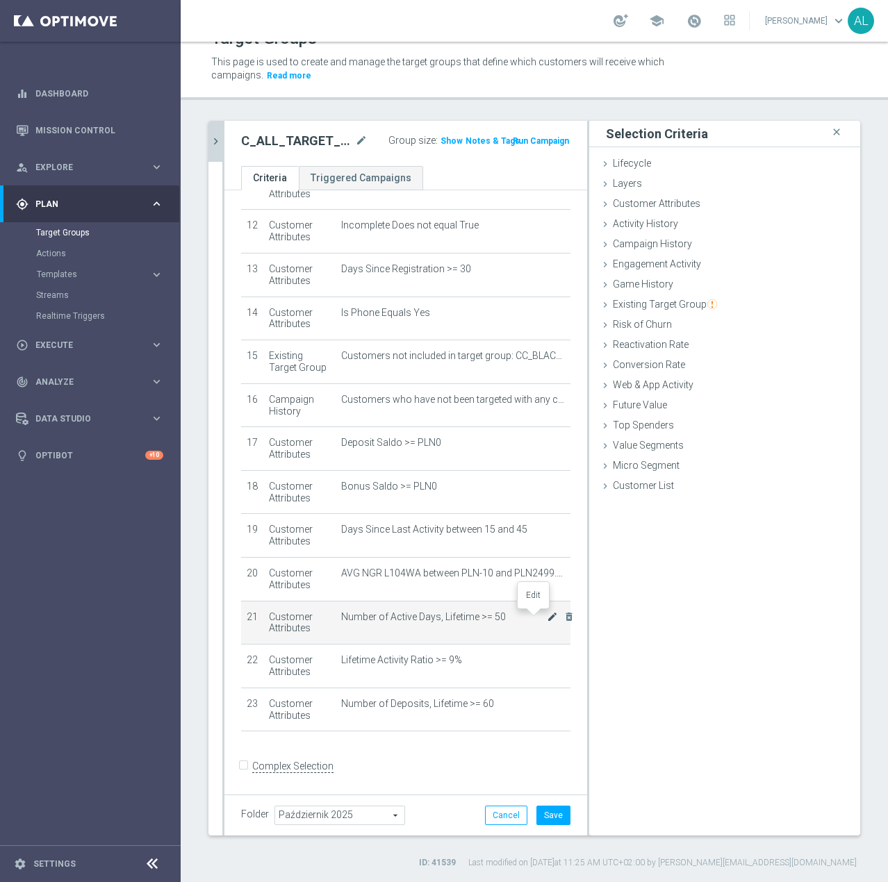
click at [547, 619] on icon "mode_edit" at bounding box center [552, 616] width 11 height 11
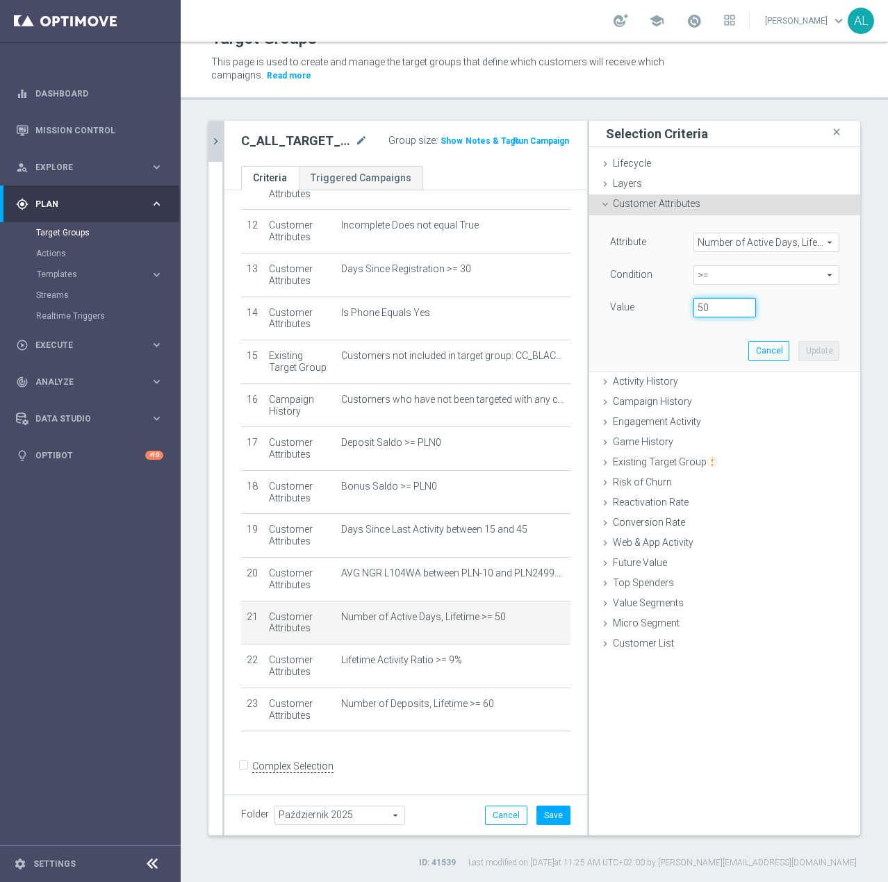
drag, startPoint x: 711, startPoint y: 312, endPoint x: 674, endPoint y: 311, distance: 37.5
click at [683, 311] on div "50" at bounding box center [724, 307] width 83 height 19
type input "60"
click at [802, 353] on button "Update" at bounding box center [818, 350] width 41 height 19
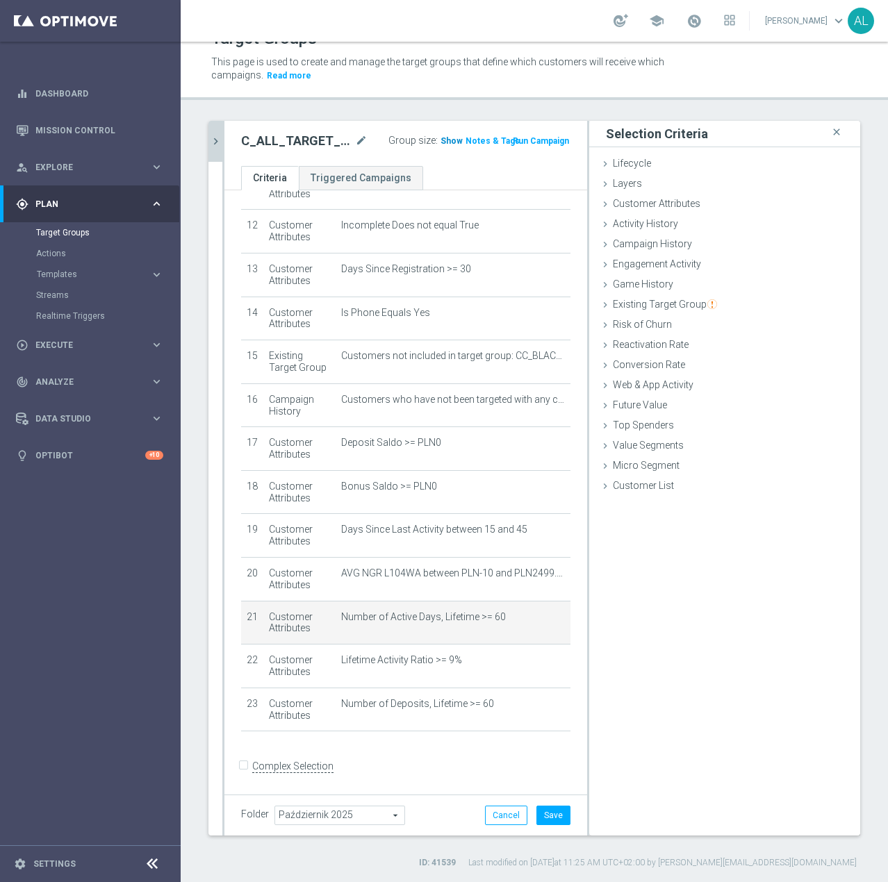
click at [440, 142] on span "Show" at bounding box center [451, 141] width 22 height 10
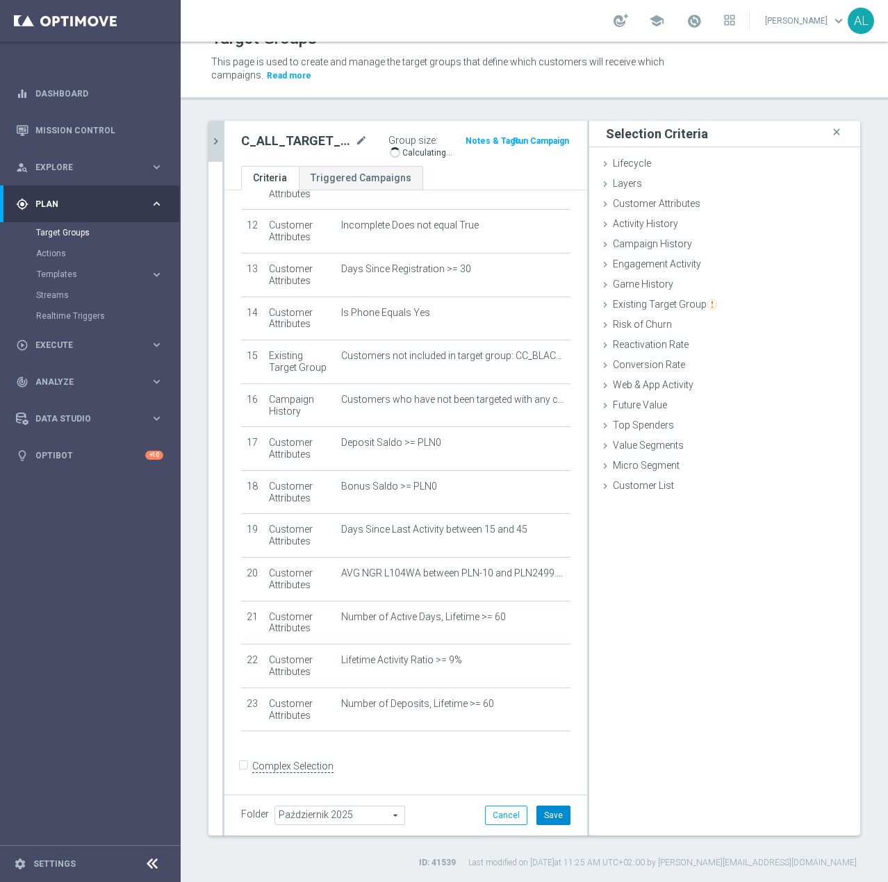
click at [542, 822] on button "Save" at bounding box center [553, 815] width 34 height 19
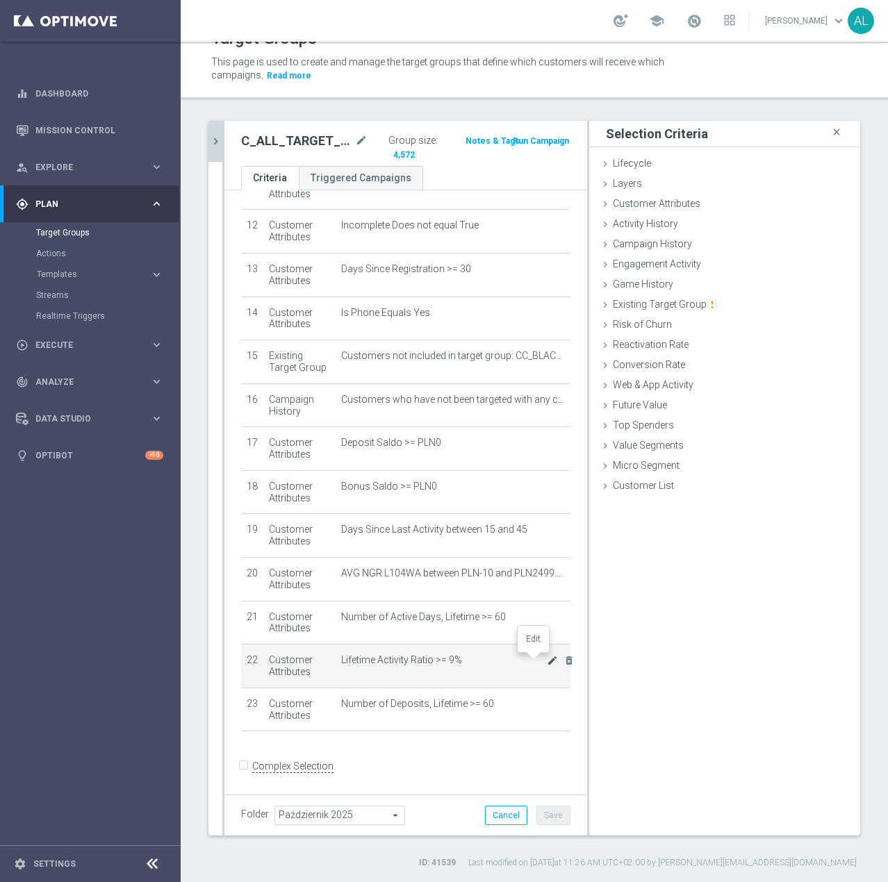
click at [547, 664] on icon "mode_edit" at bounding box center [552, 660] width 11 height 11
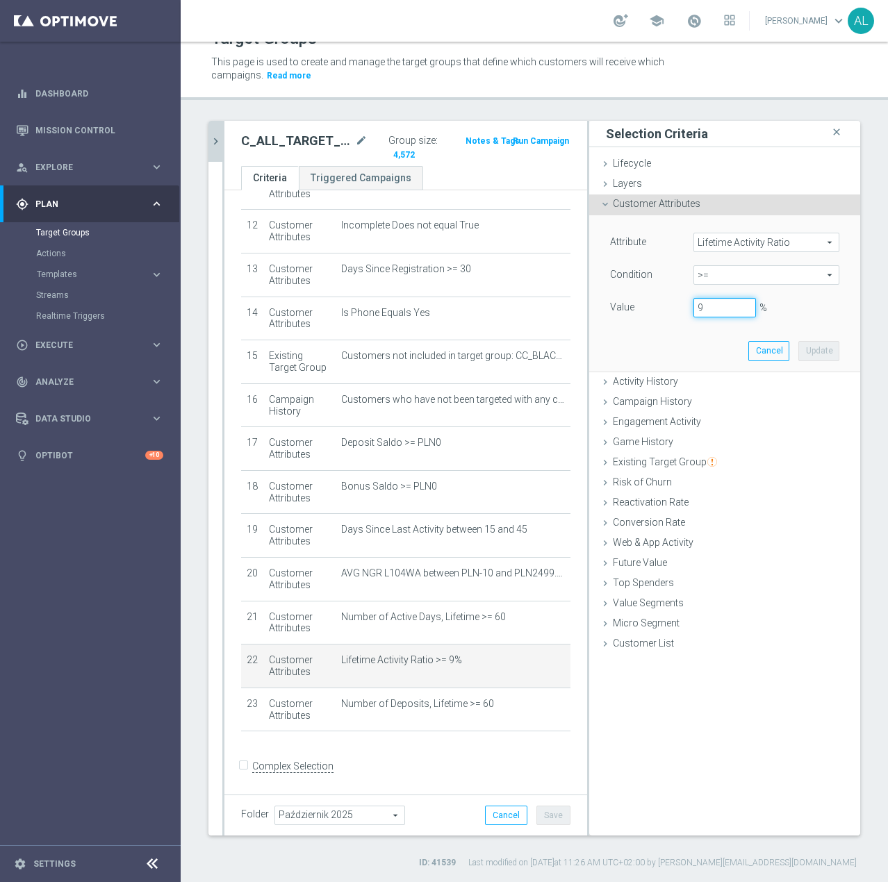
drag, startPoint x: 698, startPoint y: 303, endPoint x: 686, endPoint y: 306, distance: 12.3
click at [693, 306] on input "9" at bounding box center [724, 307] width 63 height 19
click at [697, 22] on span at bounding box center [693, 20] width 15 height 15
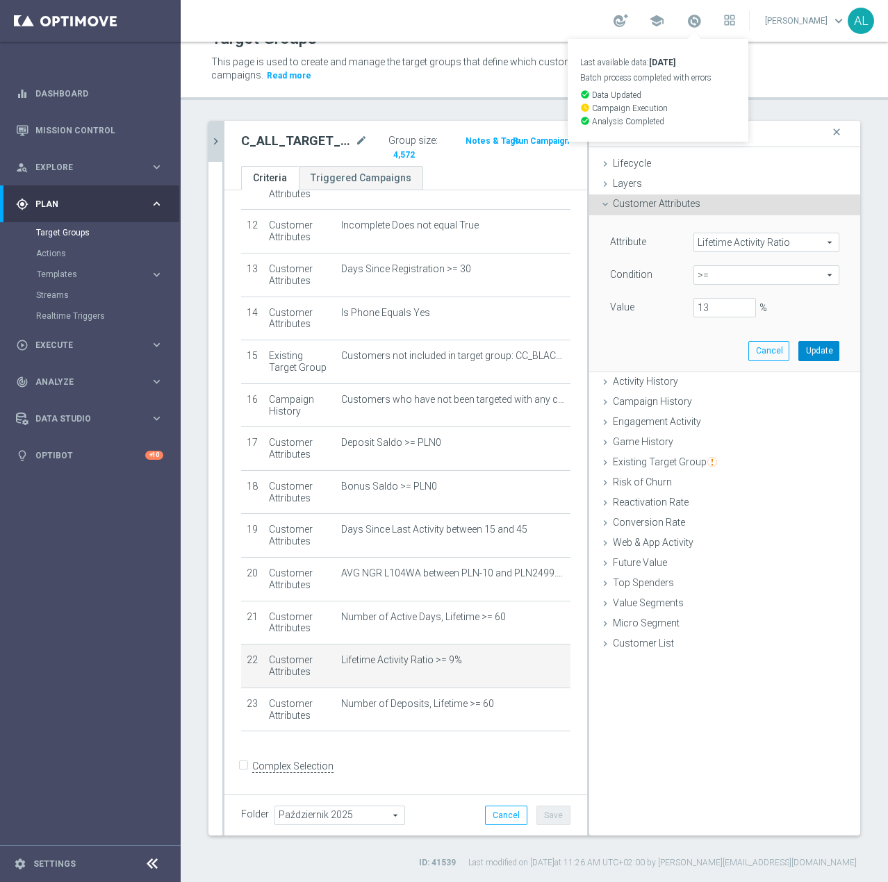
click at [811, 344] on button "Update" at bounding box center [818, 350] width 41 height 19
type input "0.13"
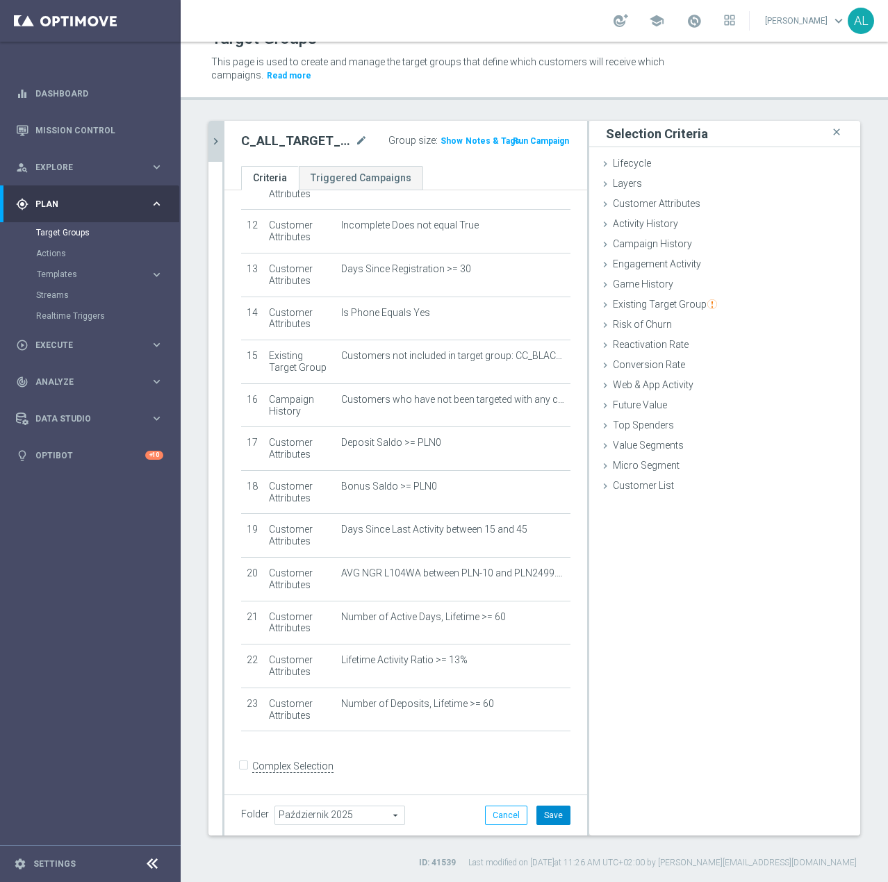
click at [548, 812] on button "Save" at bounding box center [553, 815] width 34 height 19
click at [440, 143] on span "Show" at bounding box center [451, 141] width 22 height 10
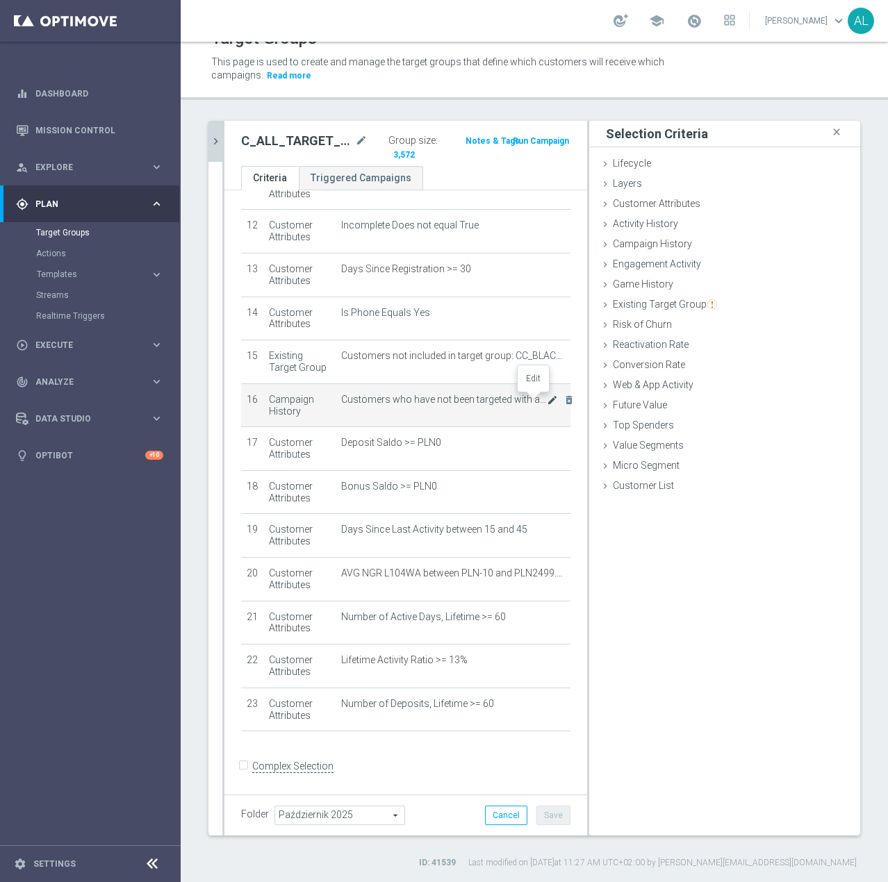
click at [547, 403] on icon "mode_edit" at bounding box center [552, 399] width 11 height 11
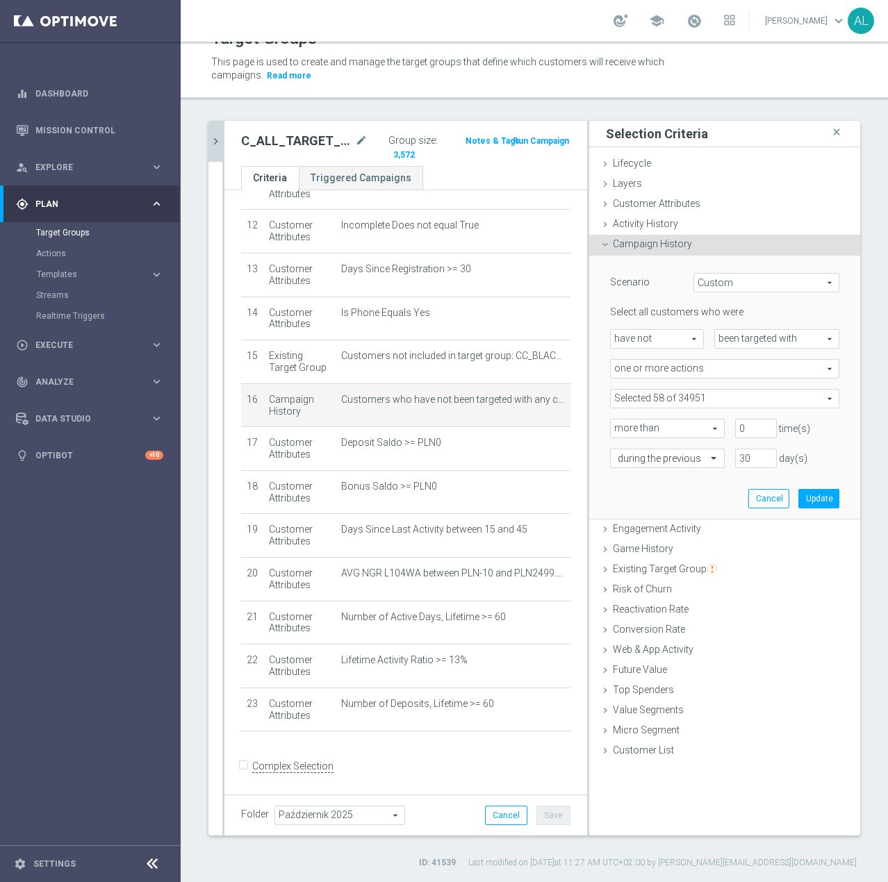
click at [674, 408] on div "Selected 58 of 34951 arrow_drop_down search Show Selected 58 of 34951 (All)" at bounding box center [724, 398] width 229 height 19
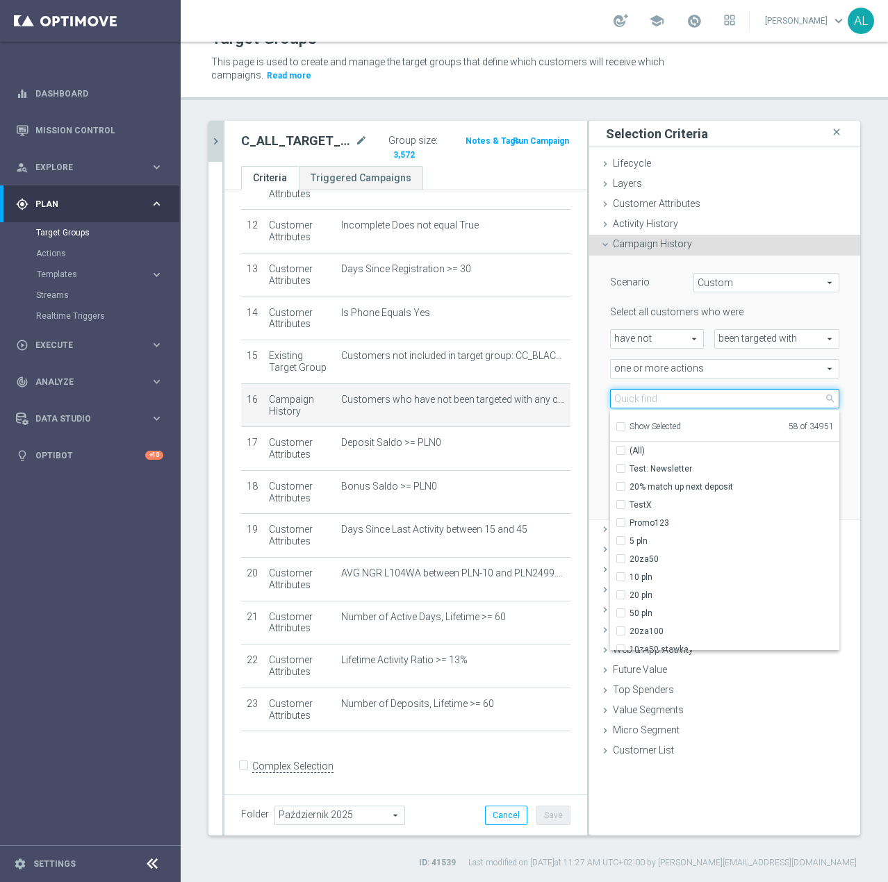
click at [654, 401] on input "search" at bounding box center [724, 398] width 229 height 19
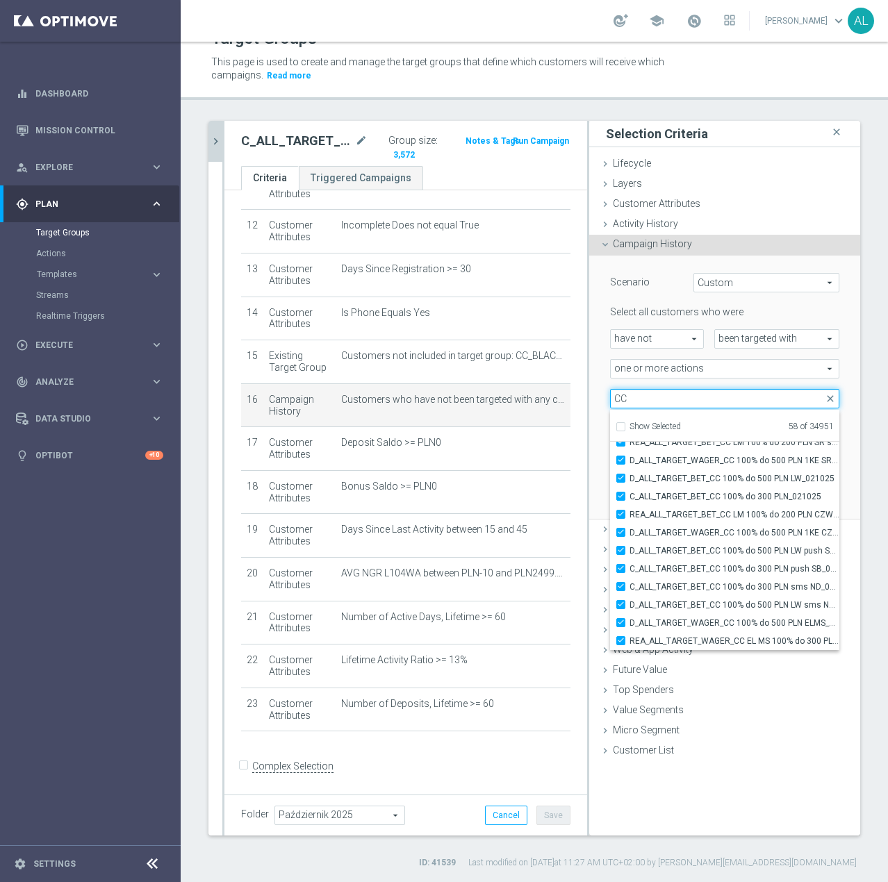
type input "CC"
click at [599, 401] on div "Selected 58 of 34951 arrow_drop_down CC close Show Selected 58 of 34951 (All Se…" at bounding box center [724, 398] width 250 height 19
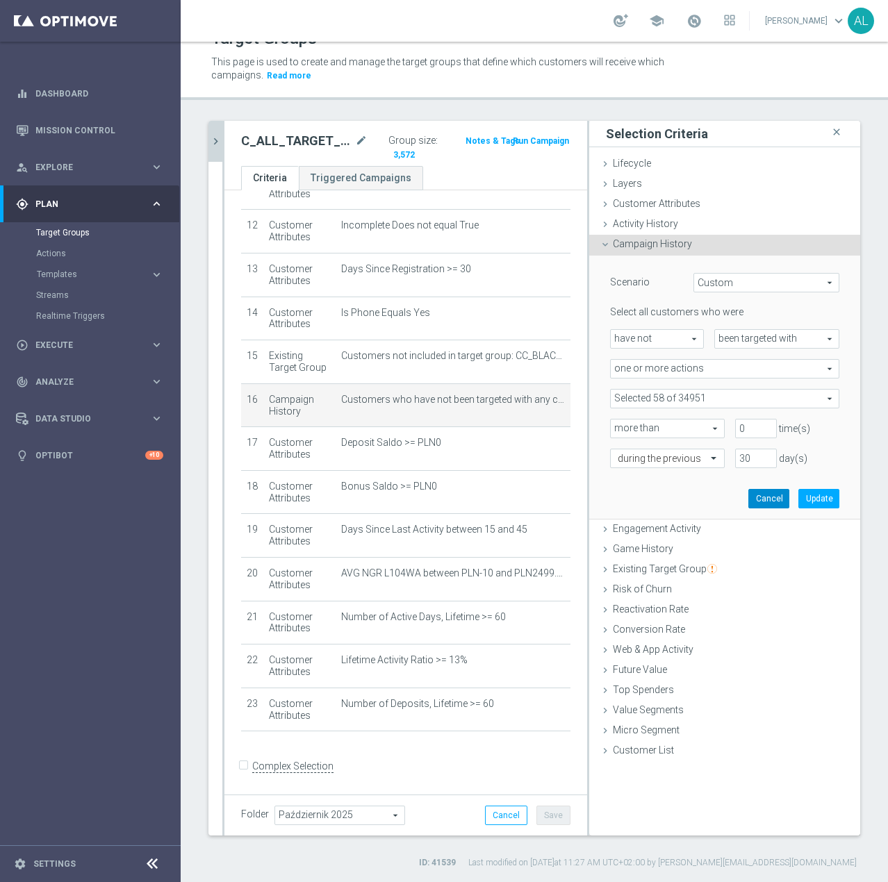
click at [757, 497] on button "Cancel" at bounding box center [768, 498] width 41 height 19
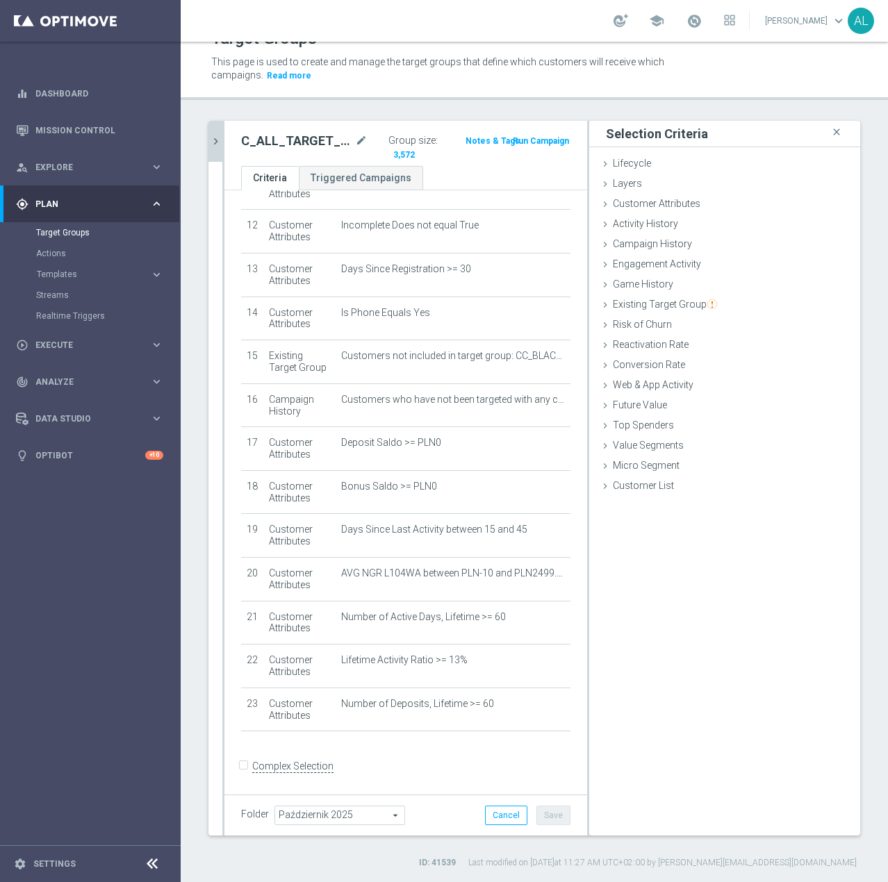
click at [740, 661] on div "Selection Criteria close Lifecycle done Cancel Add Layers done Cancel Add done" at bounding box center [724, 478] width 271 height 715
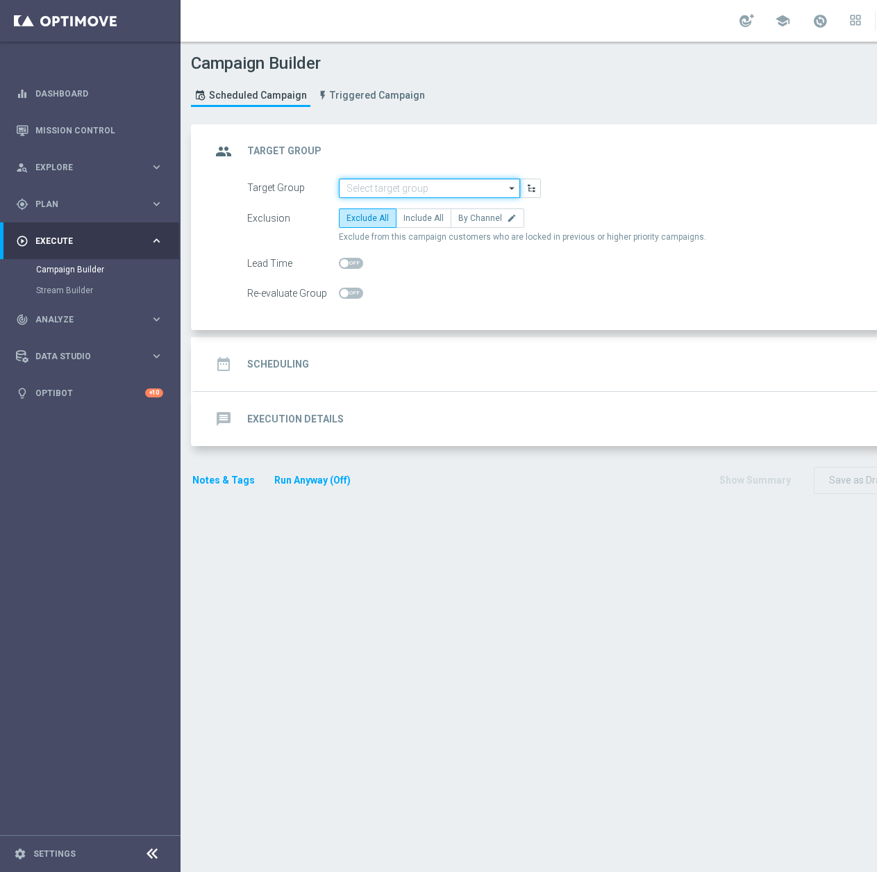
click at [364, 185] on input at bounding box center [429, 187] width 181 height 19
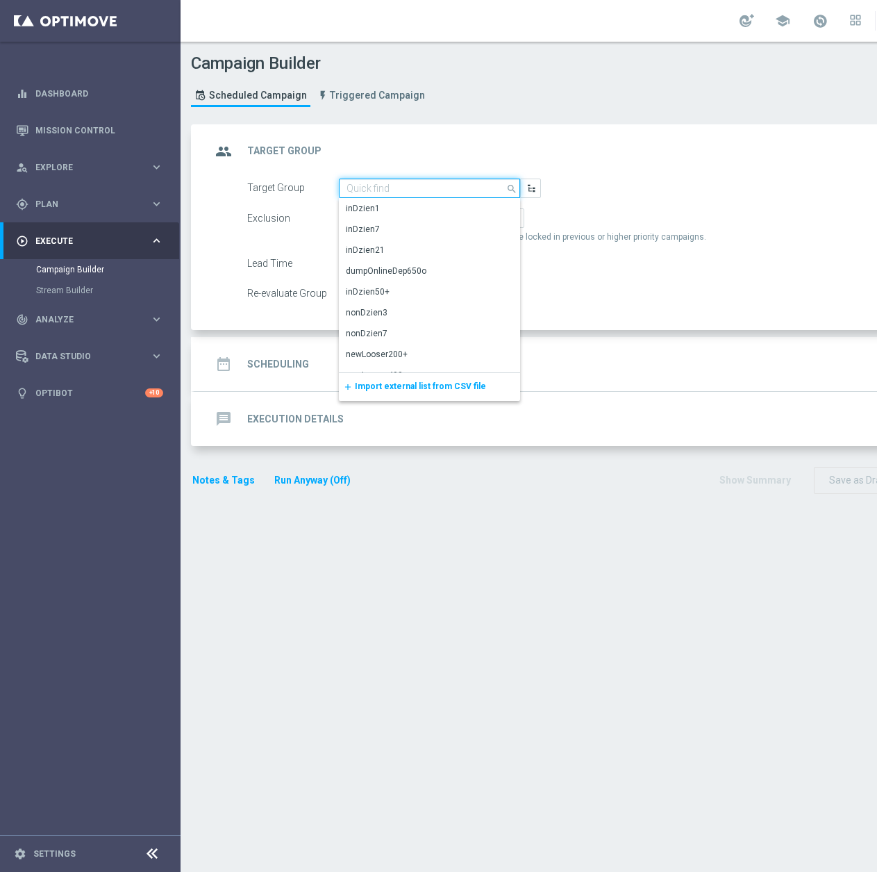
paste input "REA_ALL_TARGET_WAGER_CC EL MS 100% do 300 PLN"
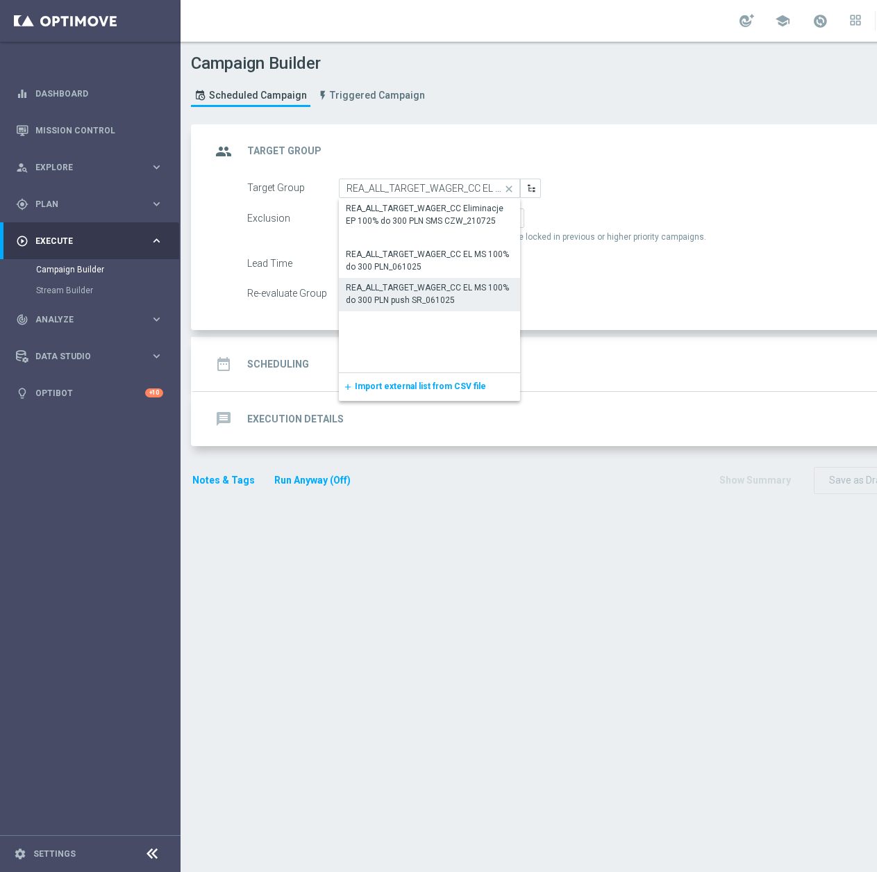
click at [416, 294] on div "REA_ALL_TARGET_WAGER_CC EL MS 100% do 300 PLN push SR_061025" at bounding box center [429, 293] width 167 height 25
type input "REA_ALL_TARGET_WAGER_CC EL MS 100% do 300 PLN push SR_061025"
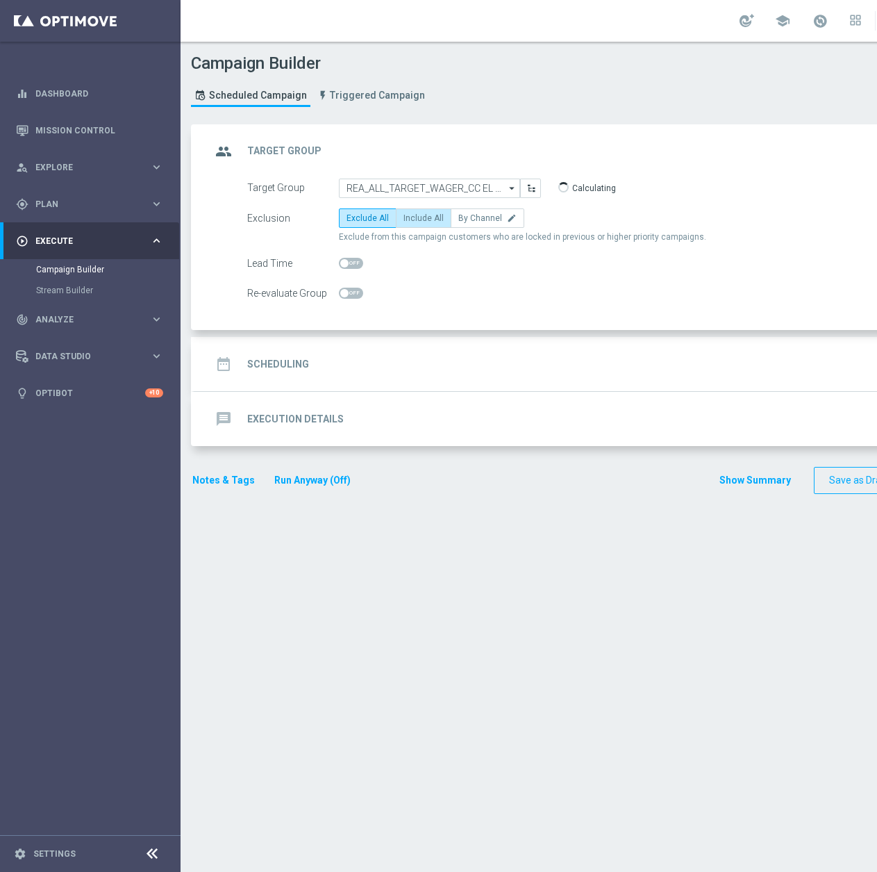
click at [411, 217] on span "Include All" at bounding box center [423, 218] width 40 height 10
click at [411, 217] on input "Include All" at bounding box center [407, 220] width 9 height 9
radio input "true"
click at [354, 290] on span at bounding box center [351, 293] width 24 height 11
click at [354, 290] on input "checkbox" at bounding box center [351, 293] width 24 height 11
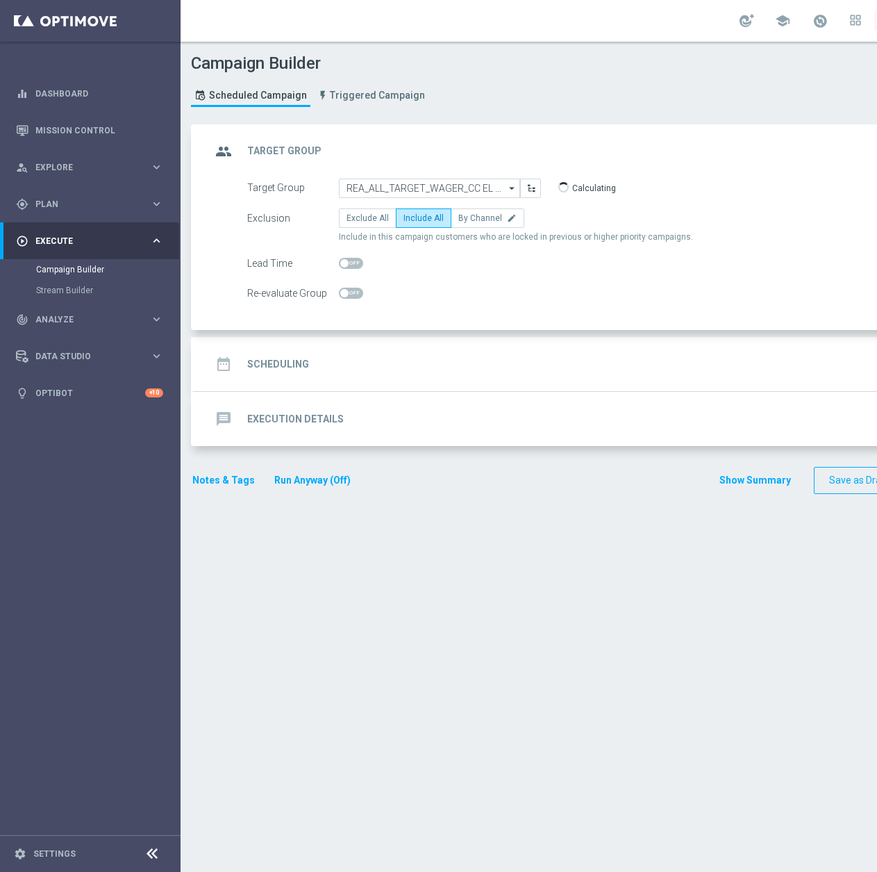
checkbox input "true"
click at [416, 360] on div "date_range Scheduling keyboard_arrow_down" at bounding box center [599, 364] width 776 height 26
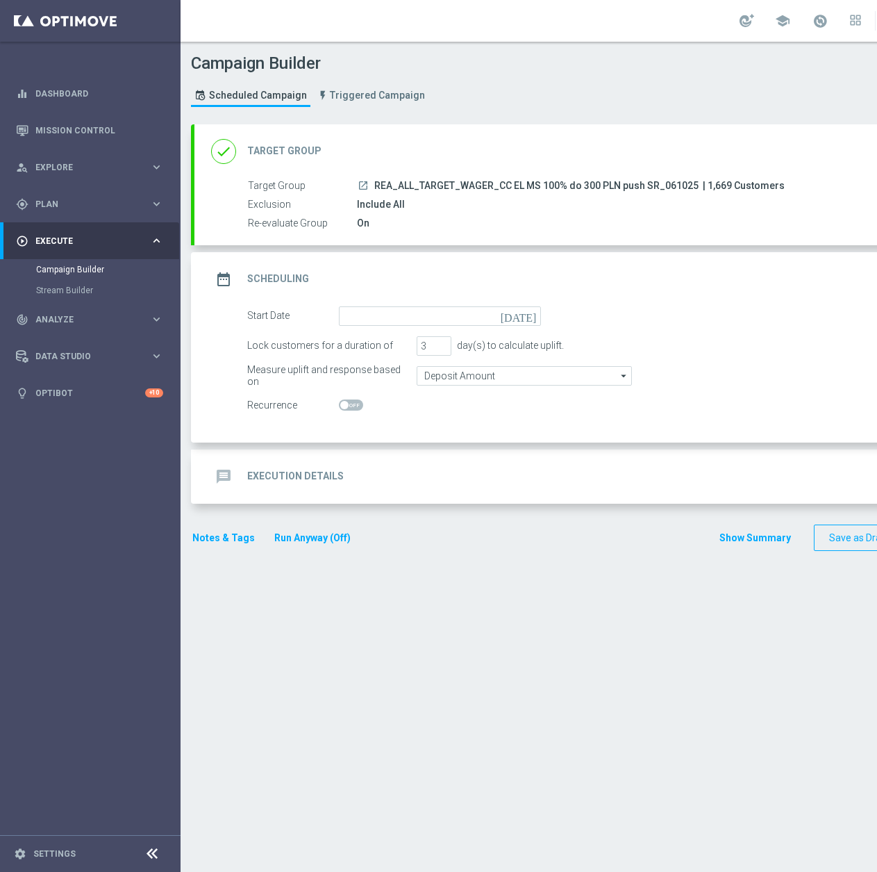
click at [362, 188] on icon "launch" at bounding box center [363, 185] width 11 height 11
click at [415, 321] on input at bounding box center [440, 315] width 202 height 19
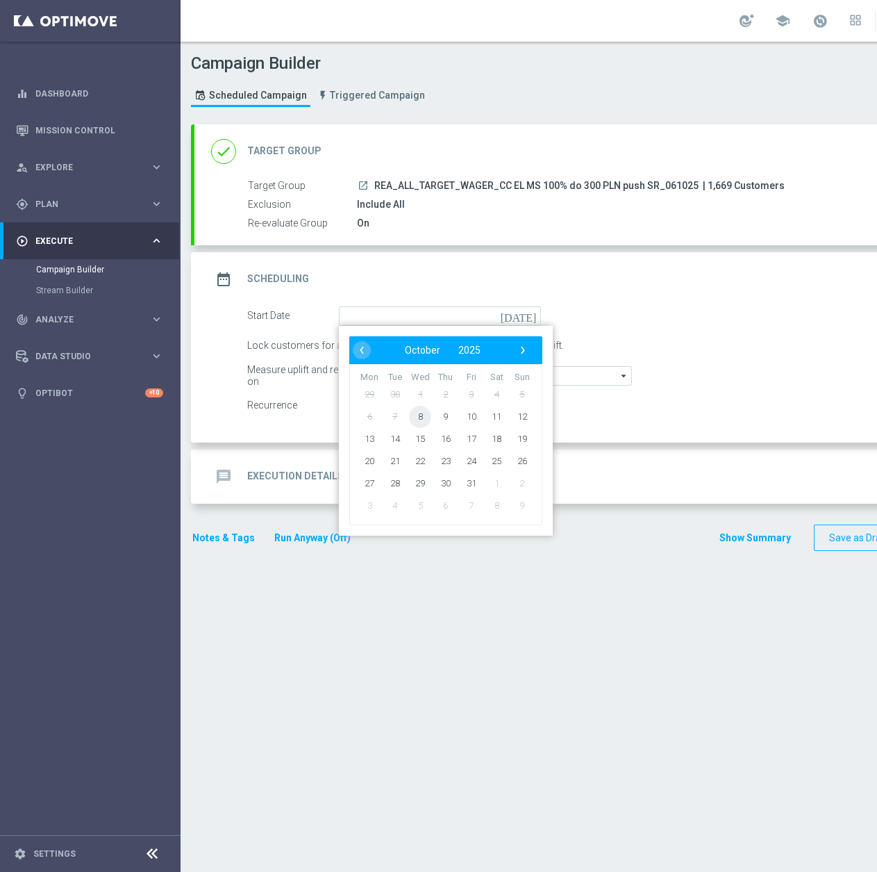
click at [422, 415] on span "8" at bounding box center [420, 416] width 22 height 22
type input "[DATE]"
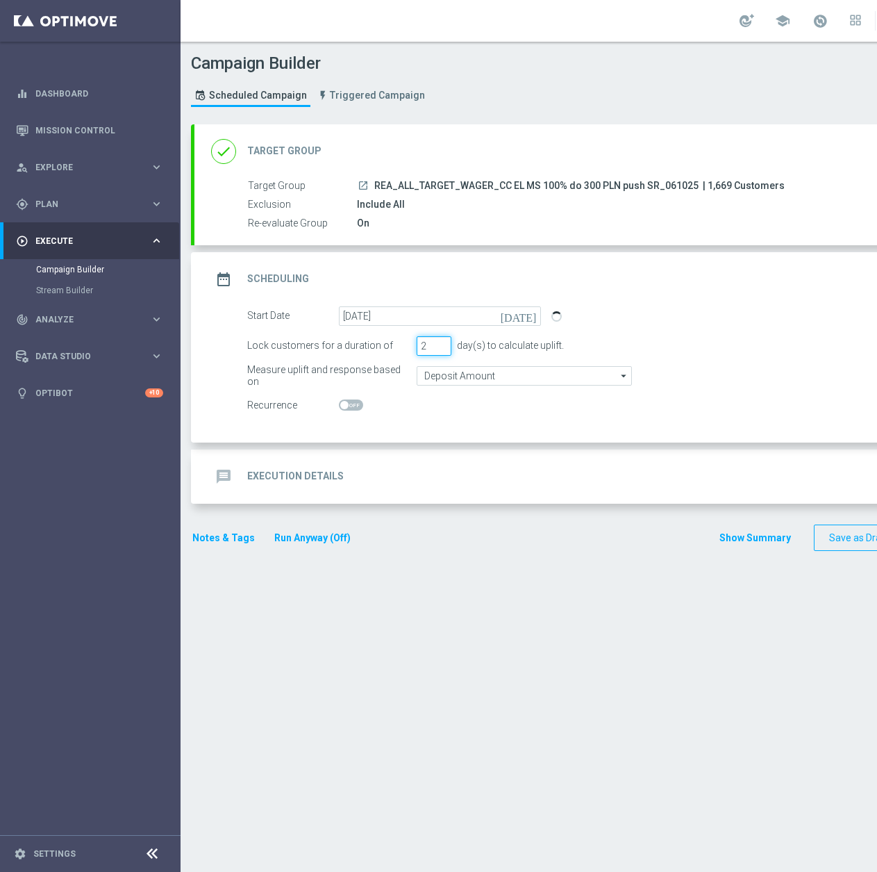
click at [447, 347] on input "2" at bounding box center [434, 345] width 35 height 19
type input "1"
click at [447, 347] on input "1" at bounding box center [434, 345] width 35 height 19
click at [442, 369] on input "Deposit Amount" at bounding box center [524, 375] width 215 height 19
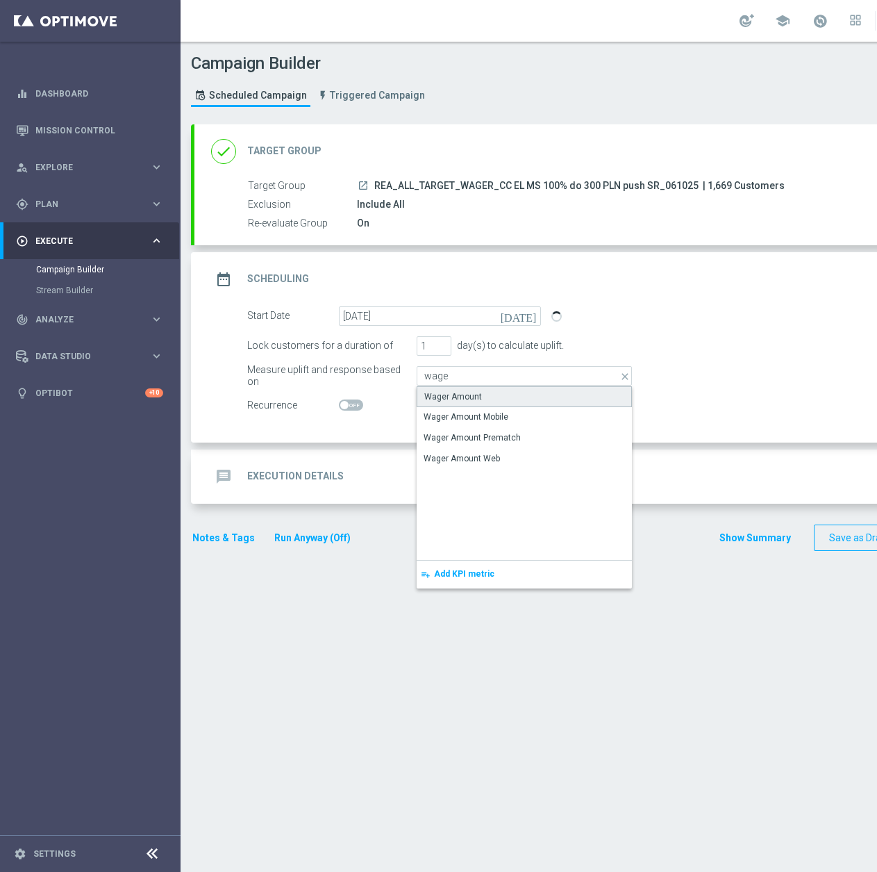
click at [453, 391] on div "Wager Amount" at bounding box center [453, 396] width 58 height 13
type input "Wager Amount"
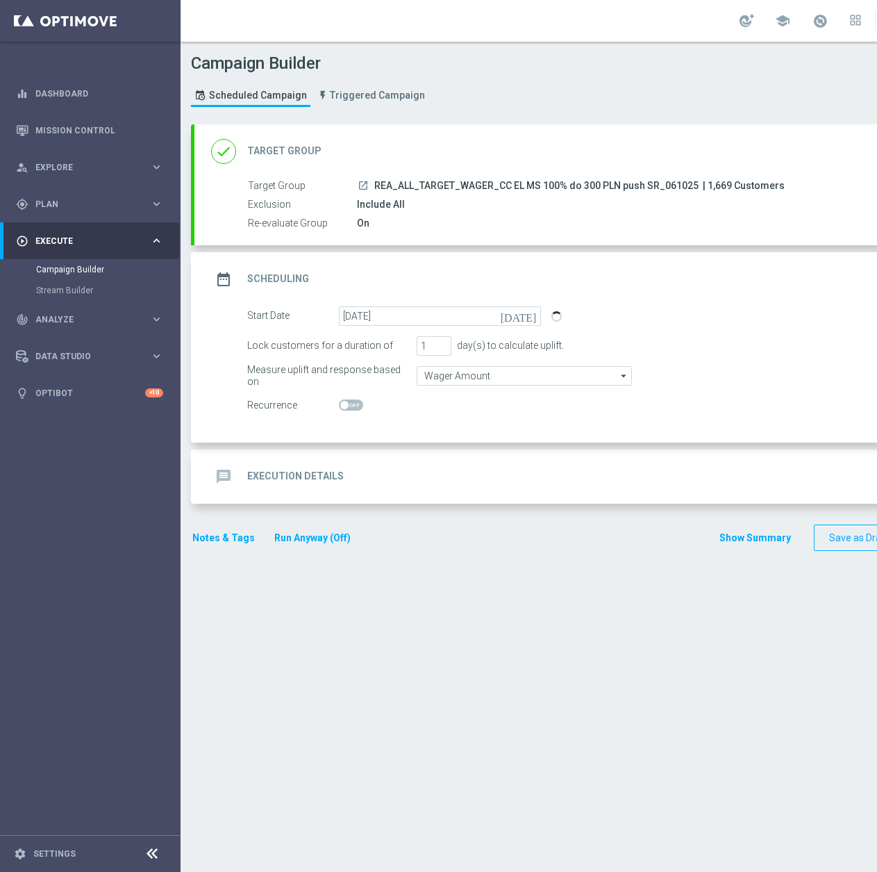
click at [402, 474] on div "message Execution Details keyboard_arrow_down" at bounding box center [599, 476] width 776 height 26
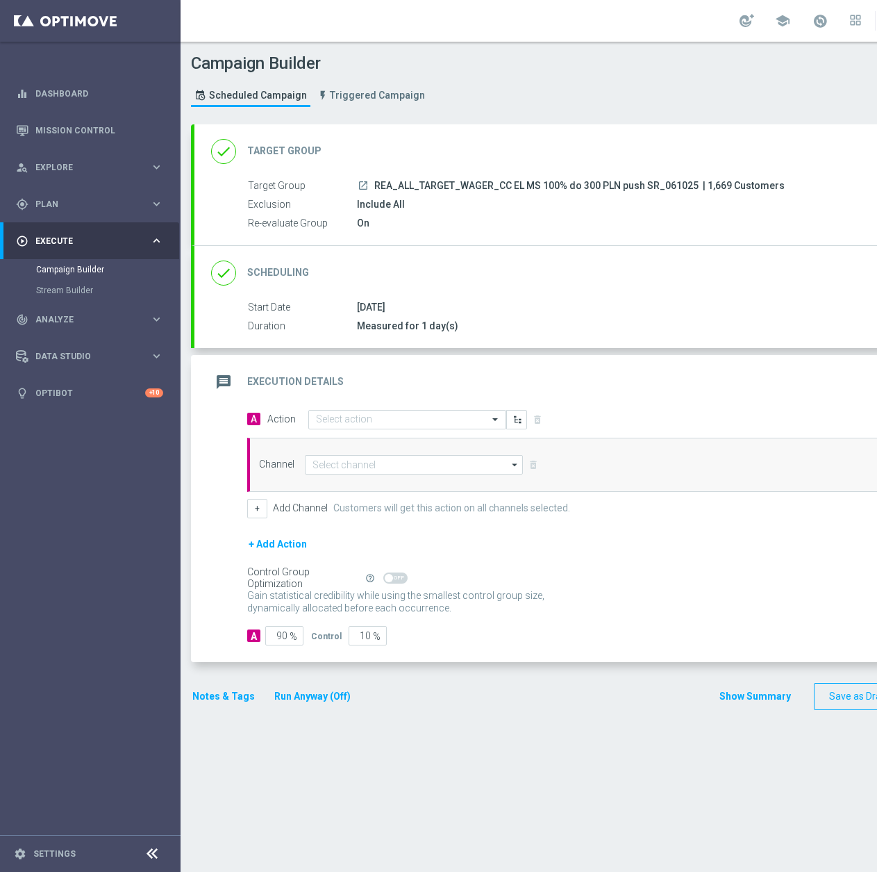
drag, startPoint x: 374, startPoint y: 183, endPoint x: 692, endPoint y: 186, distance: 318.8
click at [692, 186] on div "launch REA_ALL_TARGET_WAGER_CC EL MS 100% do 300 PLN push SR_061025 | 1,669 Cus…" at bounding box center [666, 185] width 619 height 14
copy span "REA_ALL_TARGET_WAGER_CC EL MS 100% do 300 PLN push SR_061025"
click at [378, 417] on input "text" at bounding box center [393, 420] width 155 height 12
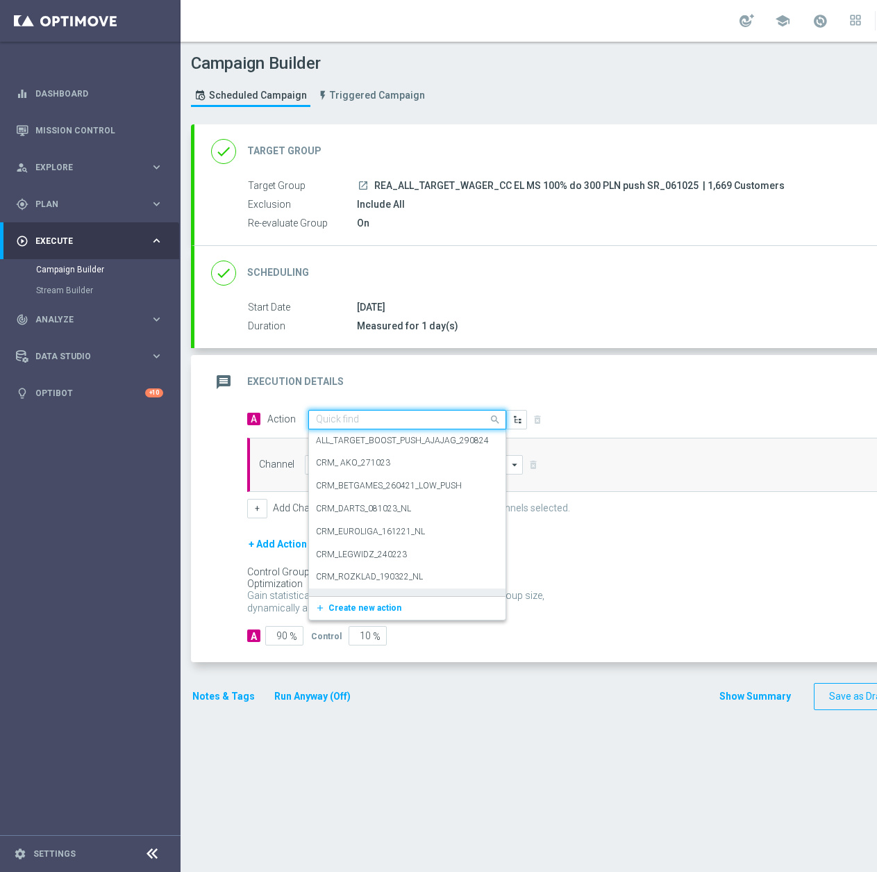
click at [332, 612] on span "Create new action" at bounding box center [364, 608] width 73 height 10
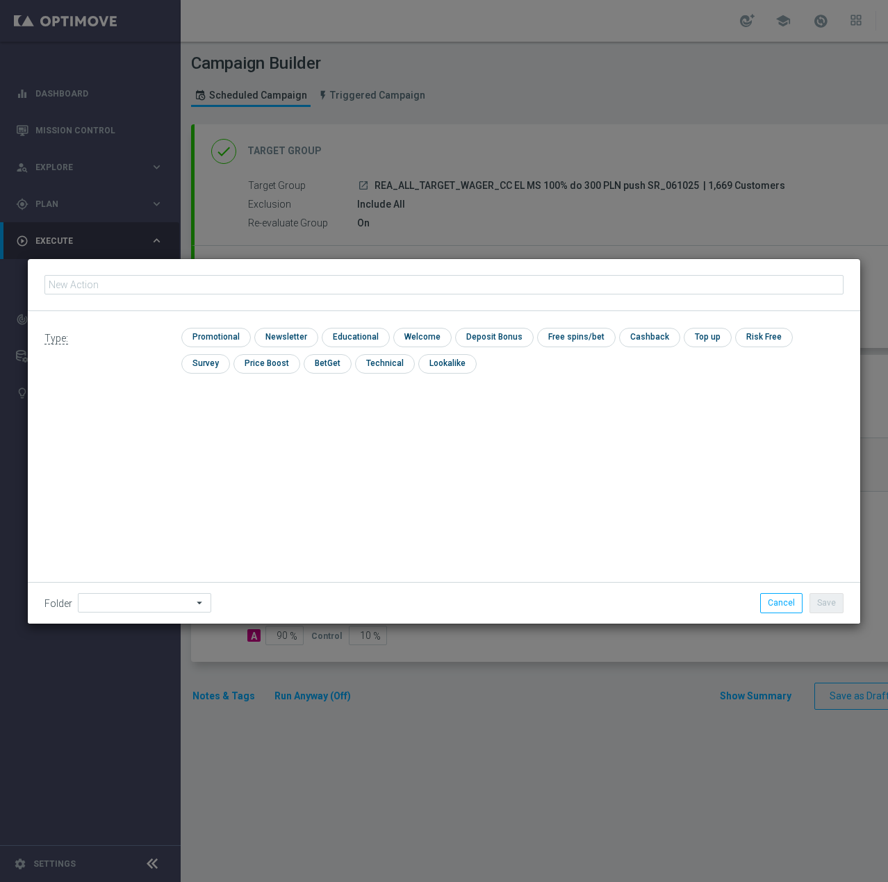
type input "REA_ALL_TARGET_WAGER_CC EL MS 100% do 300 PLN push SR_061025"
click at [222, 331] on input "checkbox" at bounding box center [214, 337] width 66 height 19
checkbox input "true"
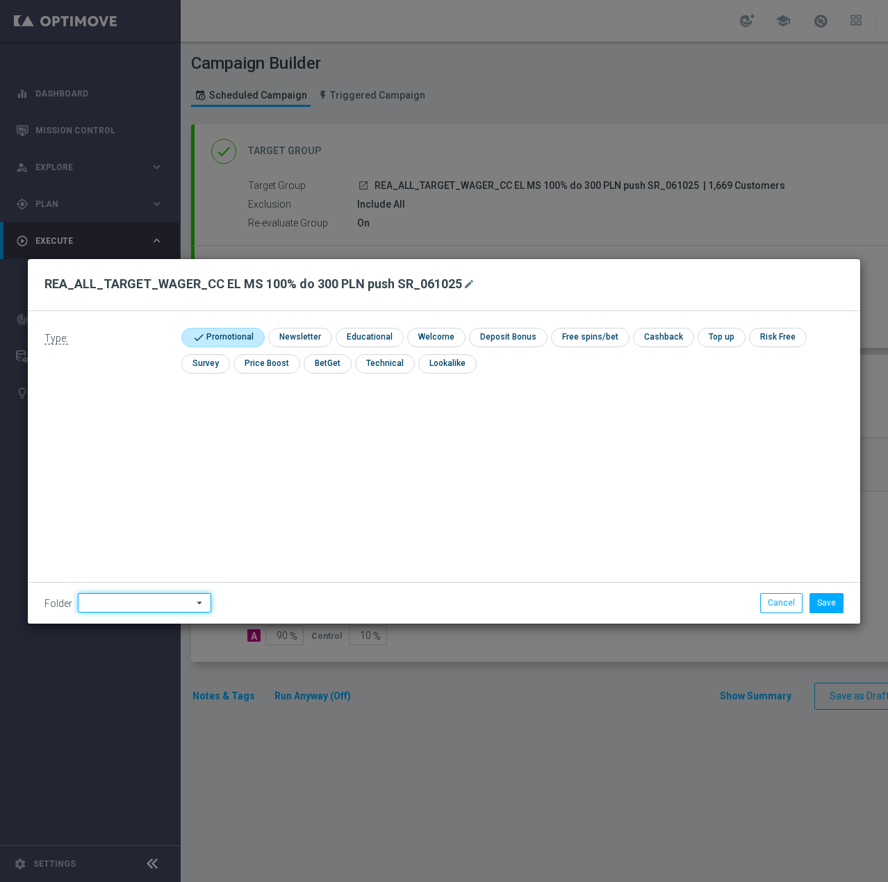
click at [135, 594] on input at bounding box center [144, 602] width 133 height 19
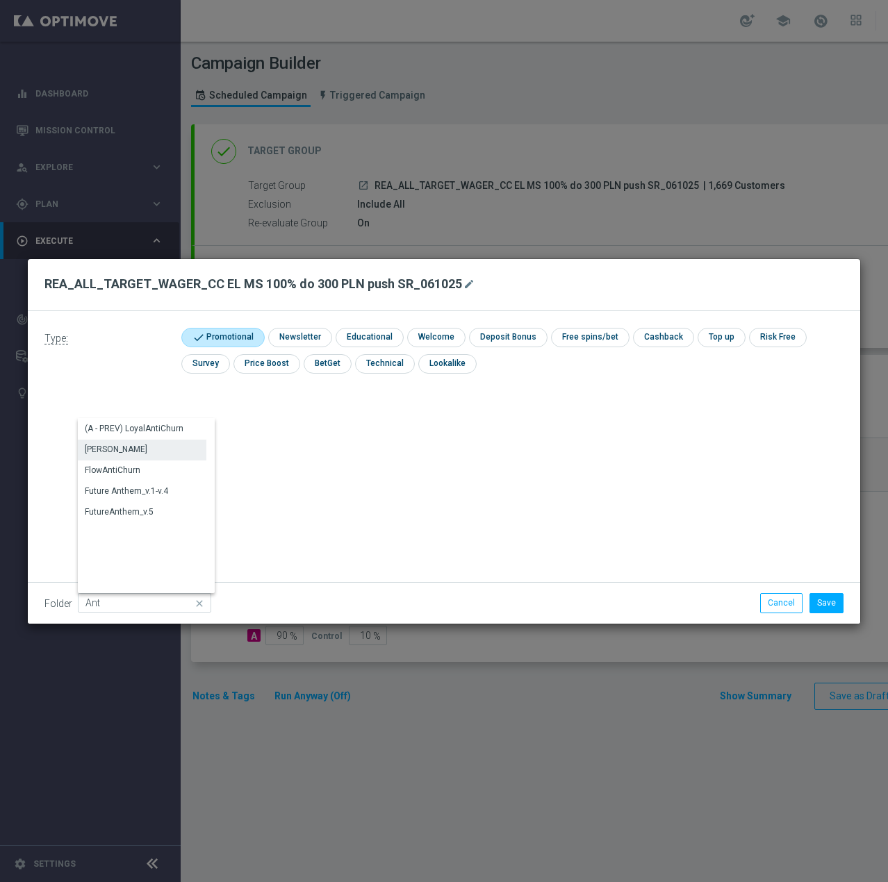
click at [123, 449] on div "[PERSON_NAME]" at bounding box center [142, 449] width 128 height 19
type input "[PERSON_NAME]"
click at [825, 601] on button "Save" at bounding box center [826, 602] width 34 height 19
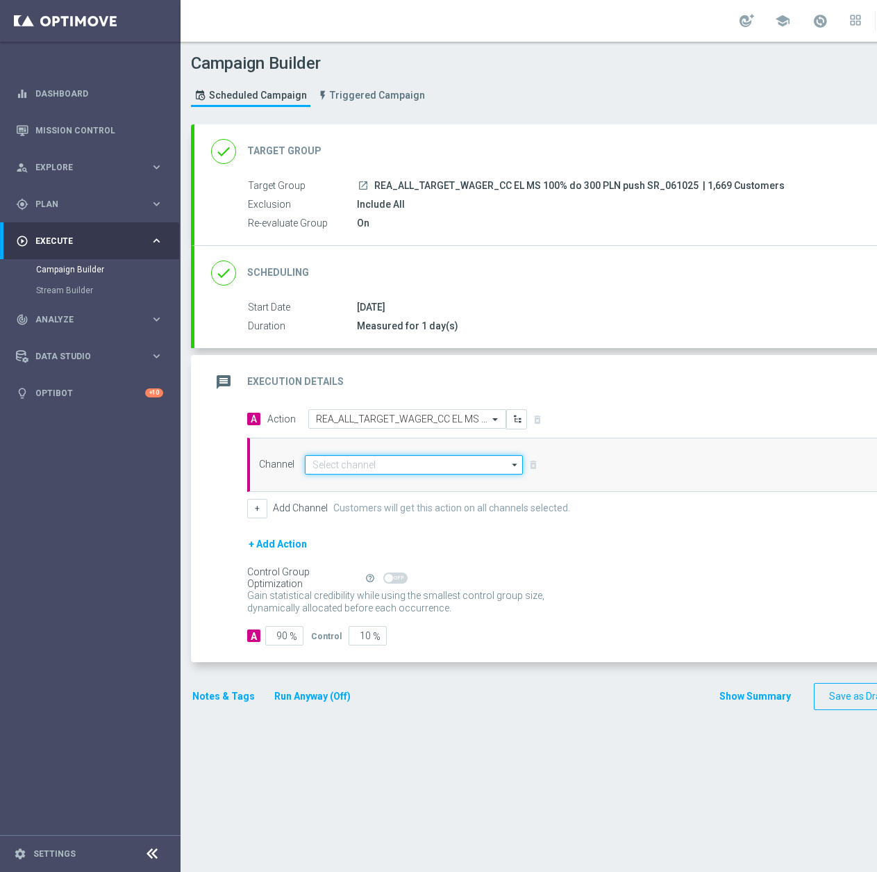
click at [408, 466] on input at bounding box center [414, 464] width 218 height 19
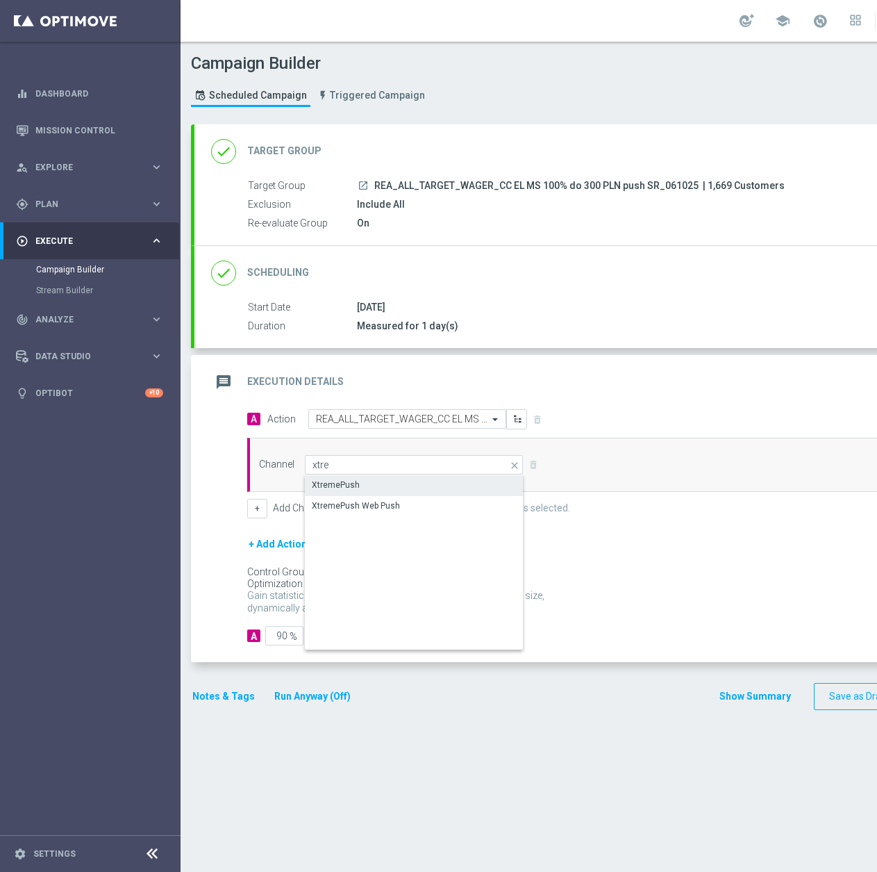
click at [390, 488] on div "XtremePush" at bounding box center [414, 484] width 219 height 19
type input "XtremePush"
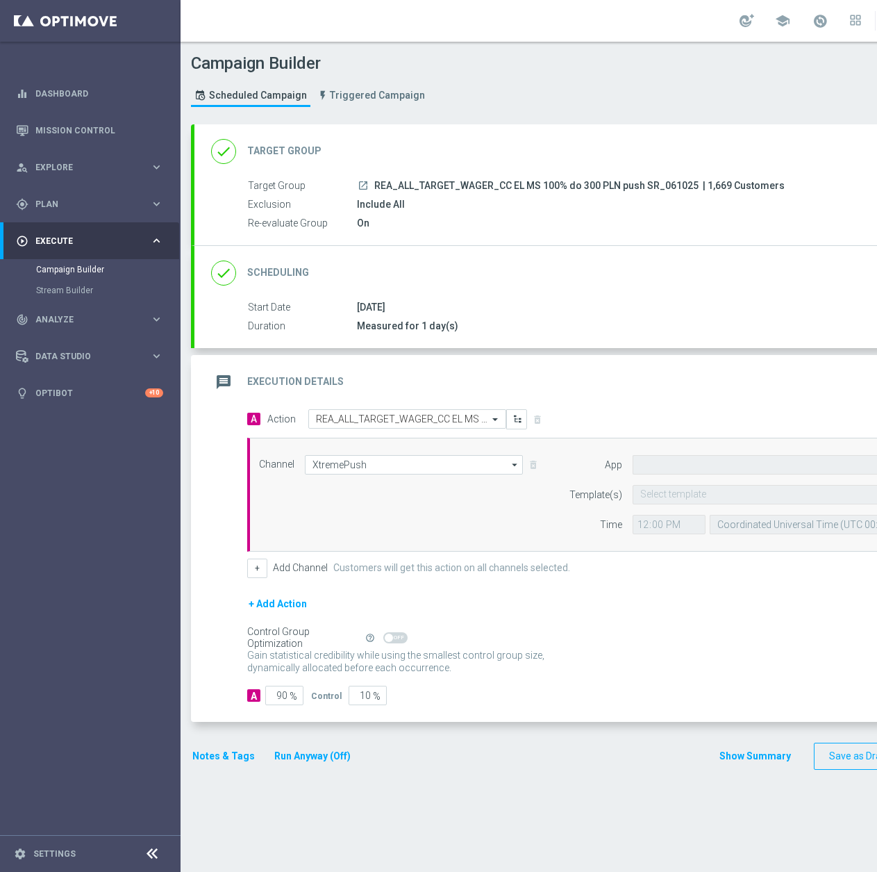
type input "STS_PL"
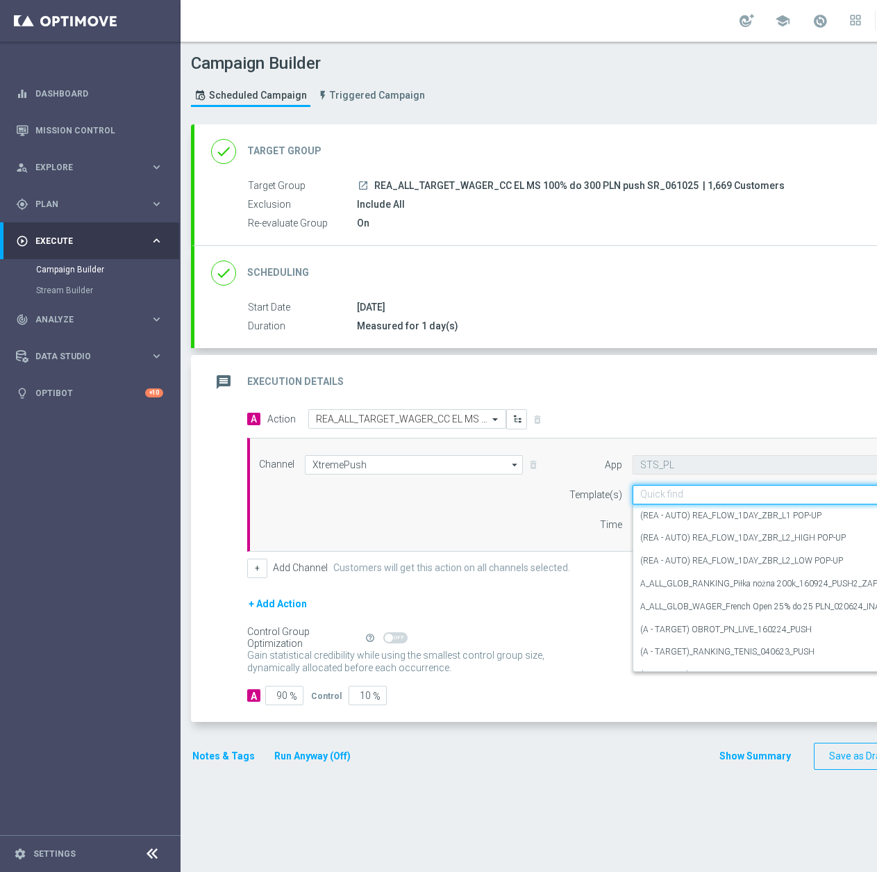
scroll to position [0, 35]
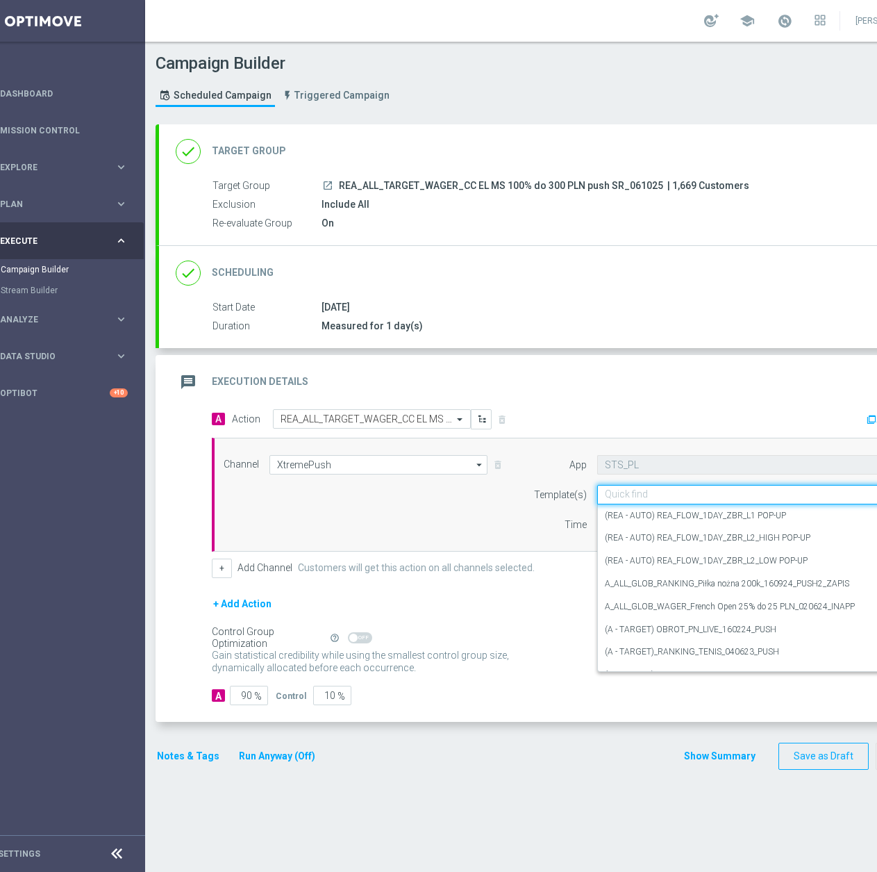
click at [713, 496] on input "text" at bounding box center [741, 495] width 272 height 12
paste input "REA_ALL_TARGET_WAGER_CC EL MS 100% do 300 PLN push SR_061025"
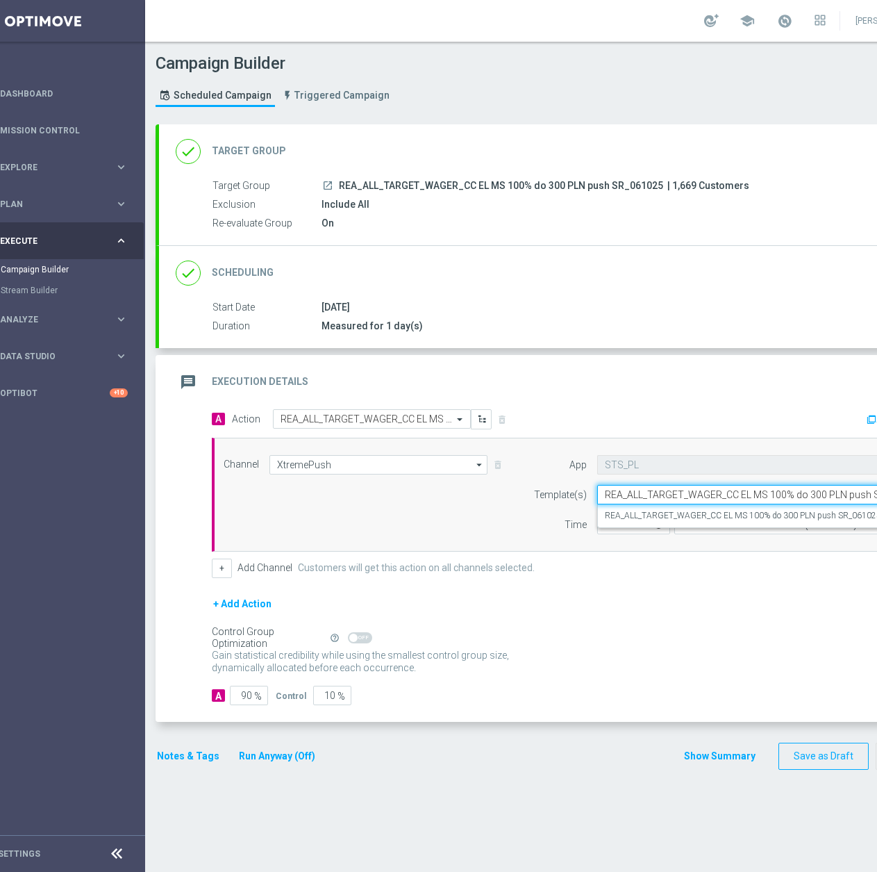
scroll to position [0, 41]
click at [701, 510] on label "REA_ALL_TARGET_WAGER_CC EL MS 100% do 300 PLN push SR_061025" at bounding box center [743, 516] width 276 height 12
type input "REA_ALL_TARGET_WAGER_CC EL MS 100% do 300 PLN push SR_061025"
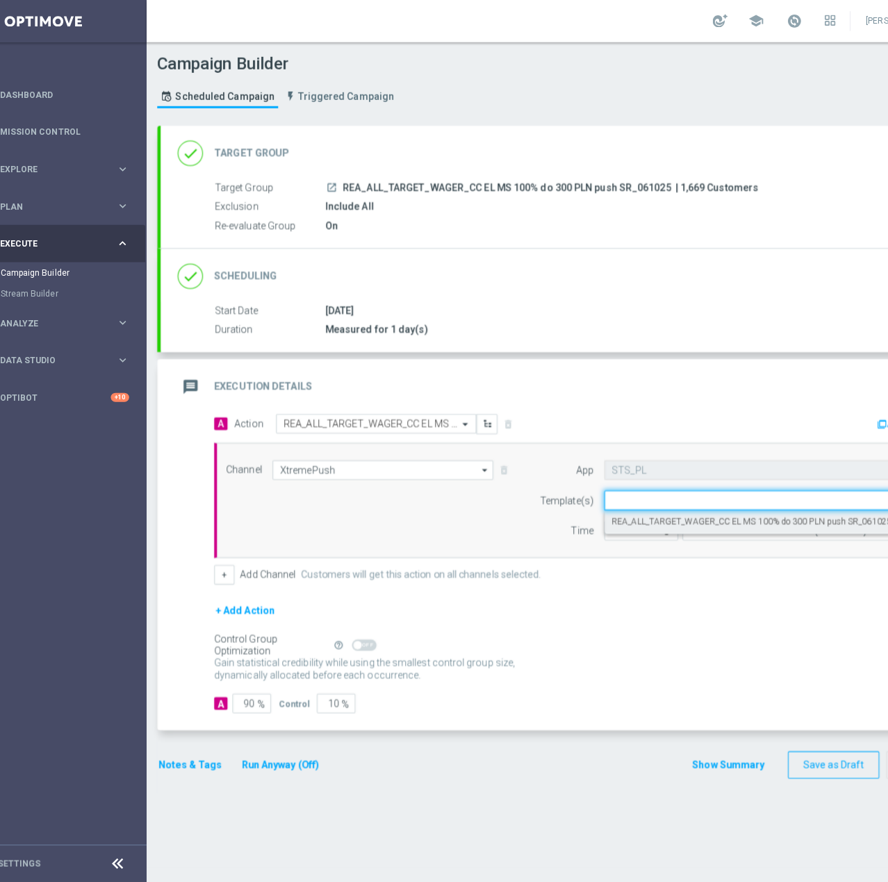
scroll to position [0, 0]
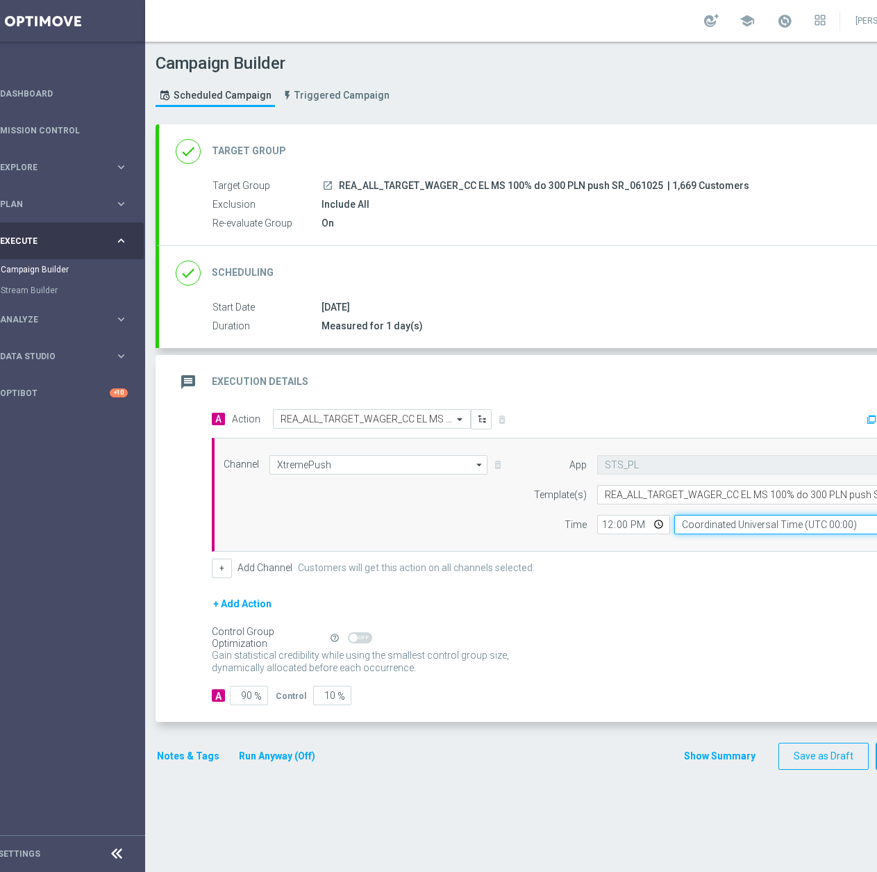
click at [697, 523] on input "Coordinated Universal Time (UTC 00:00)" at bounding box center [801, 524] width 255 height 19
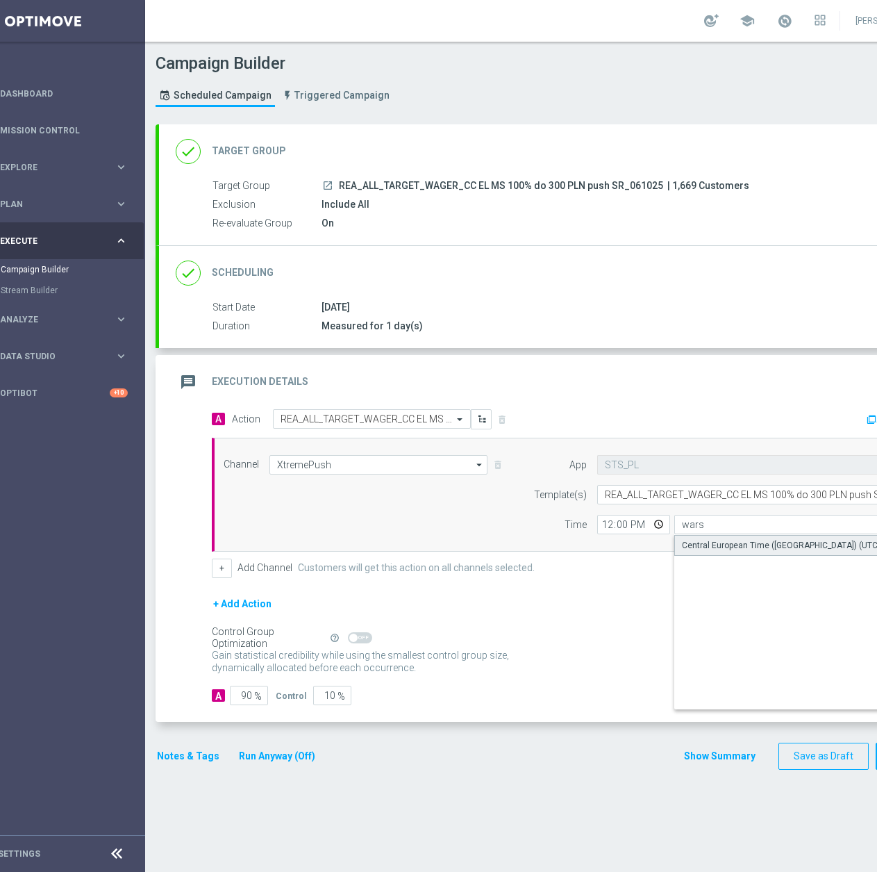
drag, startPoint x: 694, startPoint y: 540, endPoint x: 683, endPoint y: 541, distance: 11.1
click at [694, 540] on div "Central European Time (Warsaw) (UTC +02:00)" at bounding box center [795, 545] width 227 height 13
type input "Central European Time (Warsaw) (UTC +02:00)"
click at [595, 528] on div "12:00 Central European Time (Warsaw) (UTC +02:00) Central European Time (Warsaw…" at bounding box center [763, 524] width 353 height 19
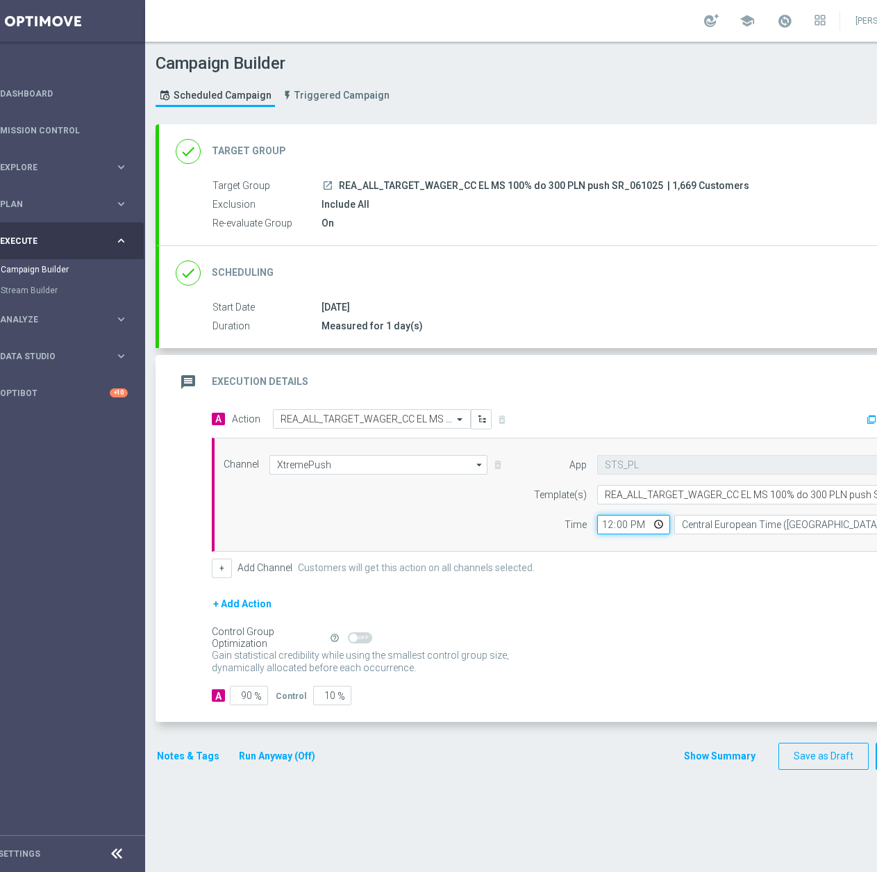
click at [602, 528] on input "12:00" at bounding box center [633, 524] width 73 height 19
type input "16:13"
click at [235, 694] on input "90" at bounding box center [249, 694] width 38 height 19
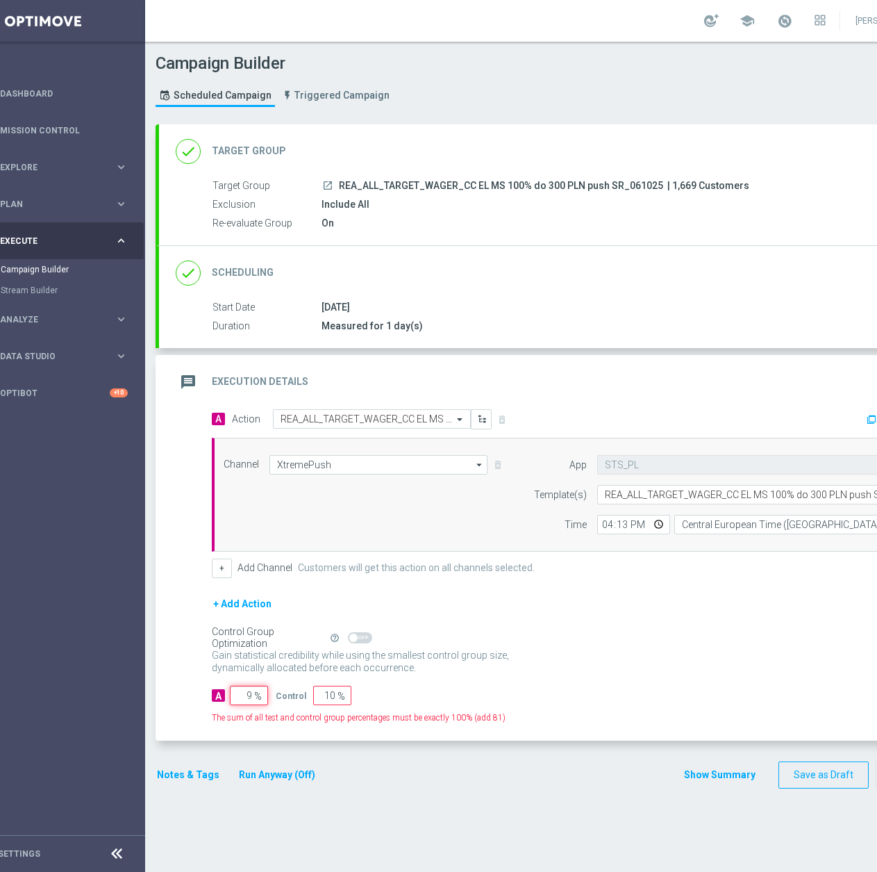
type input "95"
type input "5"
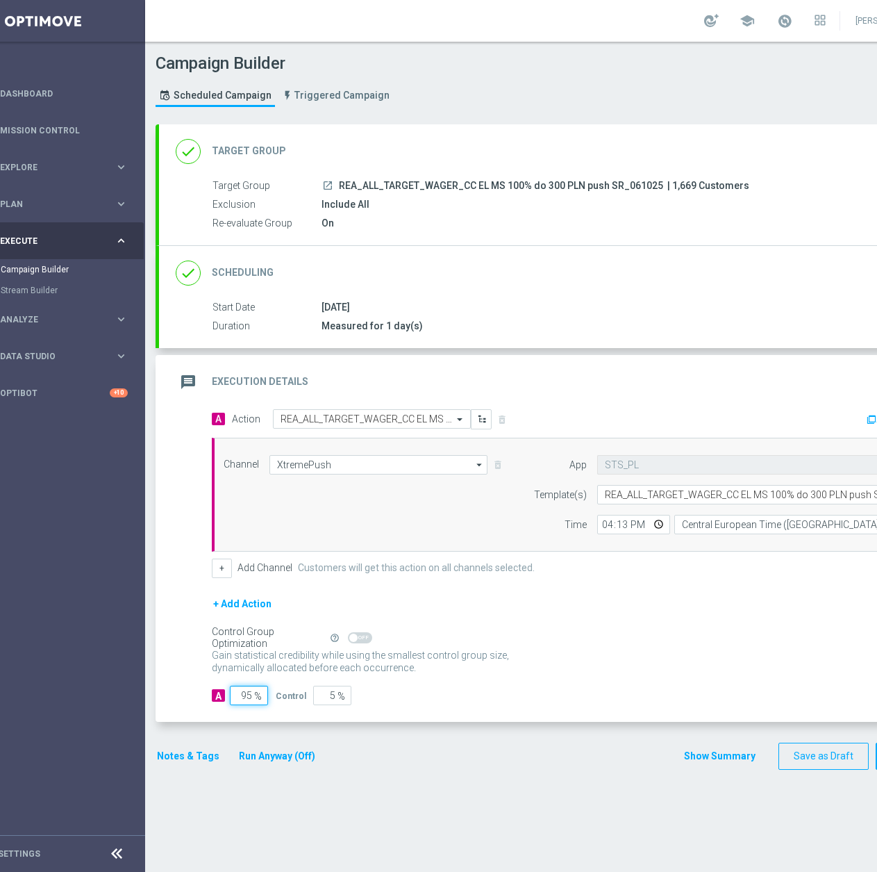
type input "95"
click at [196, 765] on div "Notes & Tags Run Anyway (Off)" at bounding box center [245, 755] width 178 height 27
click at [198, 760] on button "Notes & Tags" at bounding box center [188, 755] width 65 height 17
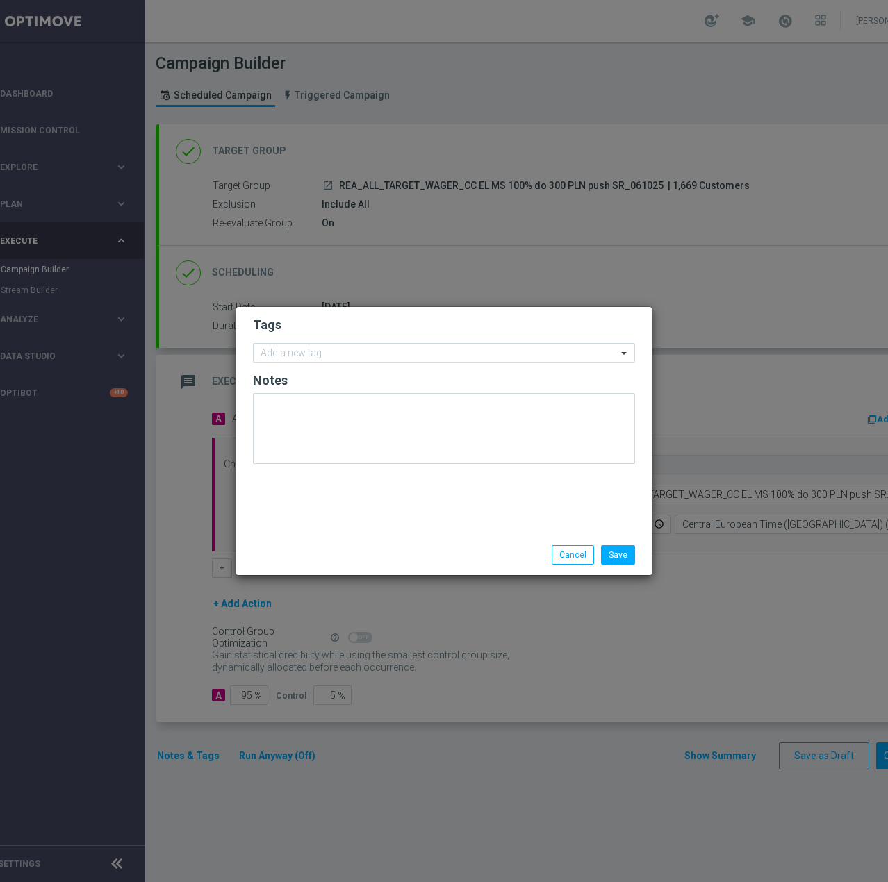
click at [342, 353] on input "text" at bounding box center [438, 354] width 356 height 12
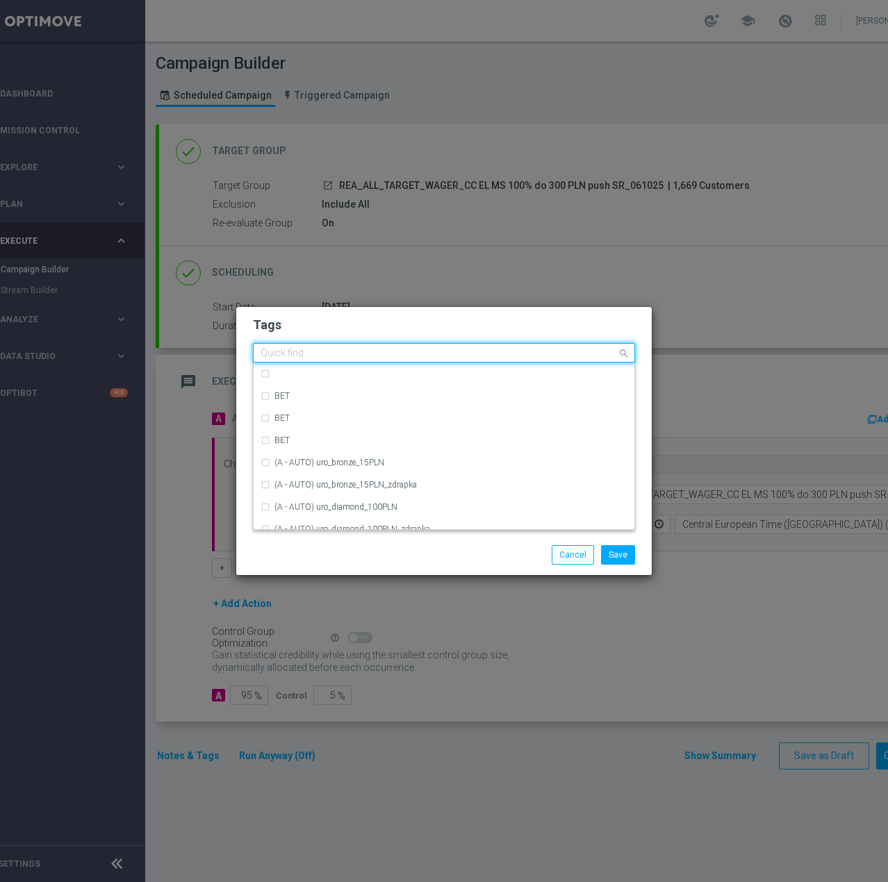
click at [344, 351] on input "text" at bounding box center [438, 354] width 356 height 12
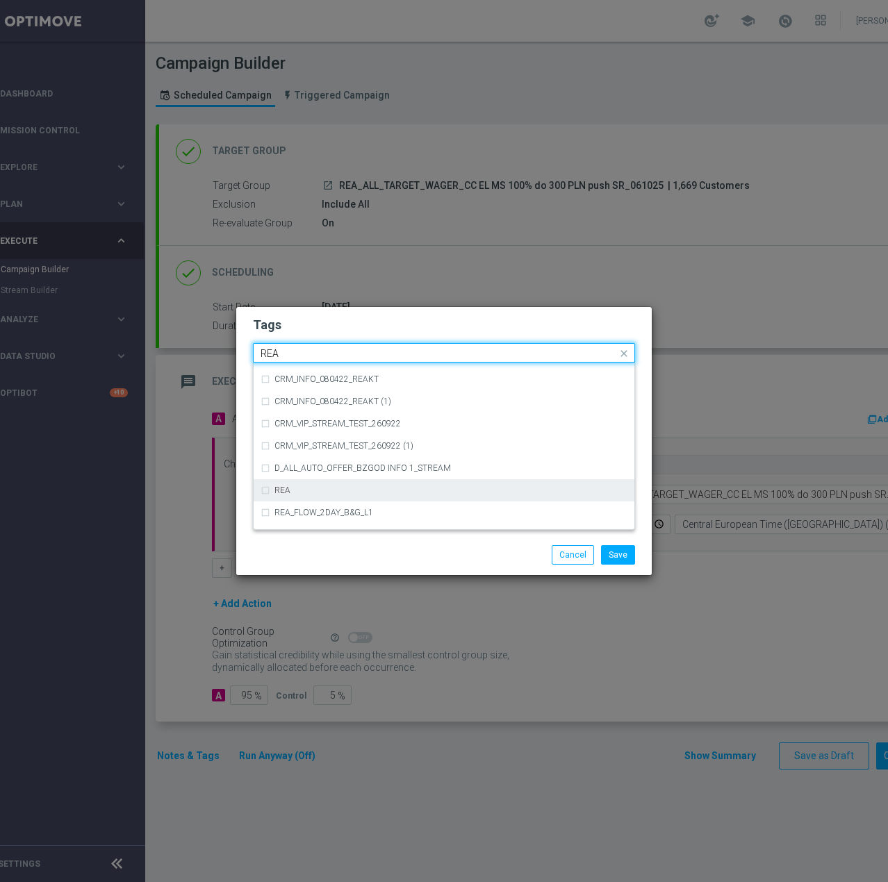
scroll to position [704, 0]
click at [338, 486] on div "REA" at bounding box center [443, 492] width 367 height 22
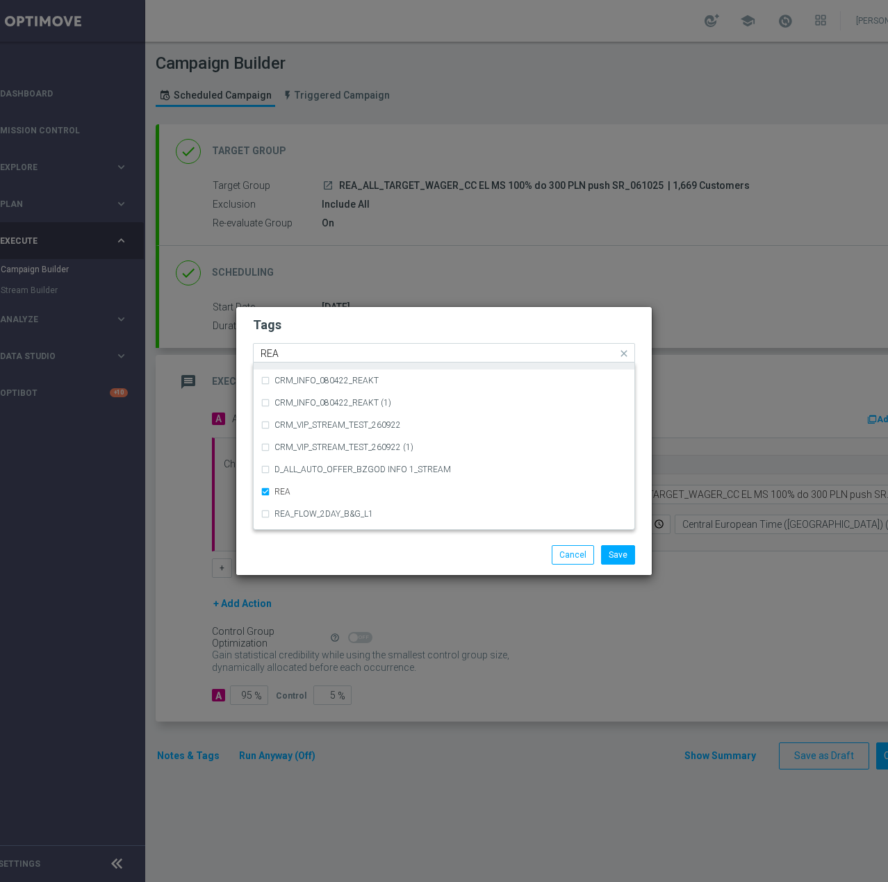
click at [325, 353] on input "REA" at bounding box center [438, 354] width 356 height 12
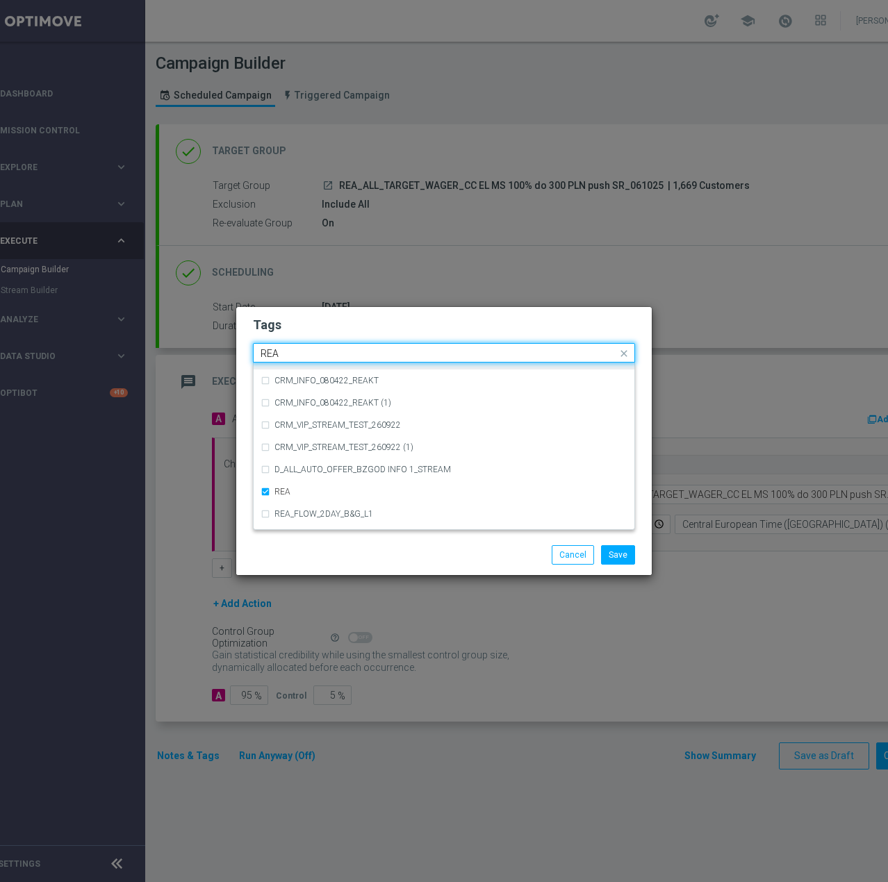
click at [325, 353] on input "REA" at bounding box center [438, 354] width 356 height 12
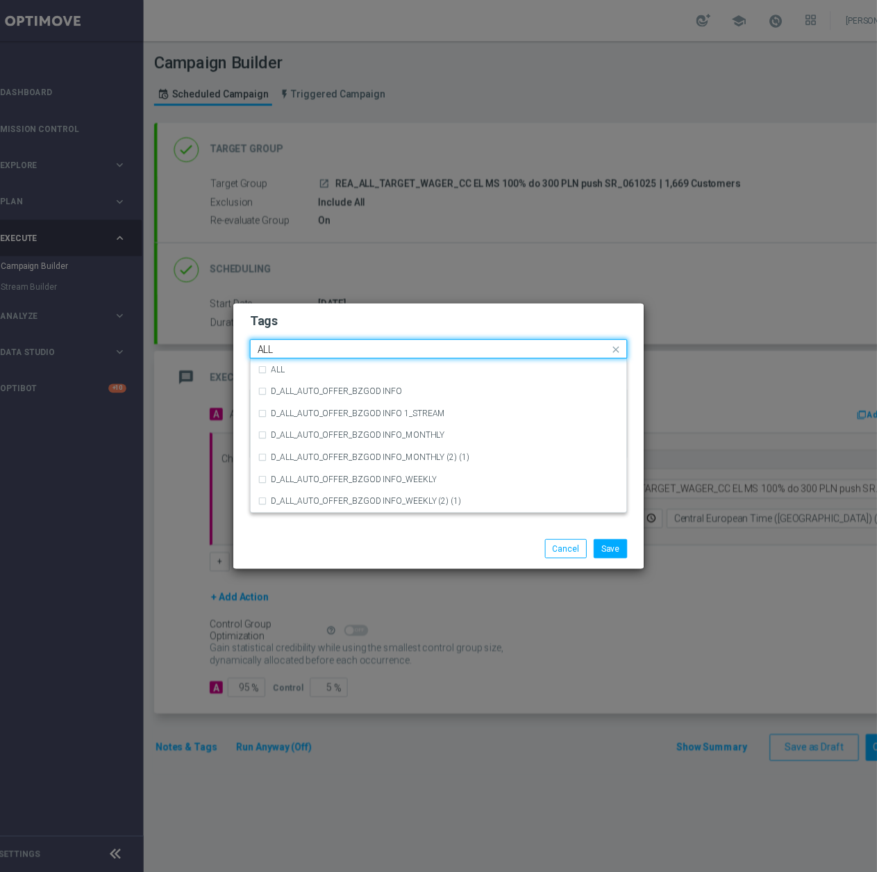
scroll to position [0, 0]
click at [324, 367] on div "ALL" at bounding box center [443, 374] width 367 height 22
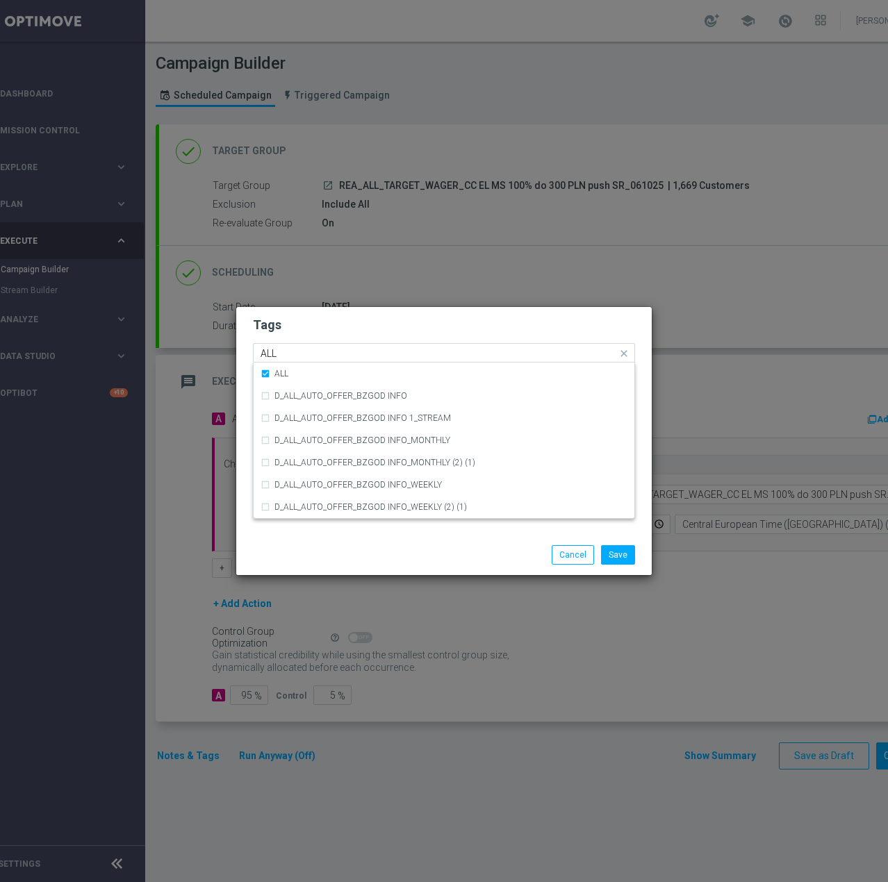
click at [333, 354] on input "ALL" at bounding box center [438, 354] width 356 height 12
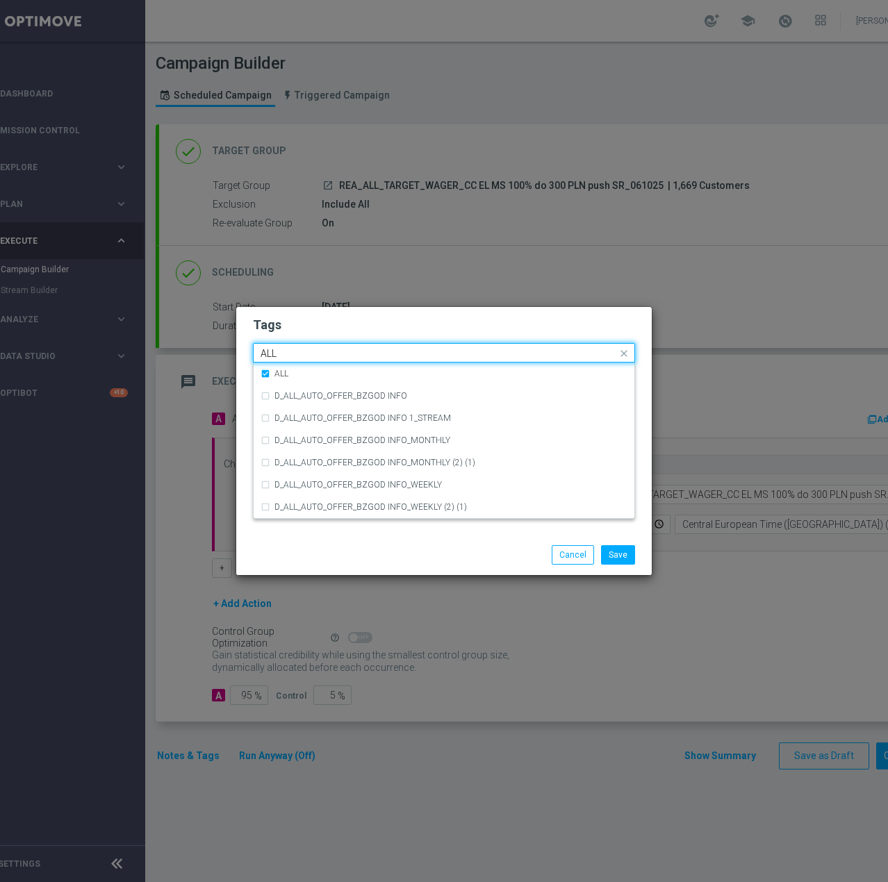
click at [333, 354] on input "ALL" at bounding box center [438, 354] width 356 height 12
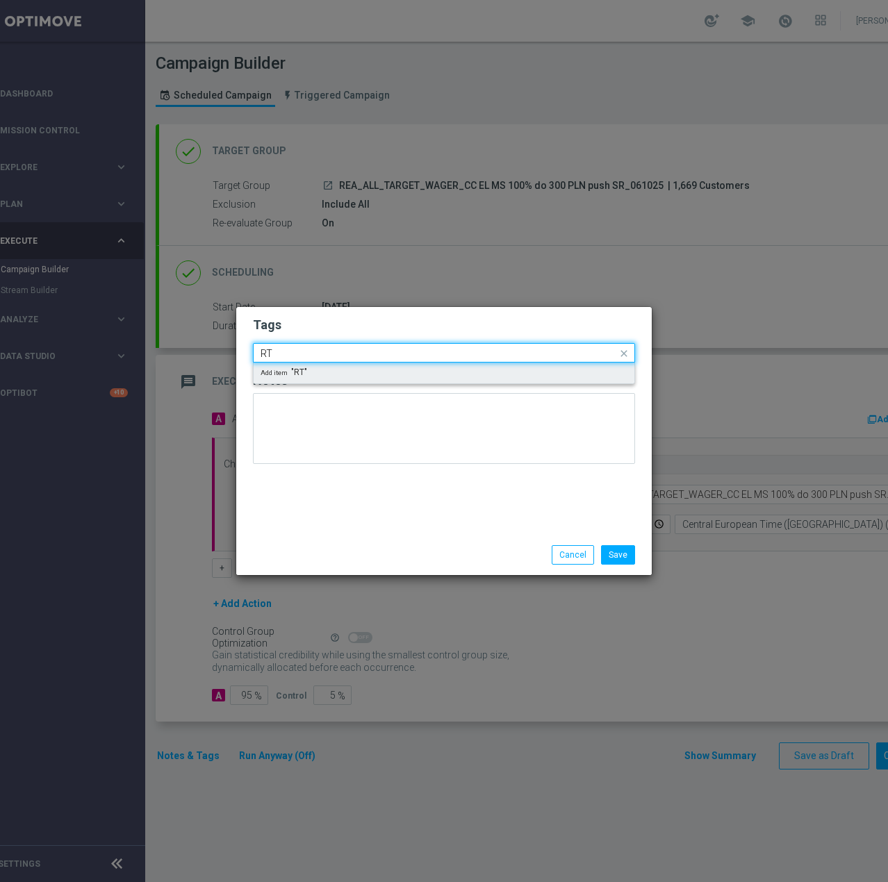
type input "R"
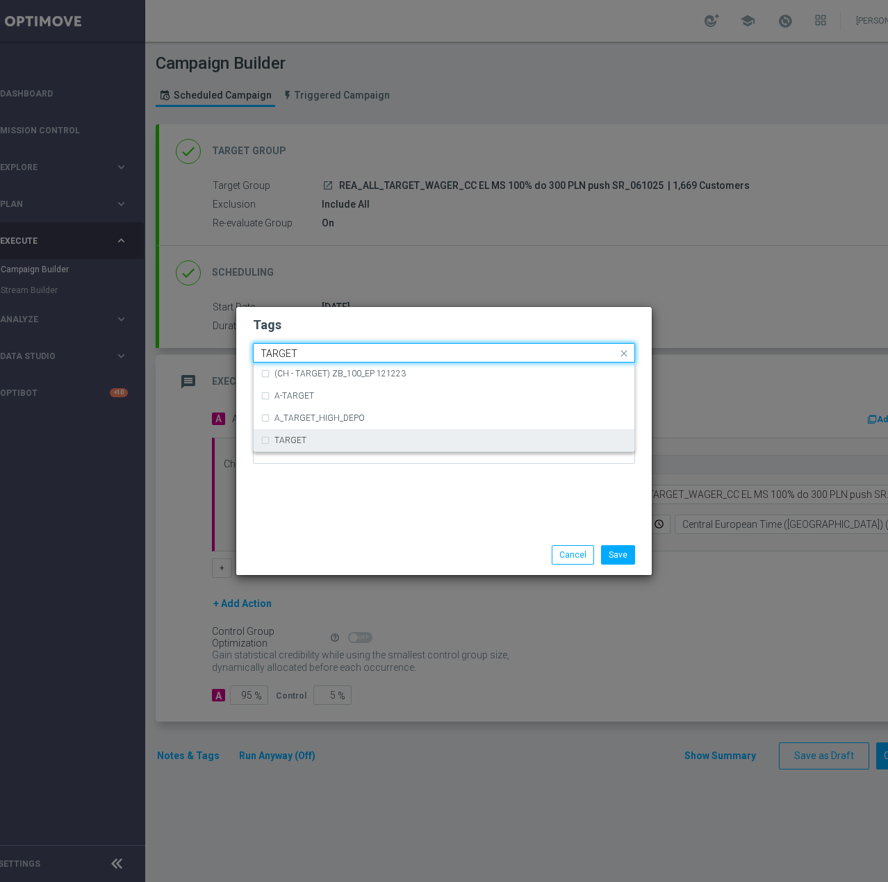
click at [297, 432] on div "TARGET" at bounding box center [443, 440] width 367 height 22
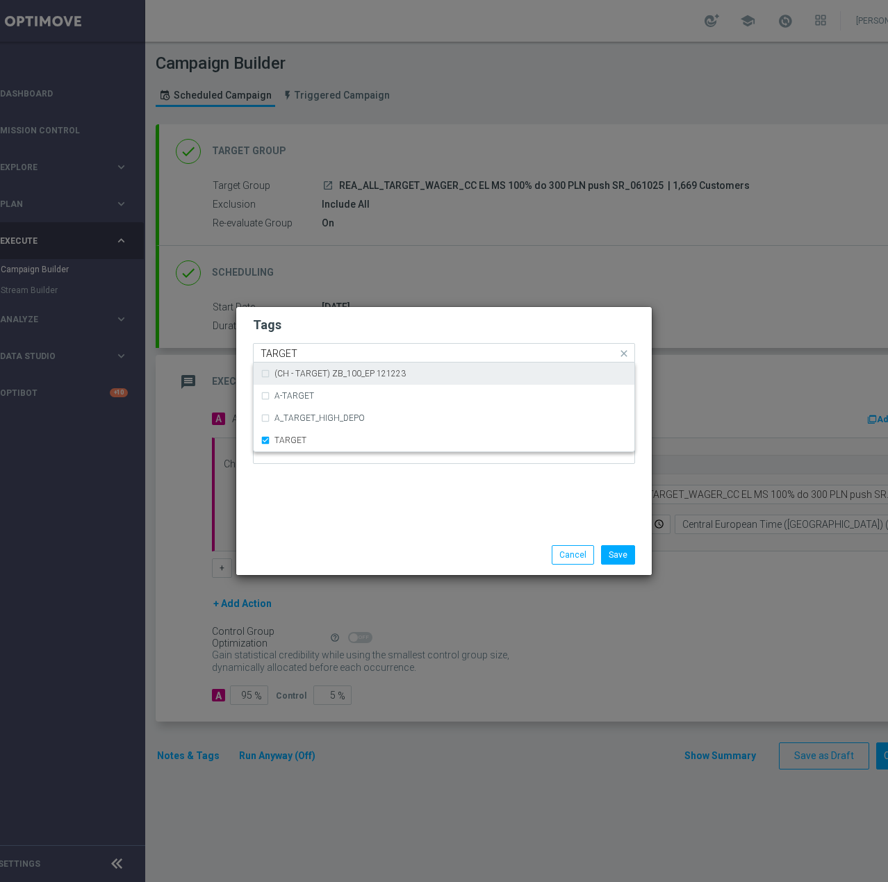
click at [311, 348] on input "TARGET" at bounding box center [438, 354] width 356 height 12
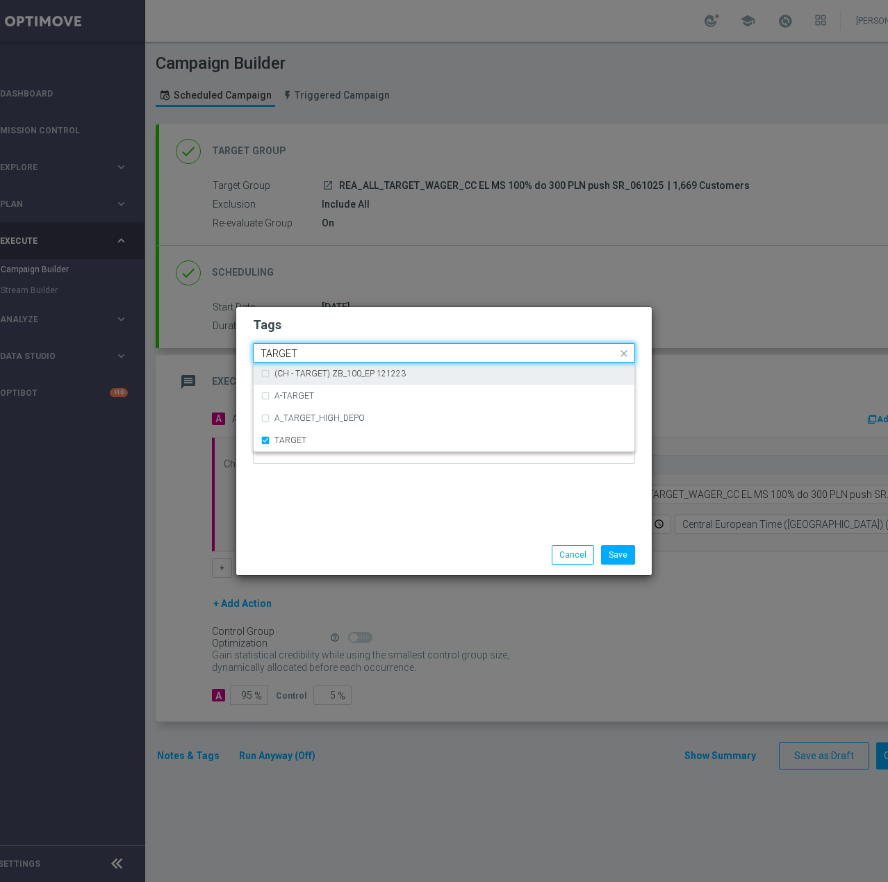
click at [311, 348] on input "TARGET" at bounding box center [438, 354] width 356 height 12
click at [321, 381] on div "WAGER" at bounding box center [443, 374] width 367 height 22
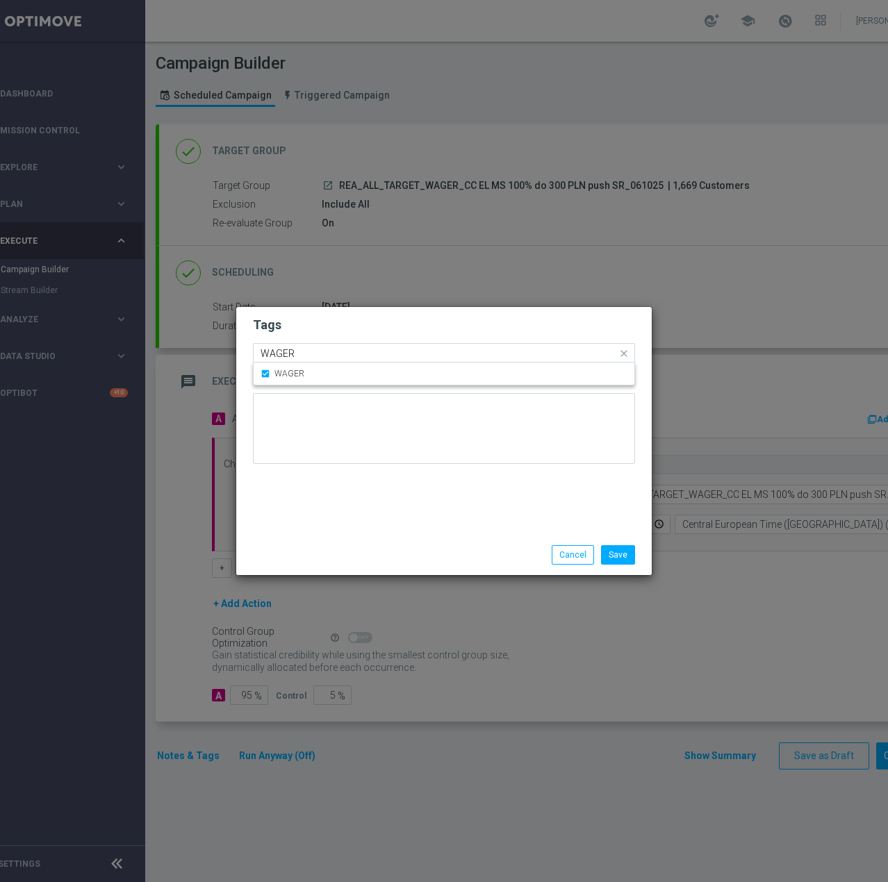
click at [334, 356] on input "WAGER" at bounding box center [438, 354] width 356 height 12
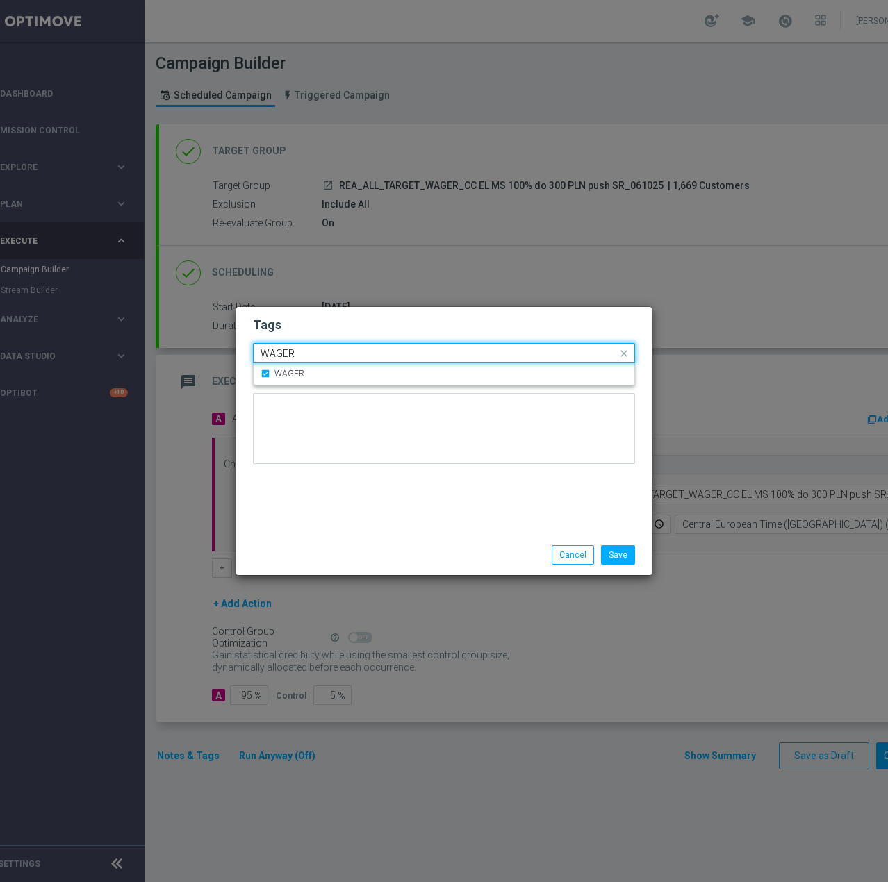
click at [334, 356] on input "WAGER" at bounding box center [438, 354] width 356 height 12
click at [315, 373] on div "CC" at bounding box center [450, 373] width 353 height 8
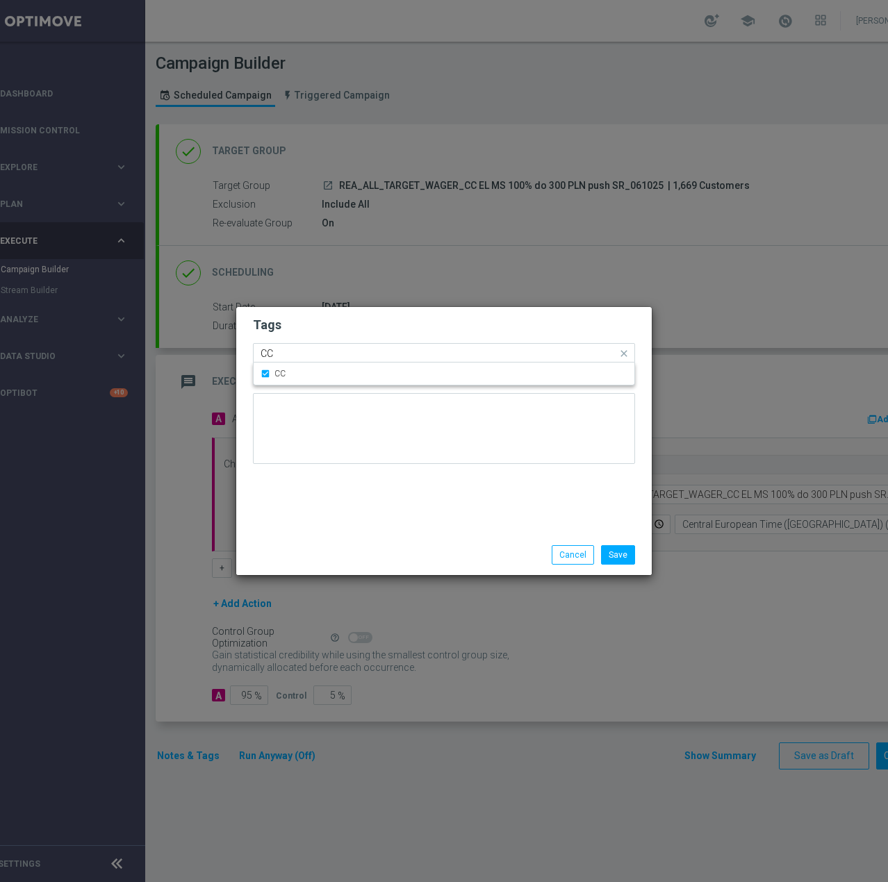
click at [321, 358] on input "CC" at bounding box center [438, 354] width 356 height 12
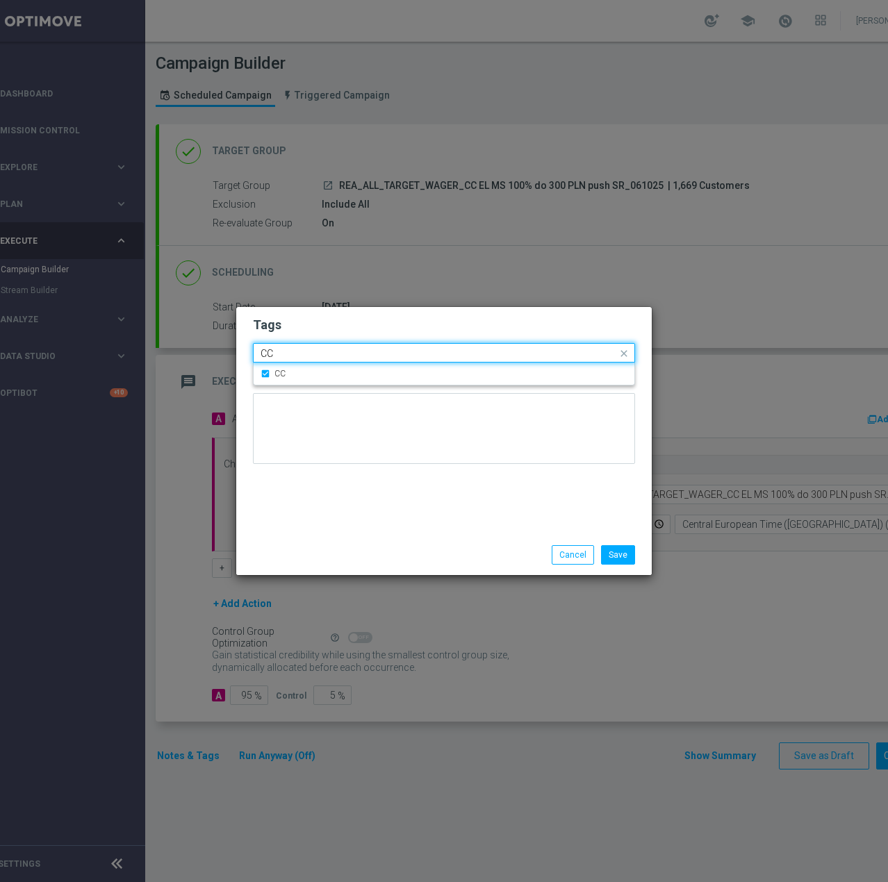
click at [321, 358] on input "CC" at bounding box center [438, 354] width 356 height 12
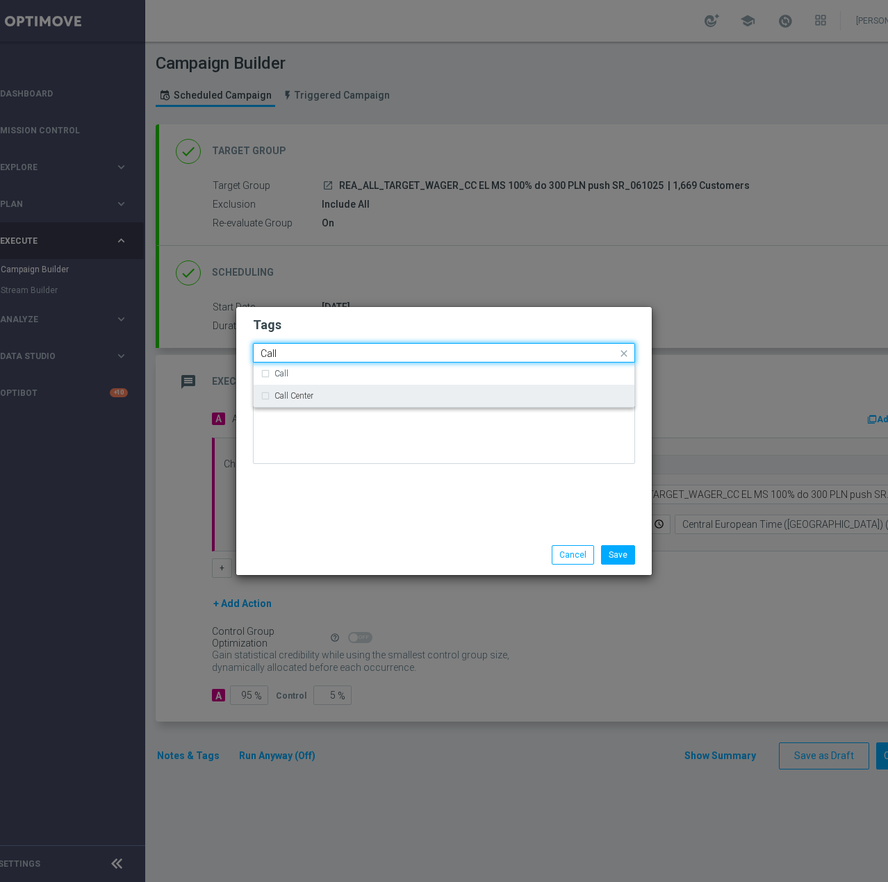
click at [290, 390] on div "Call Center" at bounding box center [443, 396] width 367 height 22
type input "Call"
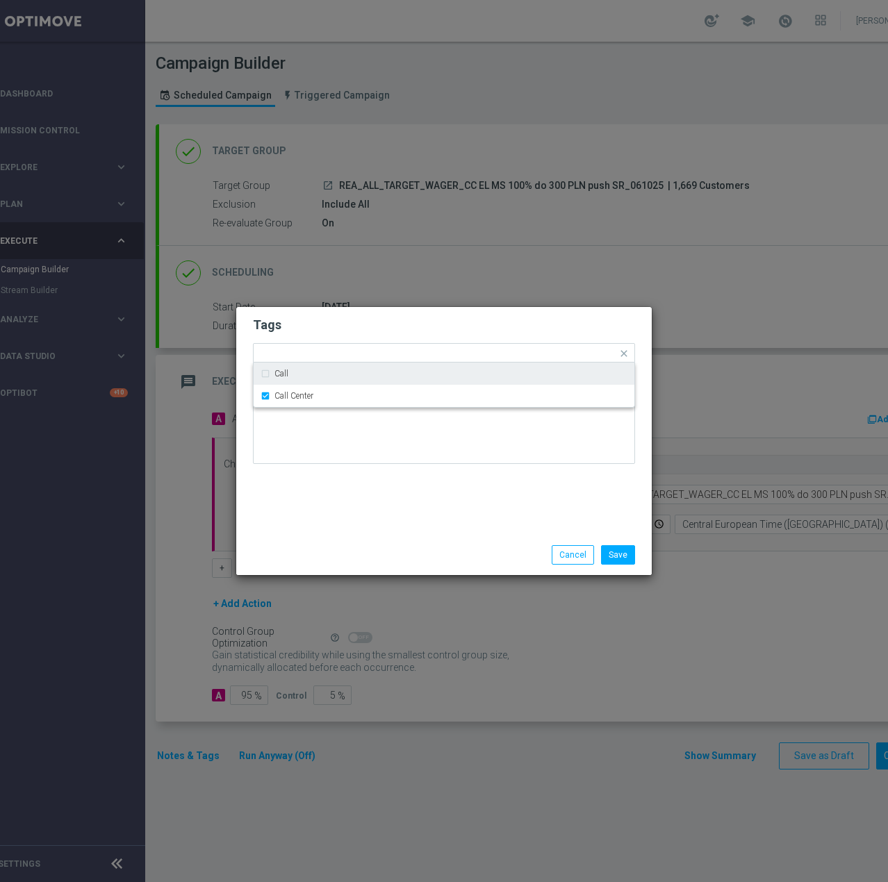
click at [351, 317] on h2 "Tags" at bounding box center [444, 325] width 382 height 17
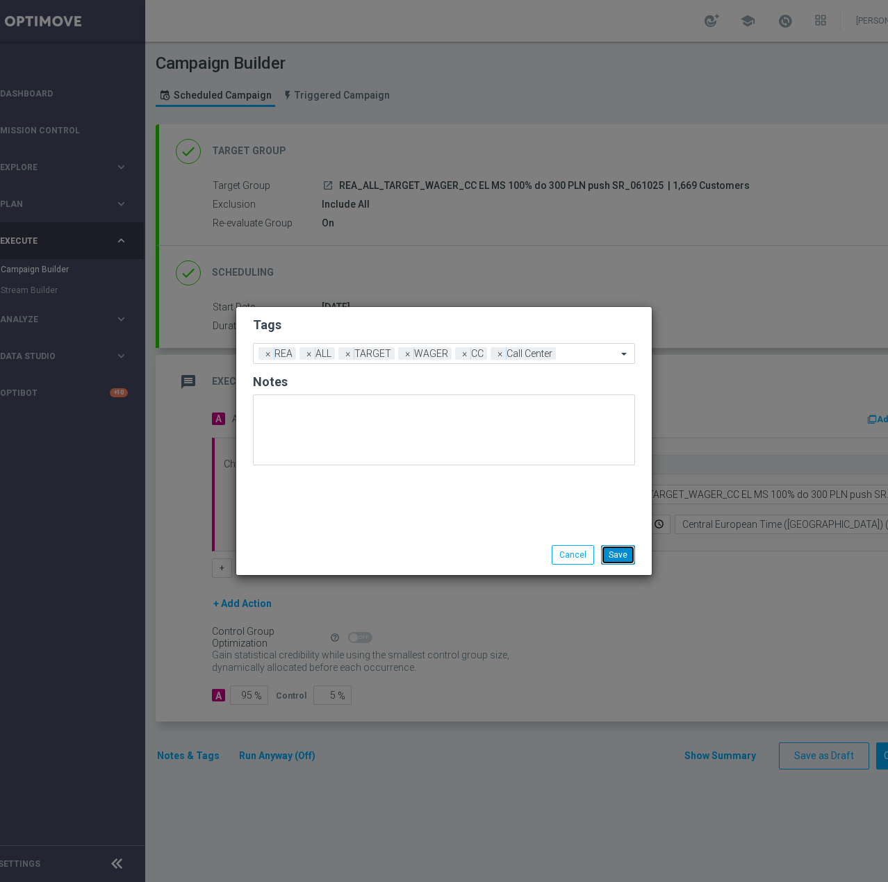
click at [624, 561] on button "Save" at bounding box center [618, 554] width 34 height 19
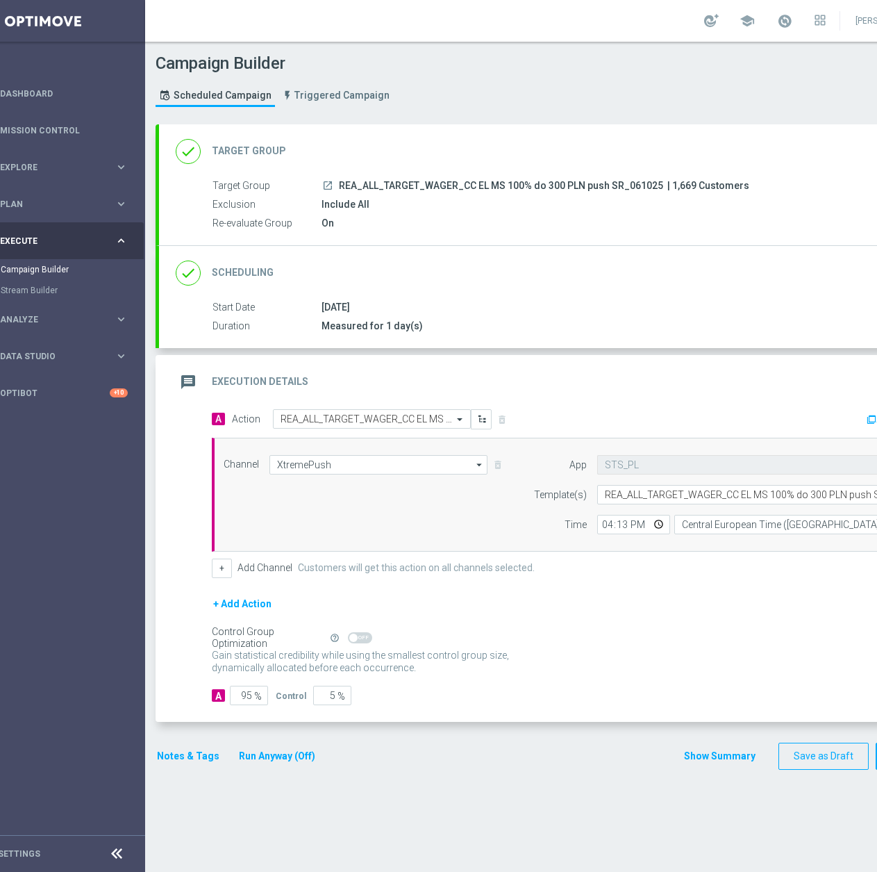
click at [174, 746] on div "Notes & Tags Run Anyway (Off)" at bounding box center [245, 755] width 178 height 27
click at [175, 751] on button "Notes & Tags" at bounding box center [188, 755] width 65 height 17
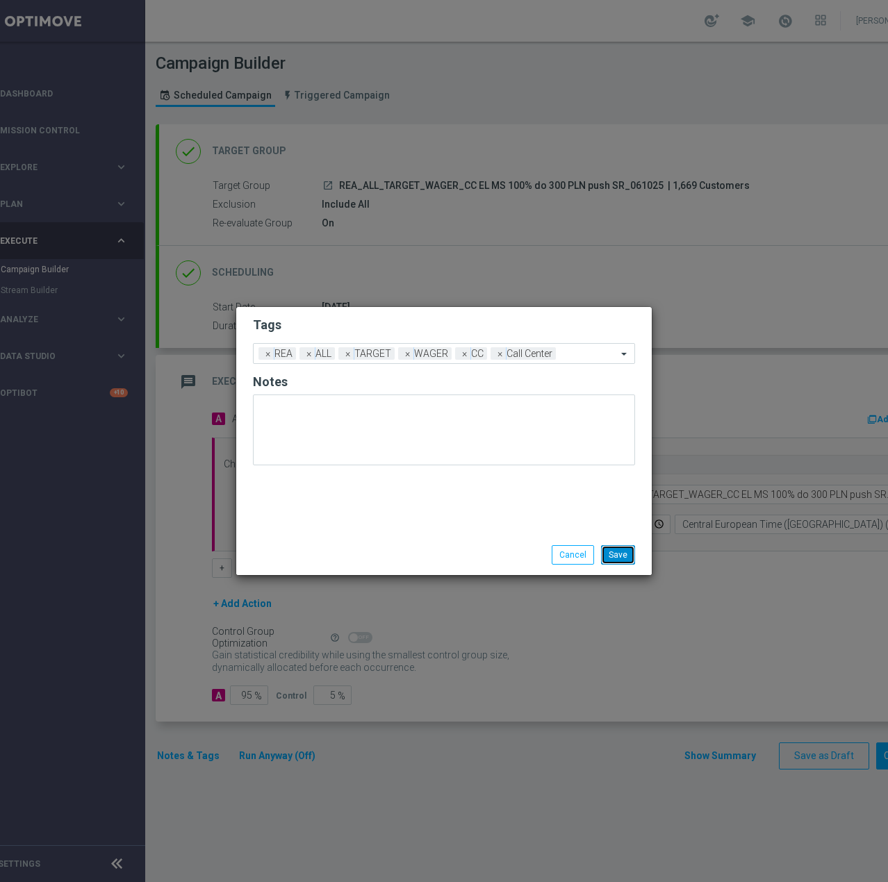
click at [613, 553] on button "Save" at bounding box center [618, 554] width 34 height 19
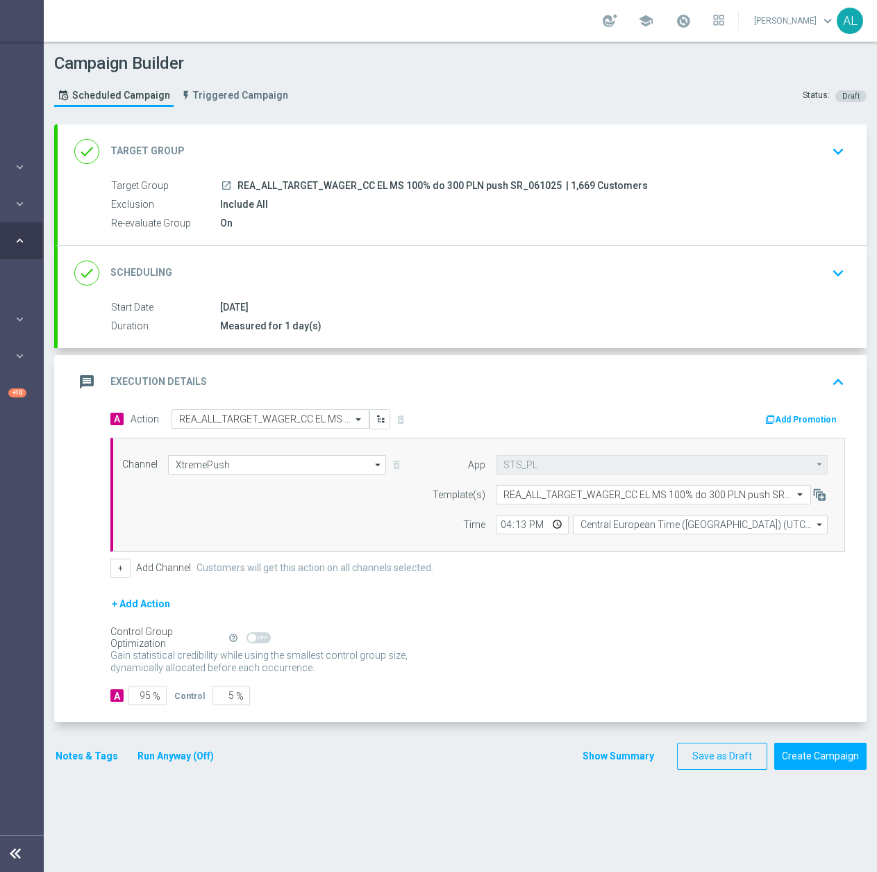
scroll to position [10, 147]
click at [76, 751] on button "Notes & Tags" at bounding box center [86, 755] width 65 height 17
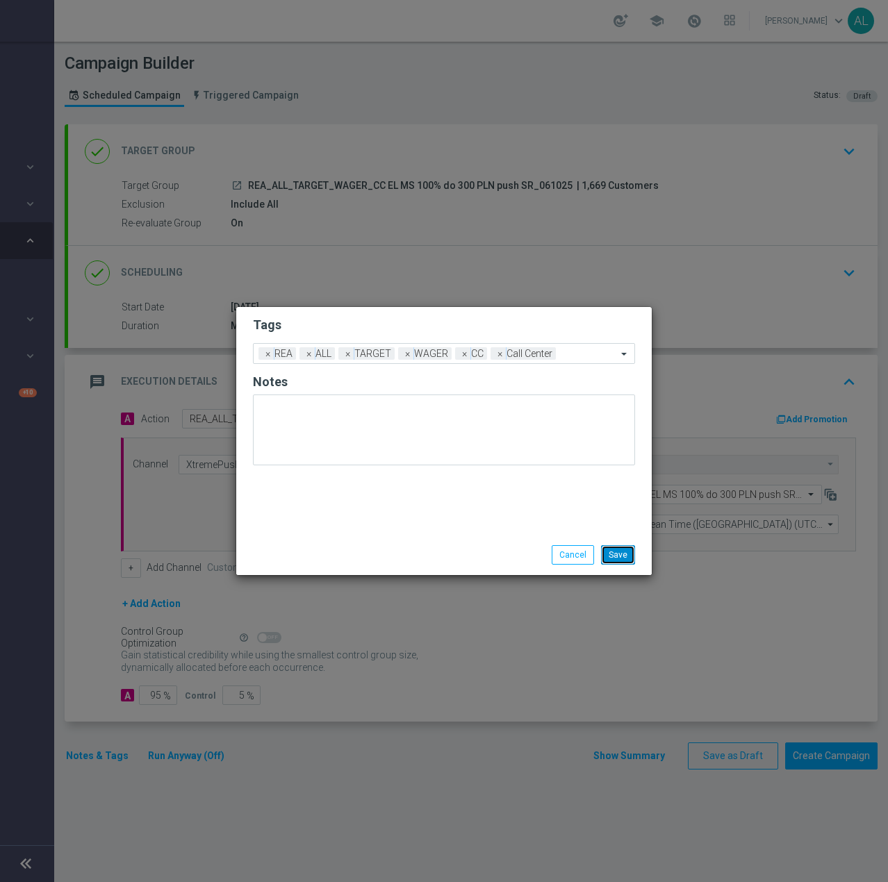
click at [621, 547] on button "Save" at bounding box center [618, 554] width 34 height 19
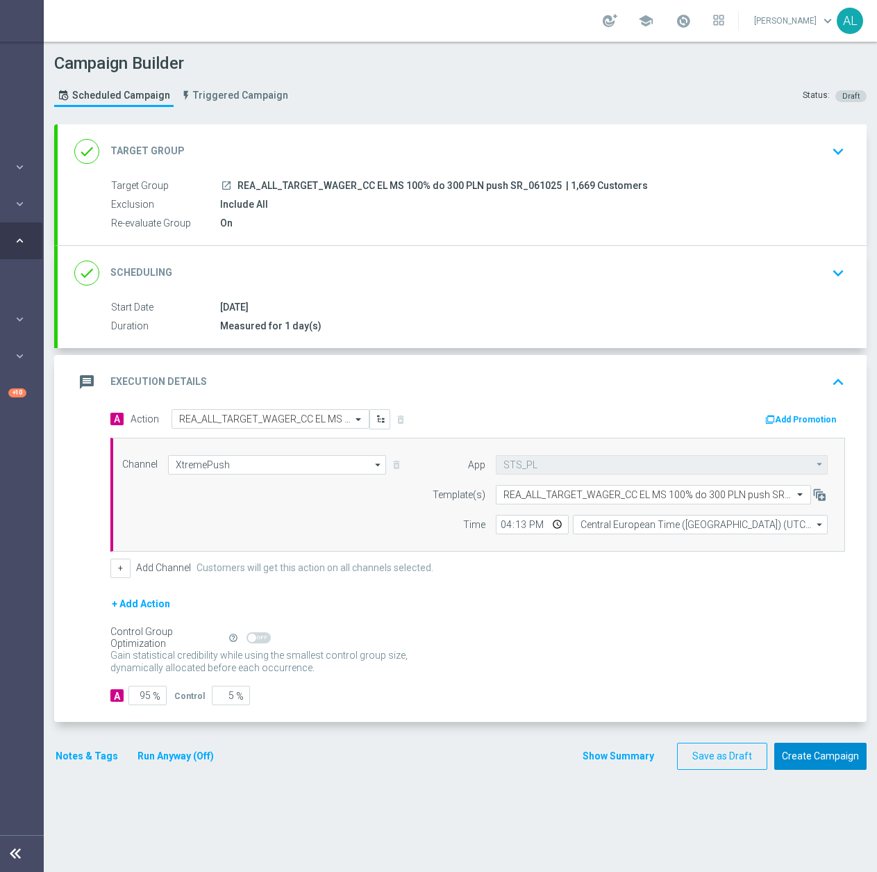
click at [806, 757] on button "Create Campaign" at bounding box center [820, 755] width 92 height 27
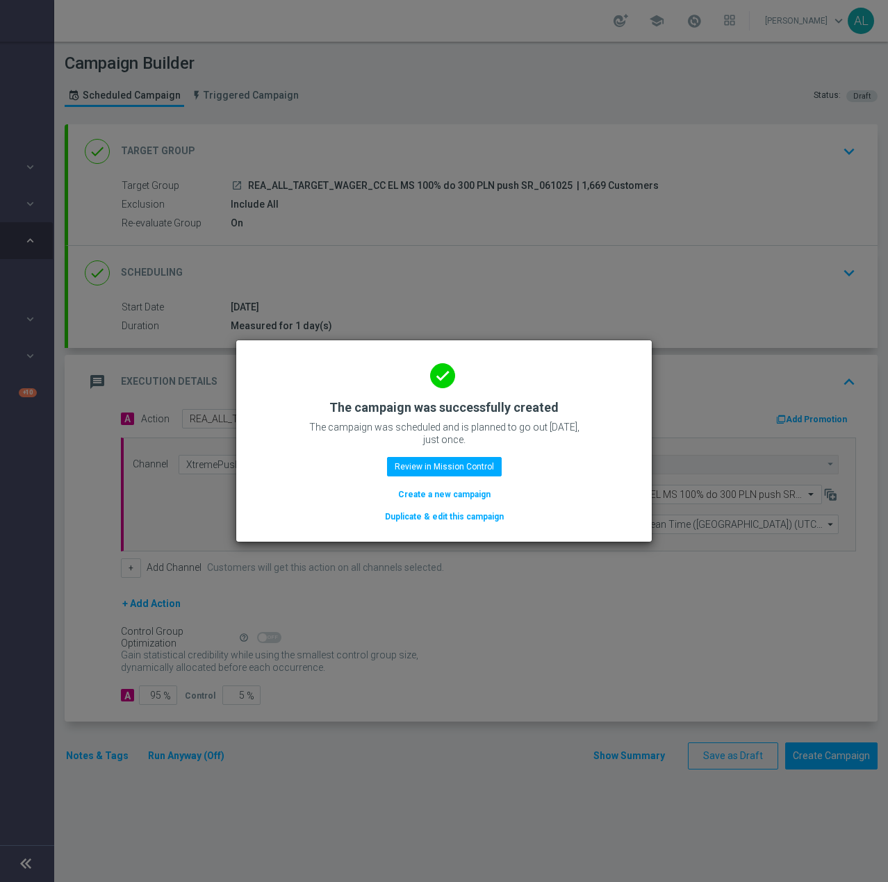
click at [430, 517] on button "Duplicate & edit this campaign" at bounding box center [444, 516] width 122 height 15
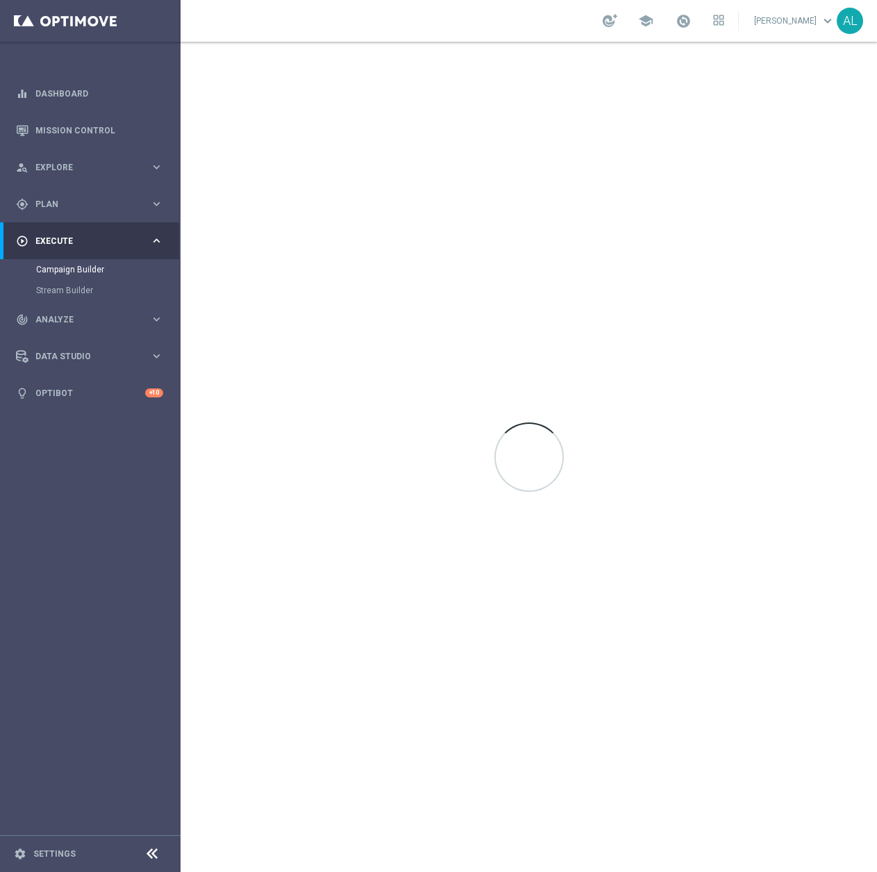
scroll to position [0, 0]
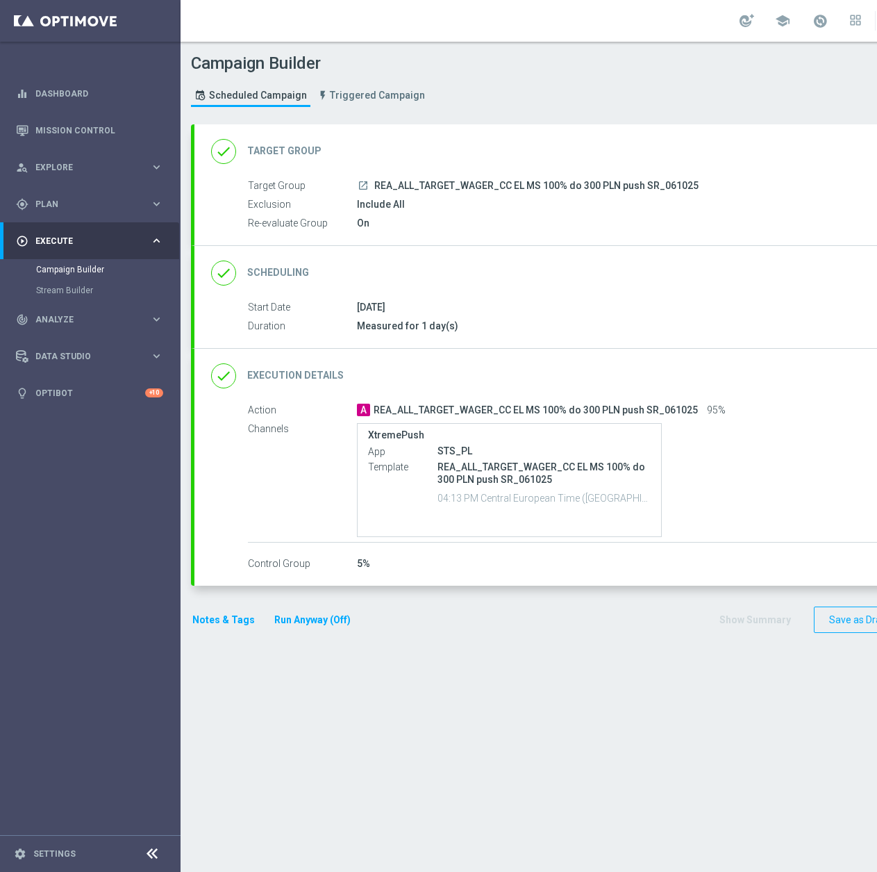
click at [499, 153] on div "done Target Group keyboard_arrow_down" at bounding box center [599, 151] width 776 height 26
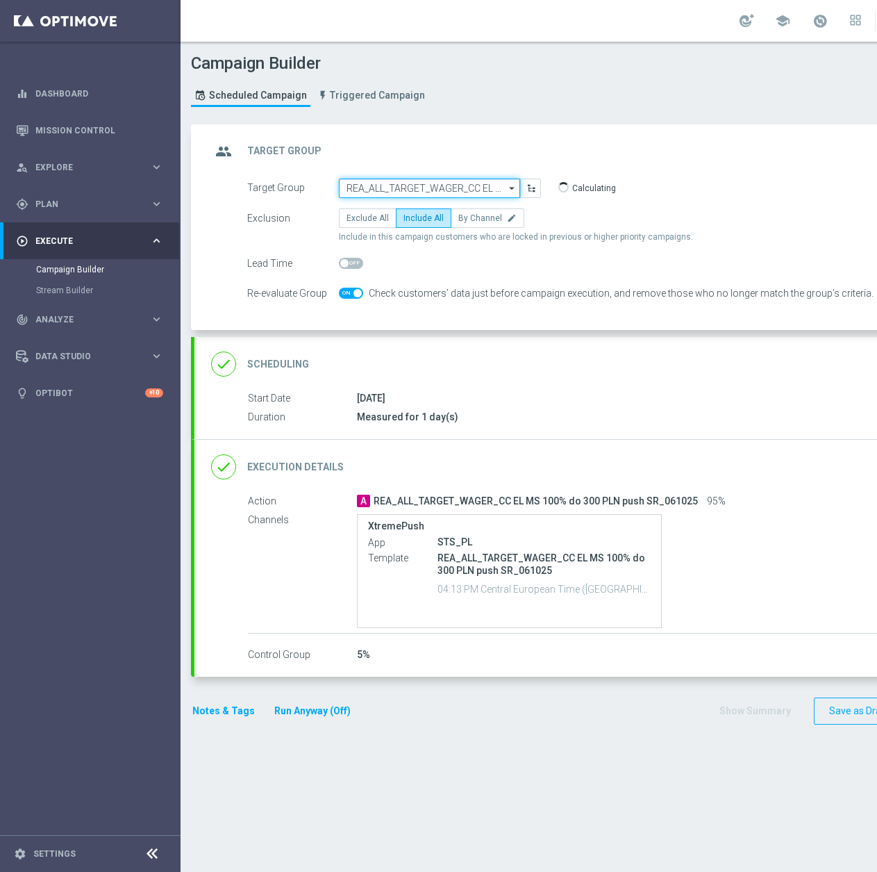
click at [415, 188] on input "REA_ALL_TARGET_WAGER_CC EL MS 100% do 300 PLN push SR_061025" at bounding box center [429, 187] width 181 height 19
paste input "REA_MIN-LOW_AUTO_CASHBACK_SEMI 50% do 100 PLN push_071025"
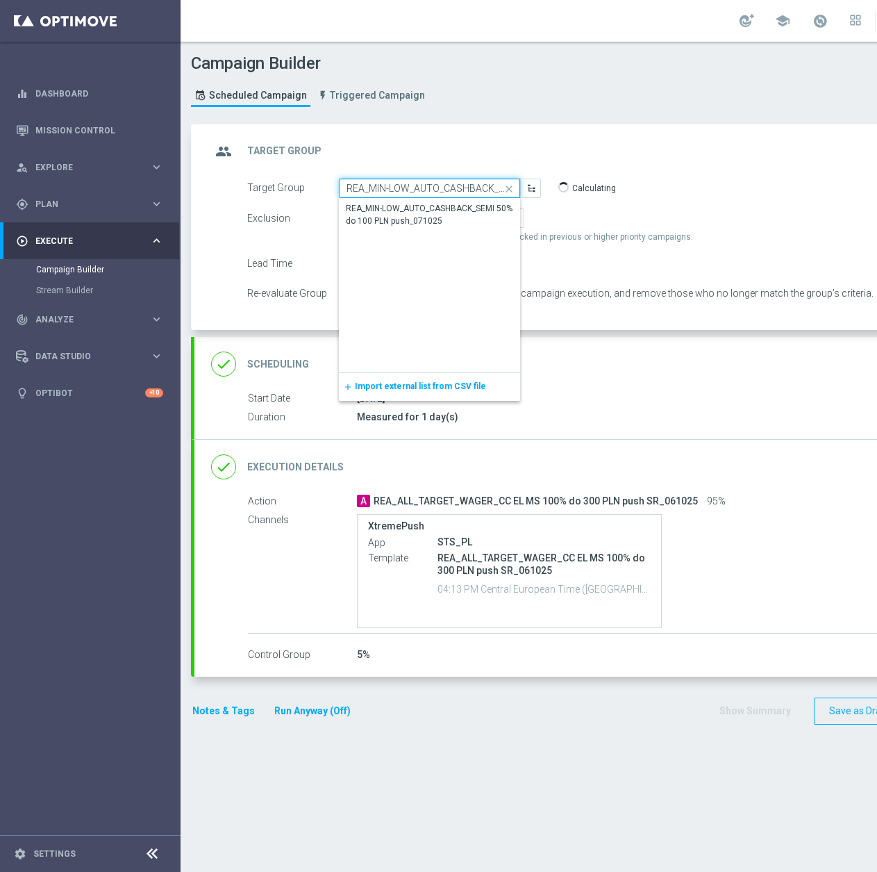
scroll to position [0, 145]
click at [424, 220] on div "REA_MIN-LOW_AUTO_CASHBACK_SEMI 50% do 100 PLN push_071025" at bounding box center [429, 214] width 167 height 25
type input "REA_MIN-LOW_AUTO_CASHBACK_SEMI 50% do 100 PLN push_071025"
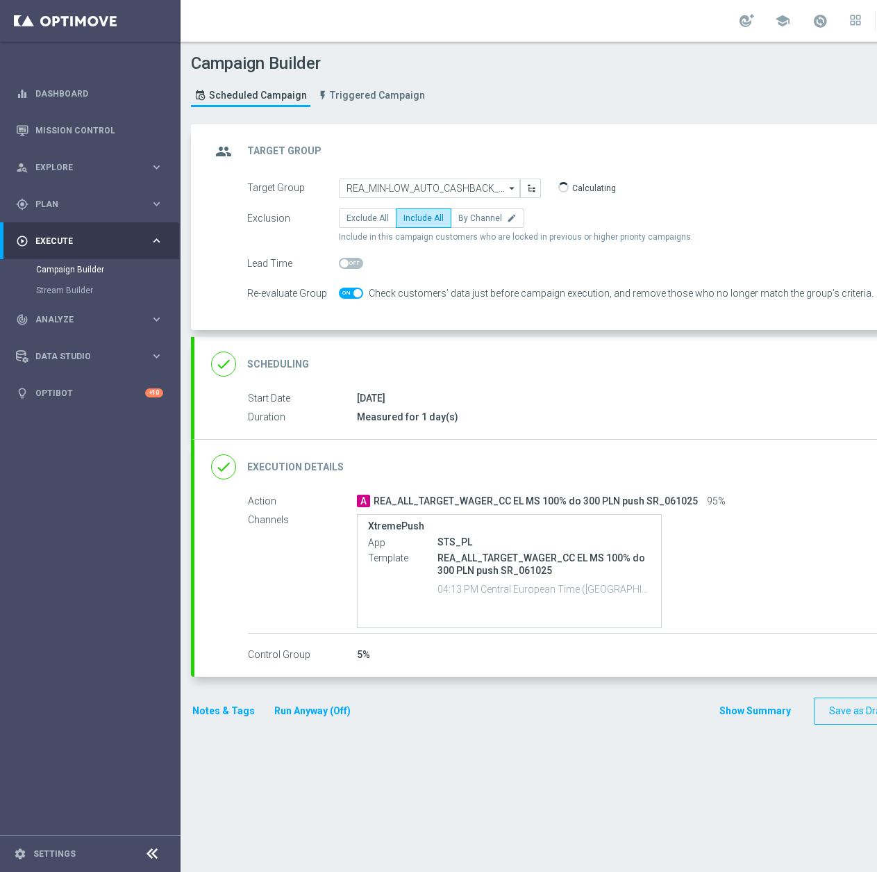
click at [458, 456] on div "done Execution Details keyboard_arrow_down" at bounding box center [599, 466] width 776 height 26
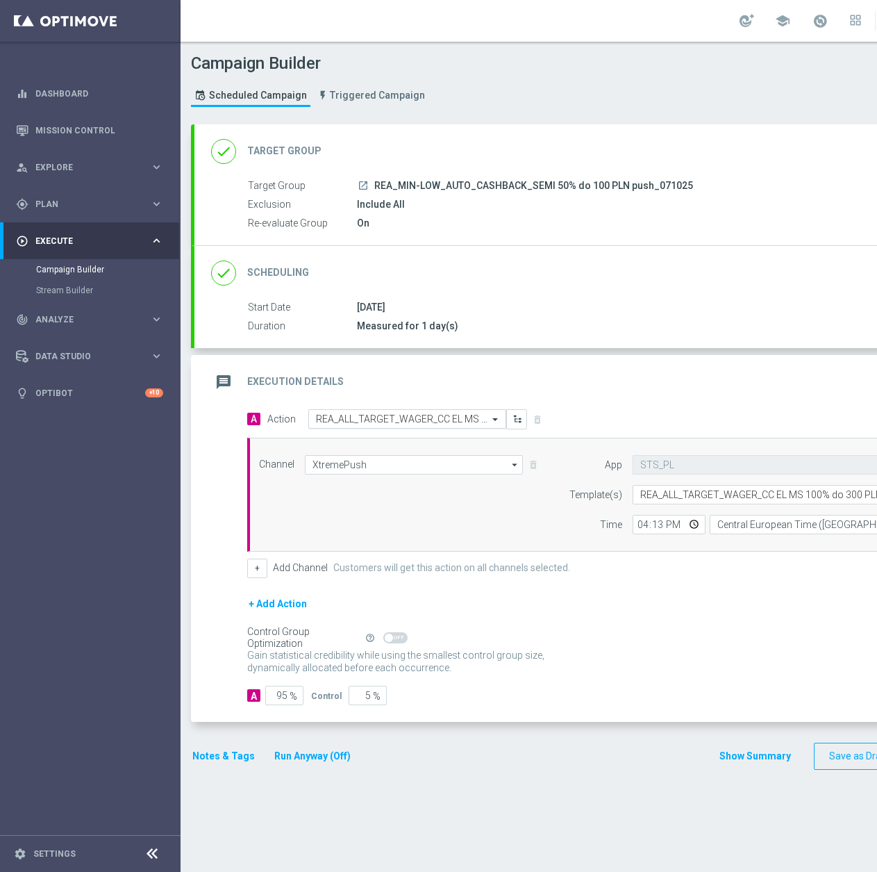
click at [351, 410] on div "Select action REA_ALL_TARGET_WAGER_CC EL MS 100% do 300 PLN push SR_061025" at bounding box center [407, 418] width 198 height 19
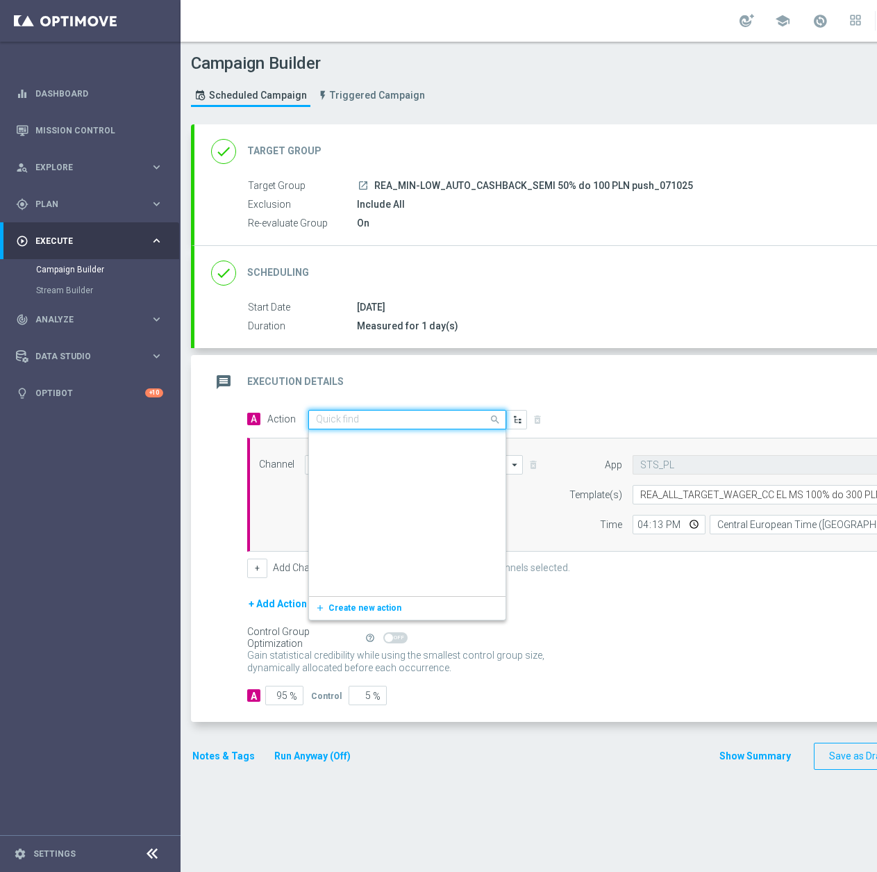
scroll to position [761132, 0]
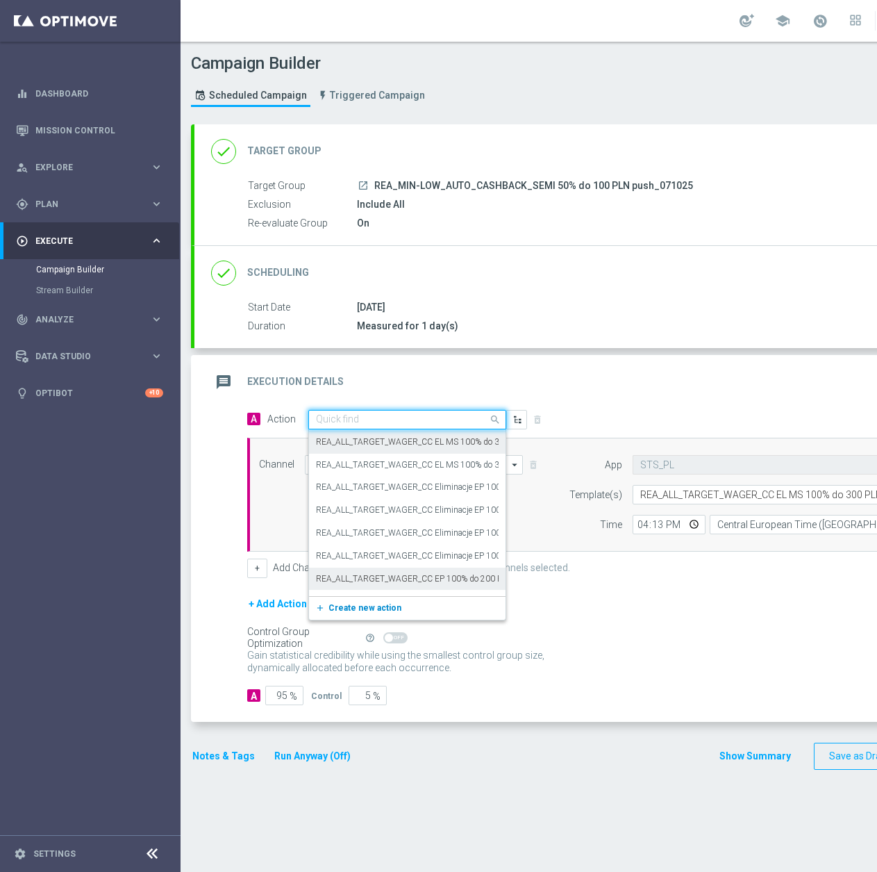
click at [336, 609] on span "Create new action" at bounding box center [364, 608] width 73 height 10
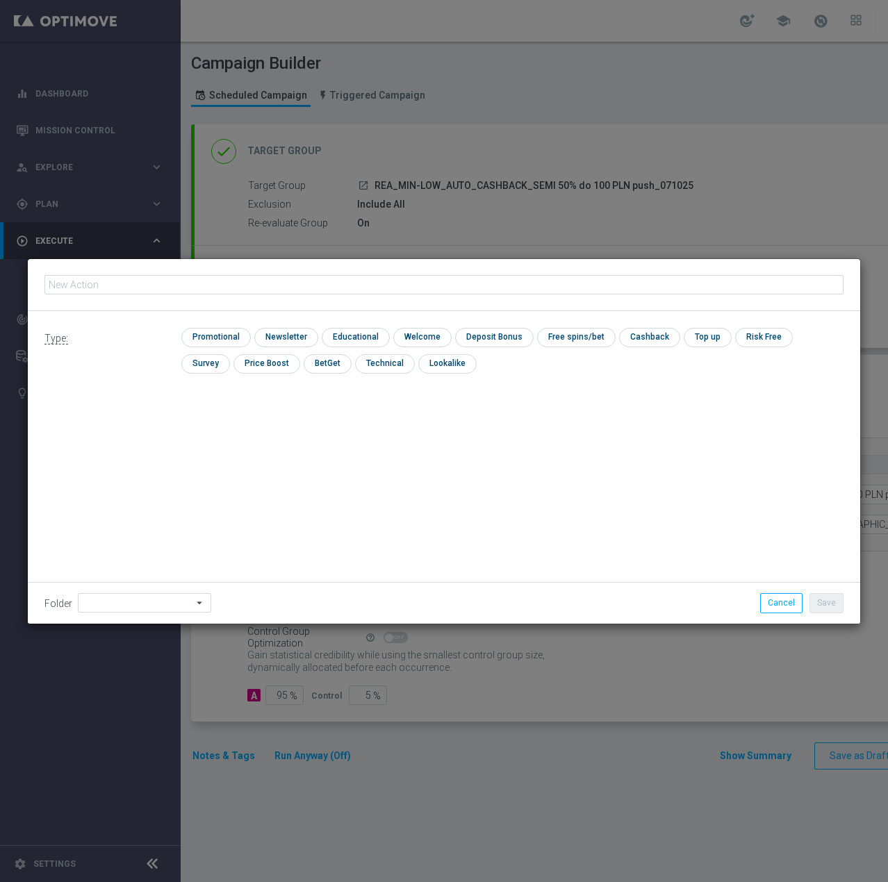
type input "REA_MIN-LOW_AUTO_CASHBACK_SEMI 50% do 100 PLN push_071025"
click at [208, 335] on input "checkbox" at bounding box center [214, 337] width 66 height 19
checkbox input "true"
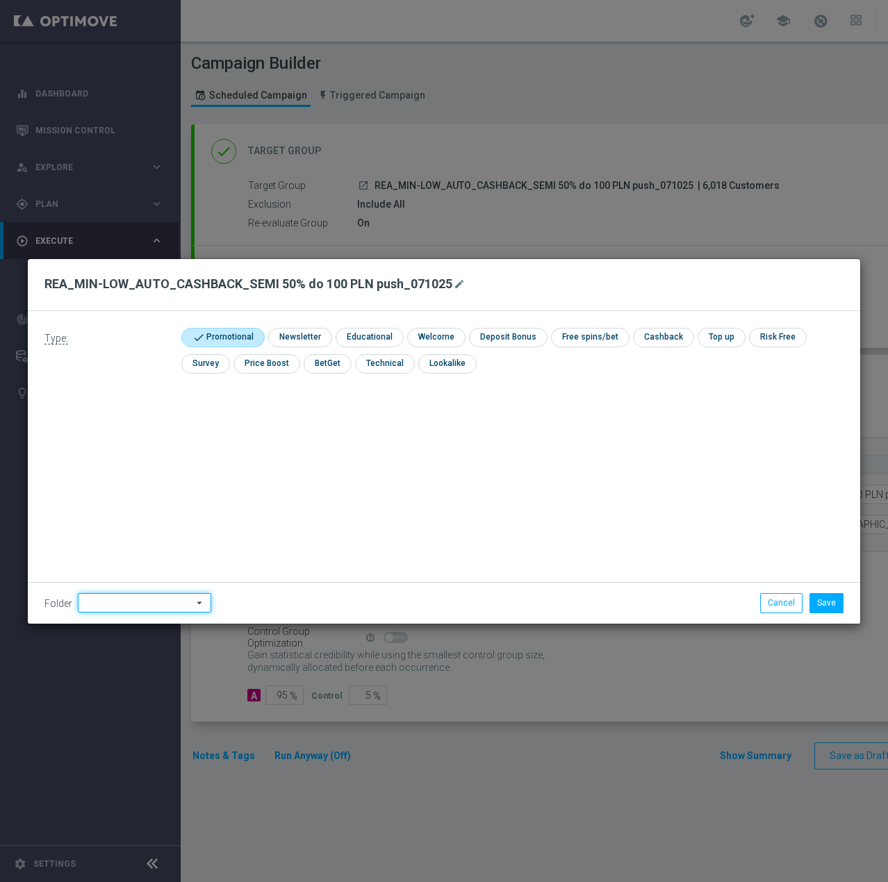
click at [158, 597] on input at bounding box center [144, 602] width 133 height 19
click at [110, 433] on div "[PERSON_NAME]" at bounding box center [116, 428] width 63 height 13
type input "[PERSON_NAME]"
click at [828, 599] on button "Save" at bounding box center [826, 602] width 34 height 19
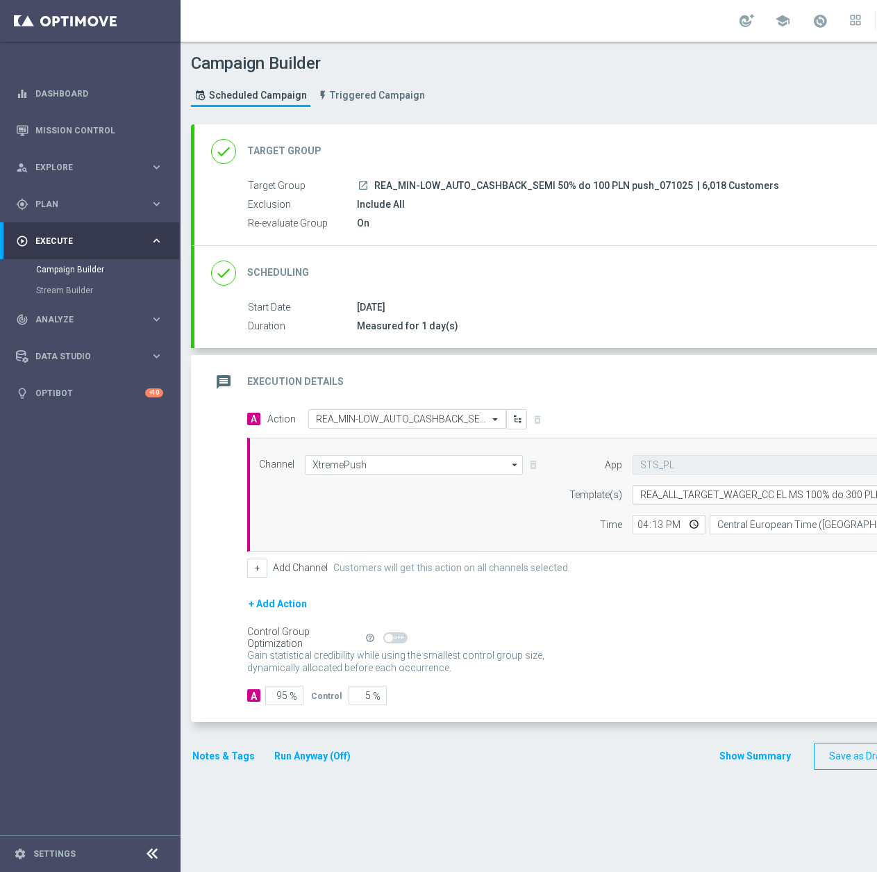
scroll to position [0, 35]
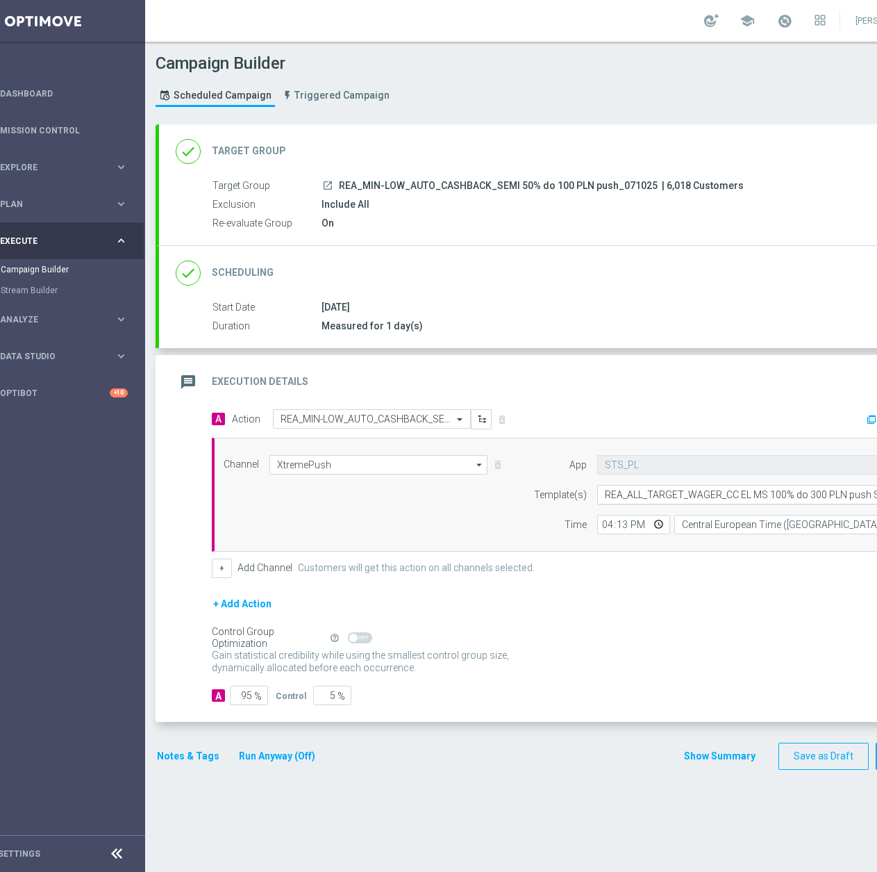
click at [710, 497] on input "text" at bounding box center [741, 495] width 272 height 12
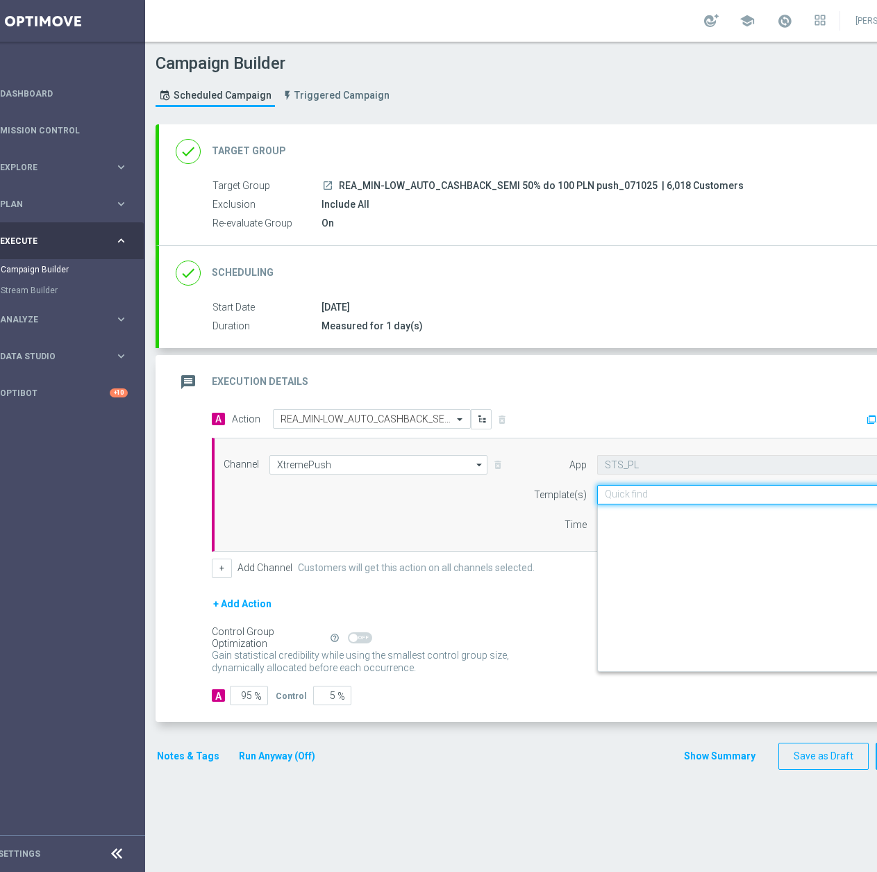
scroll to position [7540, 0]
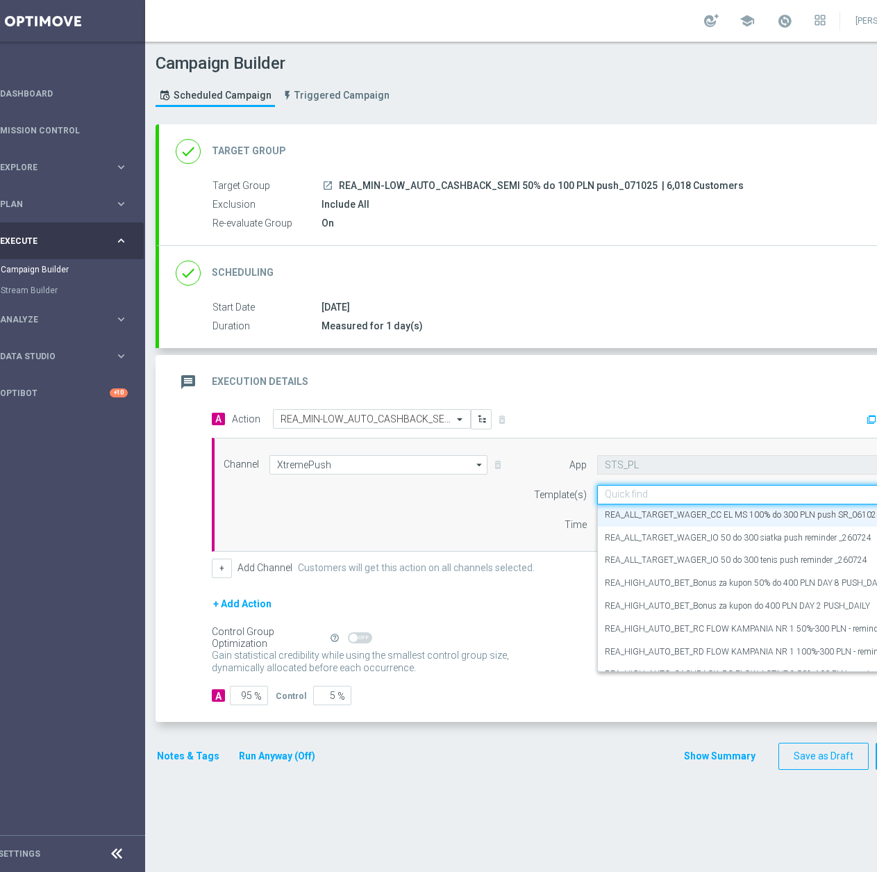
paste input "REA_MIN-LOW_AUTO_CASHBACK_SEMI 50% do 100 PLN push_071025"
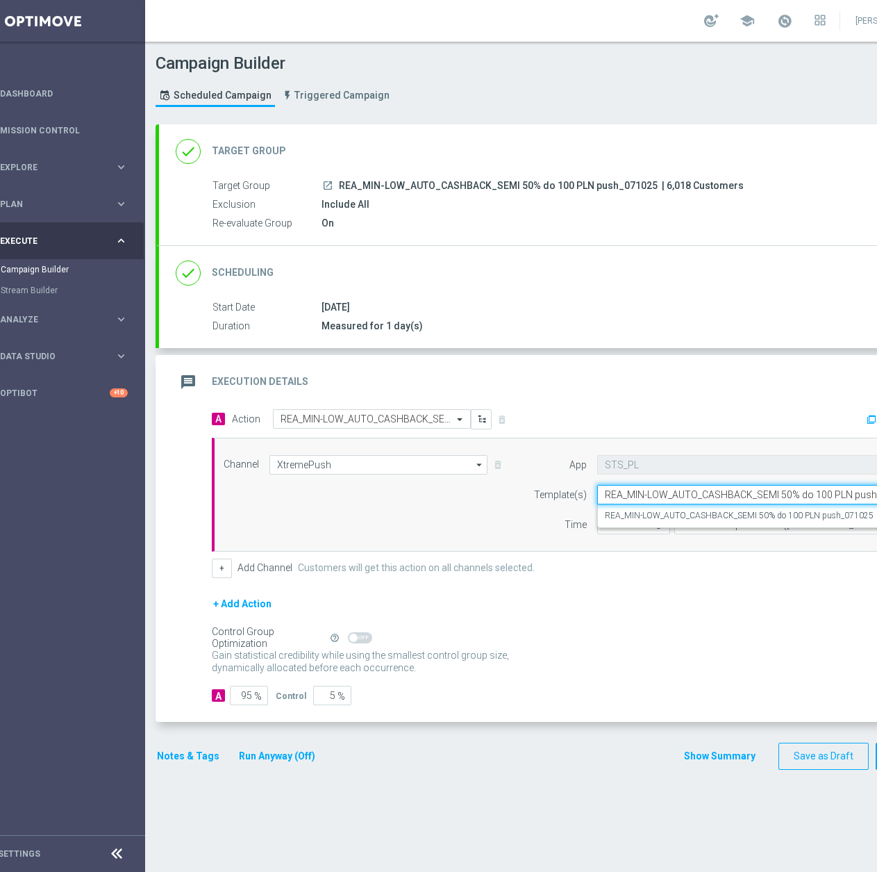
scroll to position [0, 0]
click at [699, 523] on div "REA_MIN-LOW_AUTO_CASHBACK_SEMI 50% do 100 PLN push_071025" at bounding box center [755, 515] width 300 height 23
type input "REA_MIN-LOW_AUTO_CASHBACK_SEMI 50% do 100 PLN push_071025"
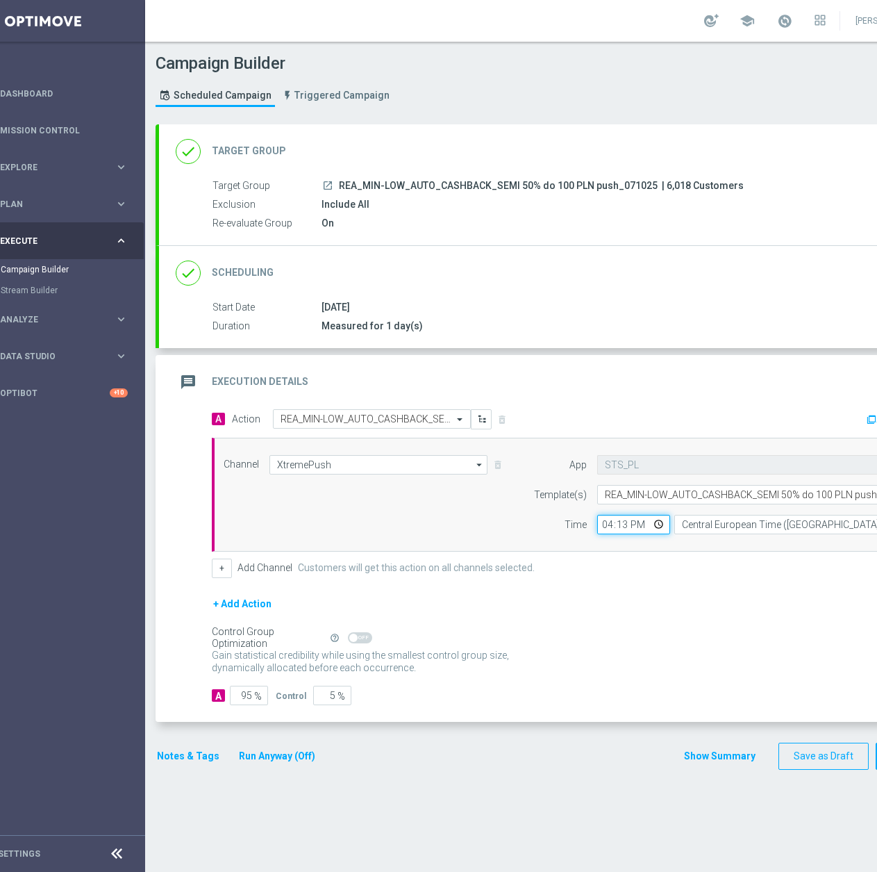
click at [604, 517] on input "16:13" at bounding box center [633, 524] width 73 height 19
type input "19:41"
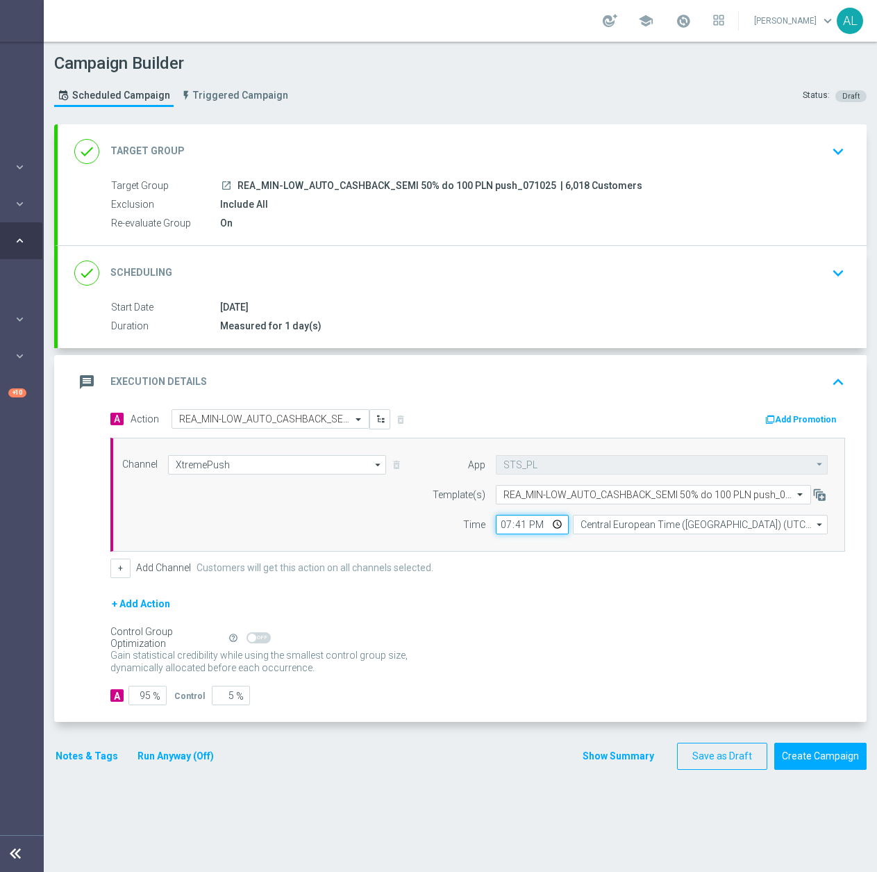
scroll to position [0, 147]
click at [68, 755] on button "Notes & Tags" at bounding box center [86, 755] width 65 height 17
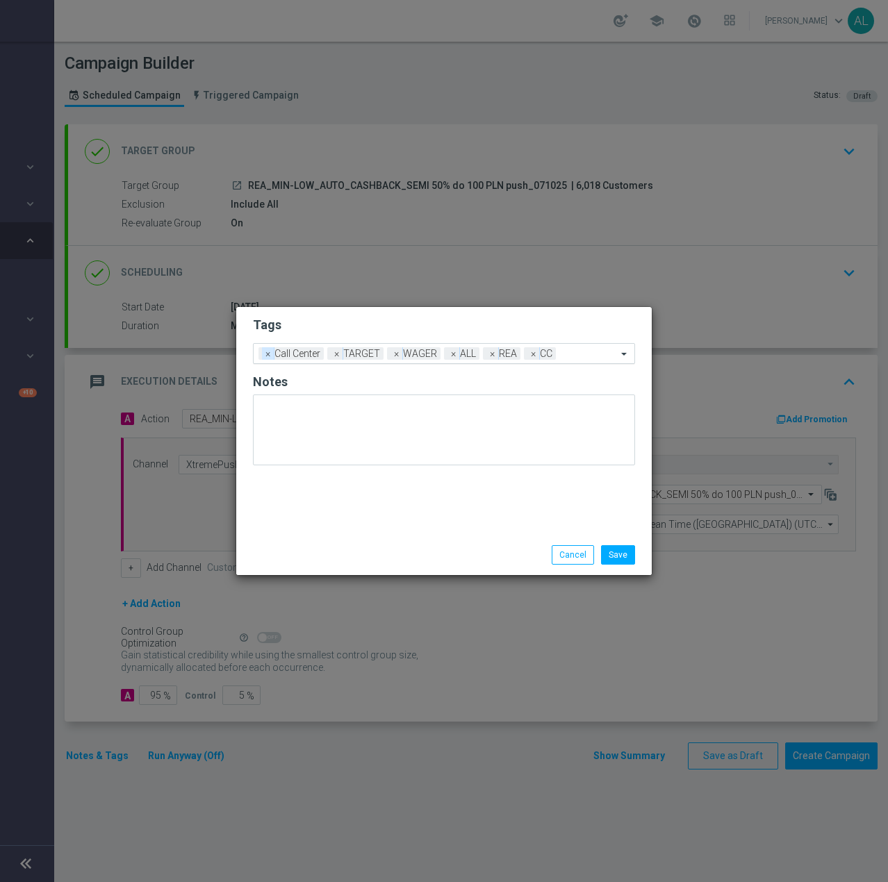
click at [267, 356] on span "×" at bounding box center [268, 353] width 13 height 13
click at [267, 358] on span "×" at bounding box center [268, 353] width 13 height 13
click at [265, 357] on span "×" at bounding box center [268, 353] width 13 height 13
click at [267, 356] on span "×" at bounding box center [268, 353] width 13 height 13
click at [306, 358] on span "×" at bounding box center [309, 353] width 13 height 13
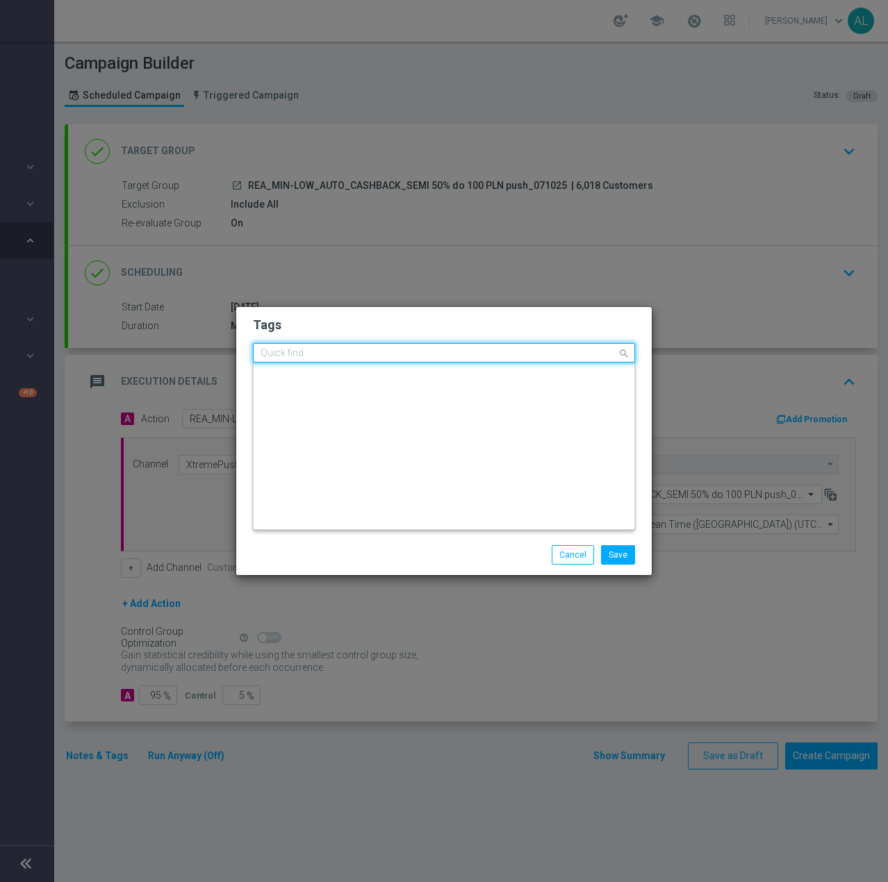
click at [335, 356] on input "text" at bounding box center [438, 354] width 356 height 12
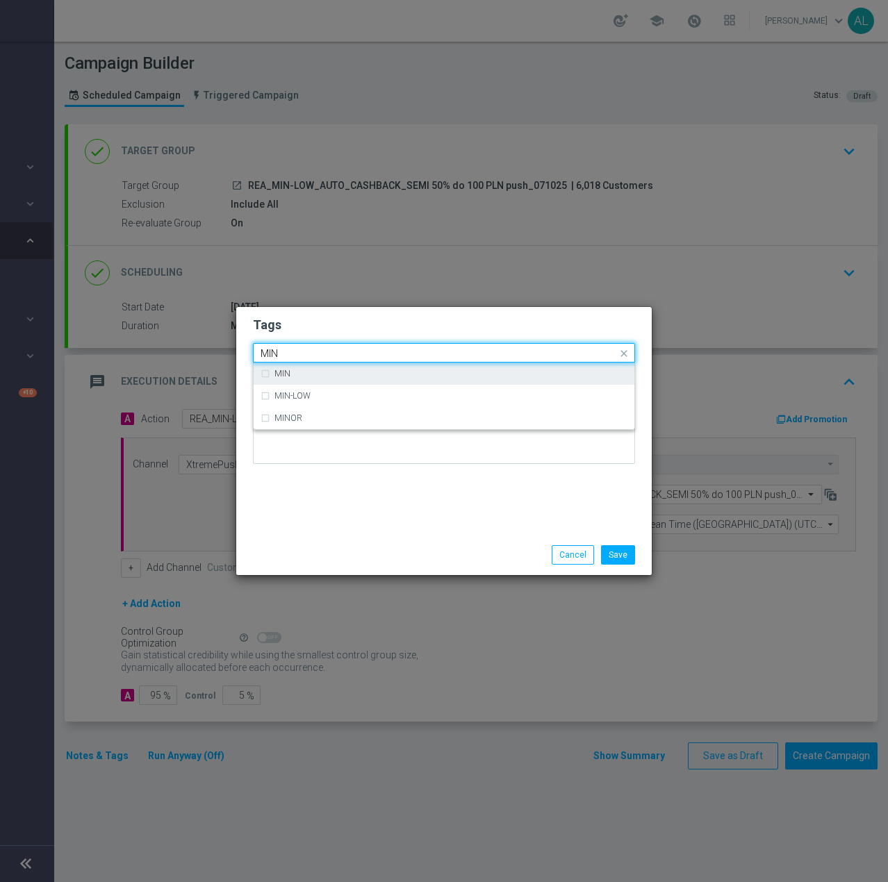
click at [326, 369] on div "MIN" at bounding box center [450, 373] width 353 height 8
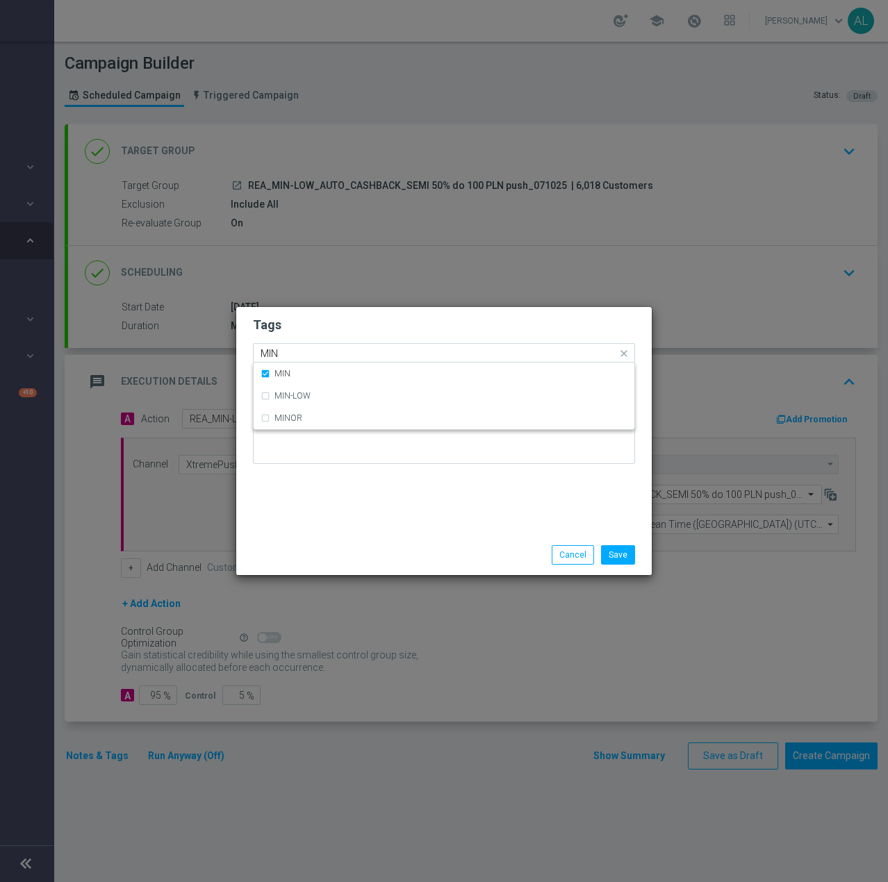
click at [331, 355] on input "MIN" at bounding box center [438, 354] width 356 height 12
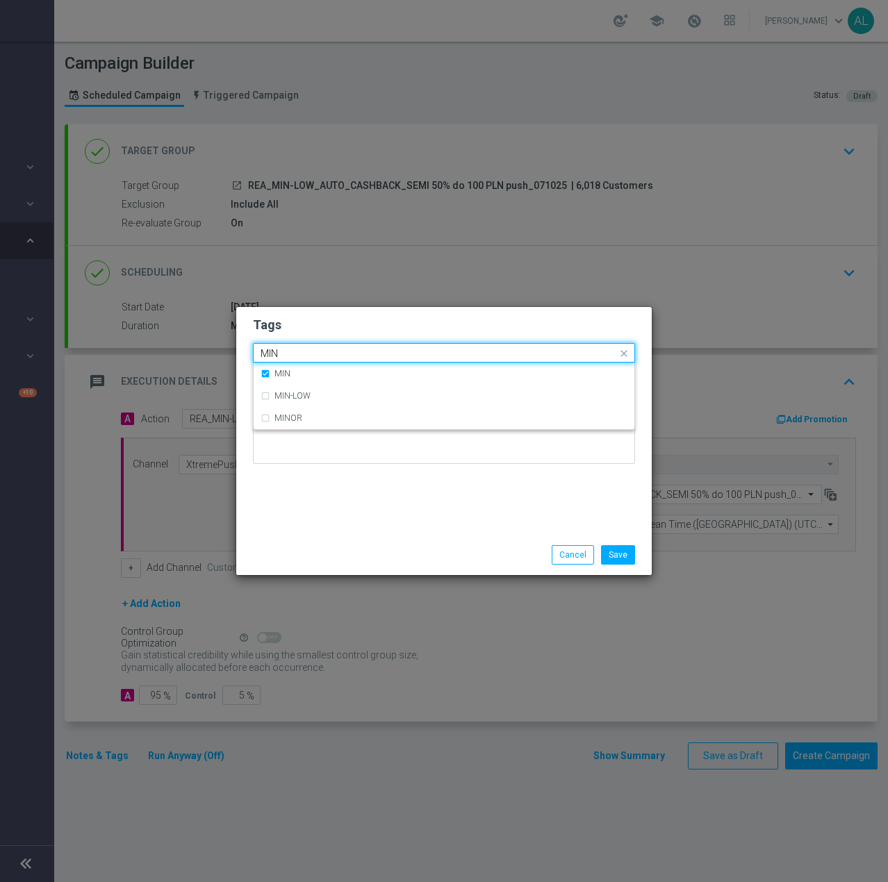
click at [331, 355] on input "MIN" at bounding box center [438, 354] width 356 height 12
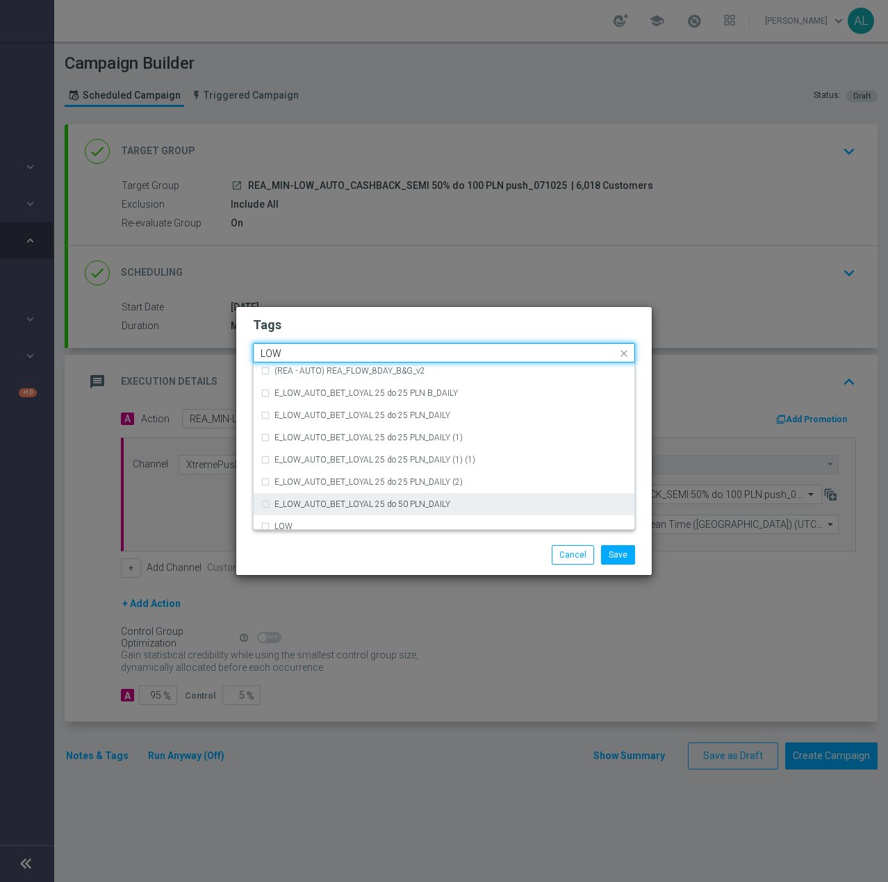
scroll to position [678, 0]
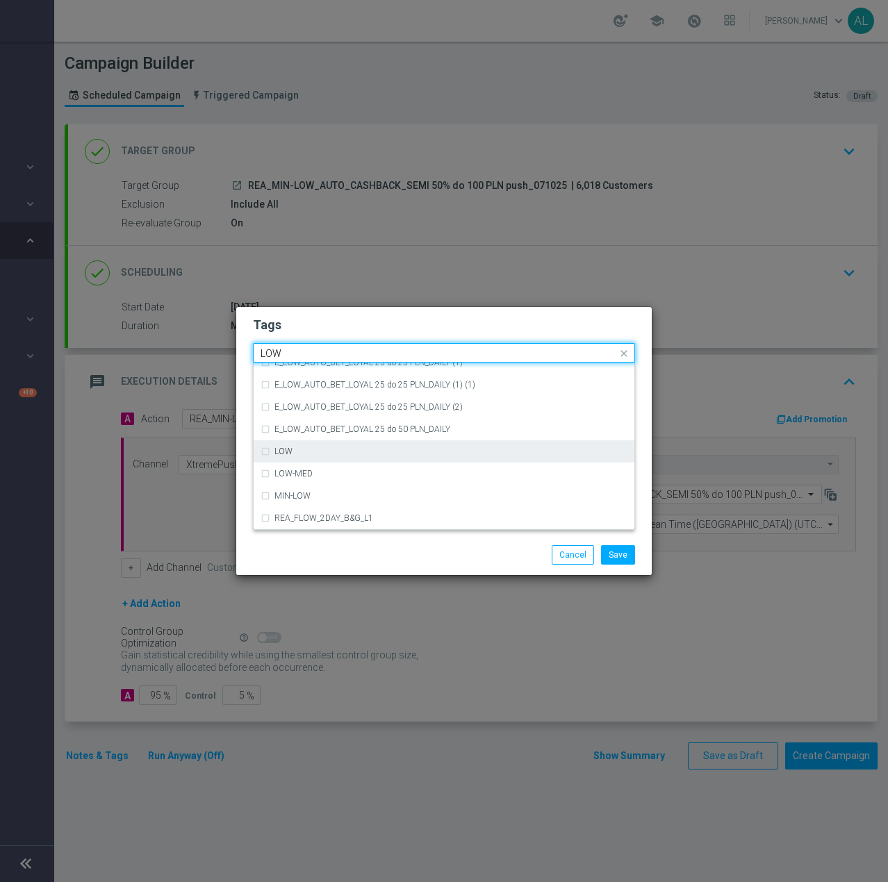
click at [340, 447] on div "LOW" at bounding box center [450, 451] width 353 height 8
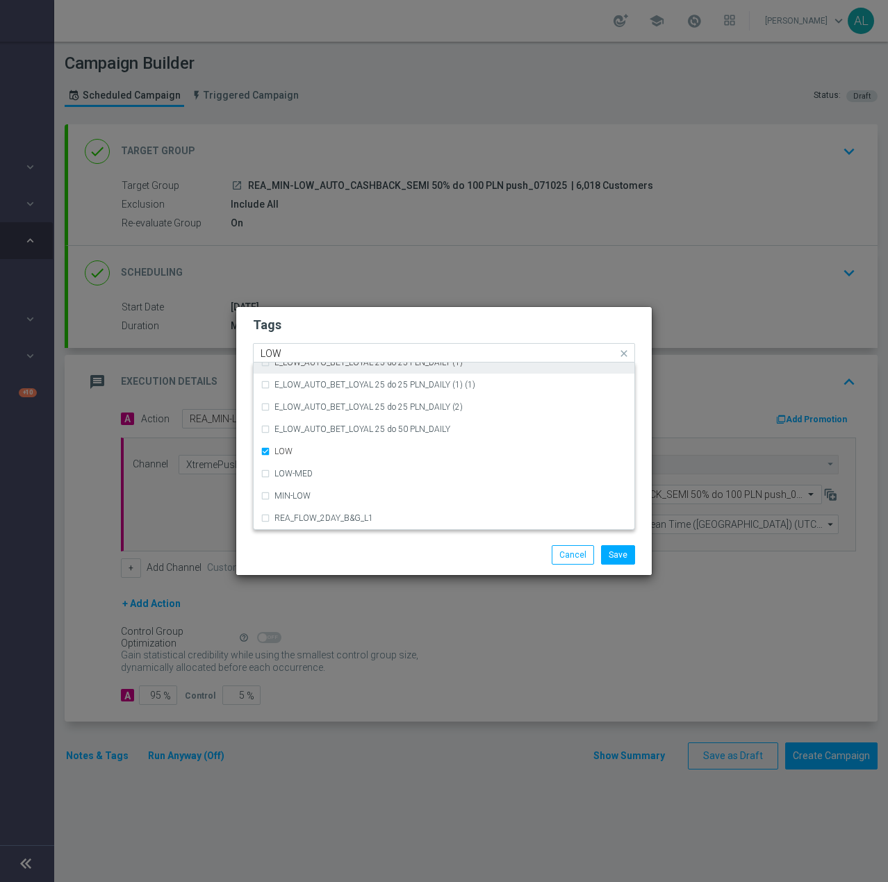
click at [313, 349] on input "LOW" at bounding box center [438, 354] width 356 height 12
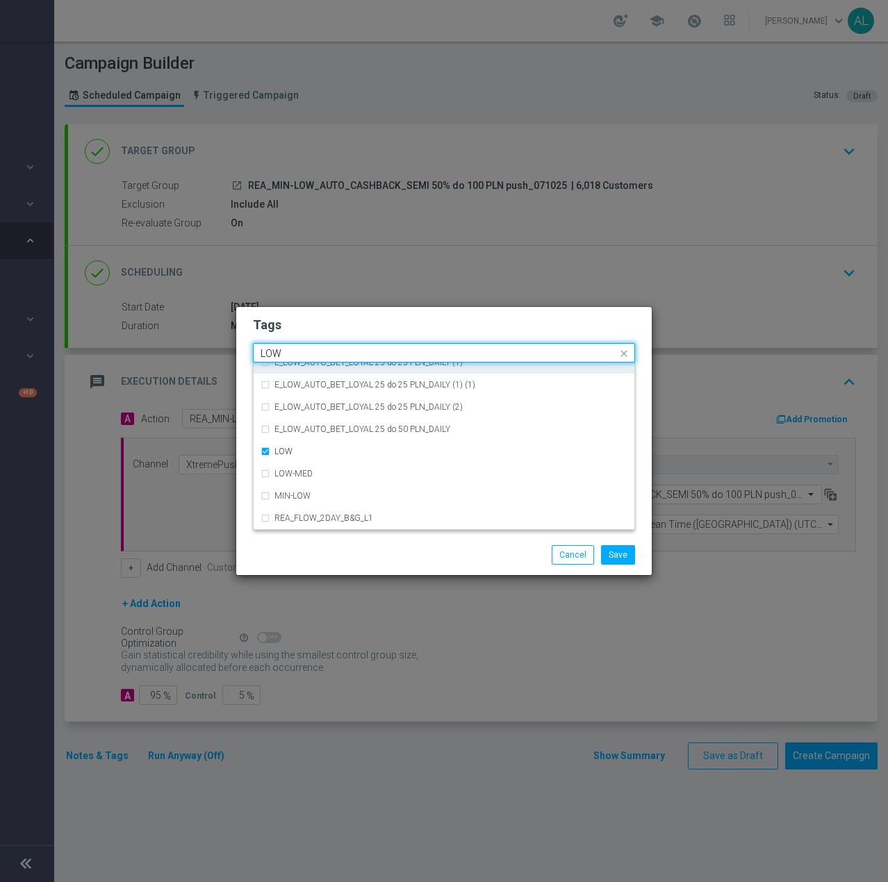
click at [313, 349] on input "LOW" at bounding box center [438, 354] width 356 height 12
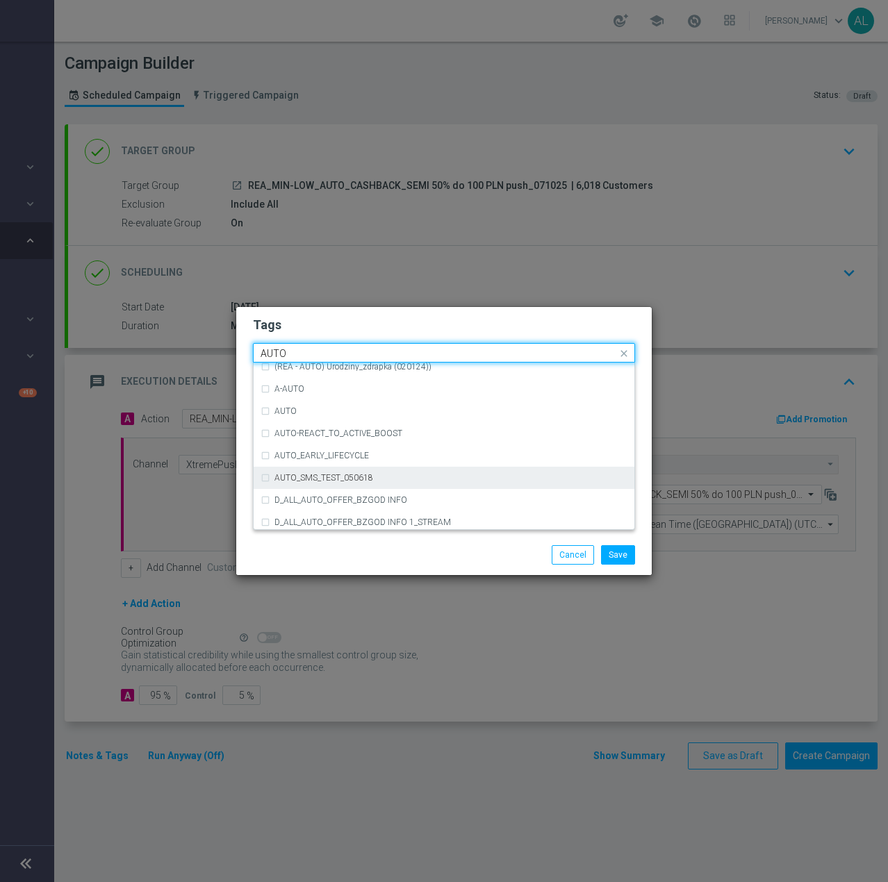
scroll to position [1675, 0]
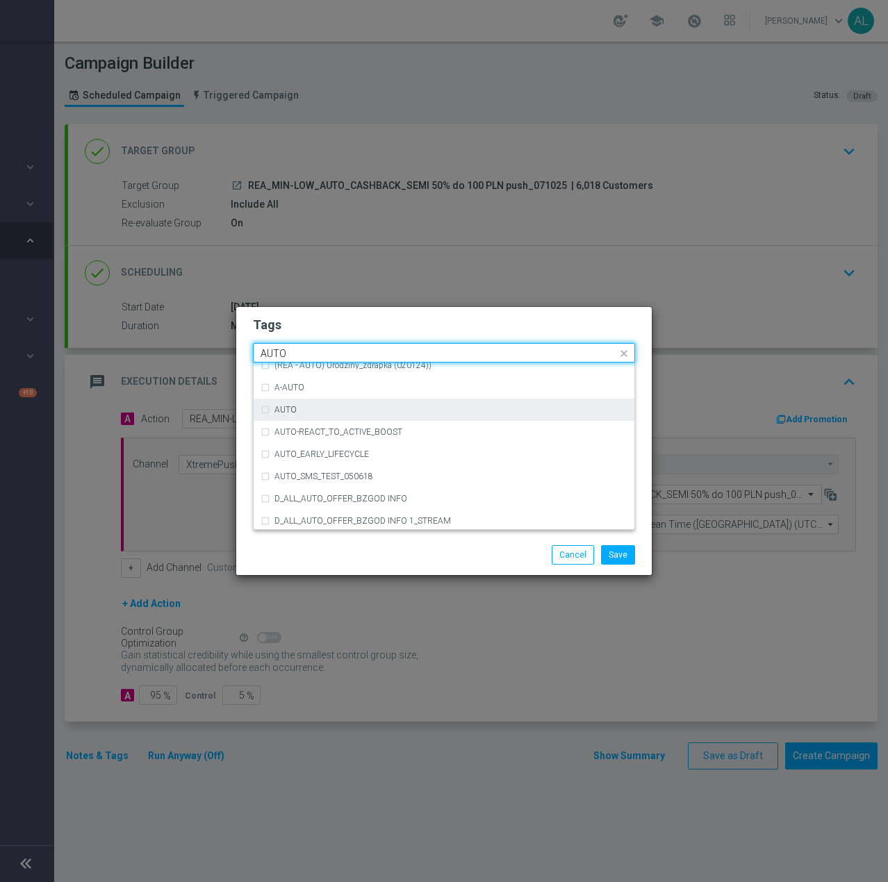
click at [298, 410] on div "AUTO" at bounding box center [450, 410] width 353 height 8
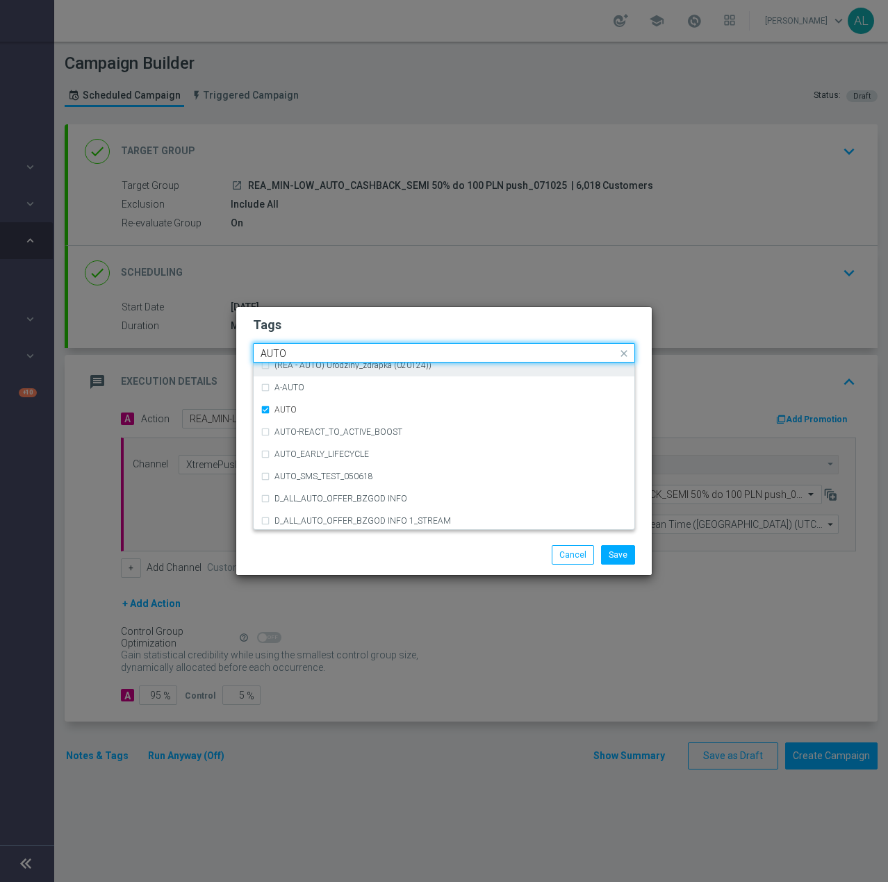
click at [306, 348] on input "AUTO" at bounding box center [438, 354] width 356 height 12
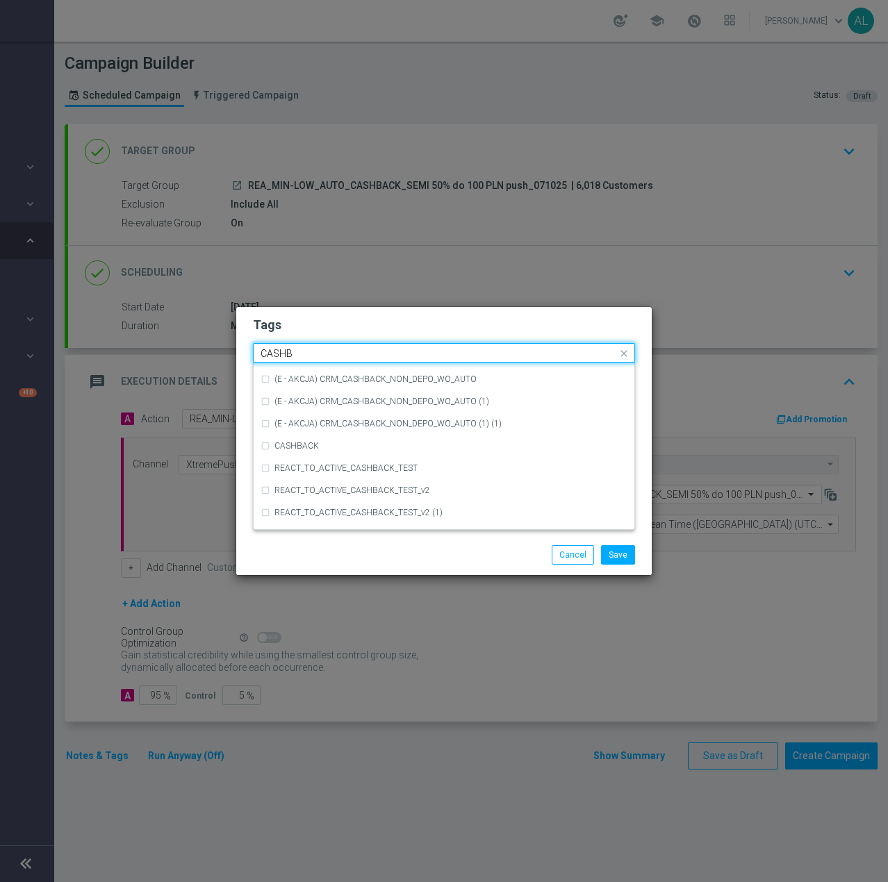
scroll to position [239, 0]
click at [333, 449] on div "CASHBACK" at bounding box center [450, 446] width 353 height 8
type input "CASHBAC"
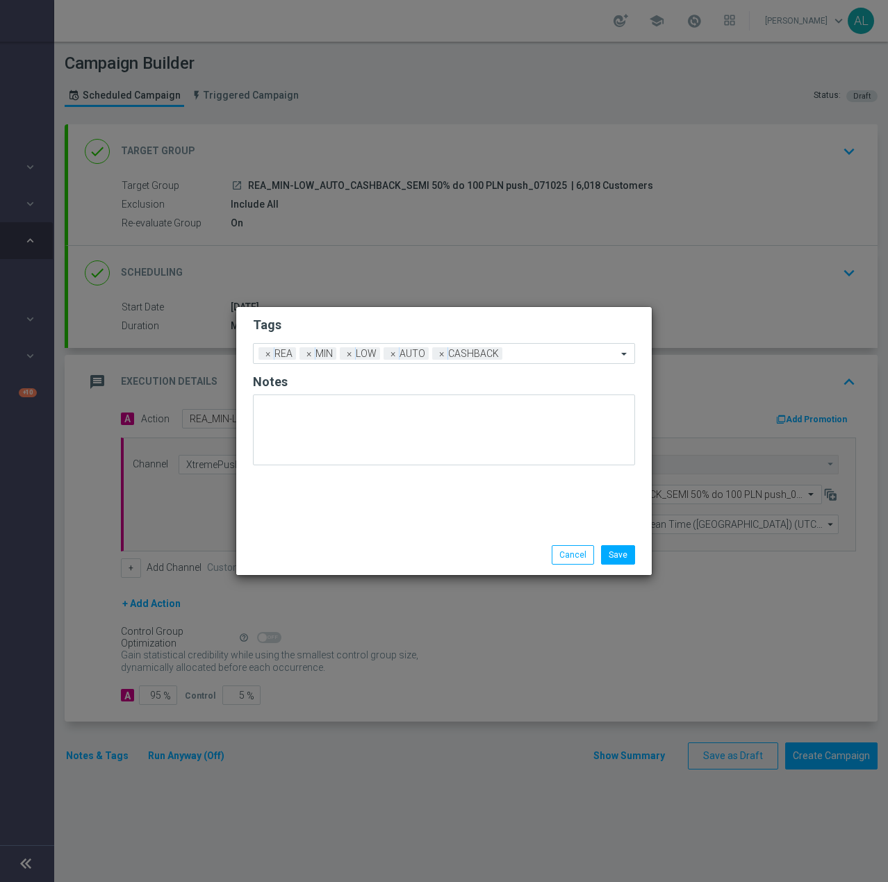
click at [327, 562] on div "Save Cancel" at bounding box center [443, 554] width 403 height 19
click at [516, 354] on input "text" at bounding box center [562, 355] width 109 height 12
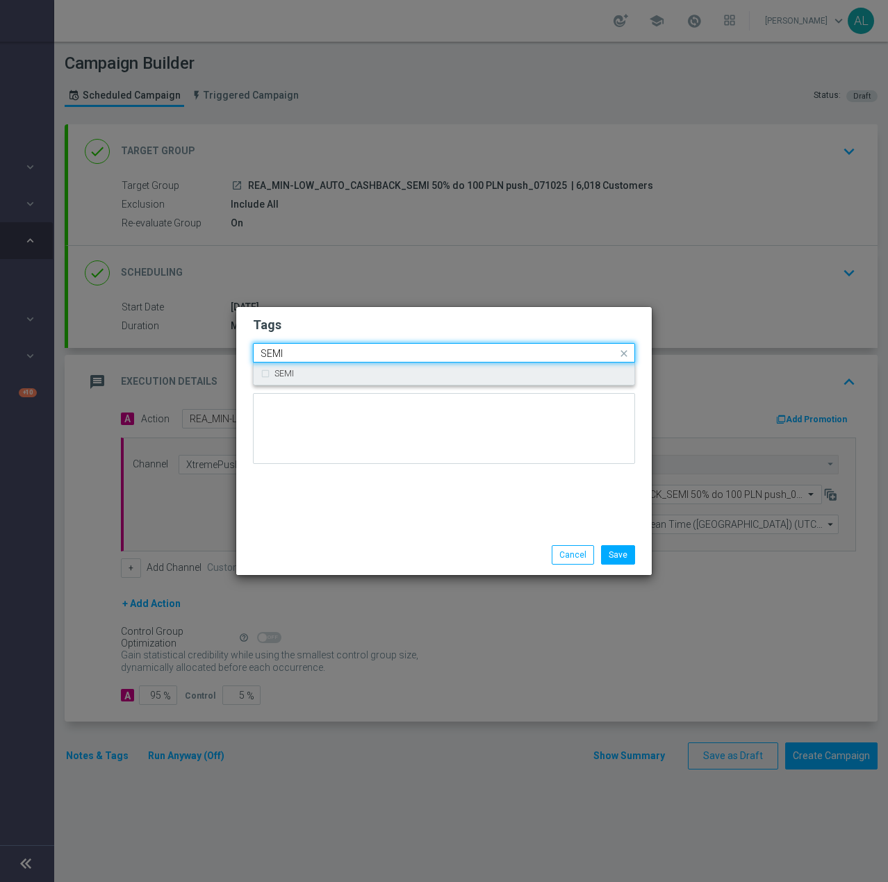
click at [495, 368] on div "SEMI" at bounding box center [443, 374] width 367 height 22
type input "SEMI"
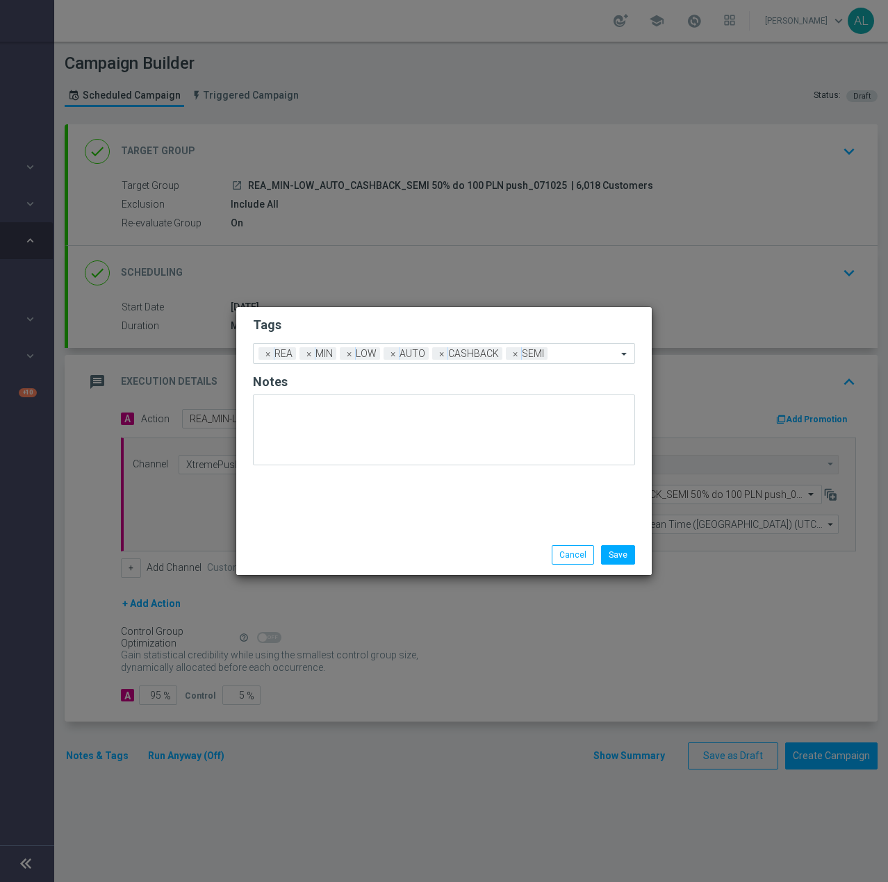
click at [381, 519] on div "Tags Add a new tag × REA × MIN × LOW × AUTO × CASHBACK × SEMI Notes" at bounding box center [443, 421] width 415 height 228
click at [620, 557] on button "Save" at bounding box center [618, 554] width 34 height 19
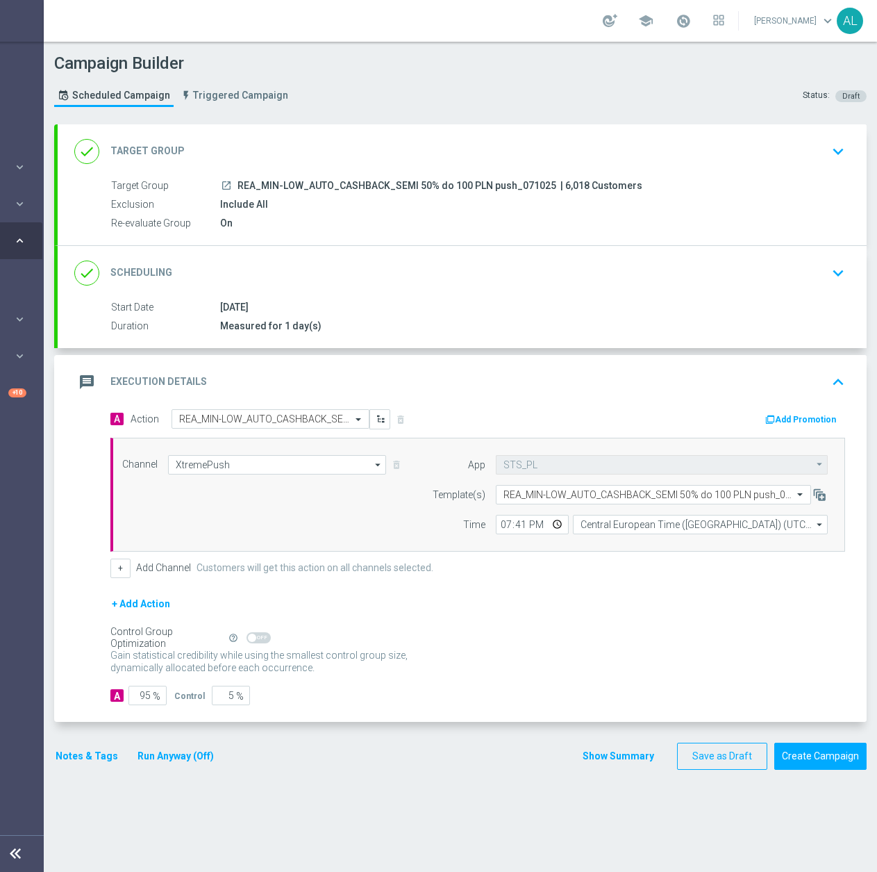
click at [78, 757] on button "Notes & Tags" at bounding box center [86, 755] width 65 height 17
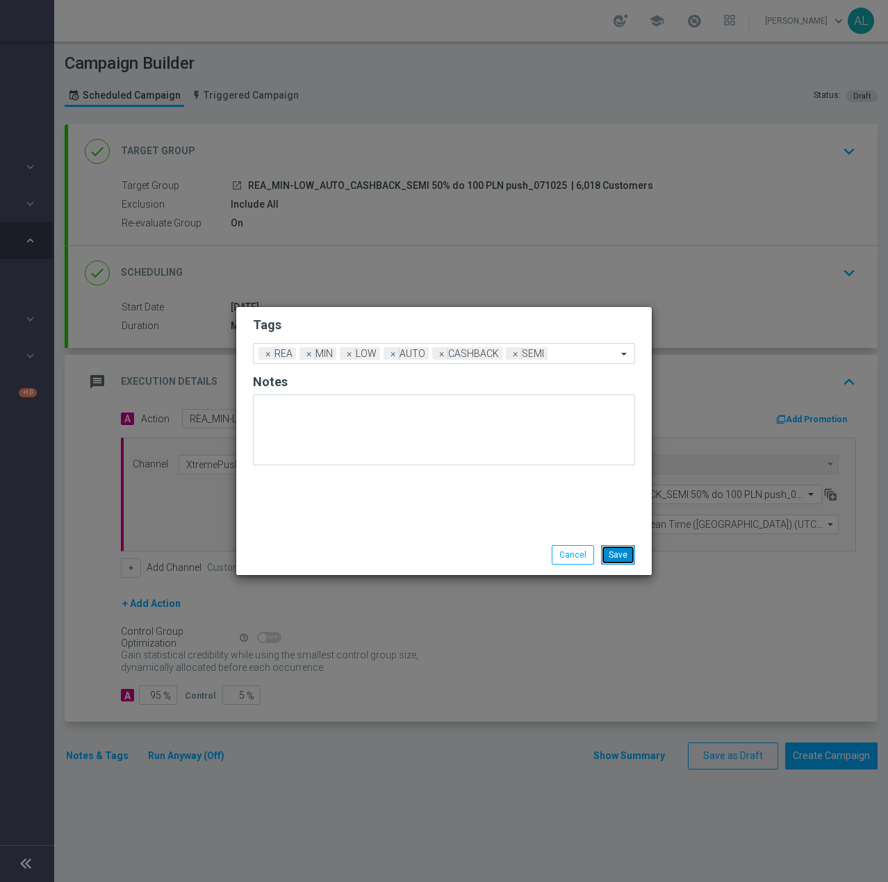
click at [619, 558] on button "Save" at bounding box center [618, 554] width 34 height 19
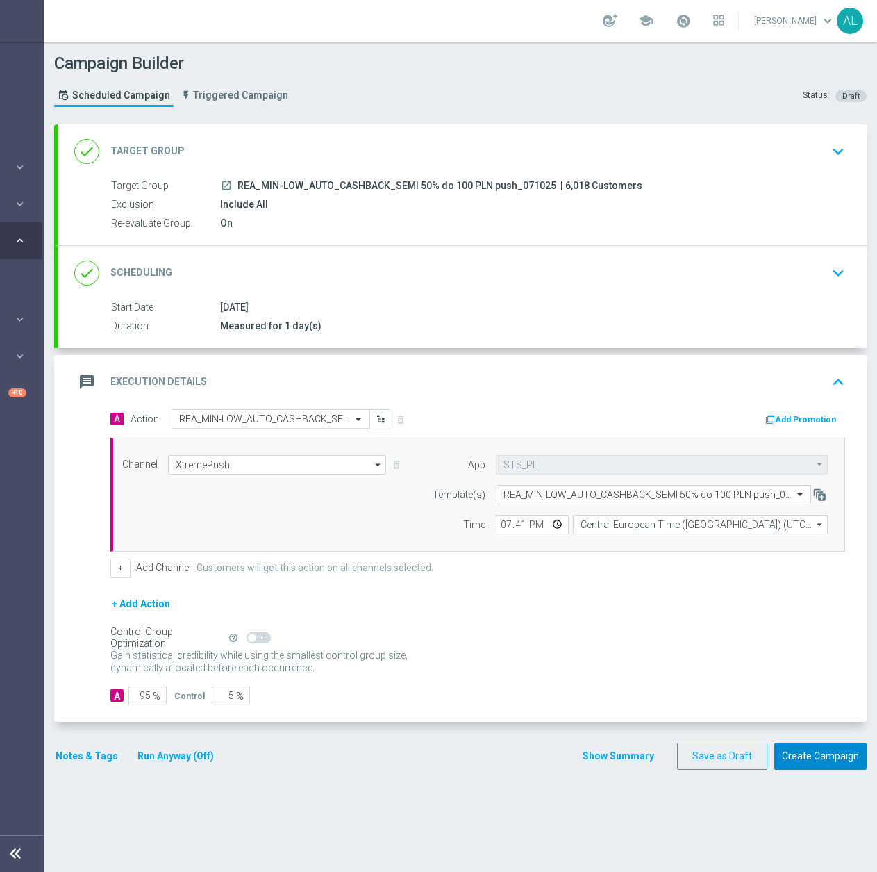
click at [806, 751] on button "Create Campaign" at bounding box center [820, 755] width 92 height 27
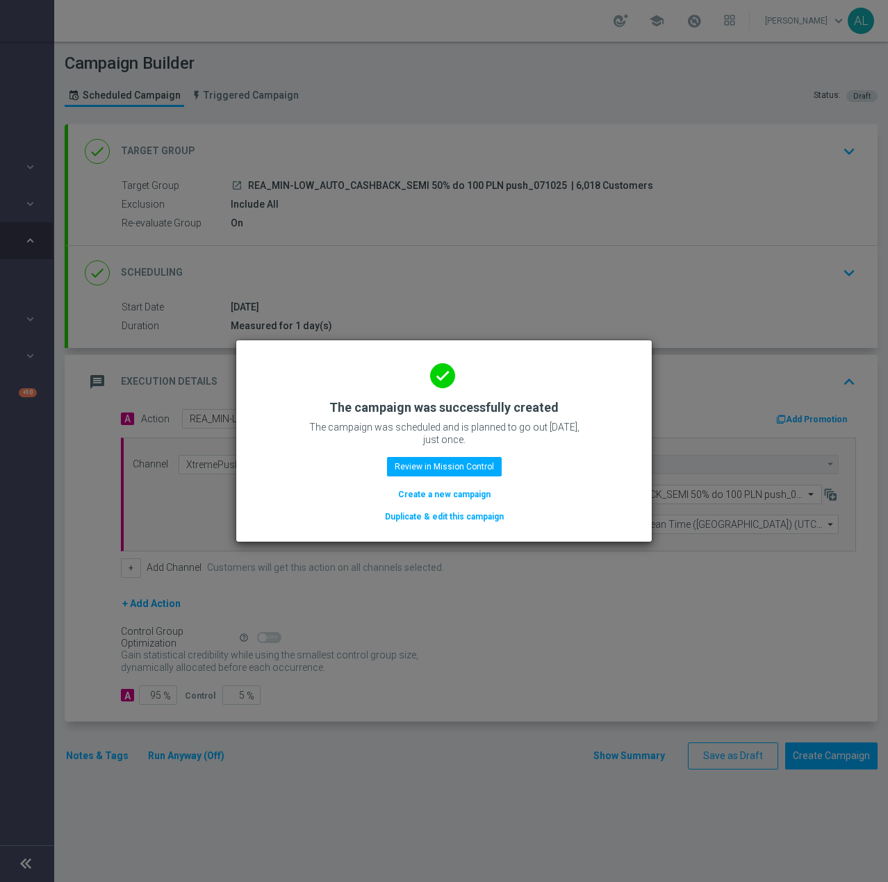
click at [421, 516] on button "Duplicate & edit this campaign" at bounding box center [444, 516] width 122 height 15
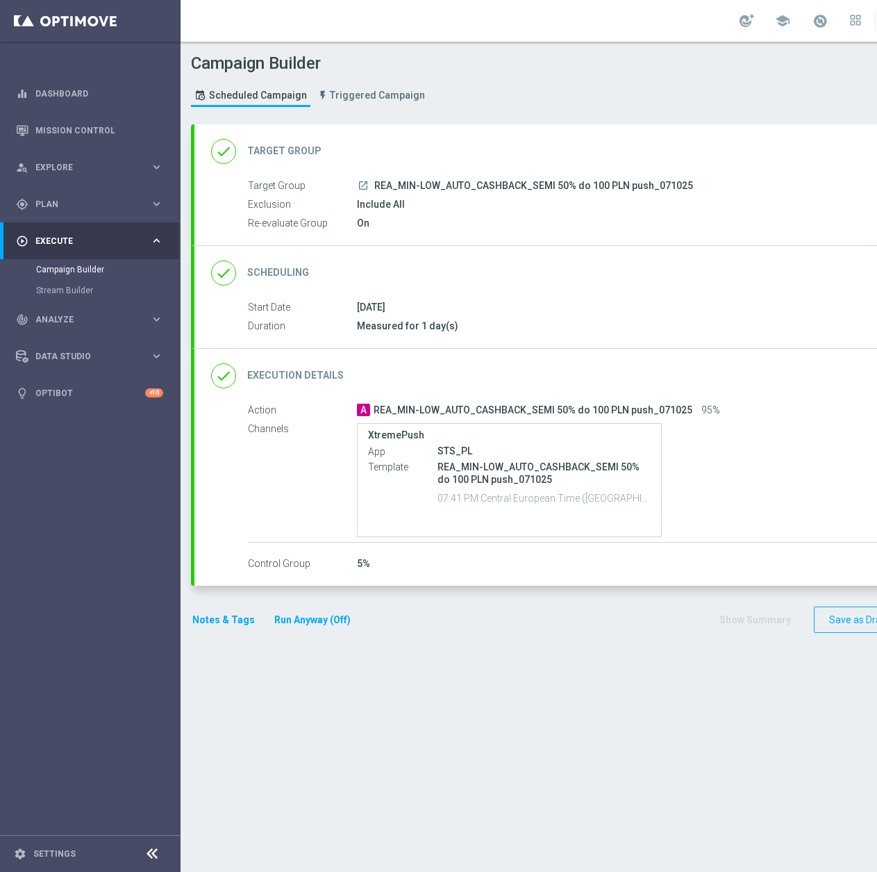
click at [474, 151] on div "done Target Group keyboard_arrow_down" at bounding box center [599, 151] width 776 height 26
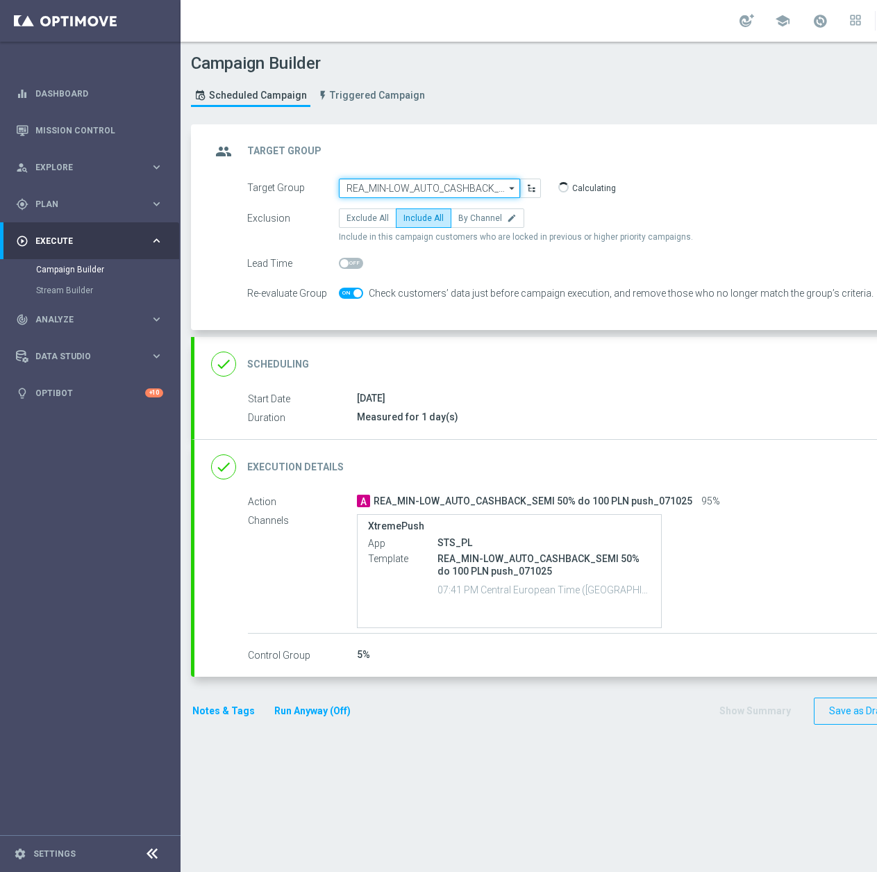
click at [428, 191] on input "REA_MIN-LOW_AUTO_CASHBACK_SEMI 50% do 100 PLN push_071025" at bounding box center [429, 187] width 181 height 19
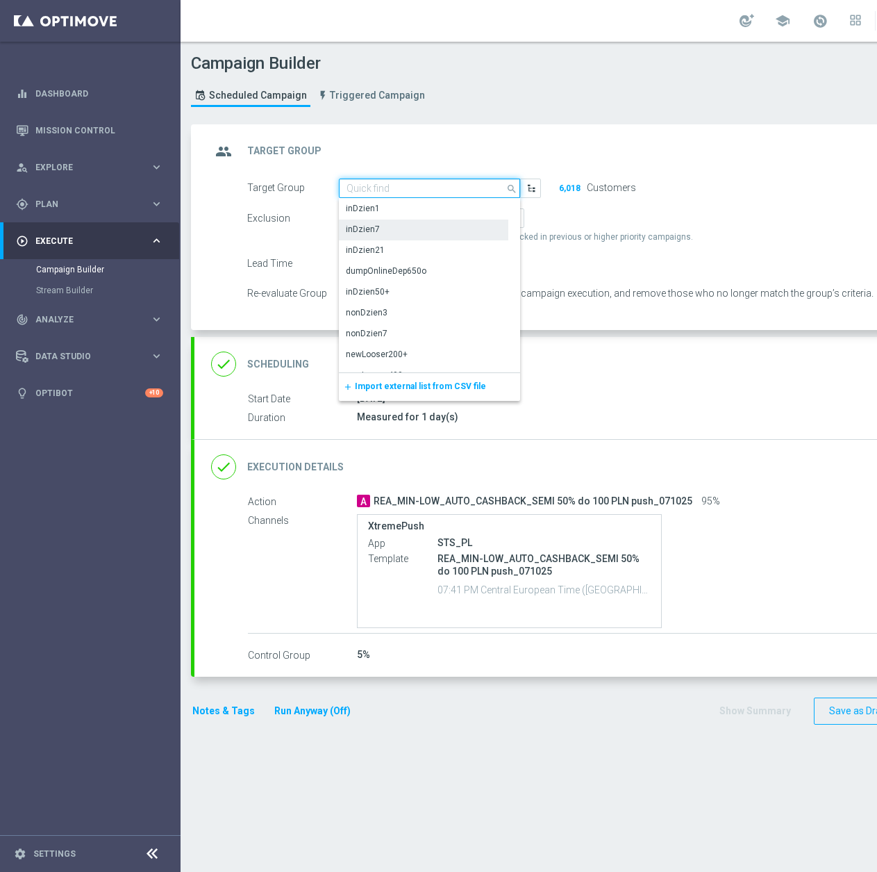
paste input "REA_MED-HIGH_AUTO_CASHBACK_SEMI 50% do 300 PLN push_071025"
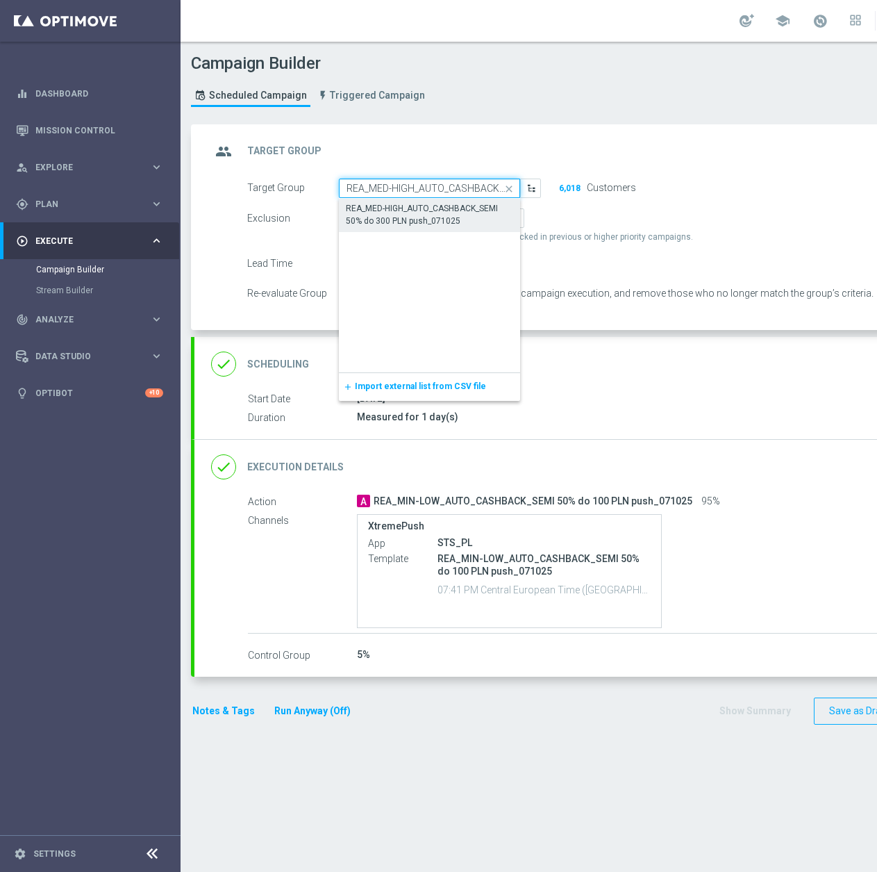
scroll to position [0, 150]
click at [426, 225] on div "REA_MED-HIGH_AUTO_CASHBACK_SEMI 50% do 300 PLN push_071025" at bounding box center [430, 215] width 166 height 25
type input "REA_MED-HIGH_AUTO_CASHBACK_SEMI 50% do 300 PLN push_071025"
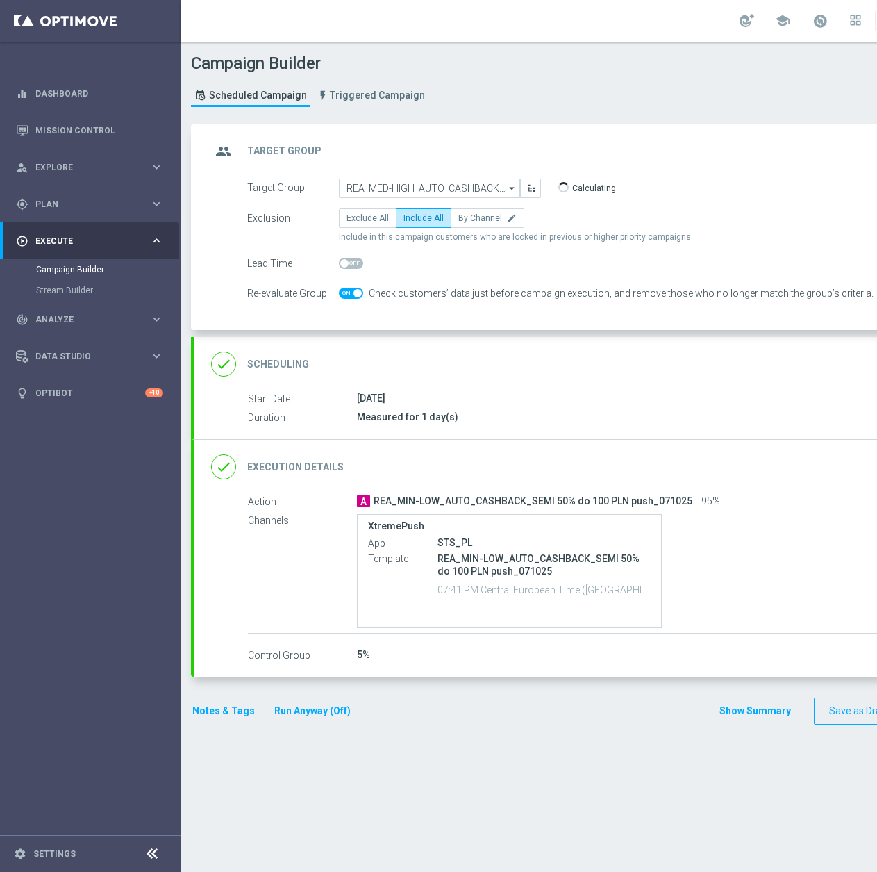
click at [438, 466] on div "done Execution Details keyboard_arrow_down" at bounding box center [599, 466] width 776 height 26
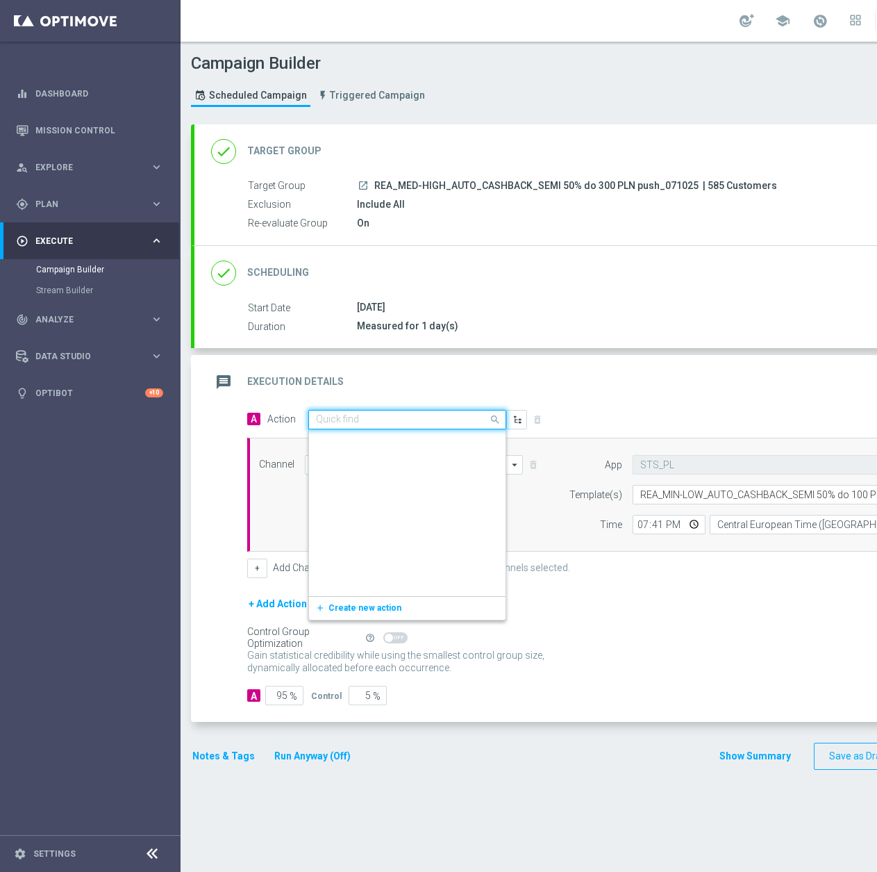
click at [316, 417] on input "text" at bounding box center [393, 420] width 155 height 12
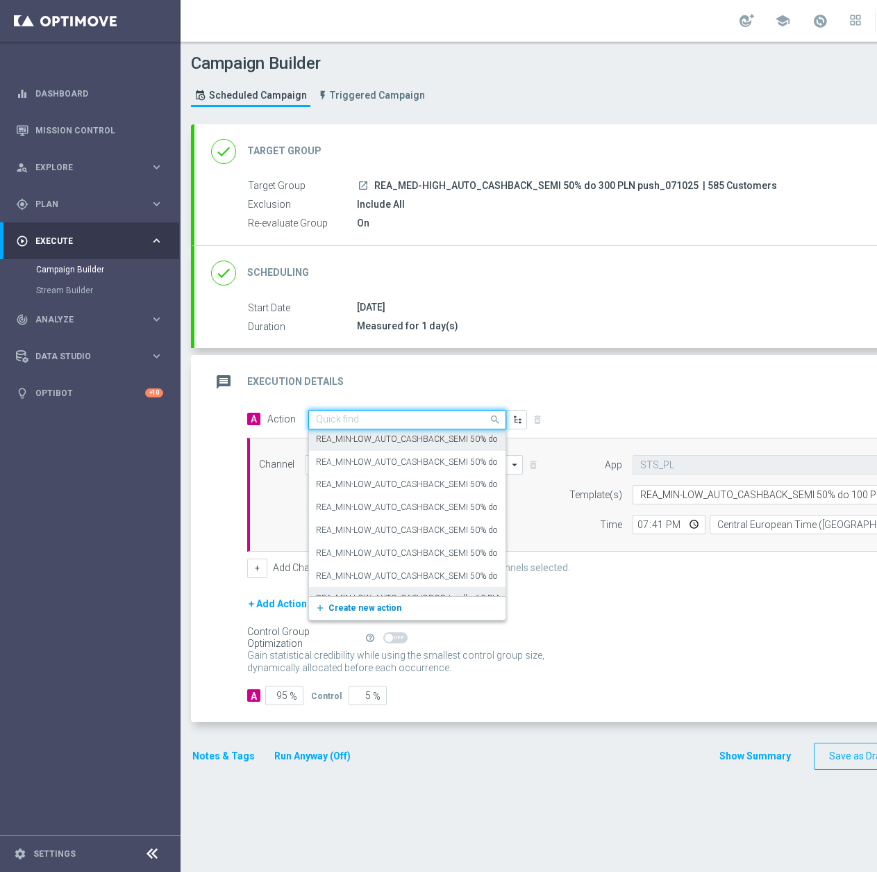
click at [353, 615] on button "add_new Create new action" at bounding box center [405, 608] width 192 height 16
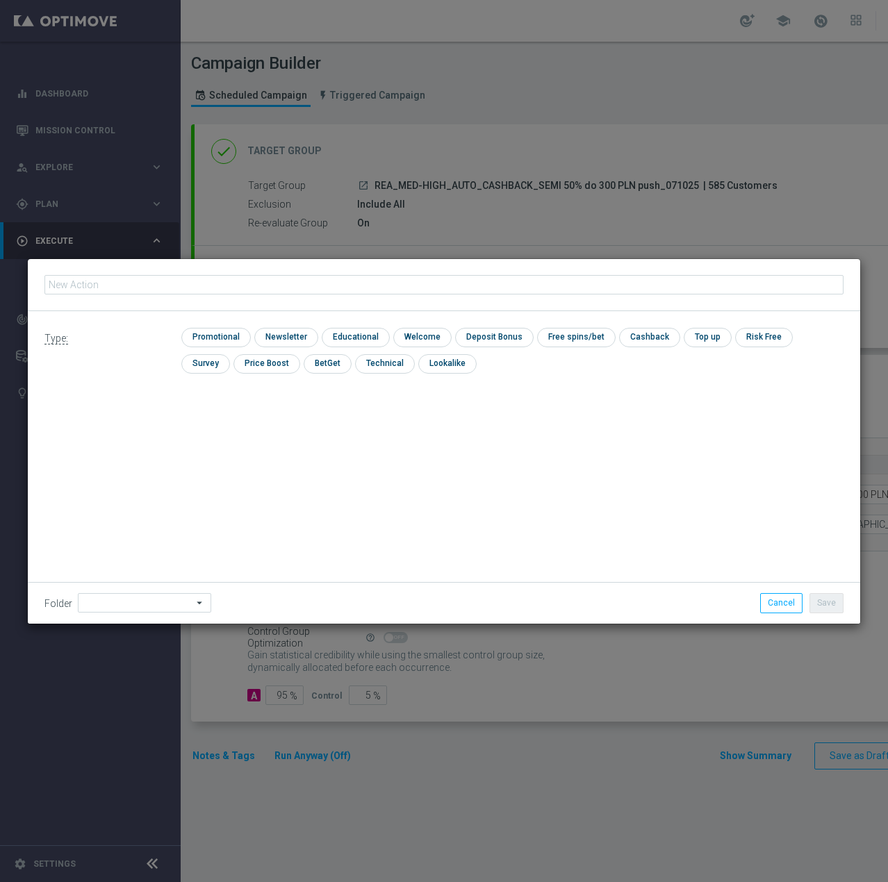
type input "REA_MED-HIGH_AUTO_CASHBACK_SEMI 50% do 300 PLN push_071025"
click at [196, 329] on input "checkbox" at bounding box center [214, 337] width 66 height 19
checkbox input "true"
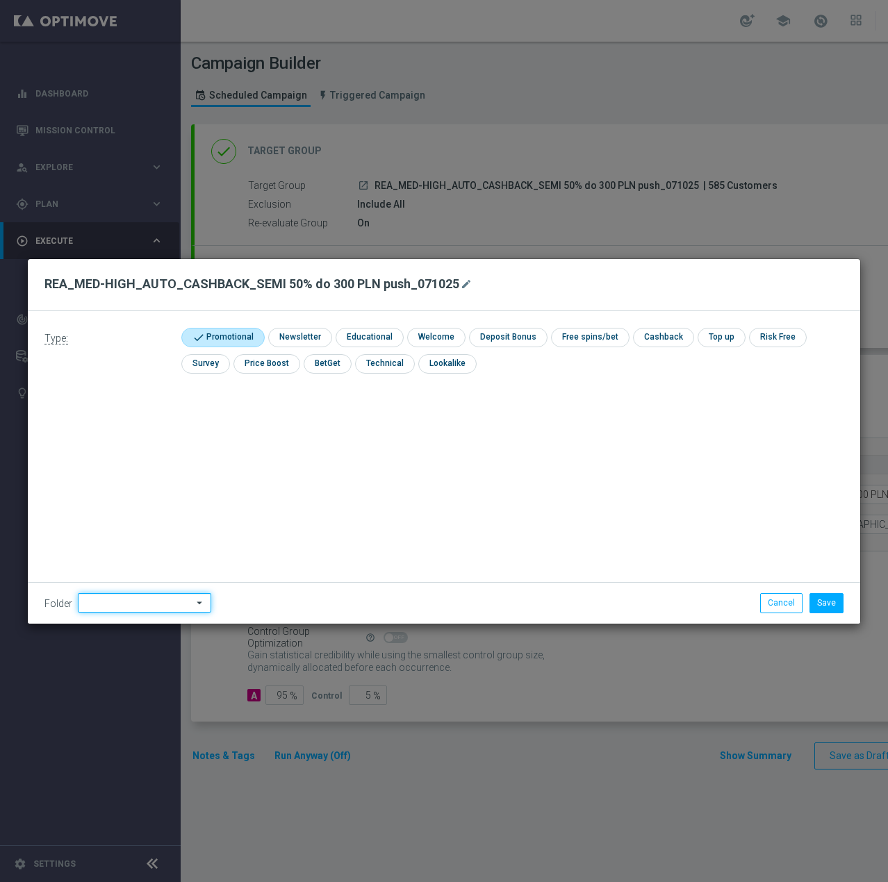
click at [96, 602] on input at bounding box center [144, 602] width 133 height 19
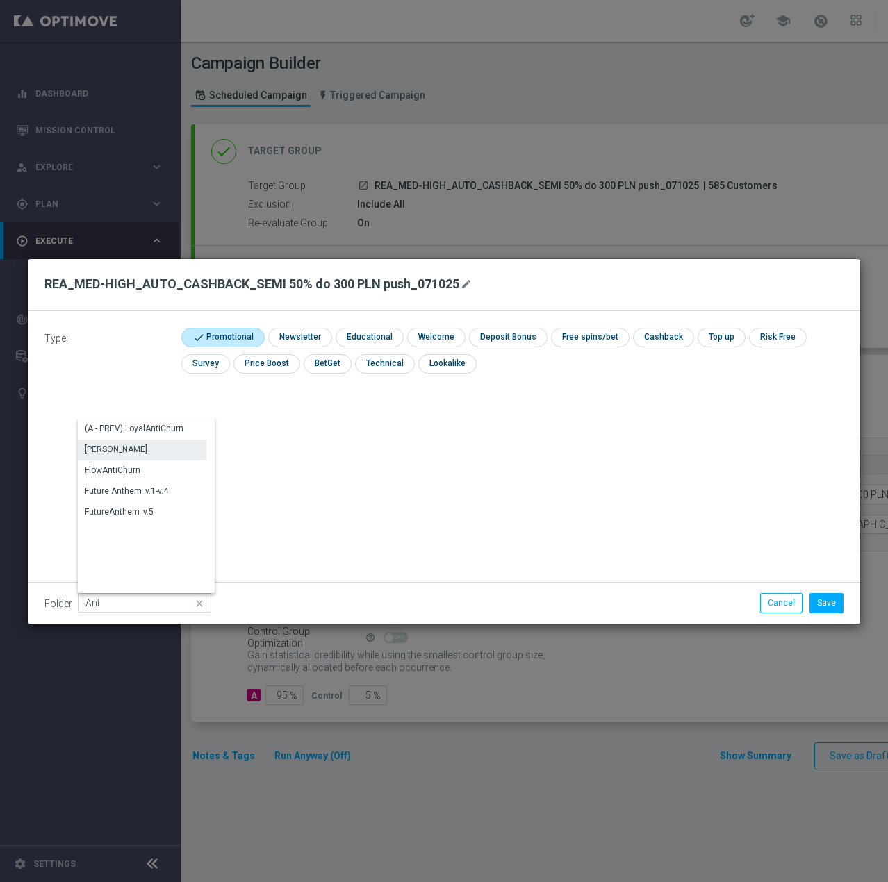
click at [124, 445] on div "[PERSON_NAME]" at bounding box center [142, 449] width 128 height 19
type input "[PERSON_NAME]"
click at [815, 597] on button "Save" at bounding box center [826, 602] width 34 height 19
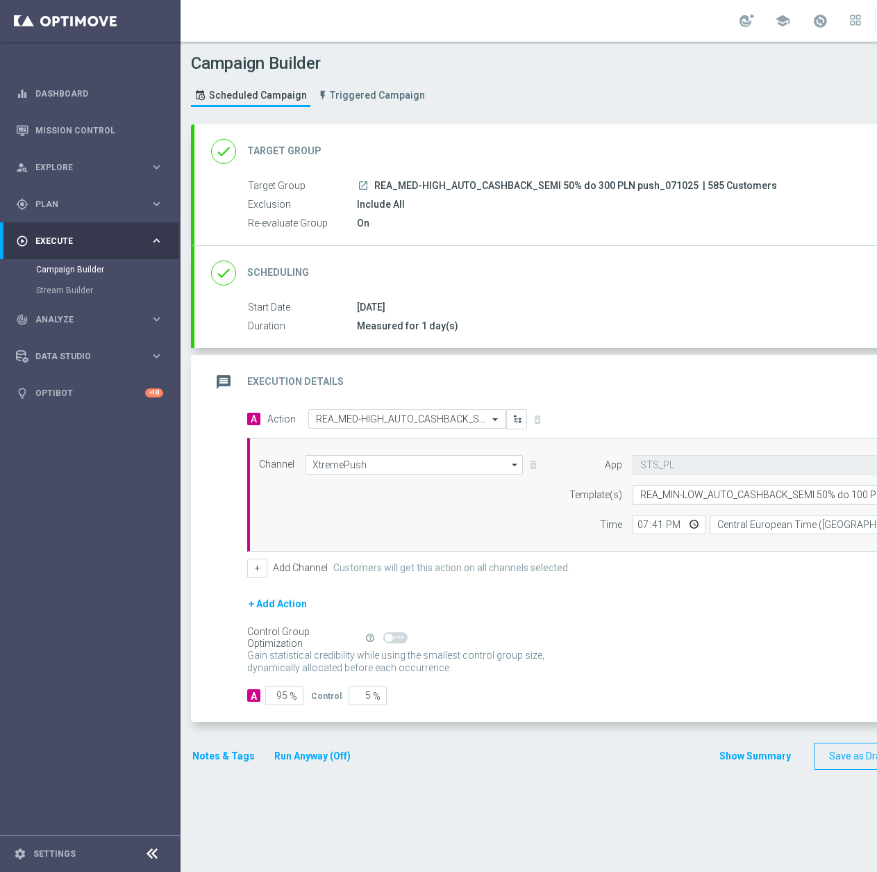
click at [717, 489] on input "text" at bounding box center [776, 495] width 272 height 12
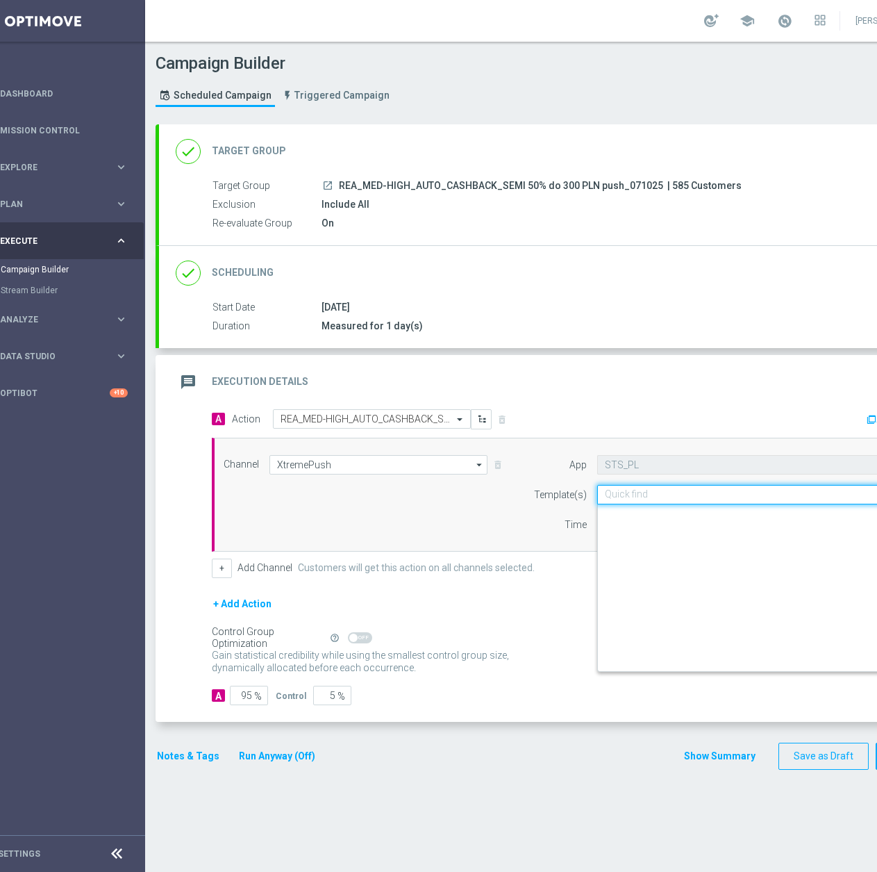
scroll to position [9717, 0]
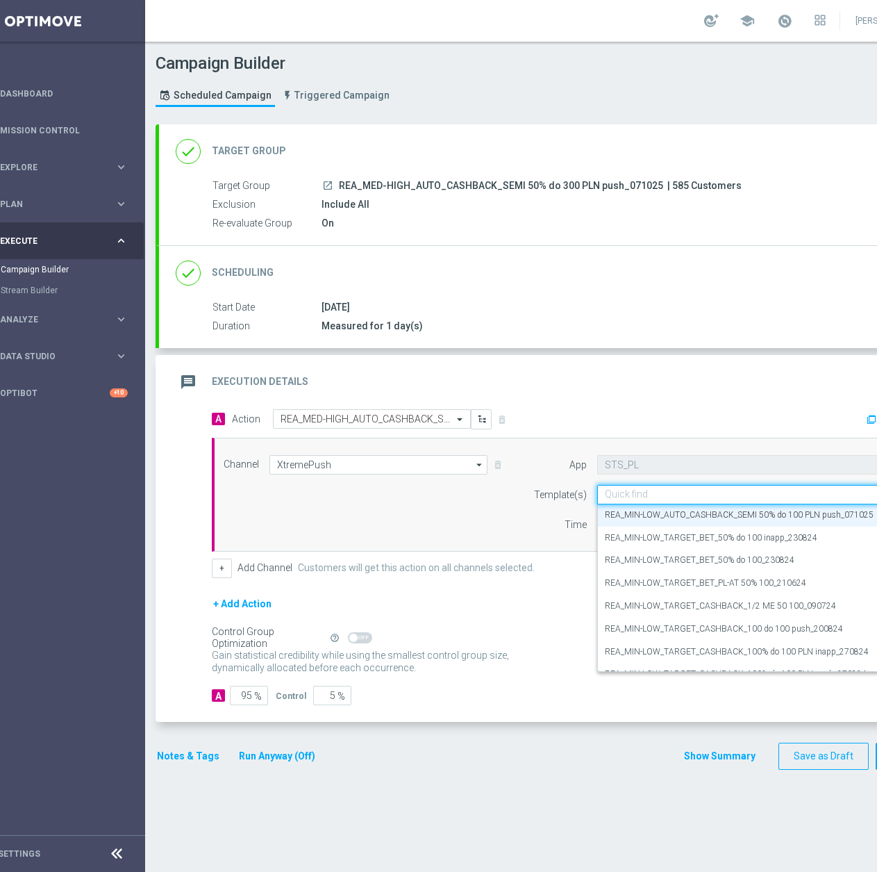
paste input "REA_MED-HIGH_AUTO_CASHBACK_SEMI 50% do 300 PLN push_071025"
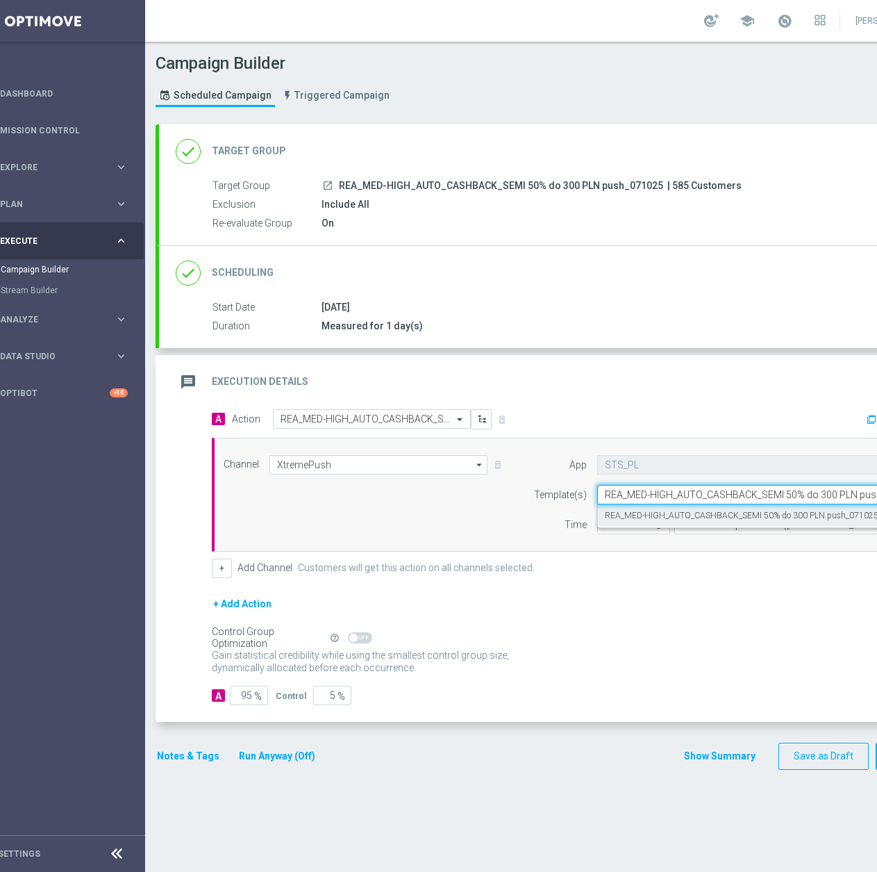
scroll to position [0, 0]
click at [678, 513] on label "REA_MED-HIGH_AUTO_CASHBACK_SEMI 50% do 300 PLN push_071025" at bounding box center [742, 516] width 274 height 12
type input "REA_MED-HIGH_AUTO_CASHBACK_SEMI 50% do 300 PLN push_071025"
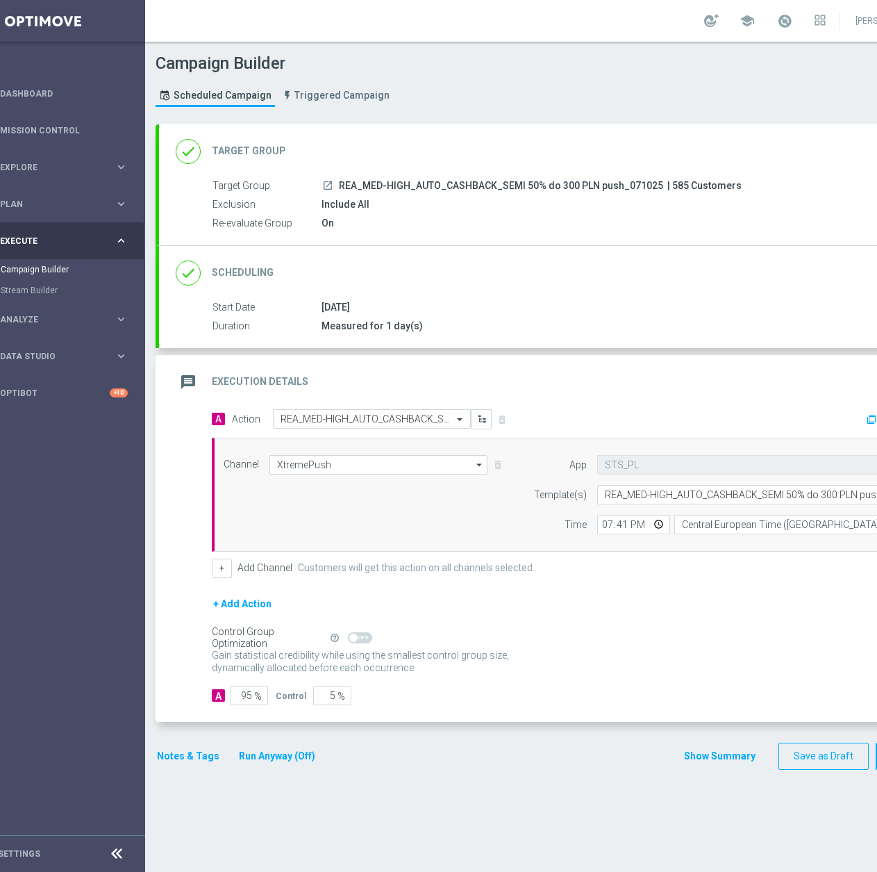
click at [156, 747] on div "Notes & Tags Run Anyway (Off)" at bounding box center [245, 755] width 178 height 27
click at [183, 756] on button "Notes & Tags" at bounding box center [188, 755] width 65 height 17
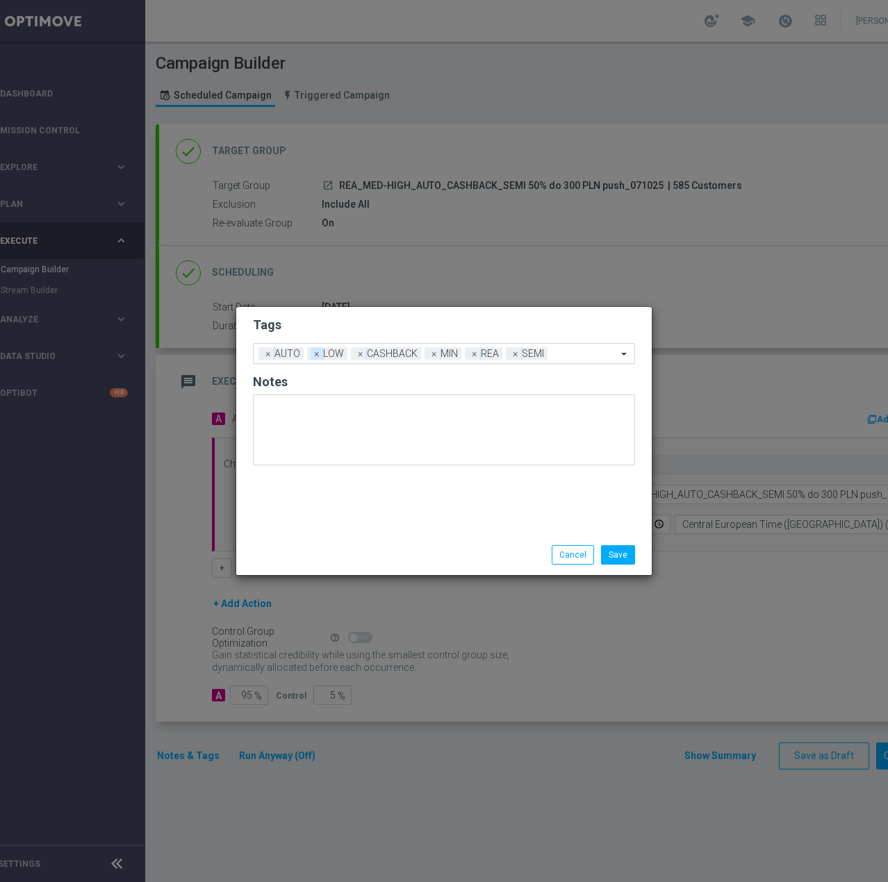
click at [316, 353] on span "×" at bounding box center [316, 353] width 13 height 13
click at [388, 355] on span "×" at bounding box center [390, 353] width 13 height 13
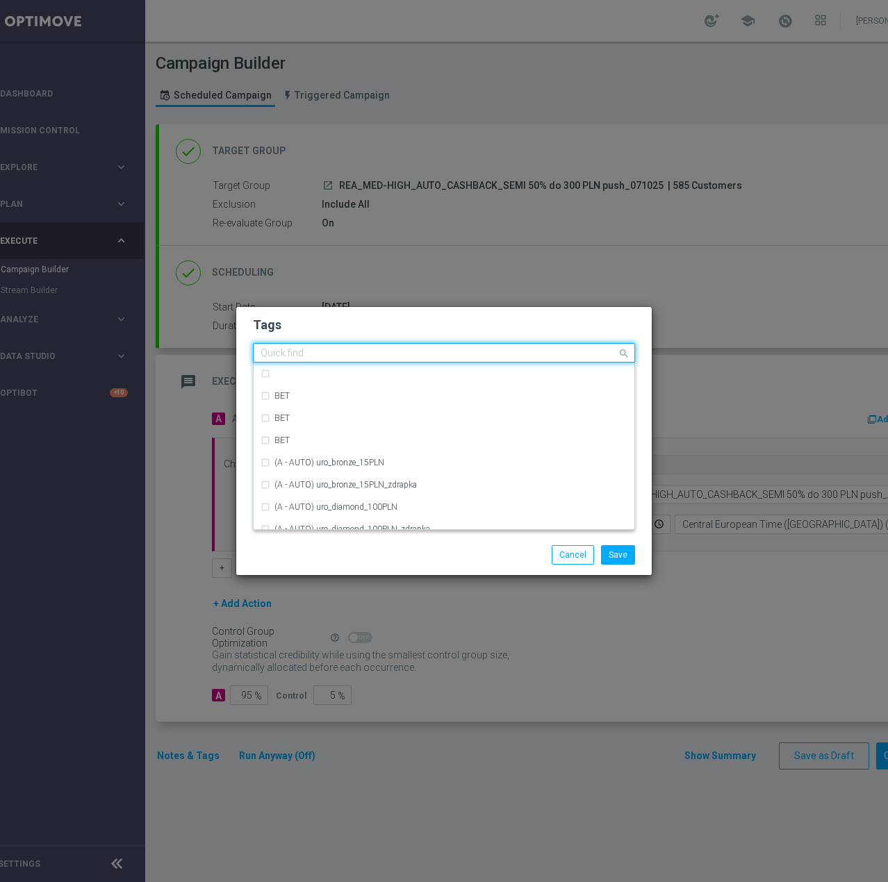
click at [485, 351] on input "text" at bounding box center [438, 354] width 356 height 12
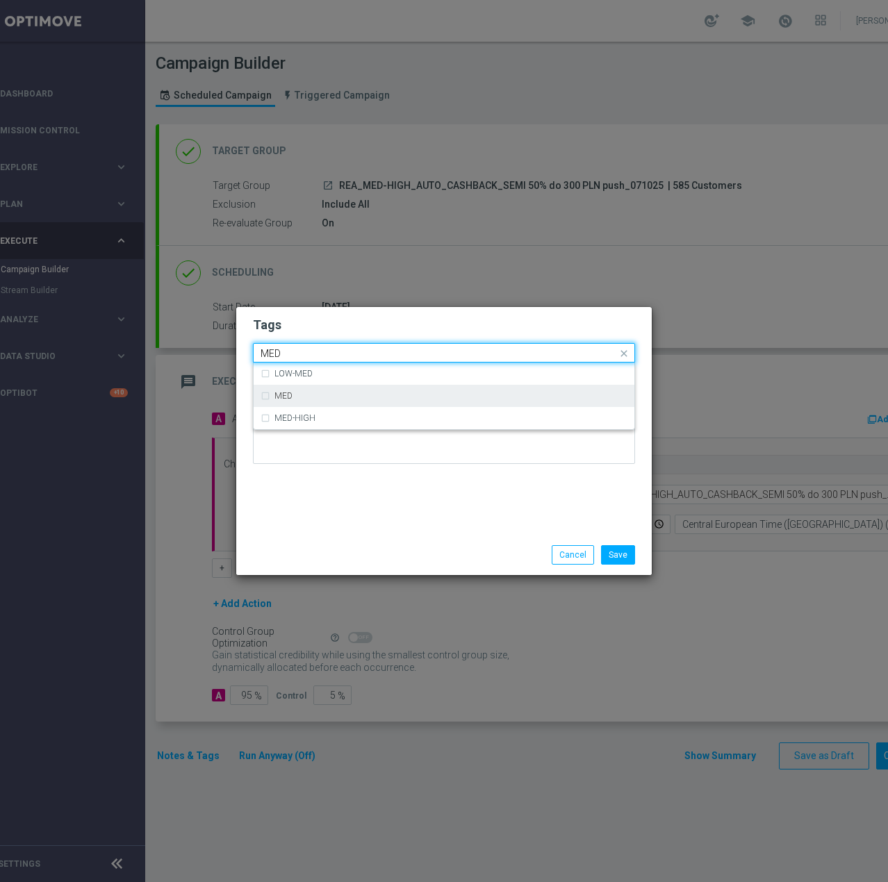
click at [311, 394] on div "MED" at bounding box center [450, 396] width 353 height 8
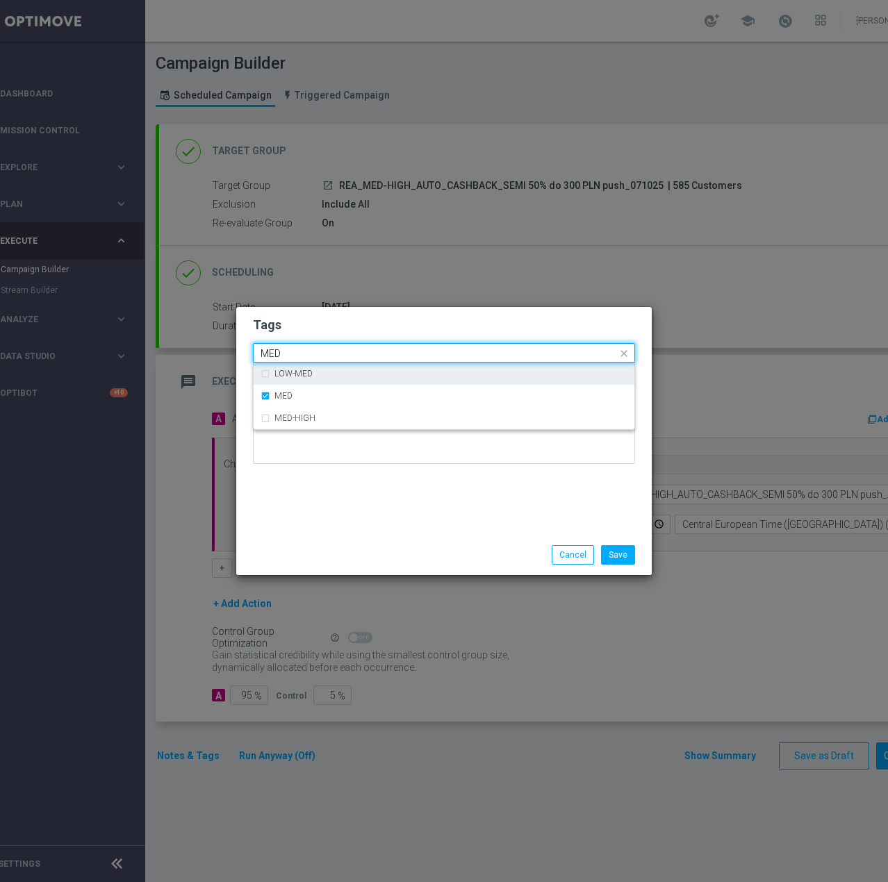
click at [317, 349] on input "MED" at bounding box center [438, 354] width 356 height 12
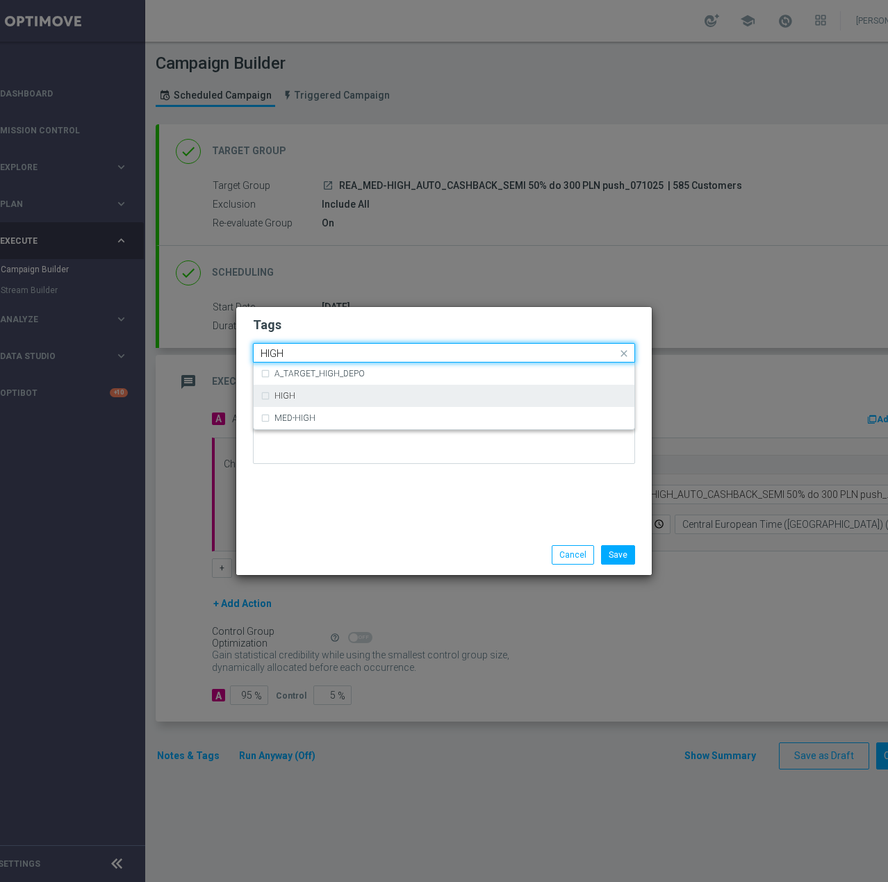
click at [328, 390] on div "HIGH" at bounding box center [443, 396] width 367 height 22
type input "HIGH"
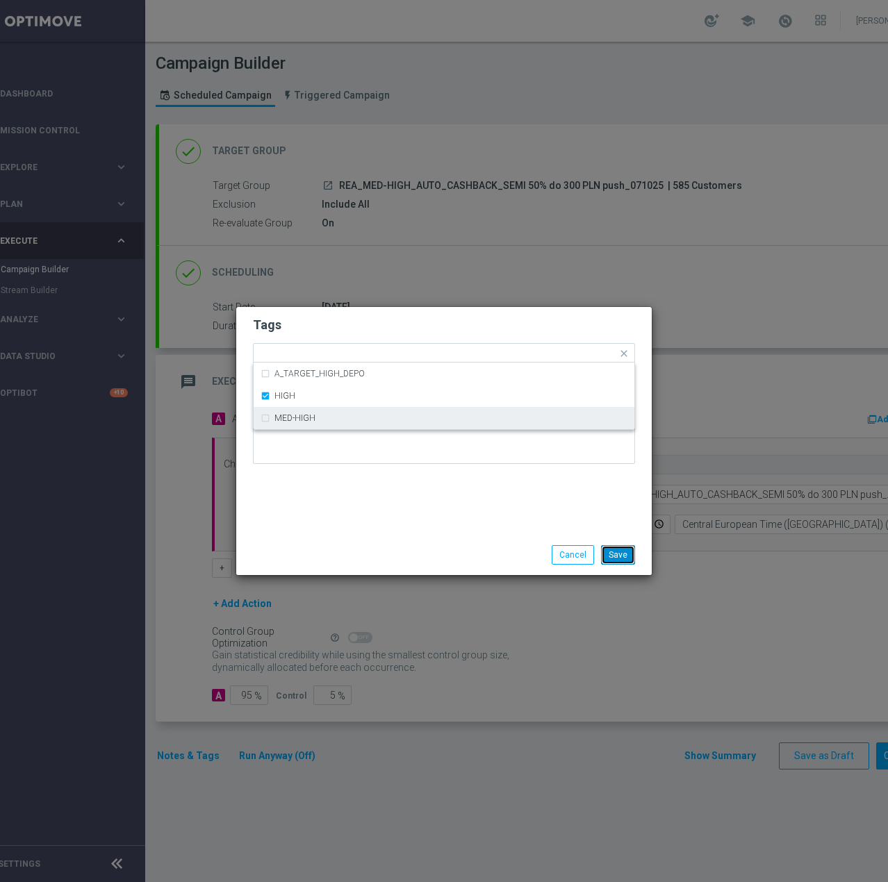
click at [619, 547] on button "Save" at bounding box center [618, 554] width 34 height 19
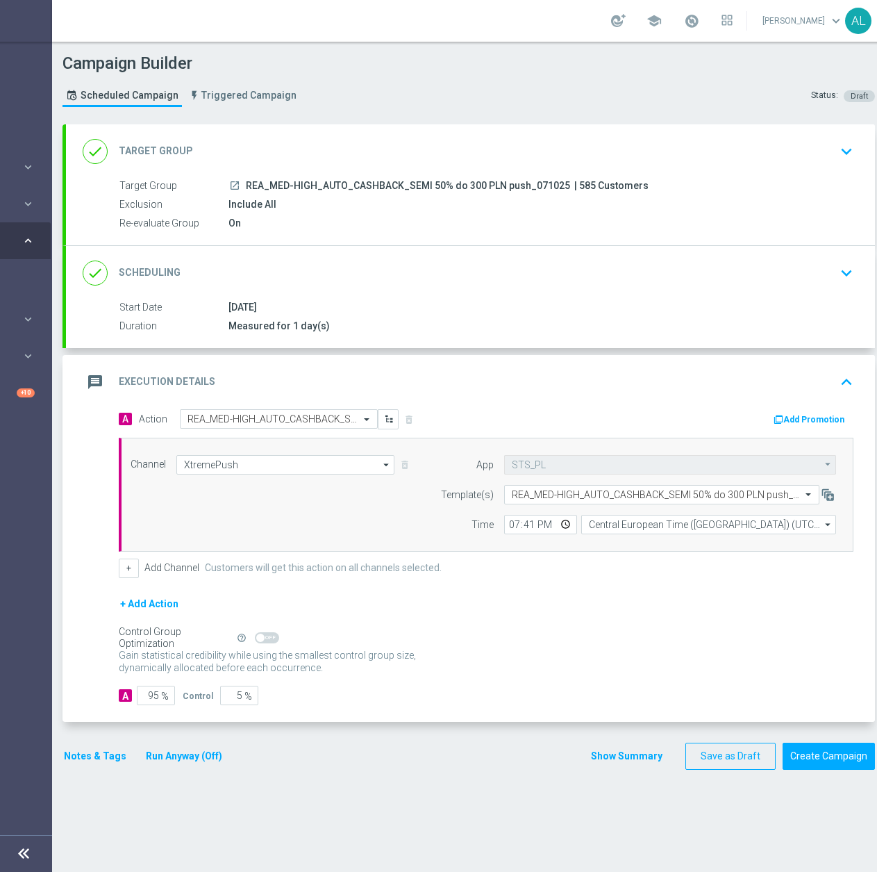
scroll to position [0, 147]
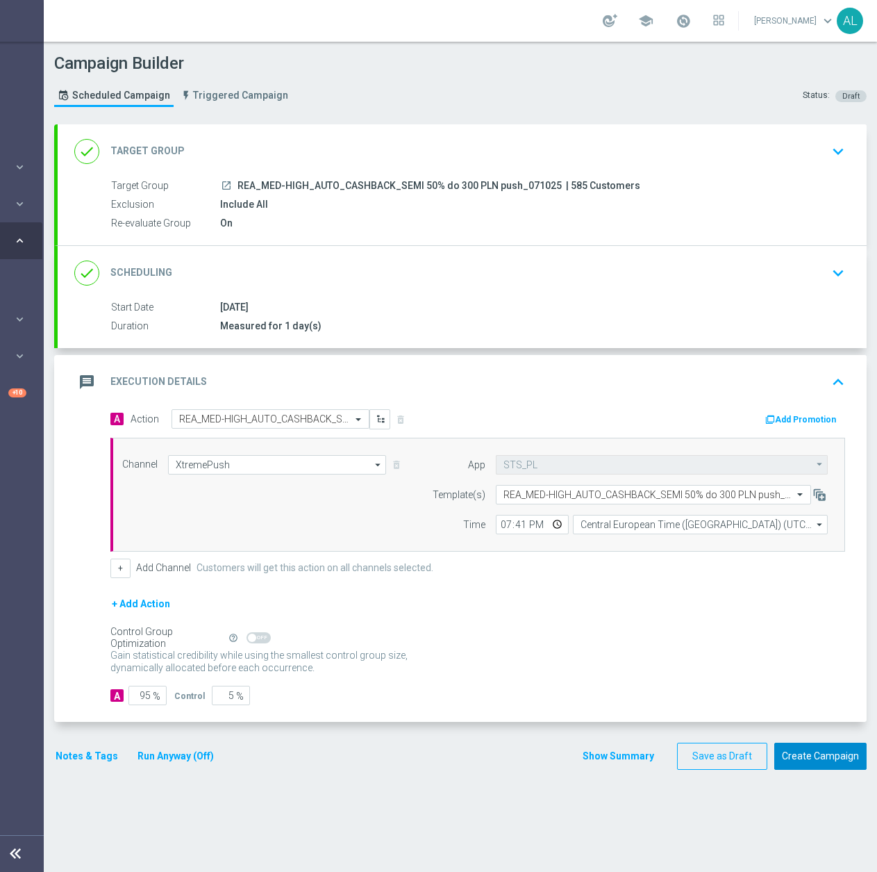
click at [809, 750] on button "Create Campaign" at bounding box center [820, 755] width 92 height 27
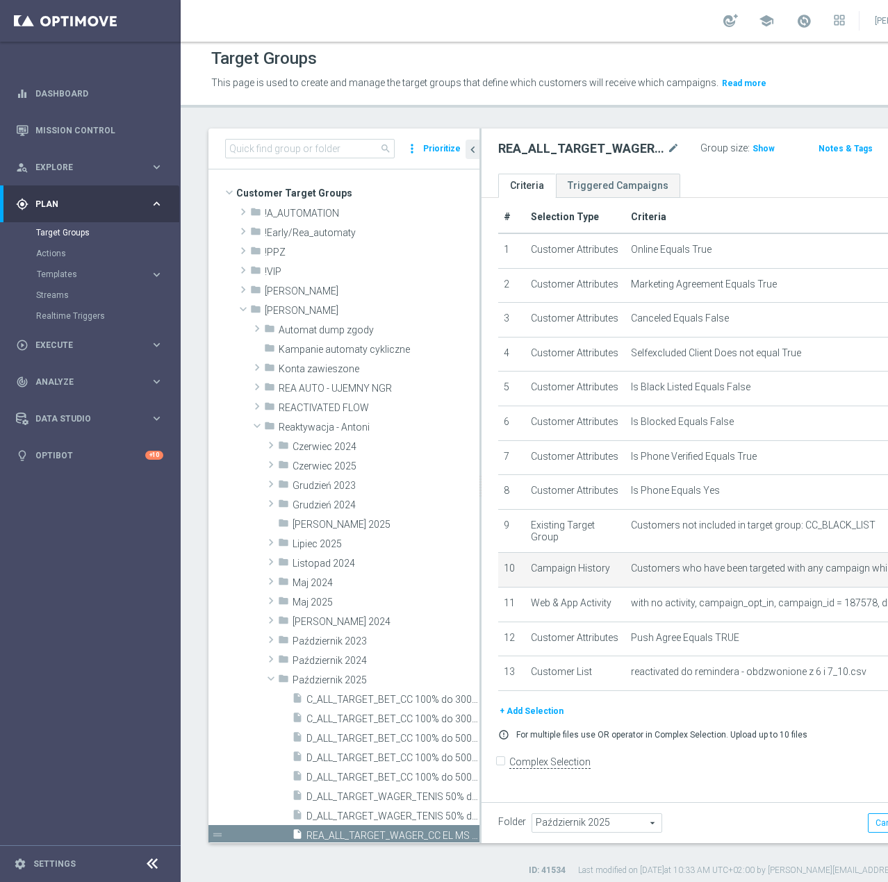
scroll to position [6, 0]
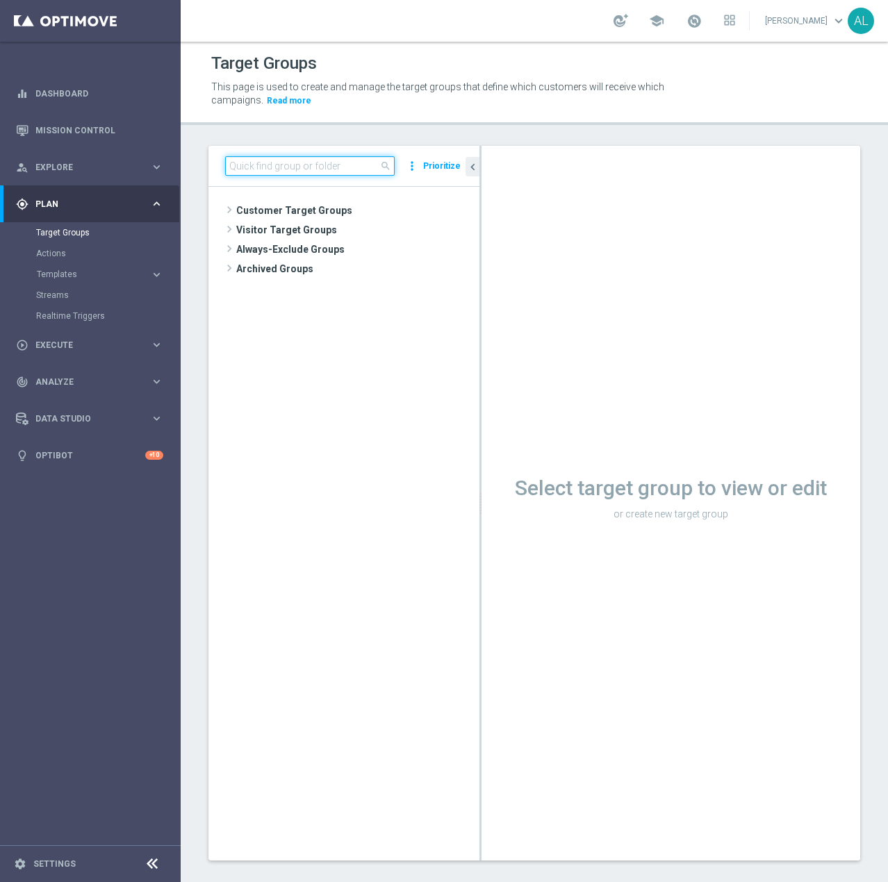
click at [297, 162] on input at bounding box center [309, 165] width 169 height 19
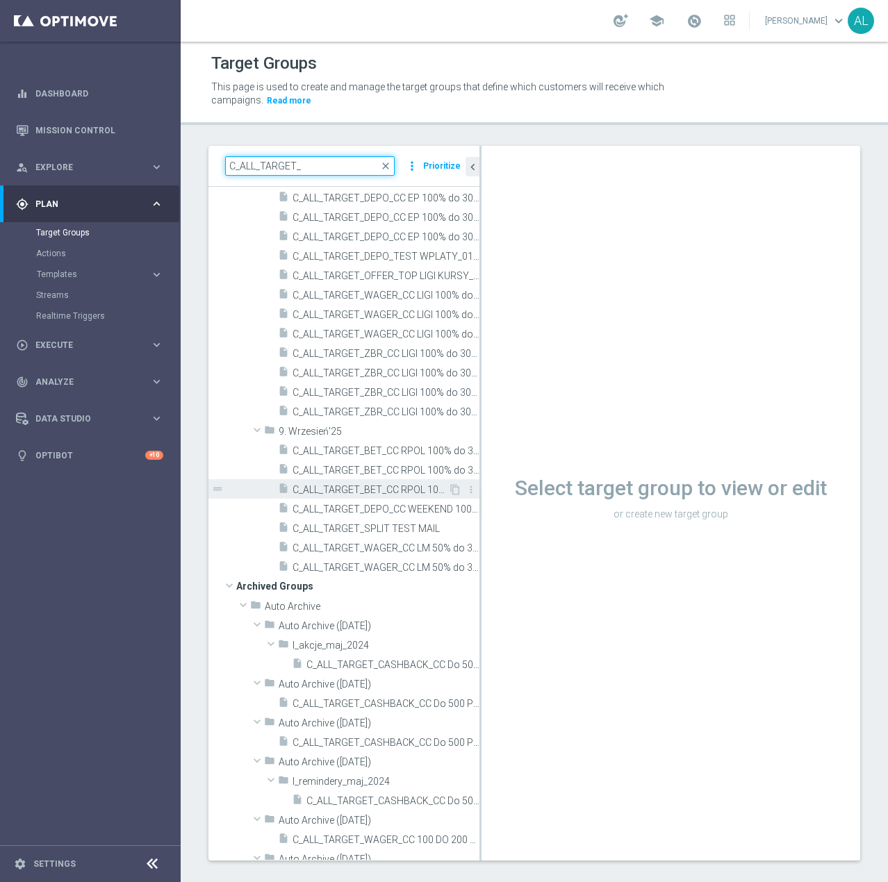
scroll to position [1248, 0]
click at [382, 490] on span "C_ALL_TARGET_BET_CC RPOL 100% do 300 PLN_040925" at bounding box center [370, 489] width 156 height 12
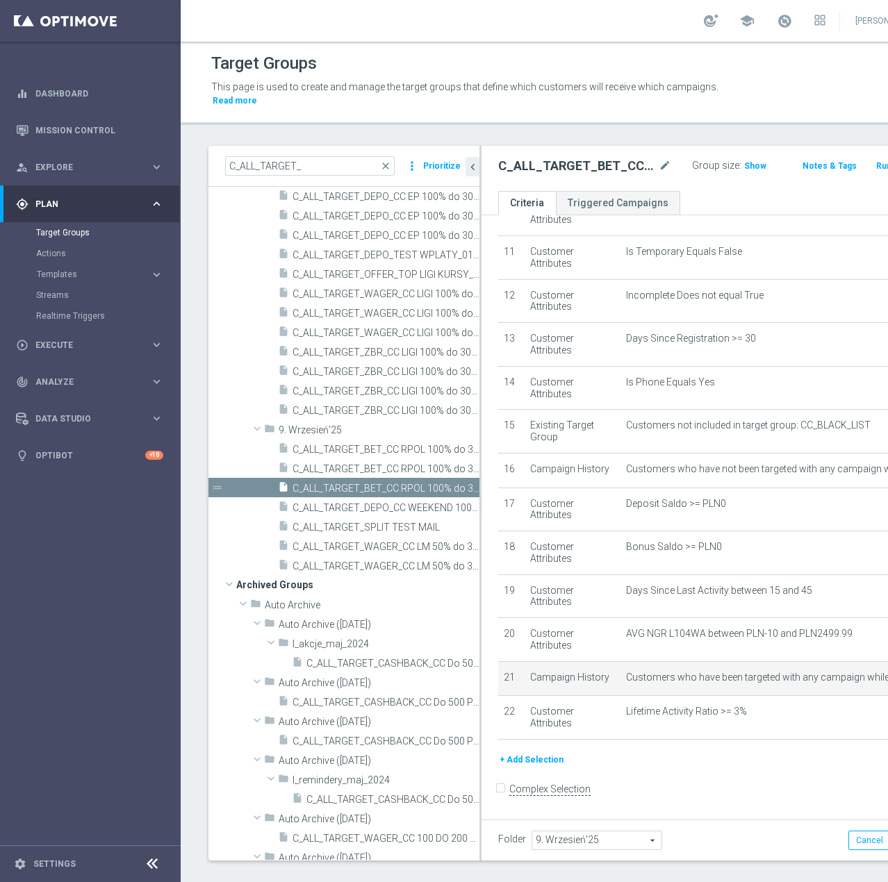
scroll to position [464, 0]
drag, startPoint x: 317, startPoint y: 171, endPoint x: 233, endPoint y: 176, distance: 84.2
click at [233, 176] on input "C_ALL_TARGET_" at bounding box center [309, 165] width 169 height 19
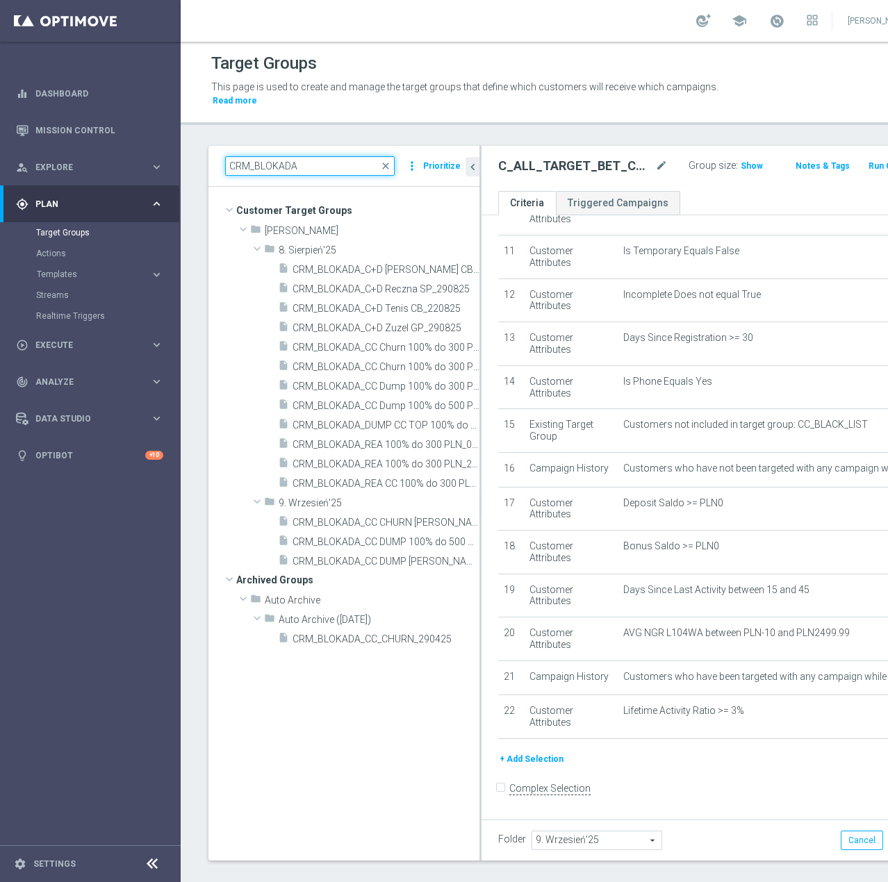
scroll to position [0, 0]
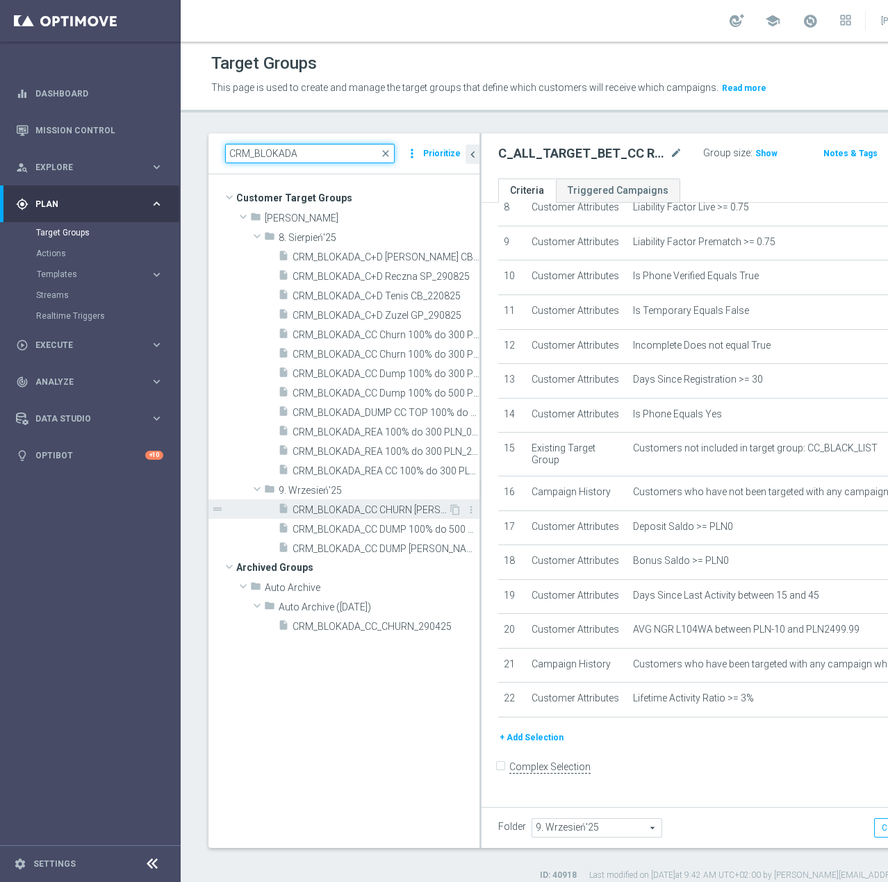
type input "CRM_BLOKADA"
click at [390, 519] on div "insert_drive_file CRM_BLOKADA_CC CHURN REPKA 100% do 300 PLN_040925" at bounding box center [363, 508] width 170 height 19
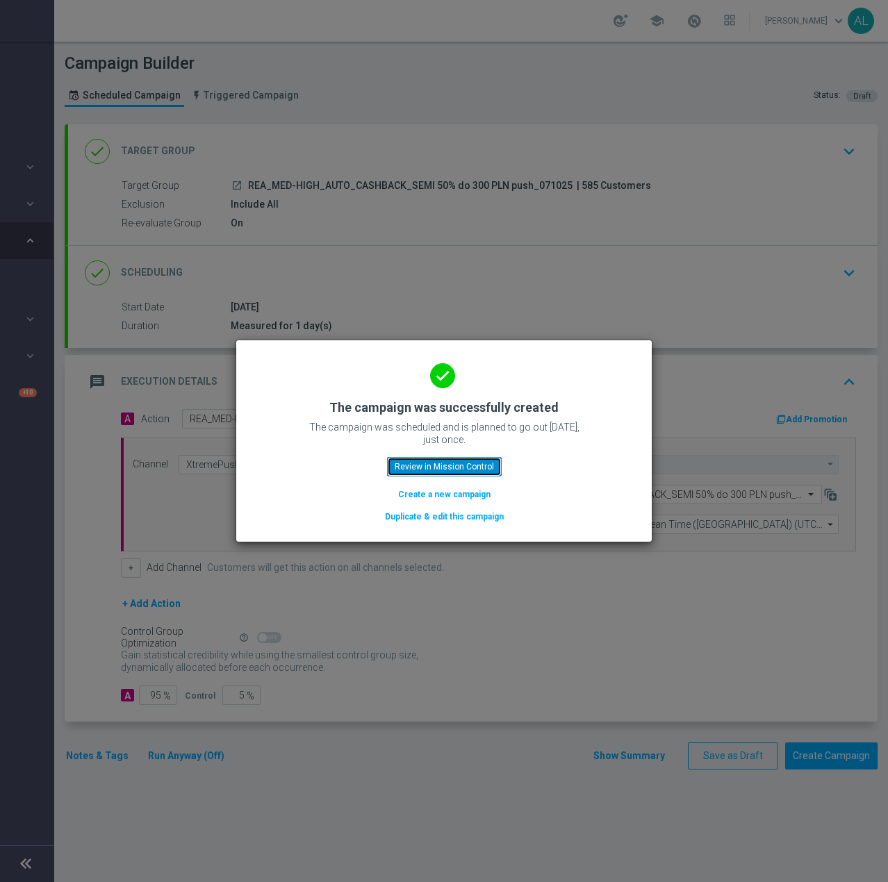
click at [431, 466] on button "Review in Mission Control" at bounding box center [444, 466] width 115 height 19
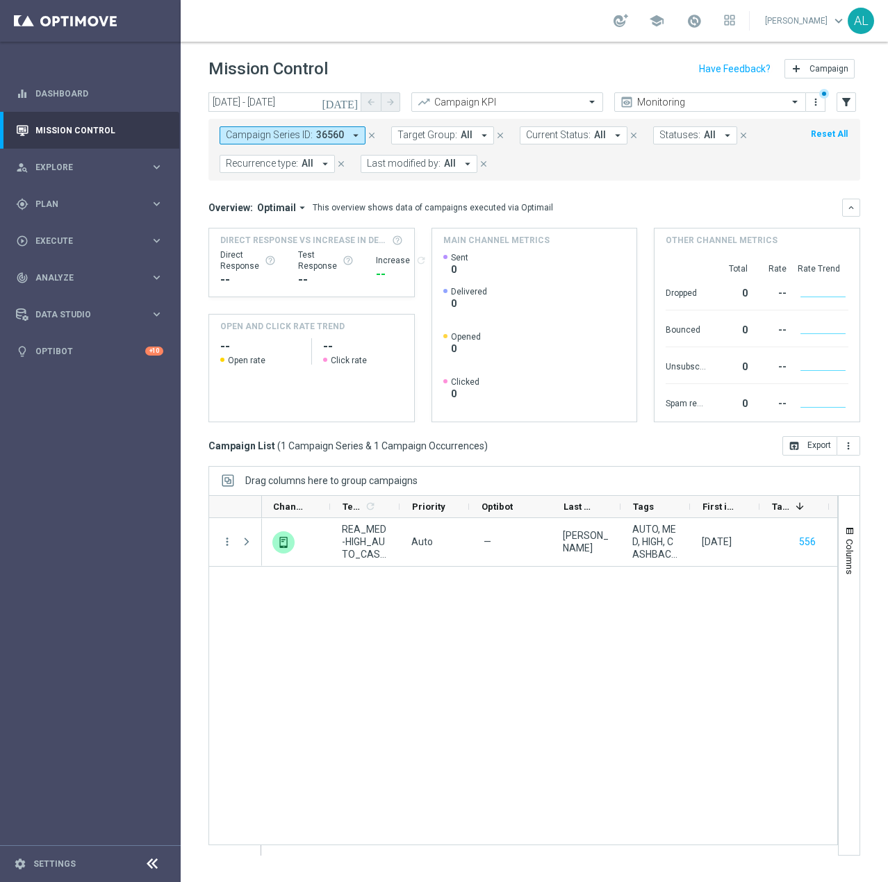
scroll to position [0, 597]
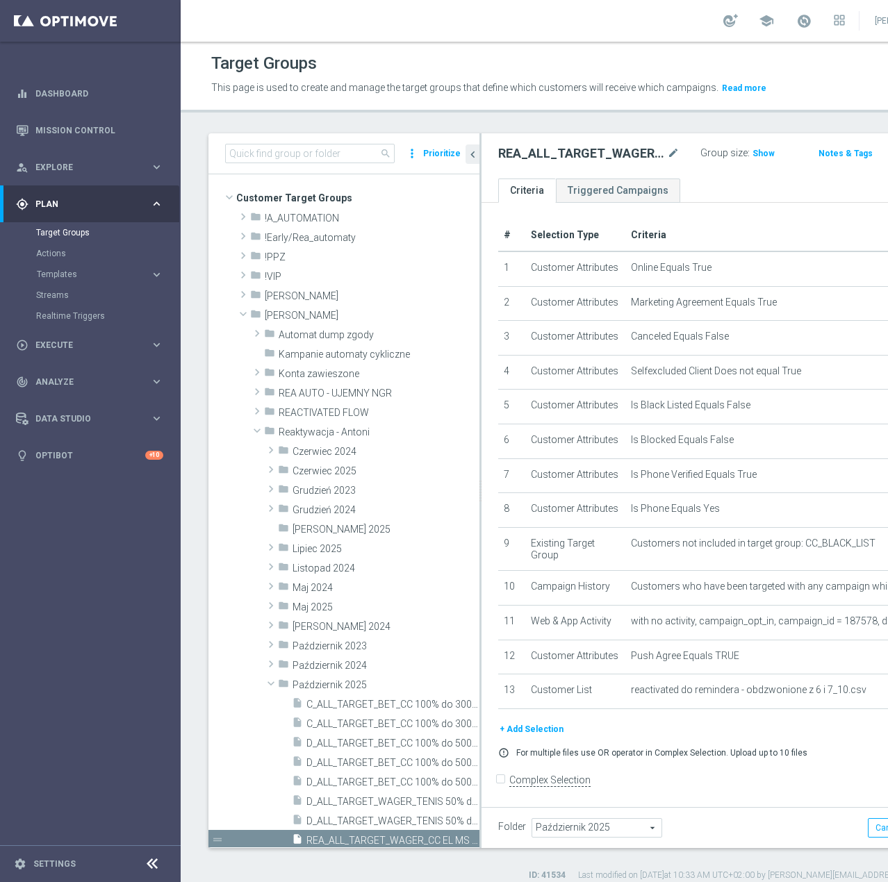
scroll to position [113, 0]
